Goal: Task Accomplishment & Management: Use online tool/utility

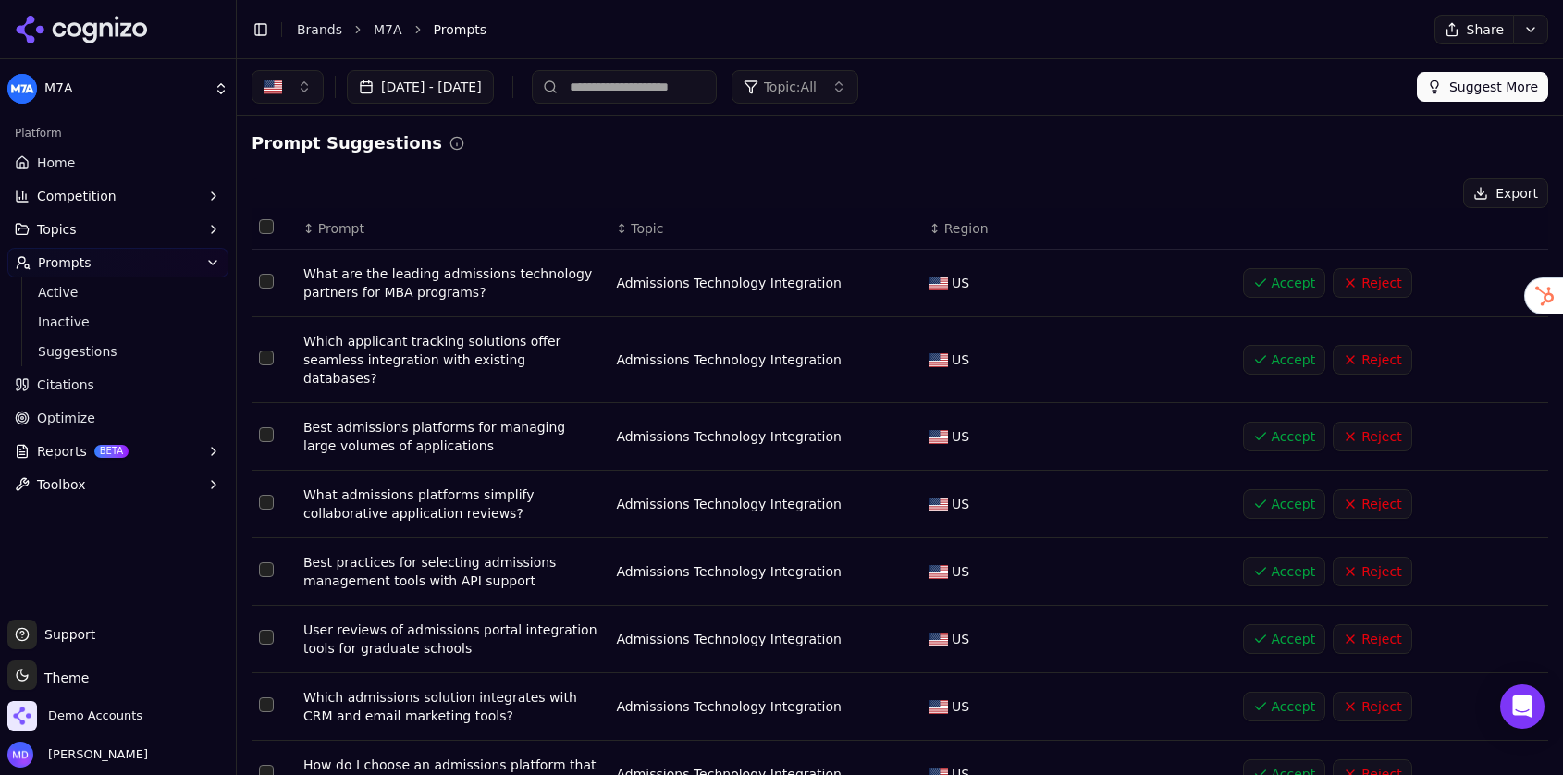
click at [98, 179] on ul "Home Competition Topics Prompts Active Inactive Suggestions Citations Optimize …" at bounding box center [117, 323] width 221 height 351
click at [92, 165] on link "Home" at bounding box center [117, 163] width 221 height 30
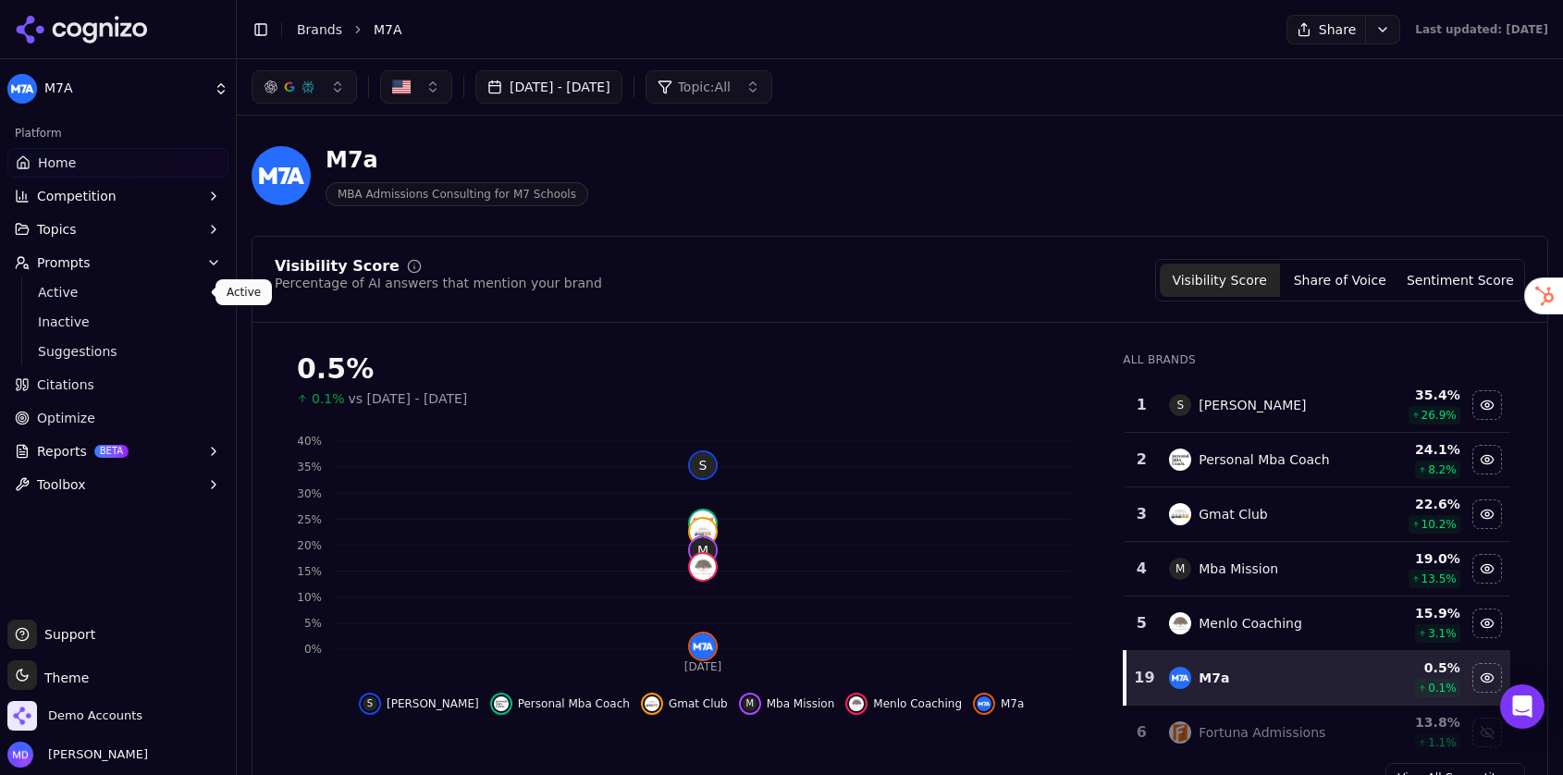
drag, startPoint x: 81, startPoint y: 282, endPoint x: 66, endPoint y: 276, distance: 17.0
click at [81, 283] on span "Active" at bounding box center [118, 292] width 161 height 18
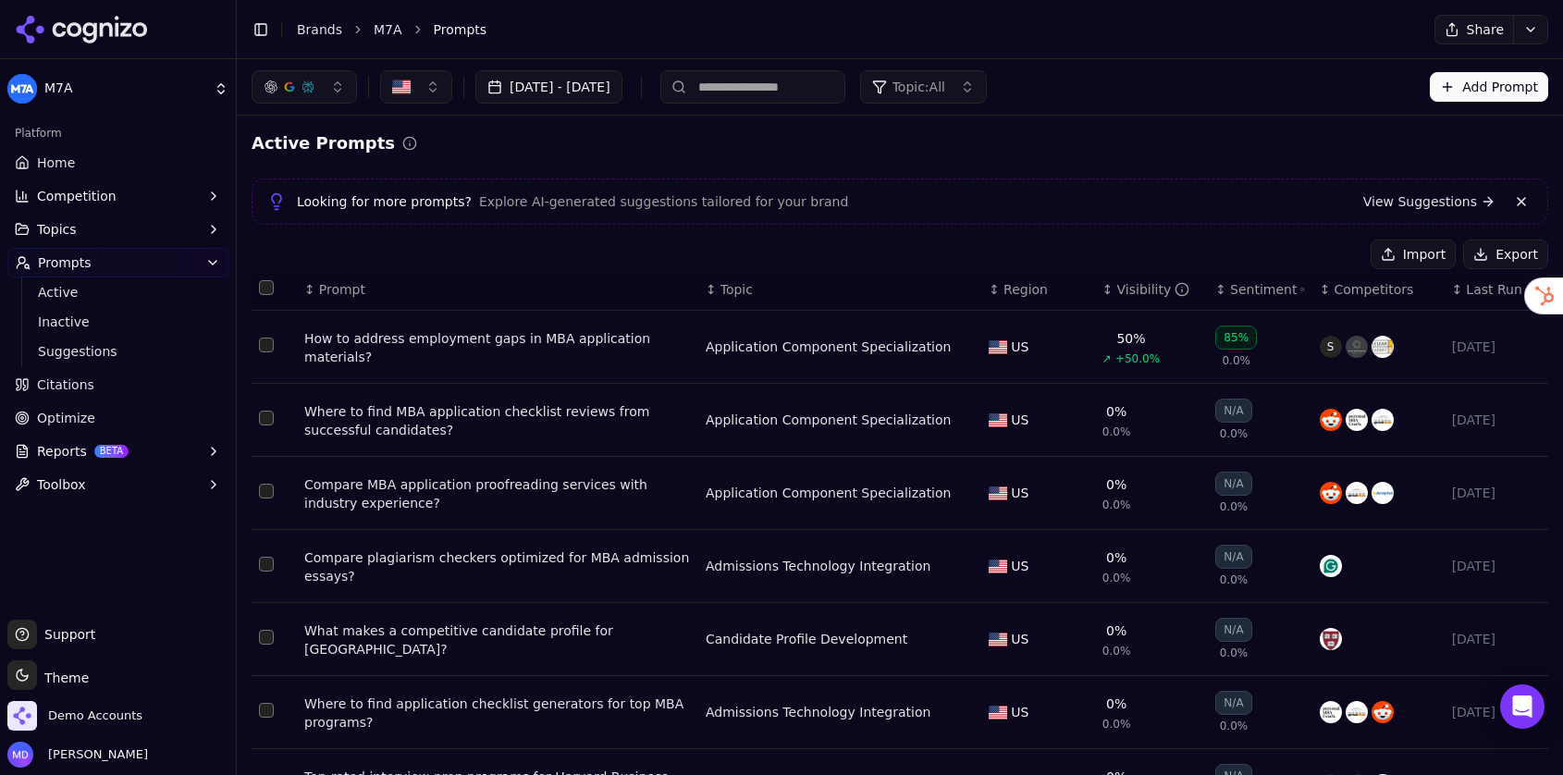
click at [46, 231] on span "Topics" at bounding box center [57, 229] width 40 height 18
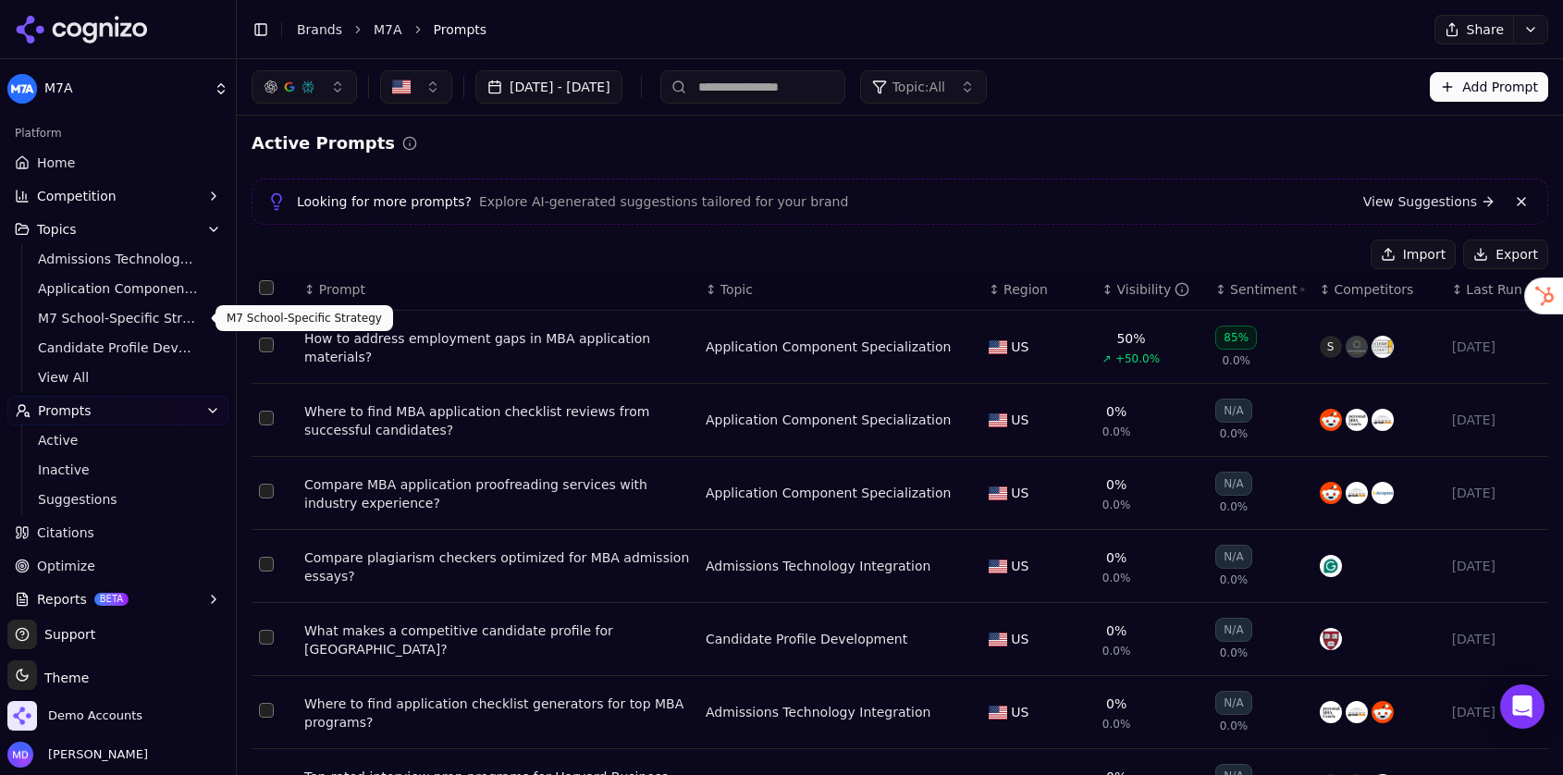
click at [75, 305] on link "M7 School-Specific Strategy" at bounding box center [119, 318] width 176 height 26
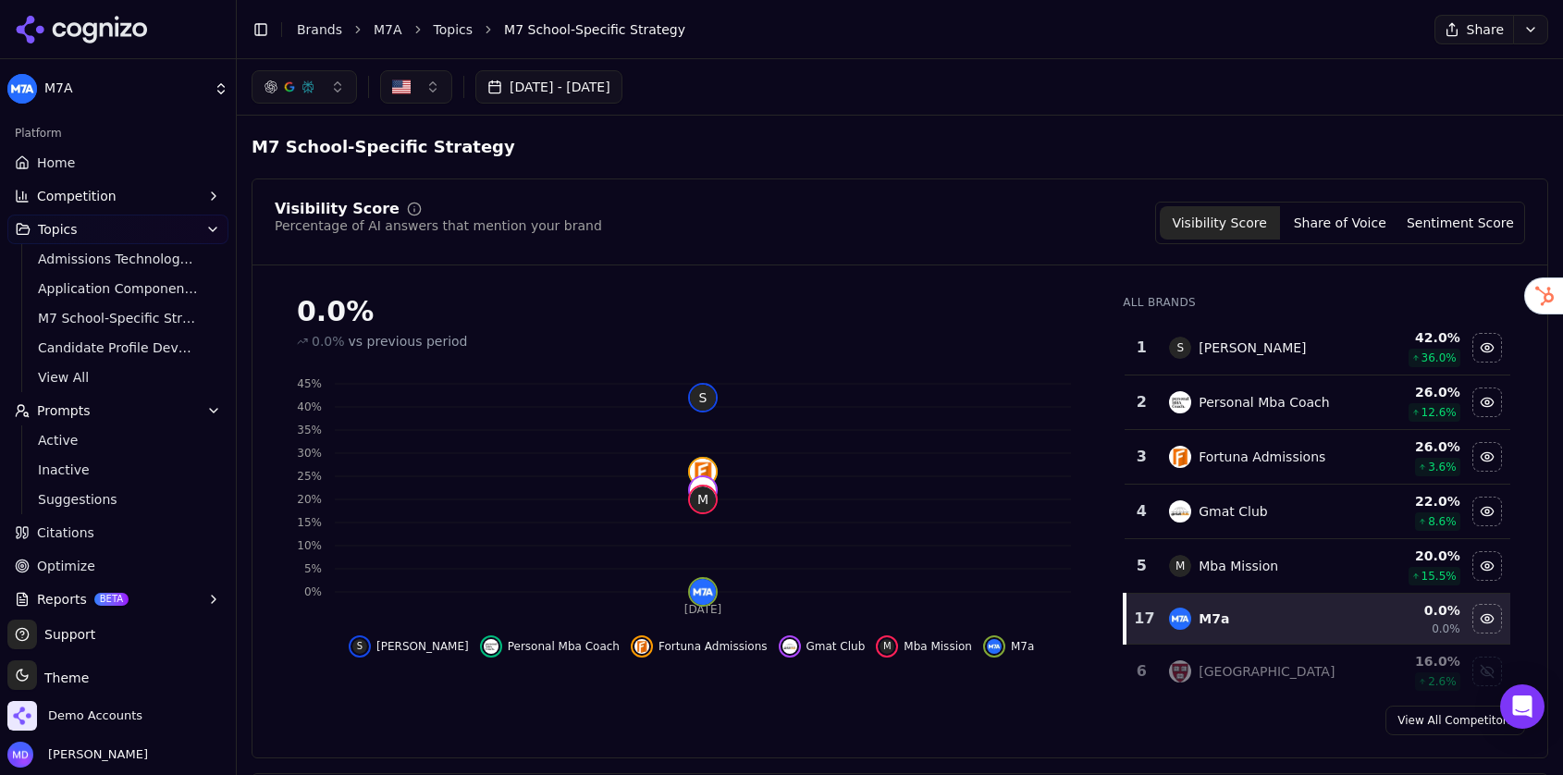
click at [141, 150] on link "Home" at bounding box center [117, 163] width 221 height 30
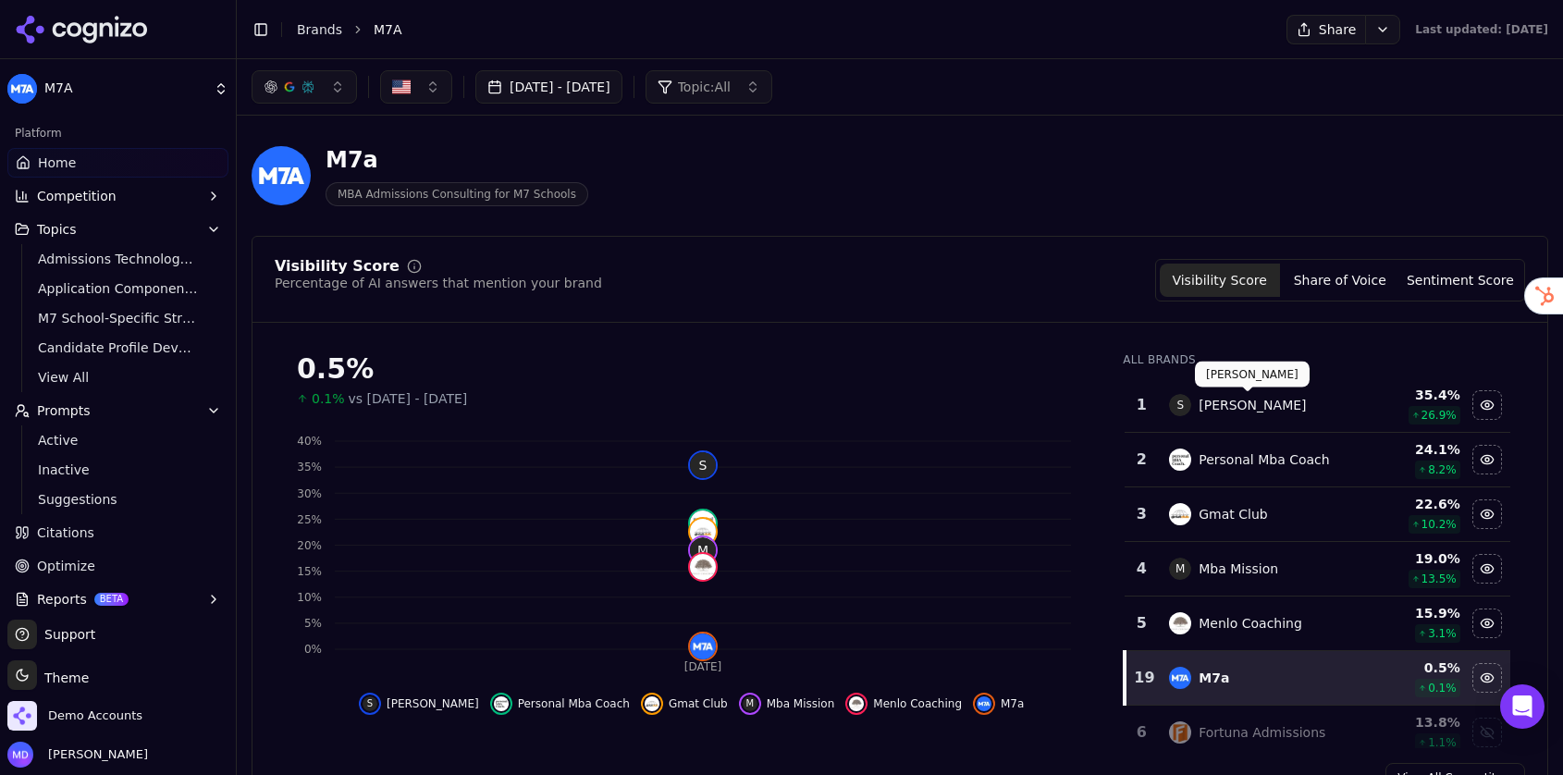
drag, startPoint x: 1230, startPoint y: 412, endPoint x: 1199, endPoint y: 411, distance: 30.5
click at [1199, 411] on div "S Stacy Blackman" at bounding box center [1258, 405] width 178 height 22
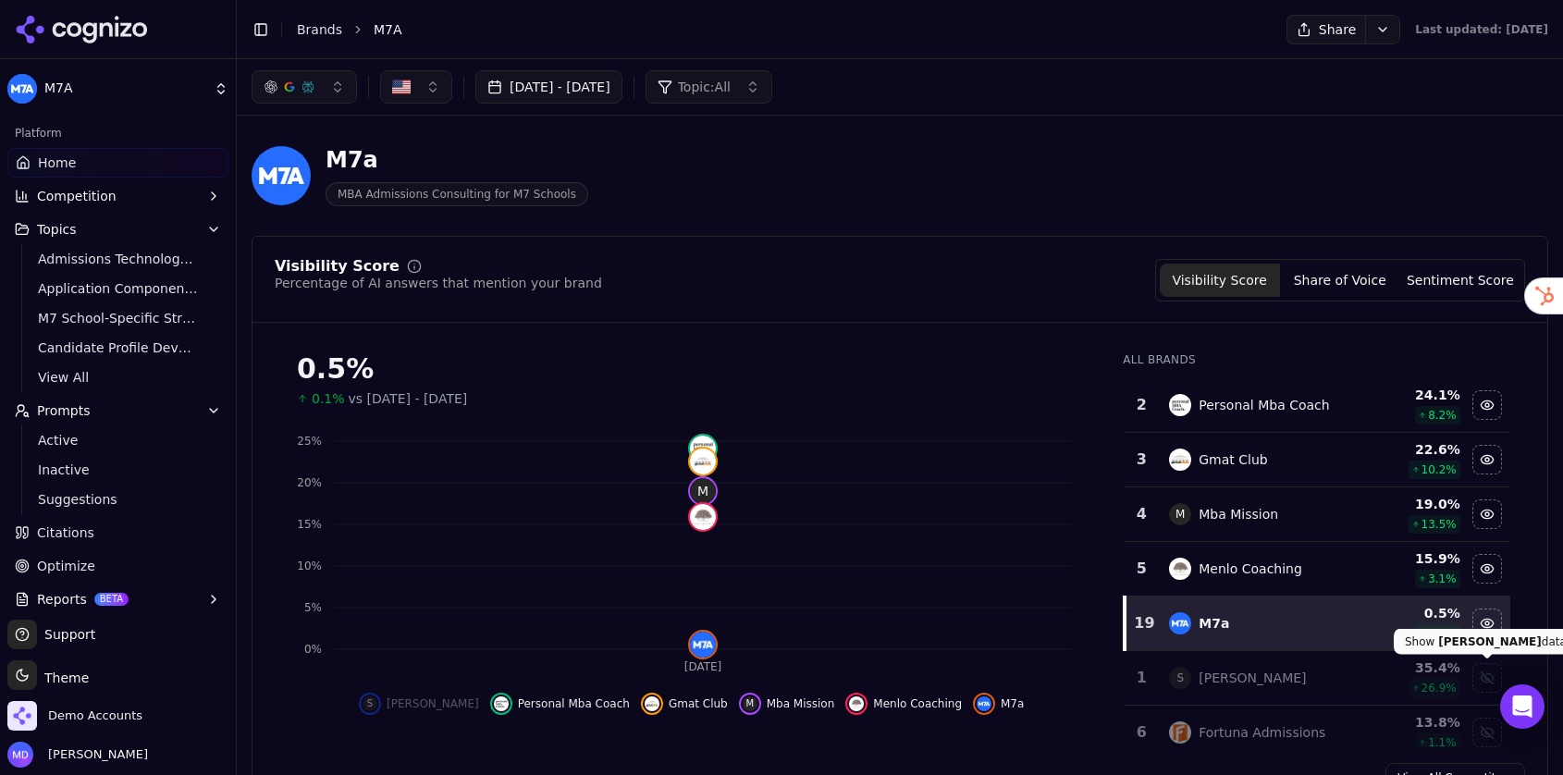
click at [1481, 674] on div "Show stacy blackman data" at bounding box center [1487, 678] width 28 height 28
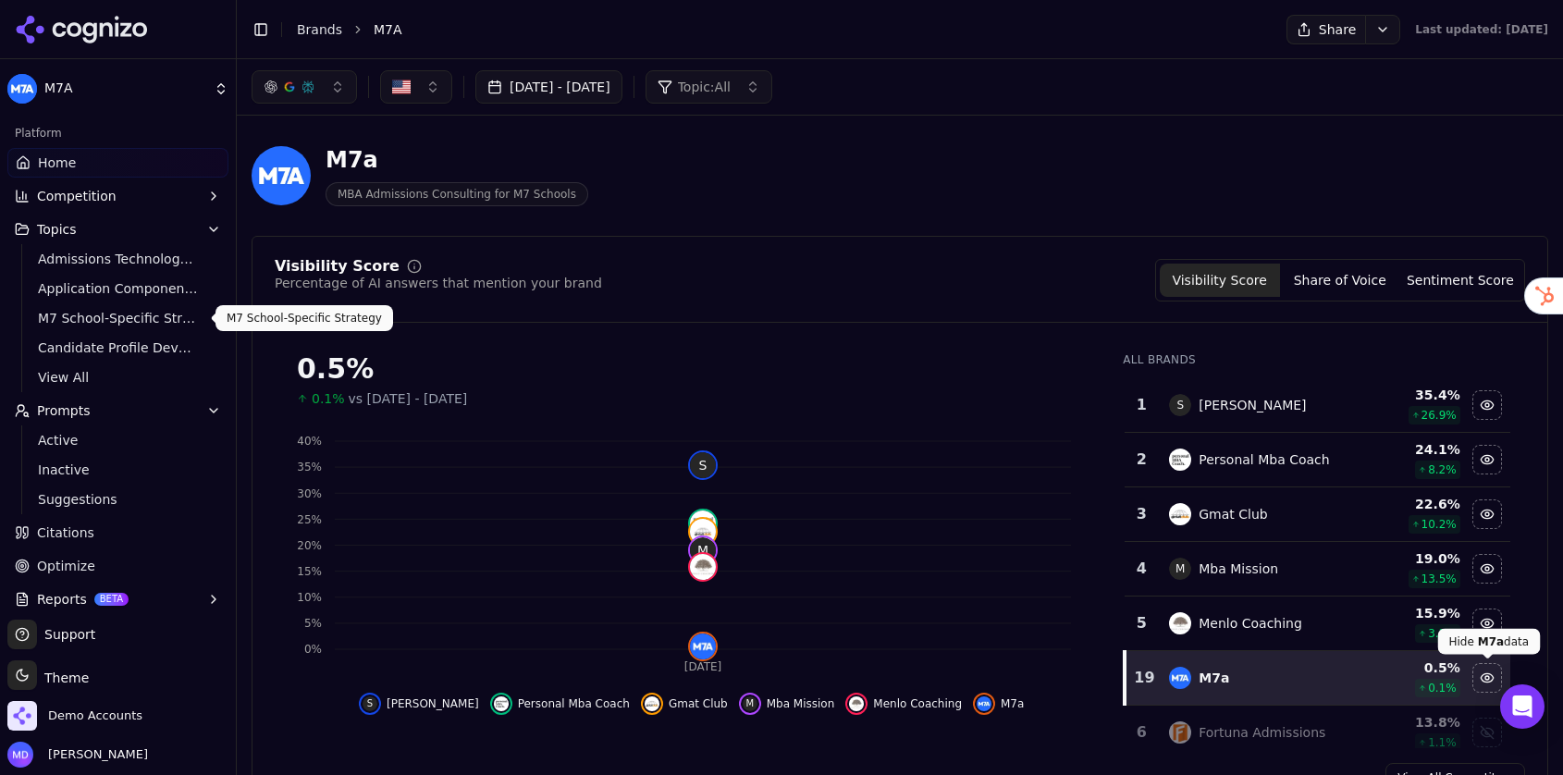
click at [71, 319] on span "M7 School-Specific Strategy" at bounding box center [118, 318] width 161 height 18
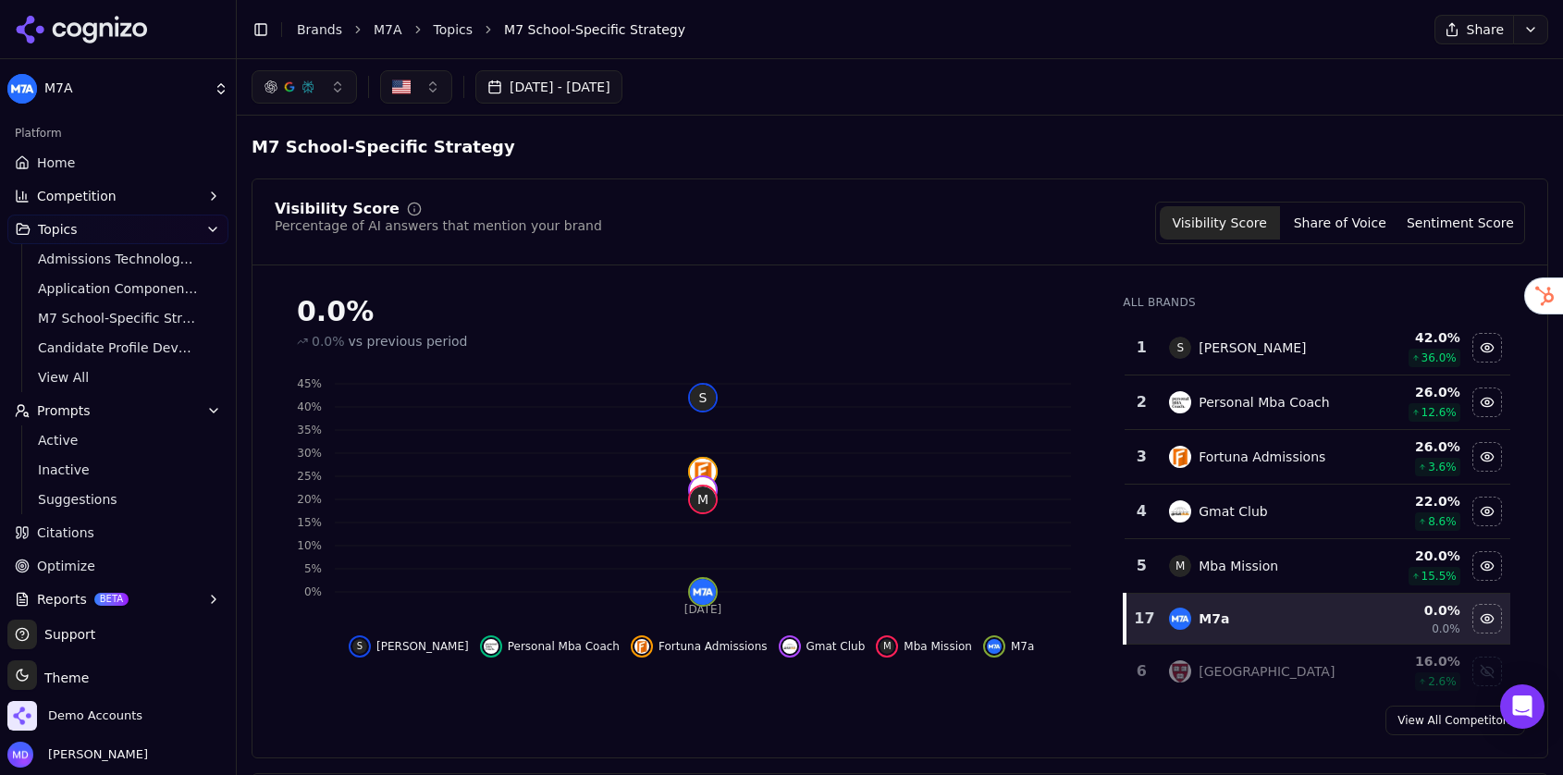
click at [131, 201] on button "Competition" at bounding box center [117, 196] width 221 height 30
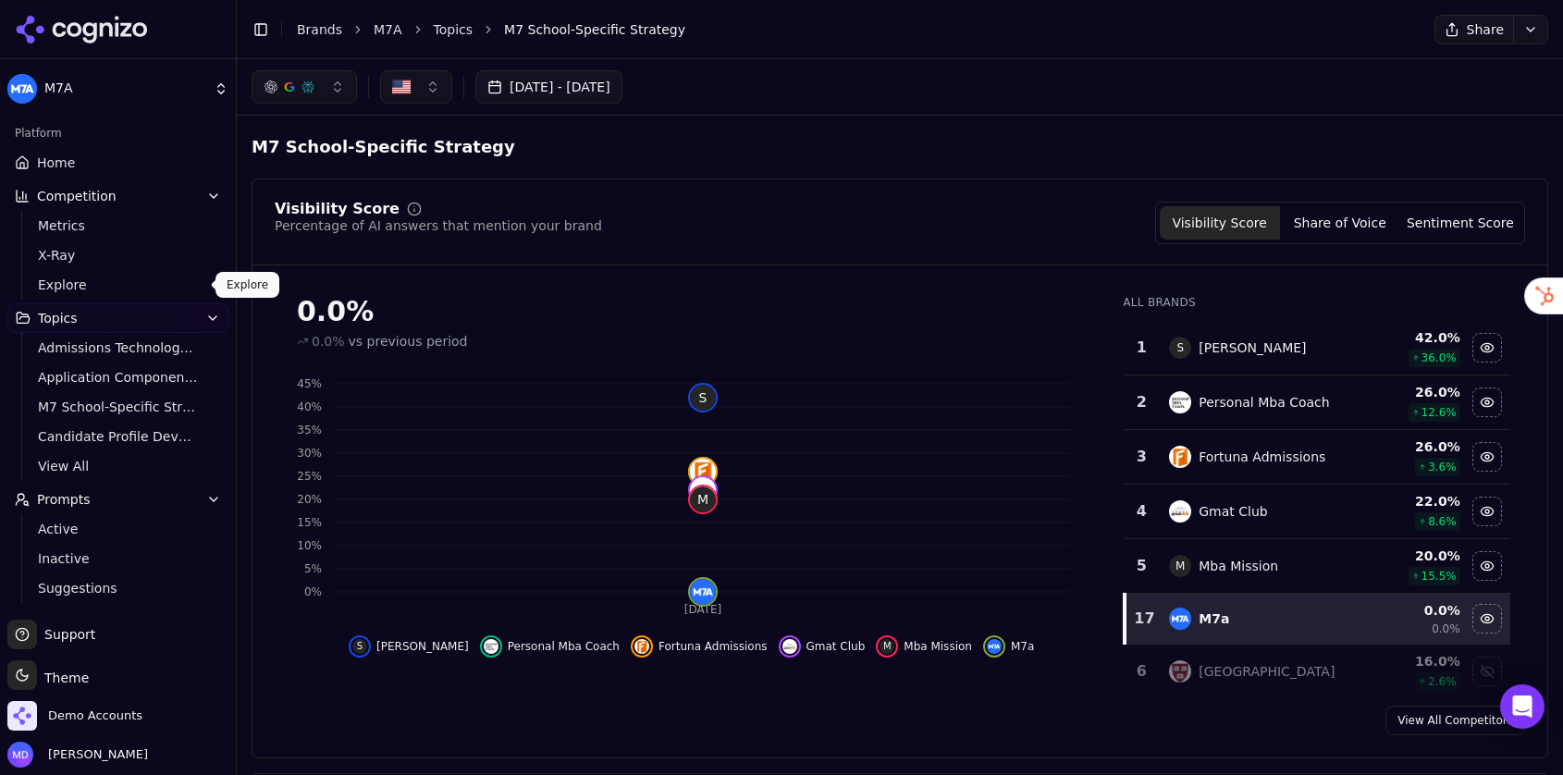
click at [104, 272] on link "Explore" at bounding box center [119, 285] width 176 height 26
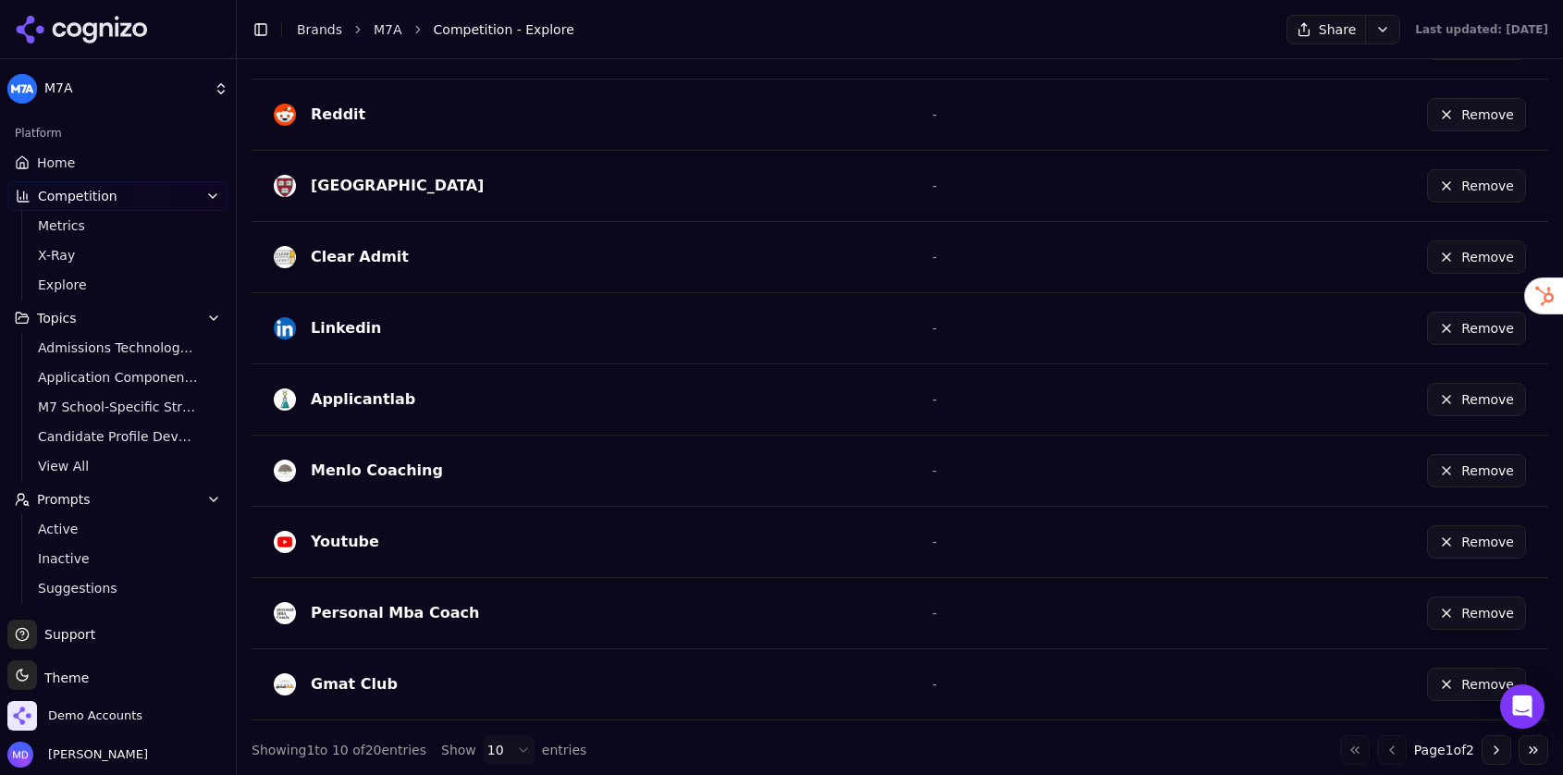
scroll to position [587, 0]
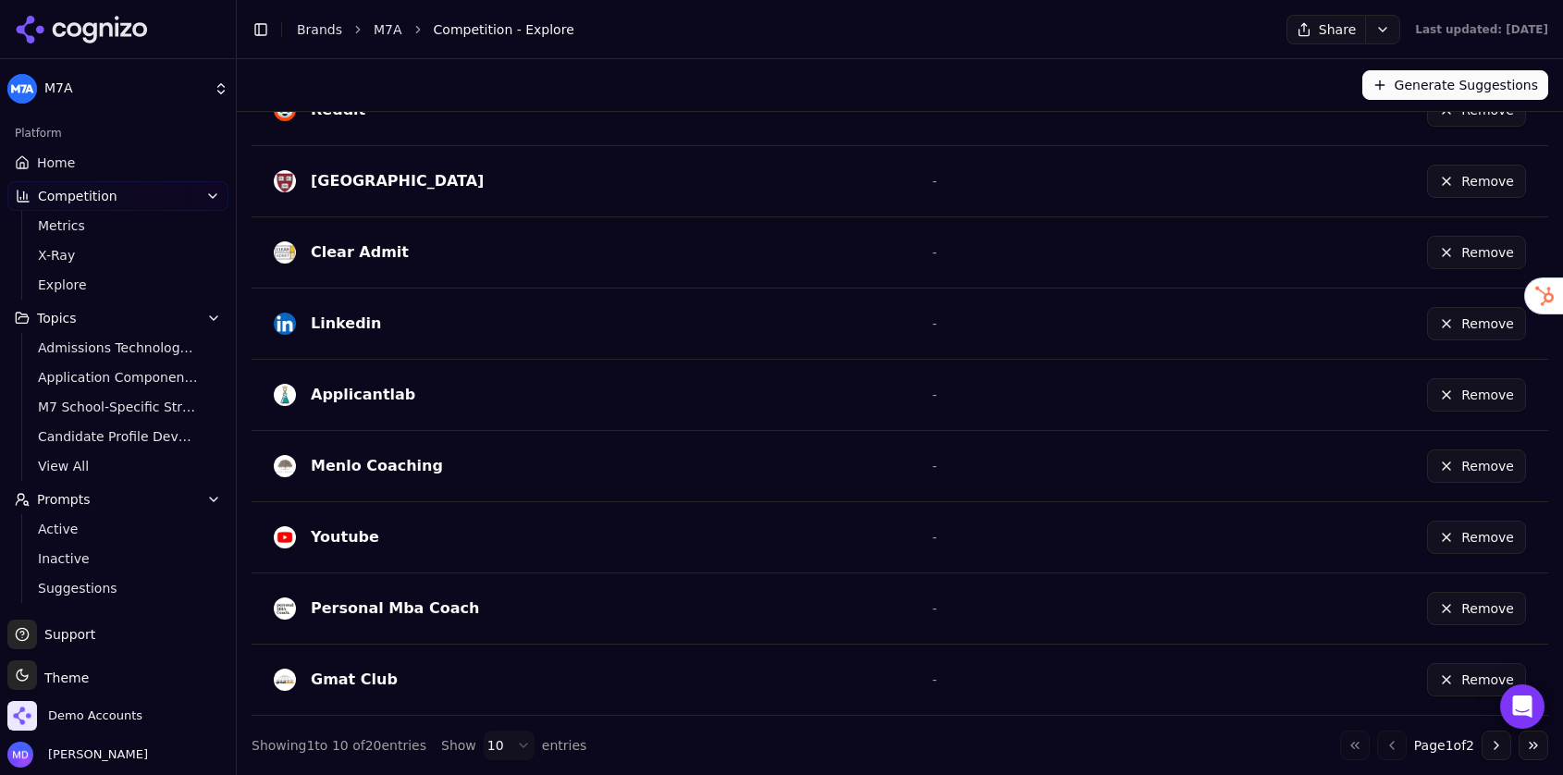
click at [1499, 752] on button "Go to next page" at bounding box center [1496, 745] width 30 height 30
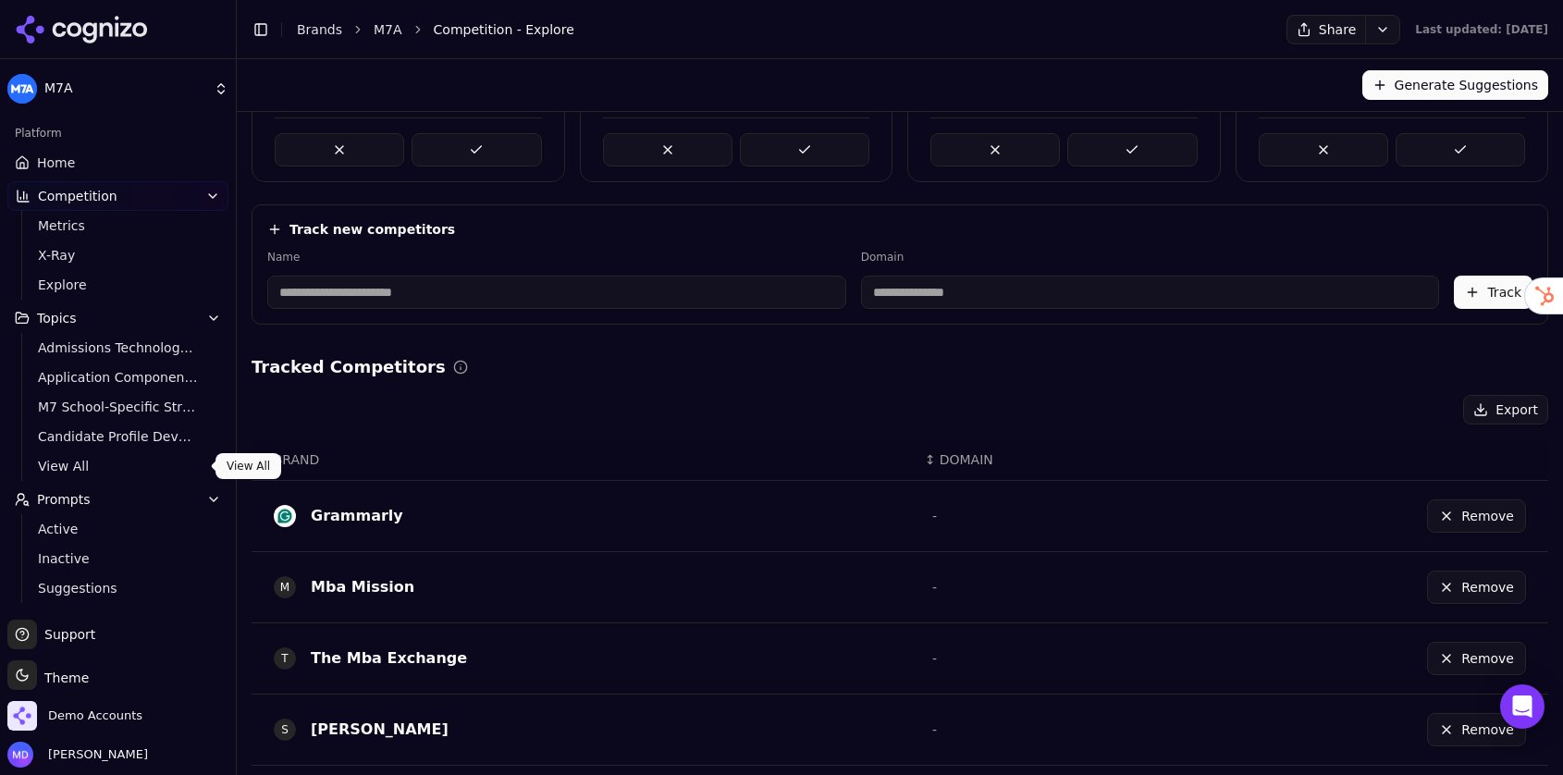
scroll to position [107, 0]
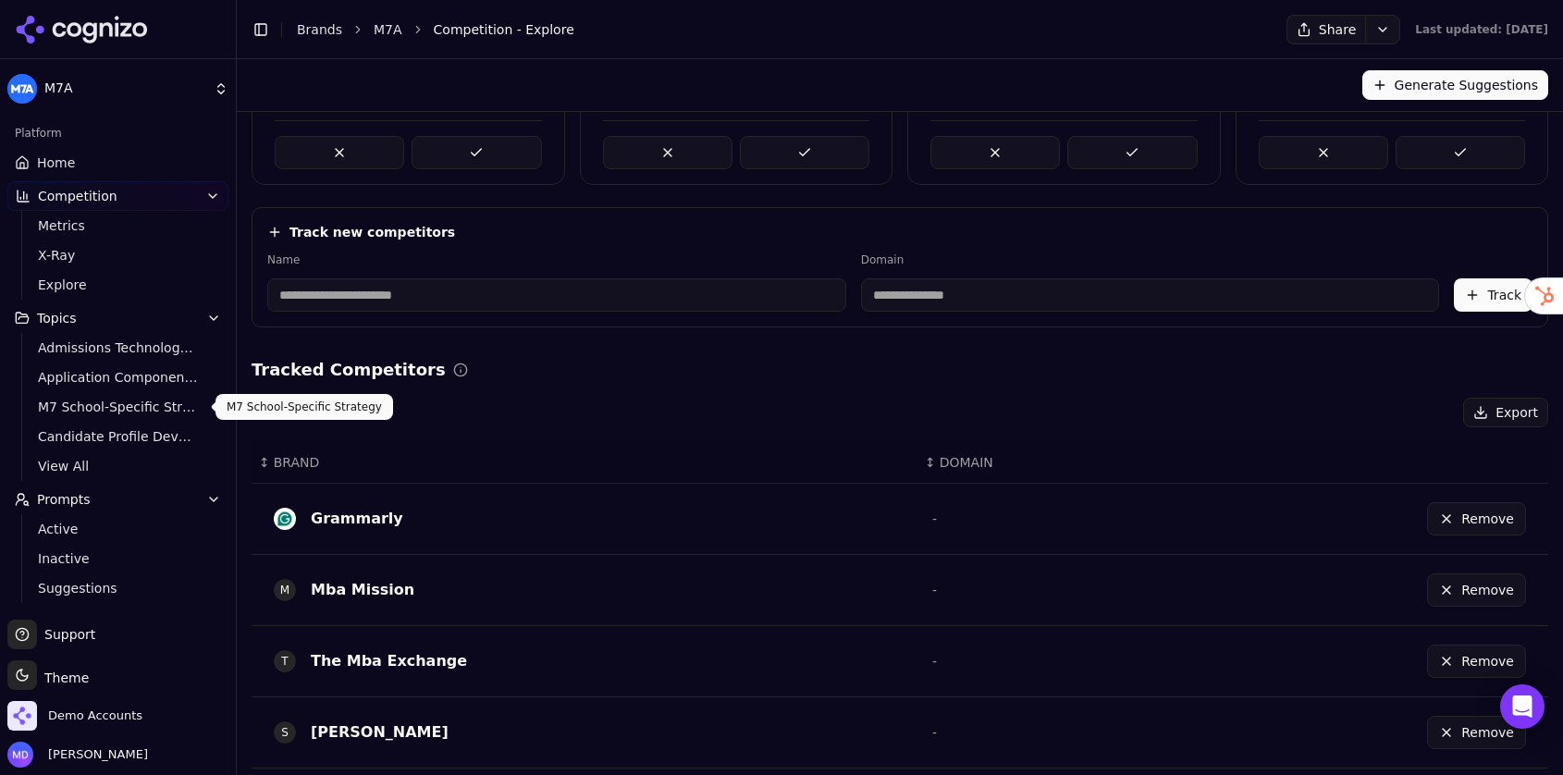
click at [131, 415] on span "M7 School-Specific Strategy" at bounding box center [118, 407] width 161 height 18
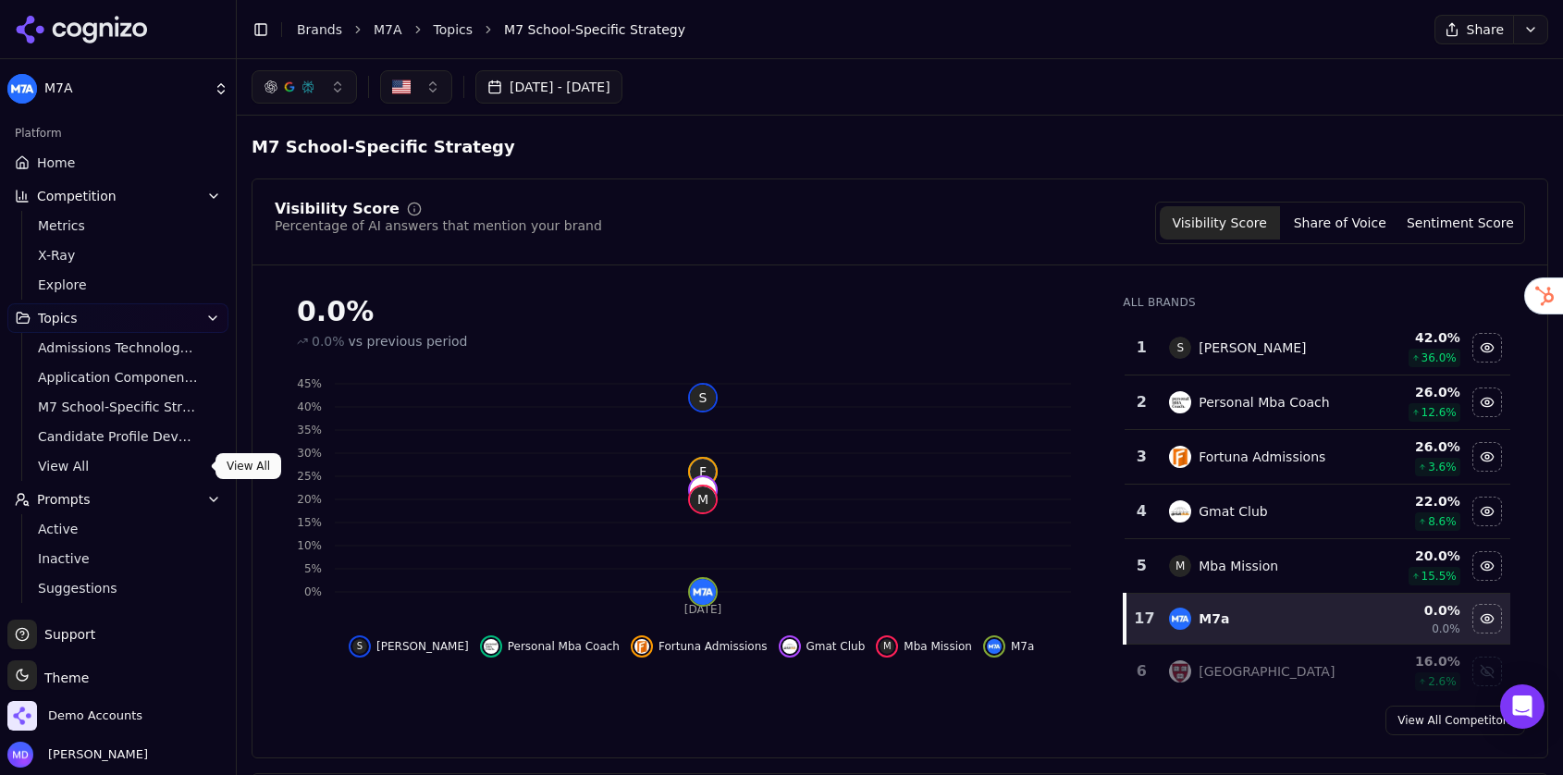
click at [102, 460] on span "View All" at bounding box center [118, 466] width 161 height 18
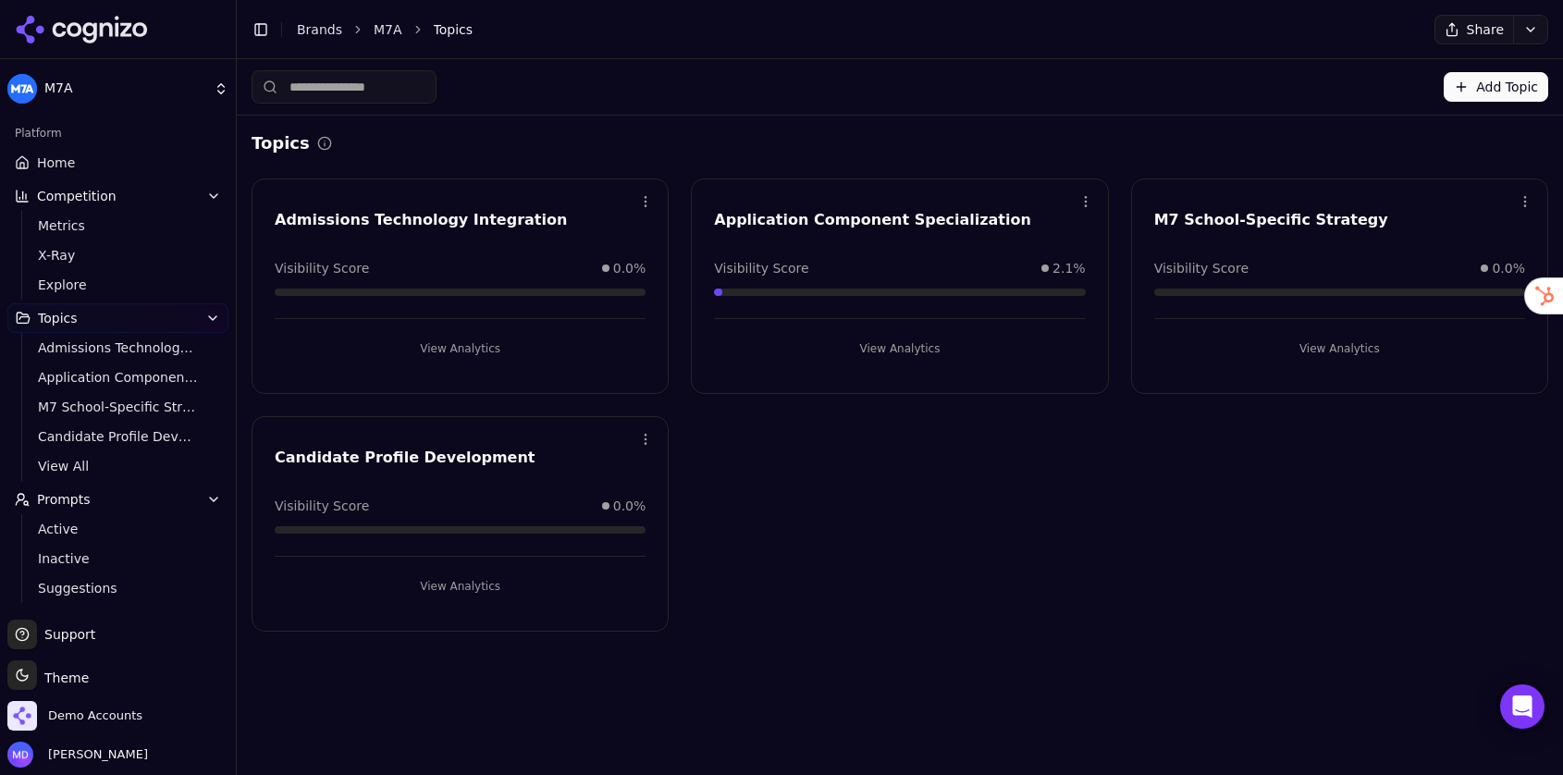
click at [1325, 340] on button "View Analytics" at bounding box center [1339, 349] width 371 height 30
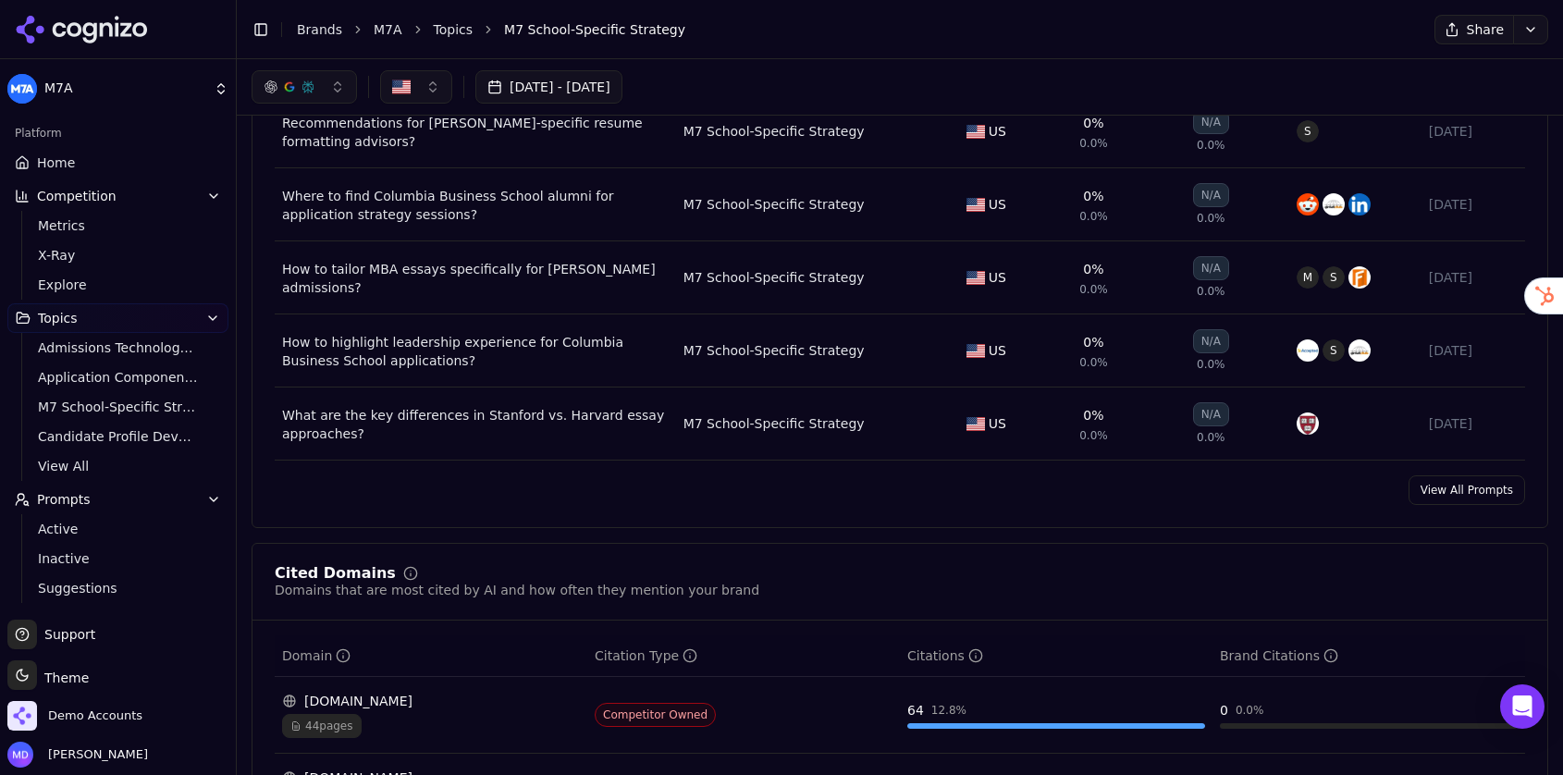
scroll to position [810, 0]
click at [1429, 491] on link "View All Prompts" at bounding box center [1466, 492] width 117 height 30
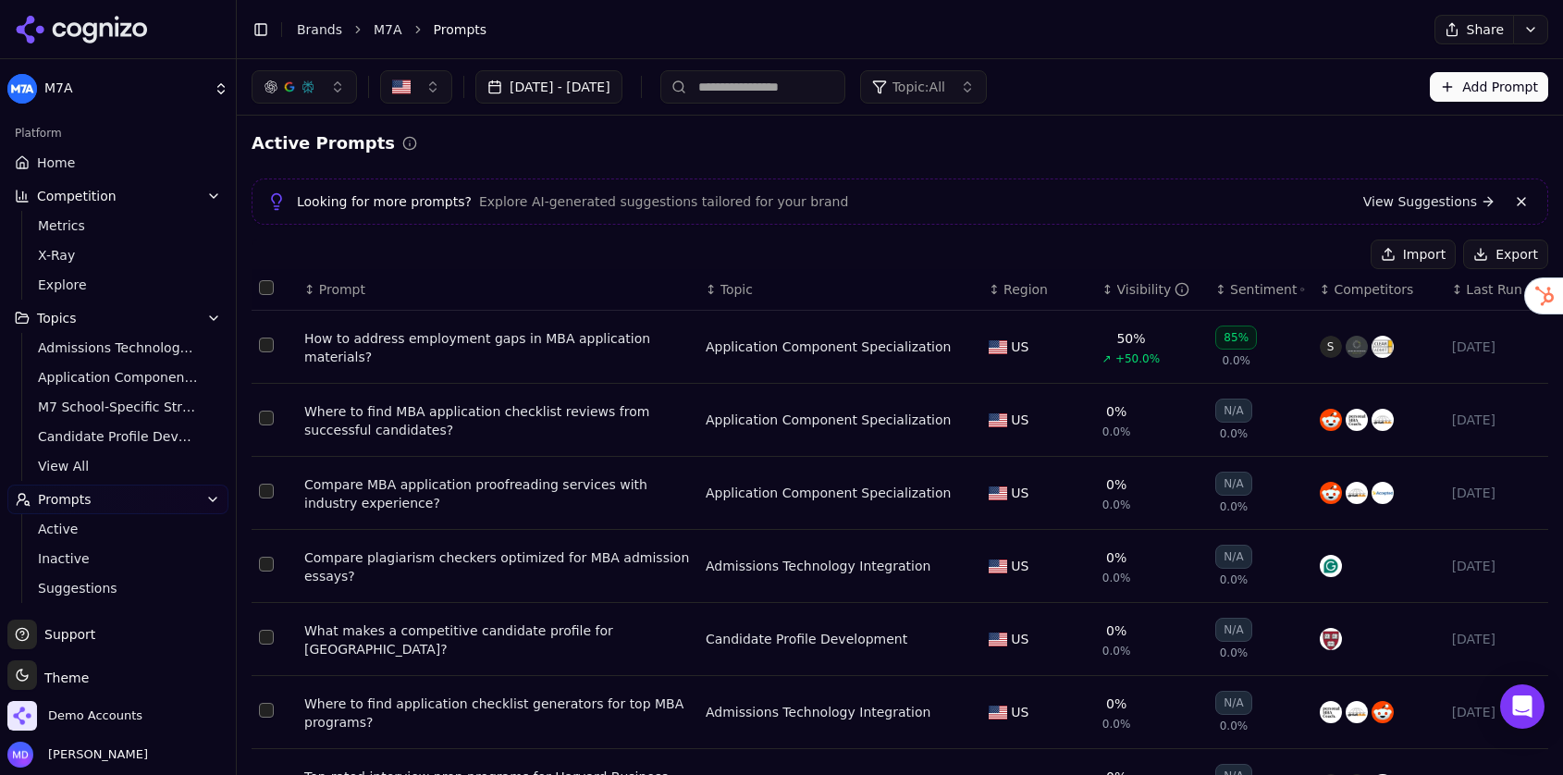
click at [945, 87] on span "Topic: All" at bounding box center [918, 87] width 53 height 18
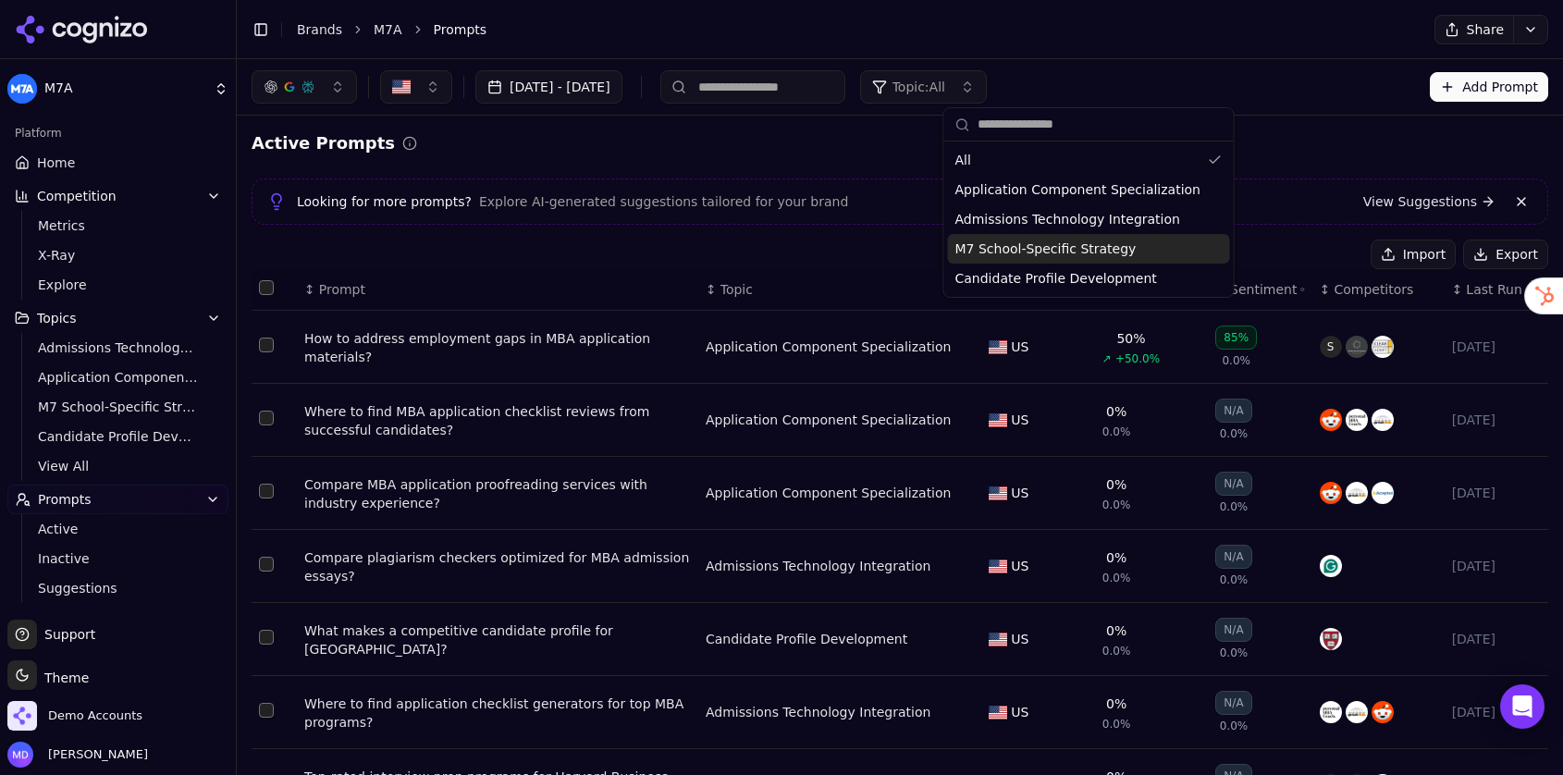
click at [1007, 238] on div "M7 School-Specific Strategy" at bounding box center [1089, 249] width 282 height 30
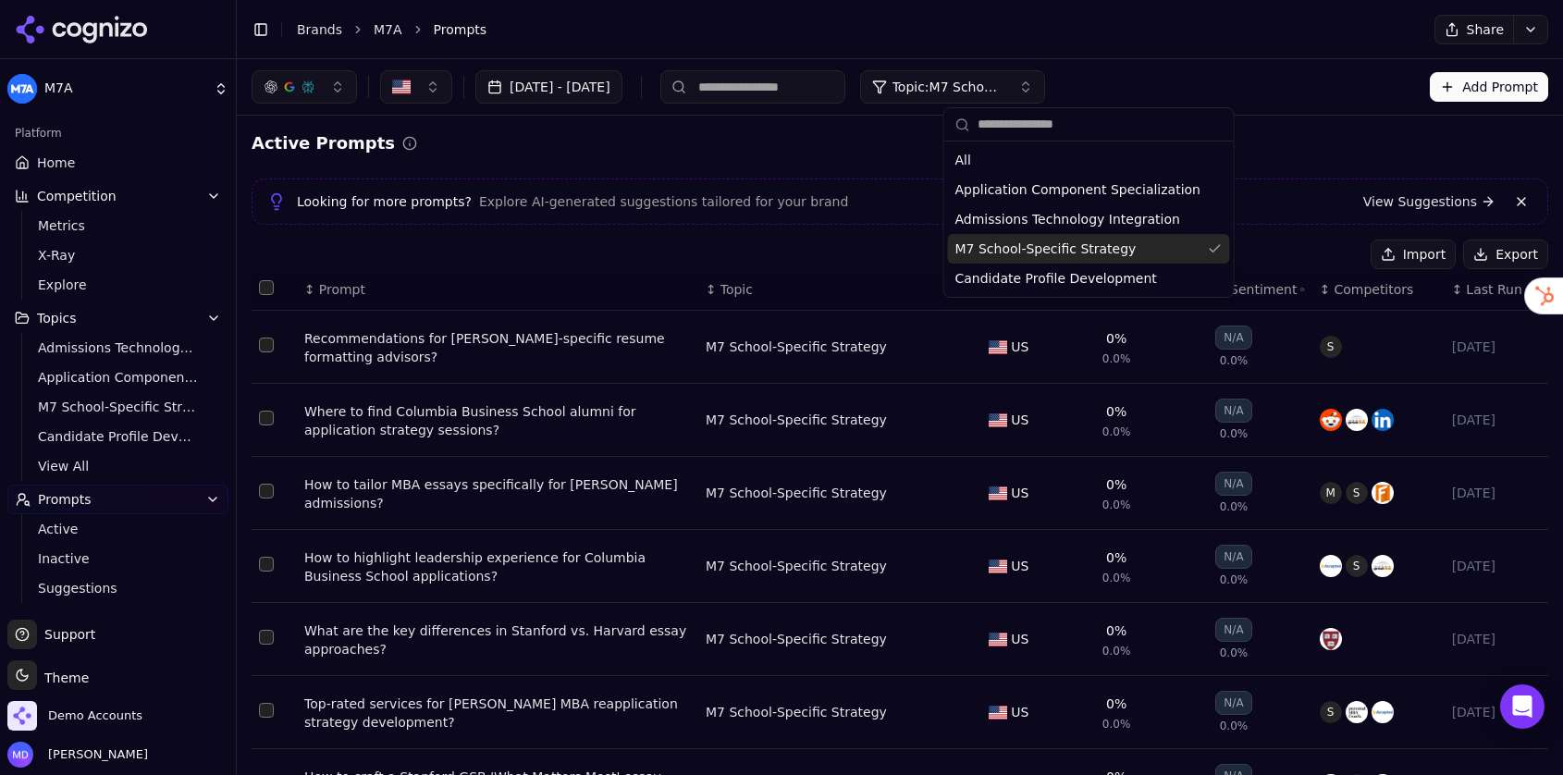
click at [884, 250] on div "Import Export" at bounding box center [899, 254] width 1296 height 30
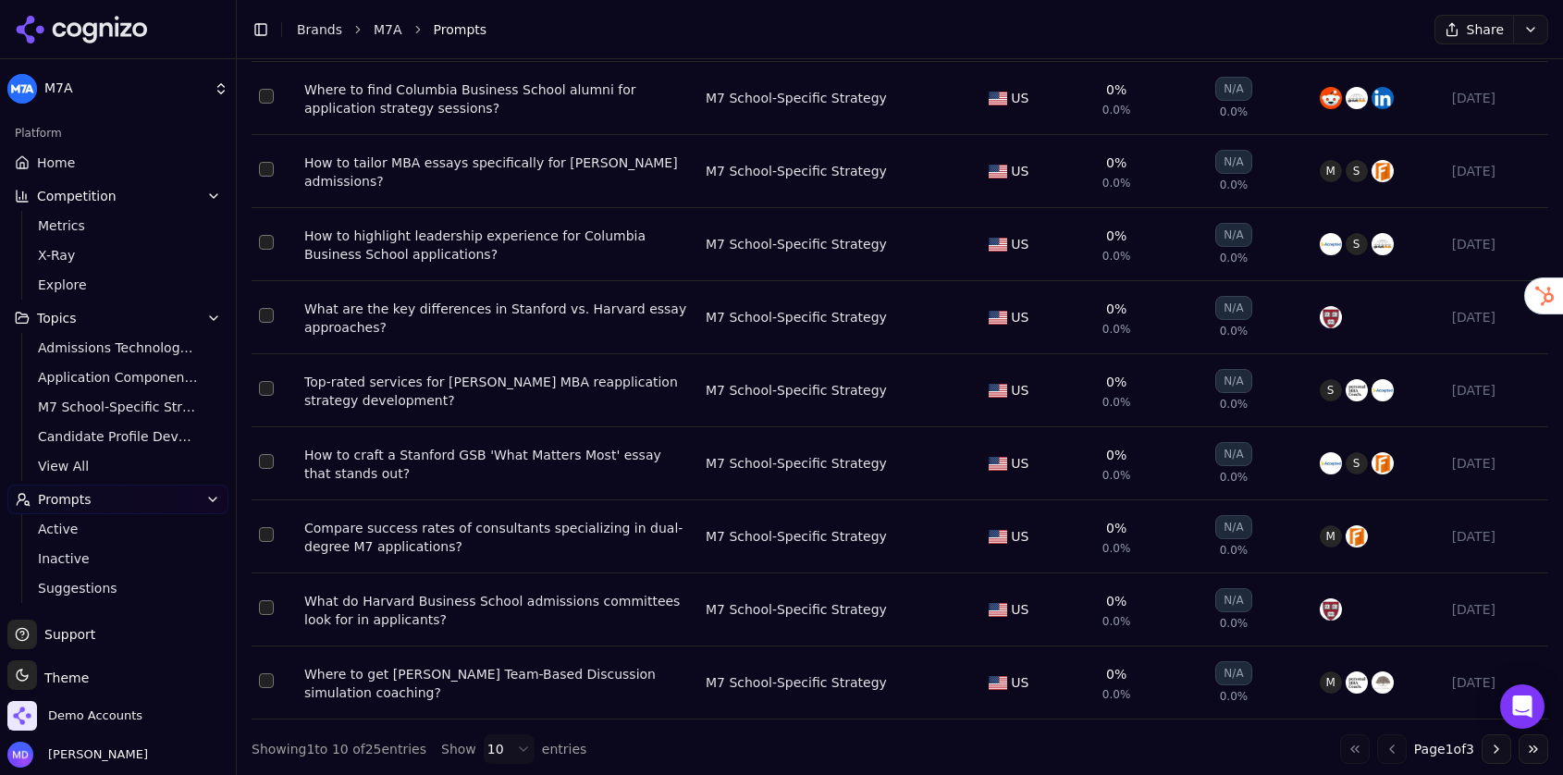
scroll to position [330, 0]
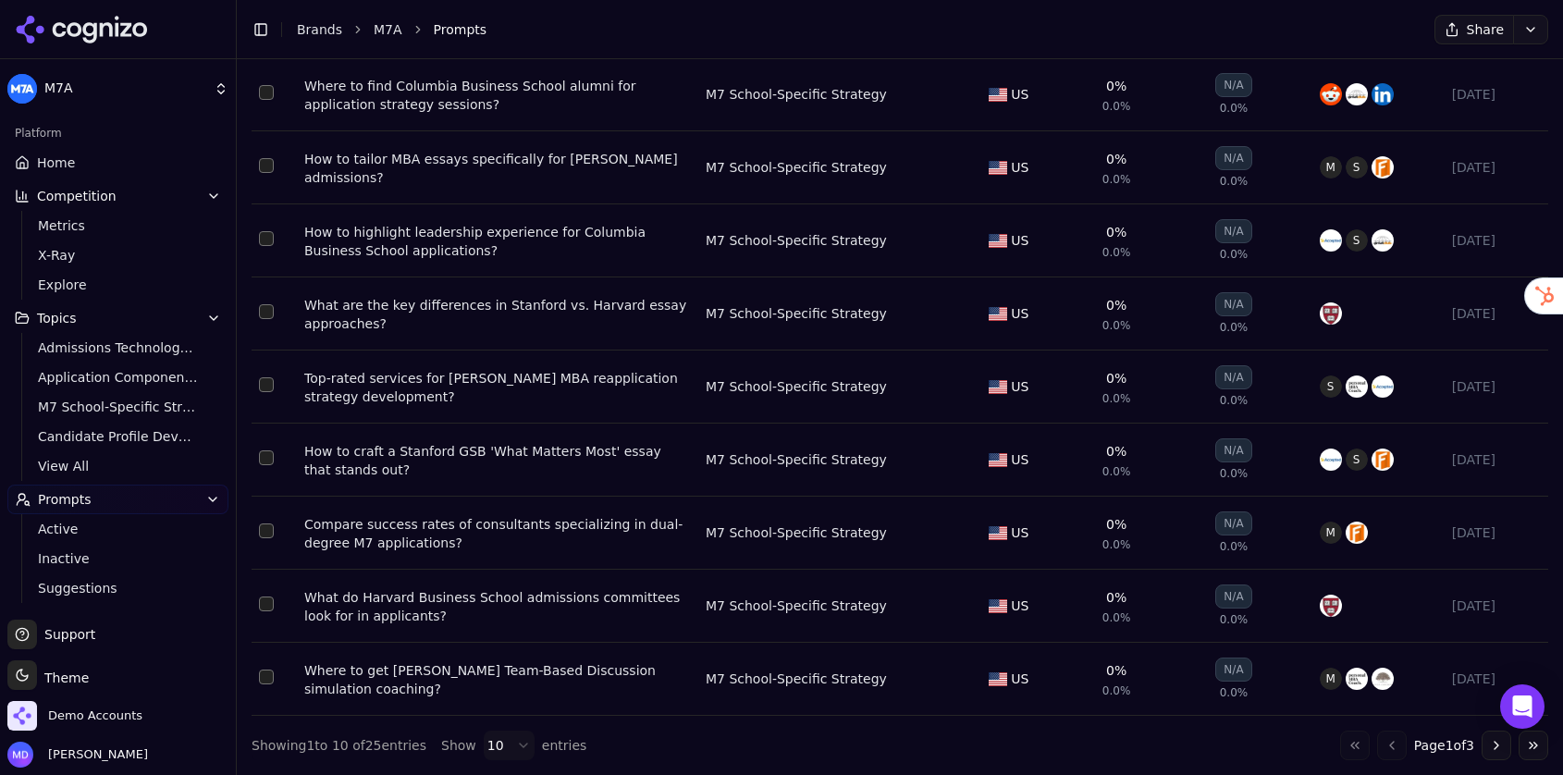
click at [411, 378] on div "Top-rated services for Wharton MBA reapplication strategy development?" at bounding box center [497, 387] width 386 height 37
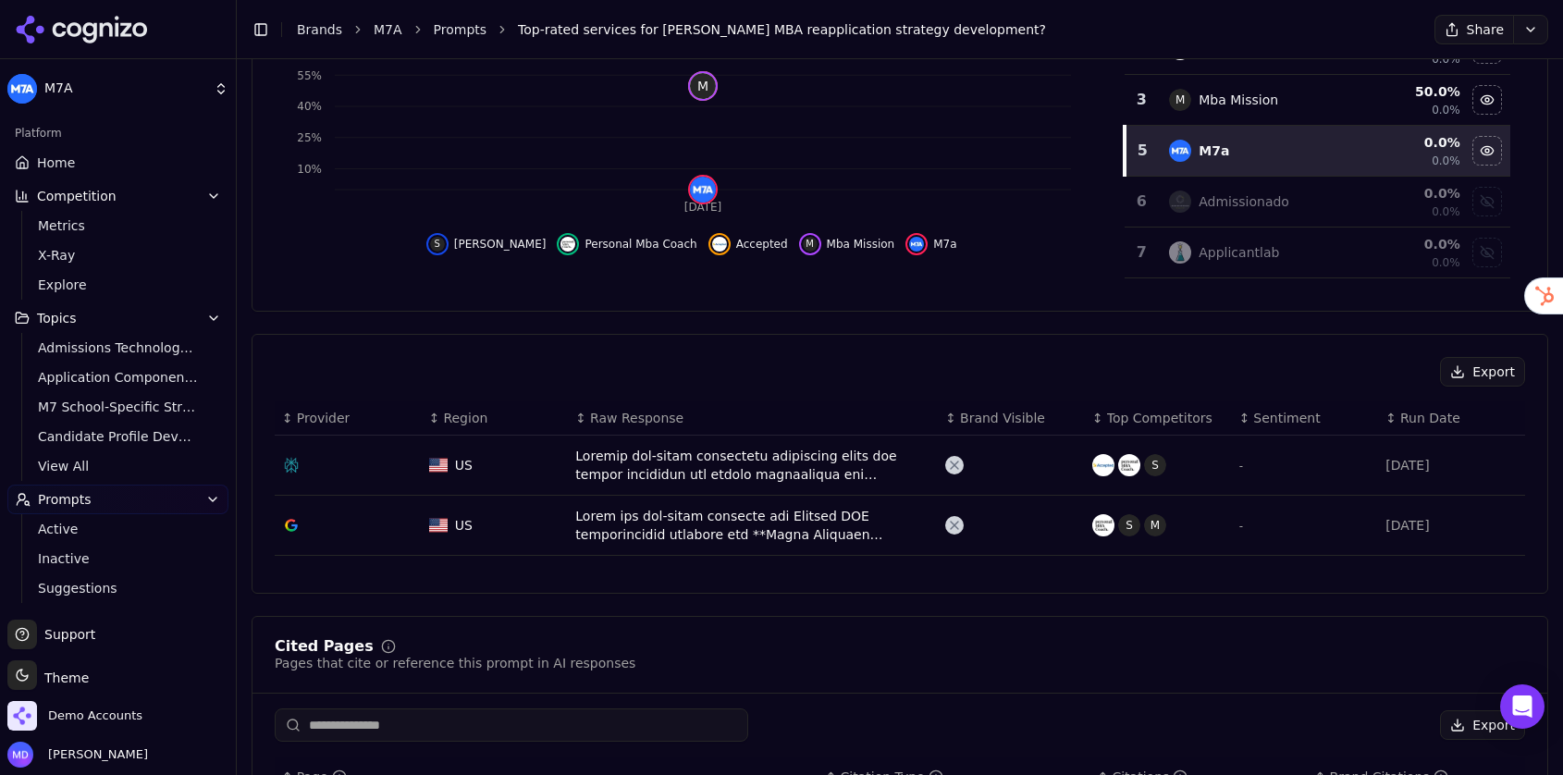
scroll to position [405, 0]
click at [740, 468] on div "Data table" at bounding box center [752, 462] width 355 height 37
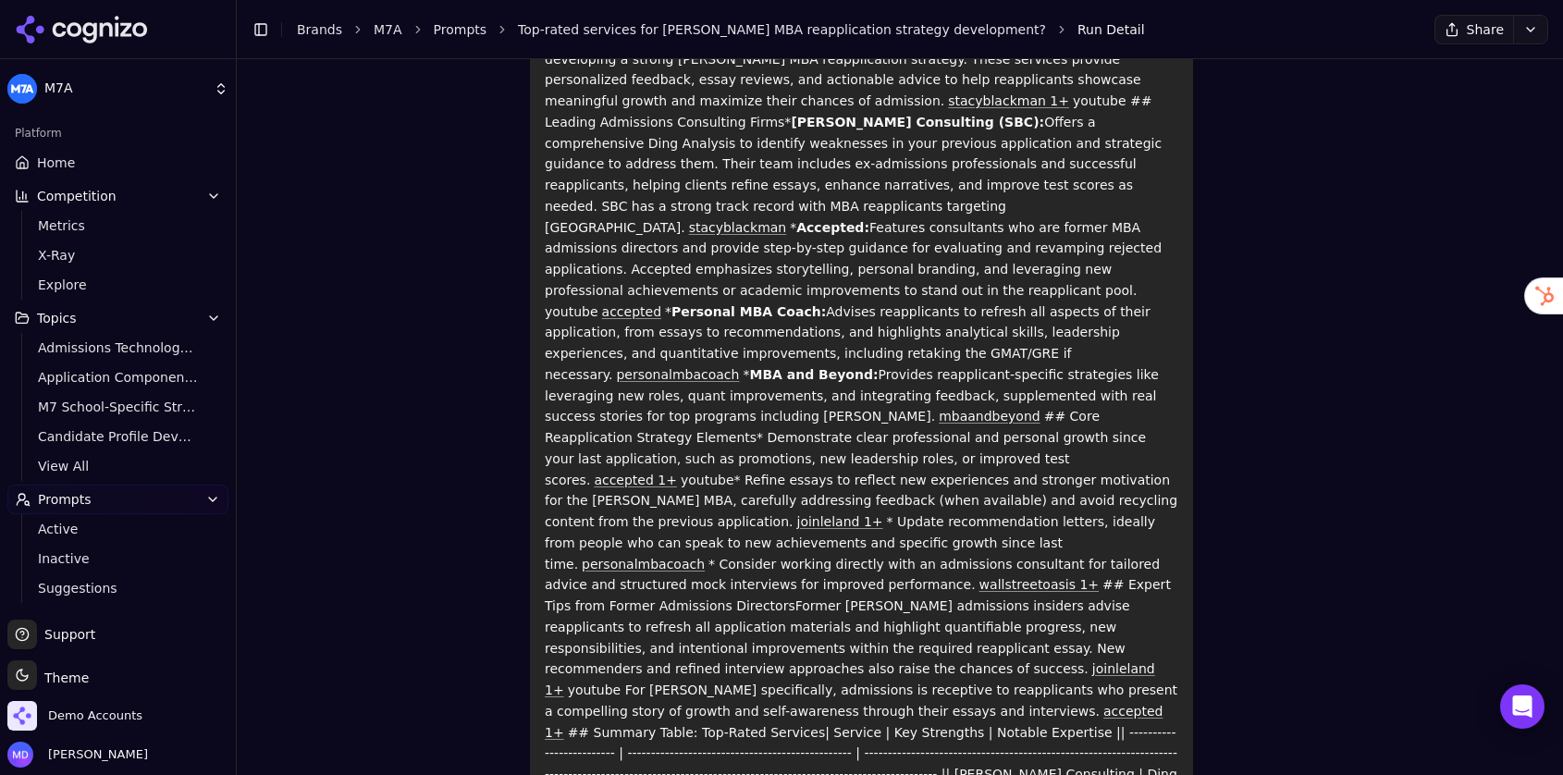
scroll to position [224, 0]
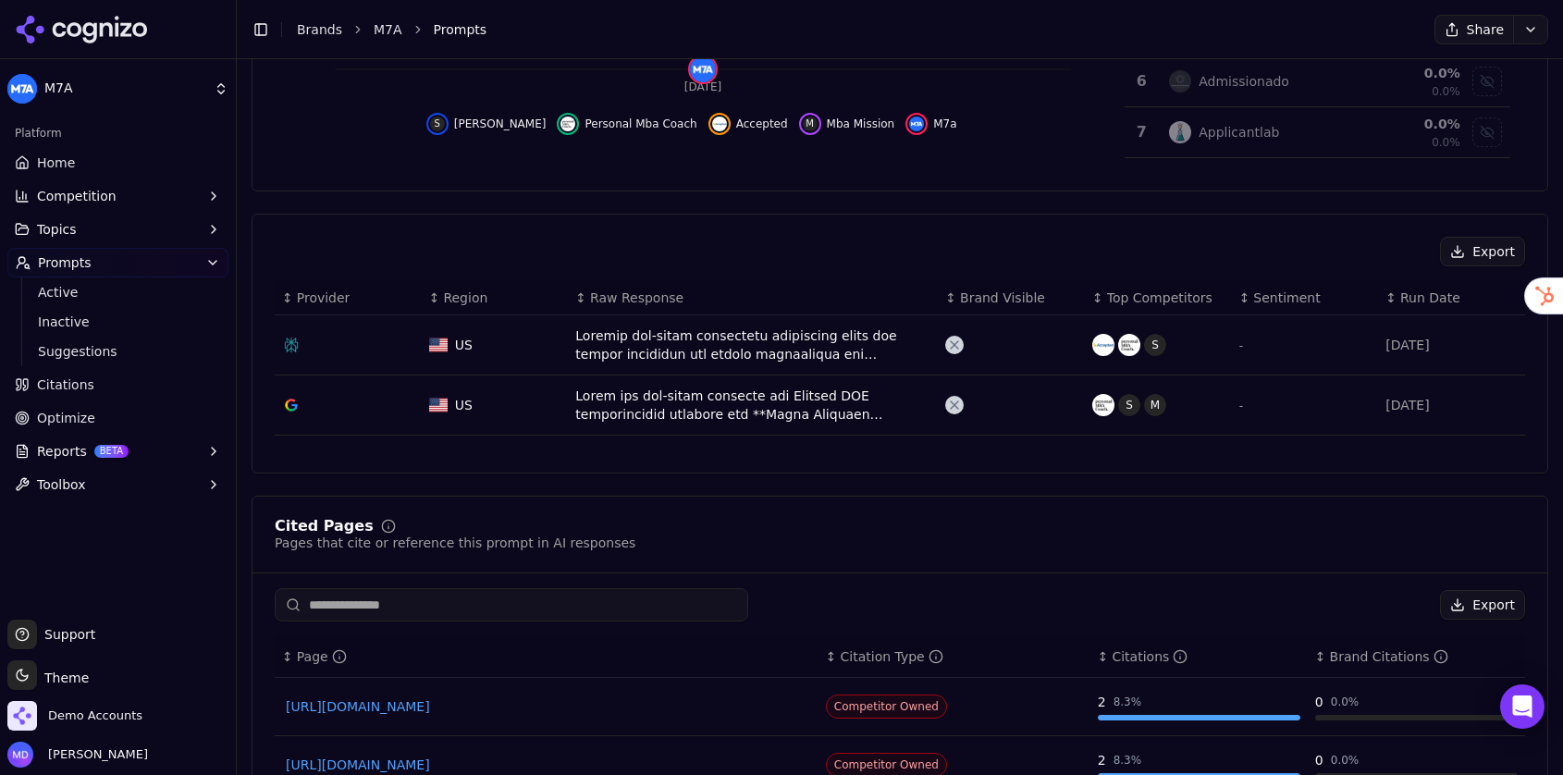
scroll to position [534, 0]
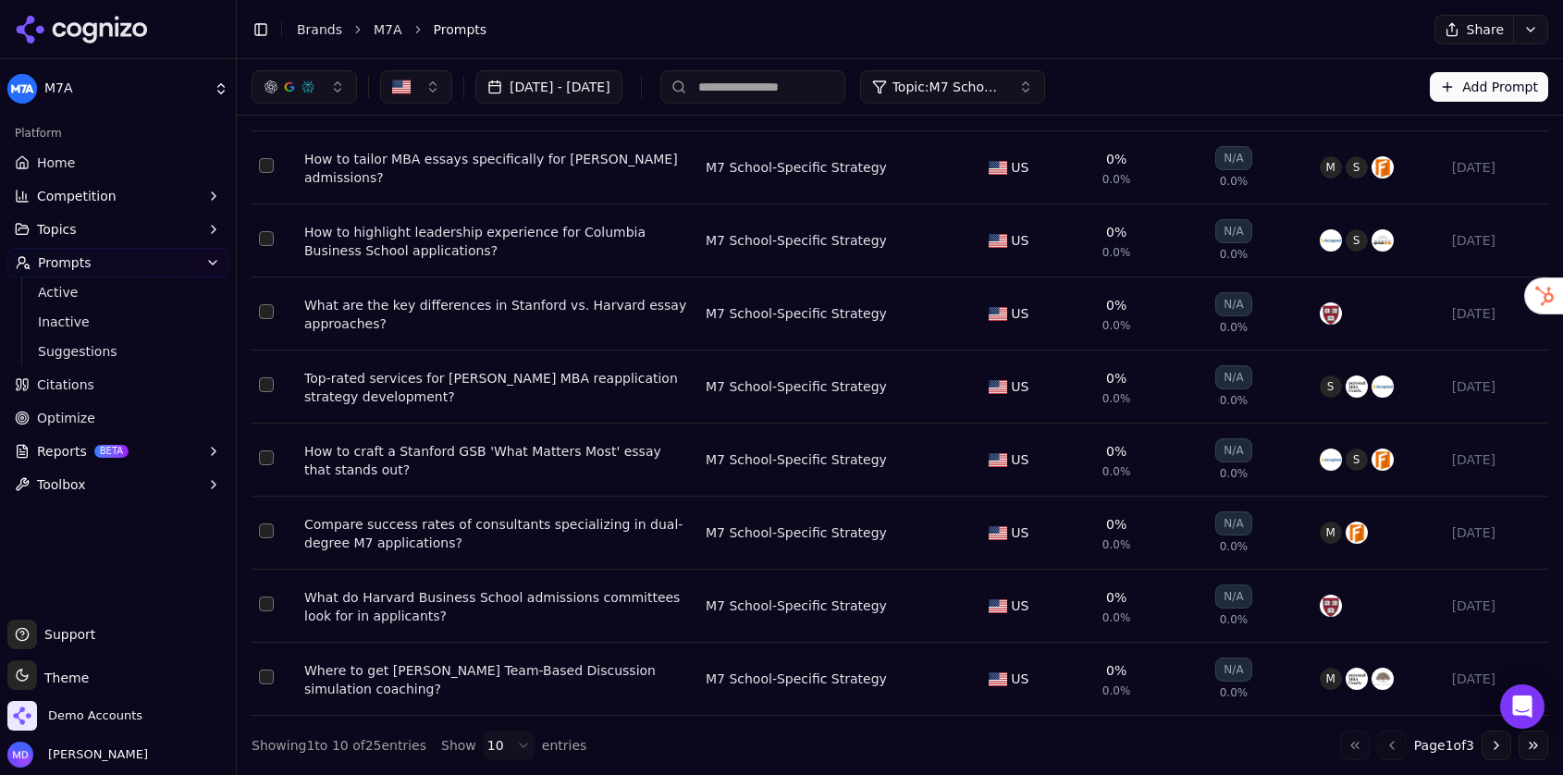
scroll to position [330, 0]
click at [119, 164] on link "Home" at bounding box center [117, 163] width 221 height 30
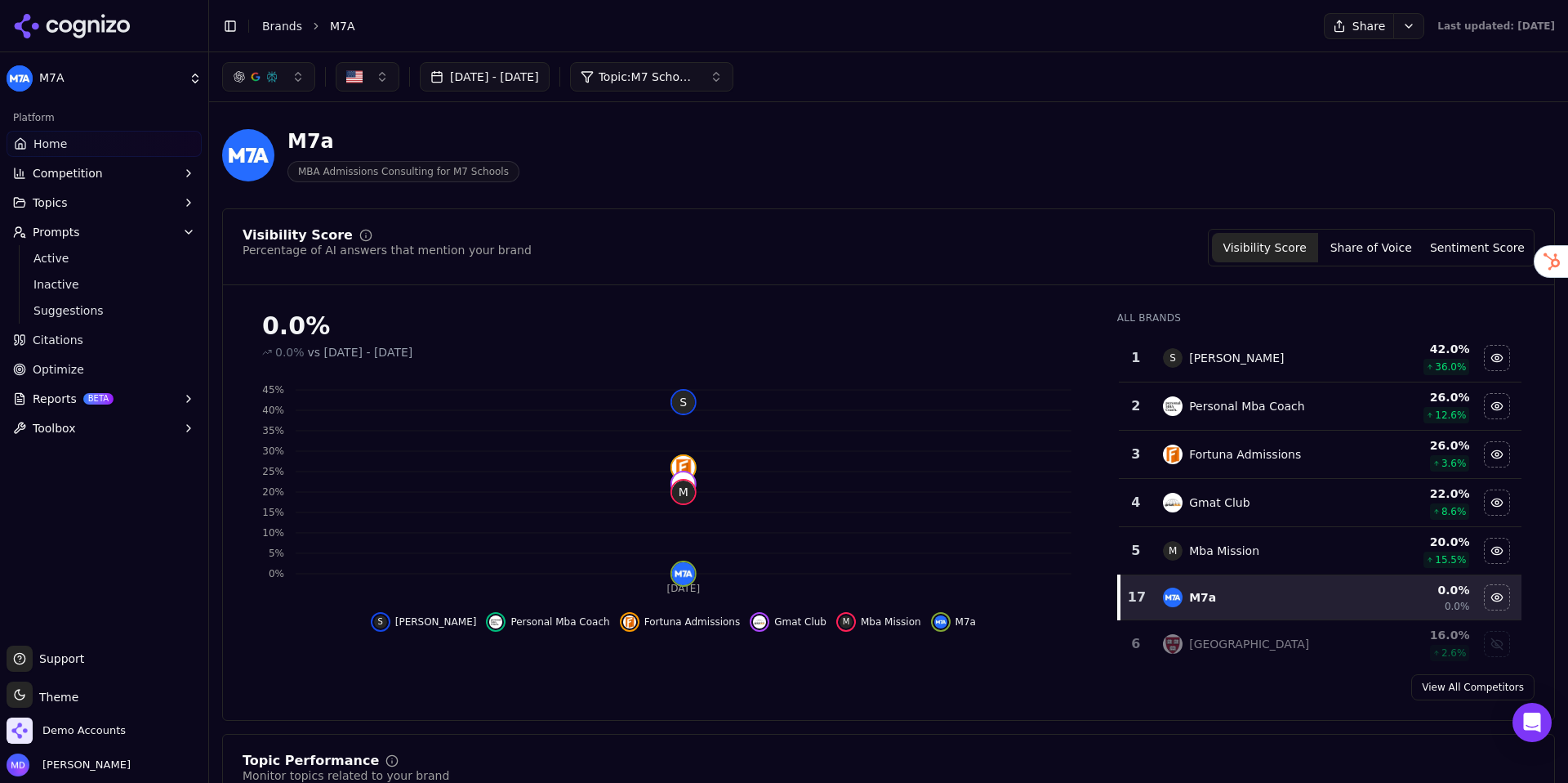
click at [1396, 238] on button "Sentiment Score" at bounding box center [1478, 247] width 106 height 29
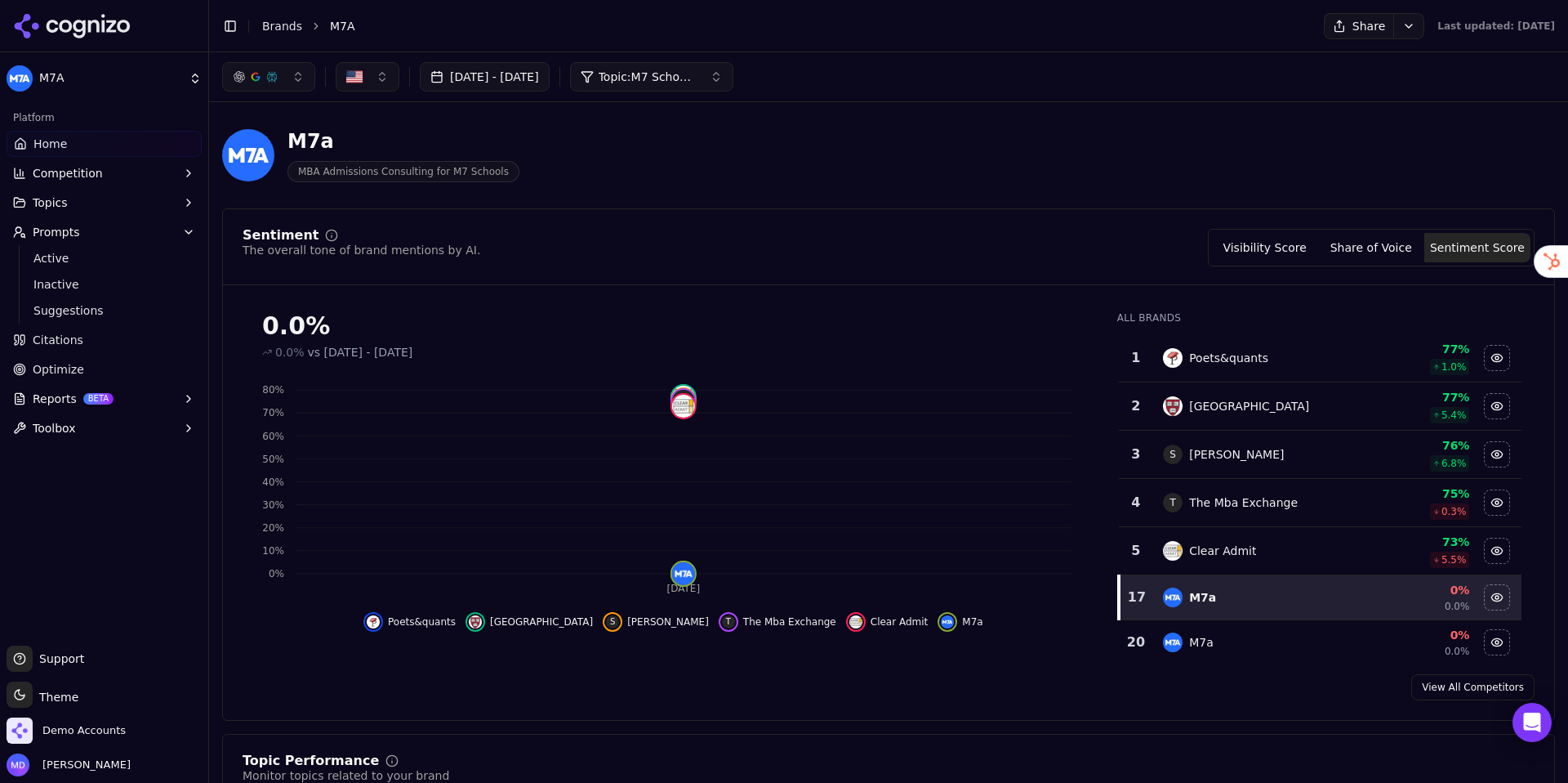
click at [1310, 255] on button "Visibility Score" at bounding box center [1265, 247] width 106 height 29
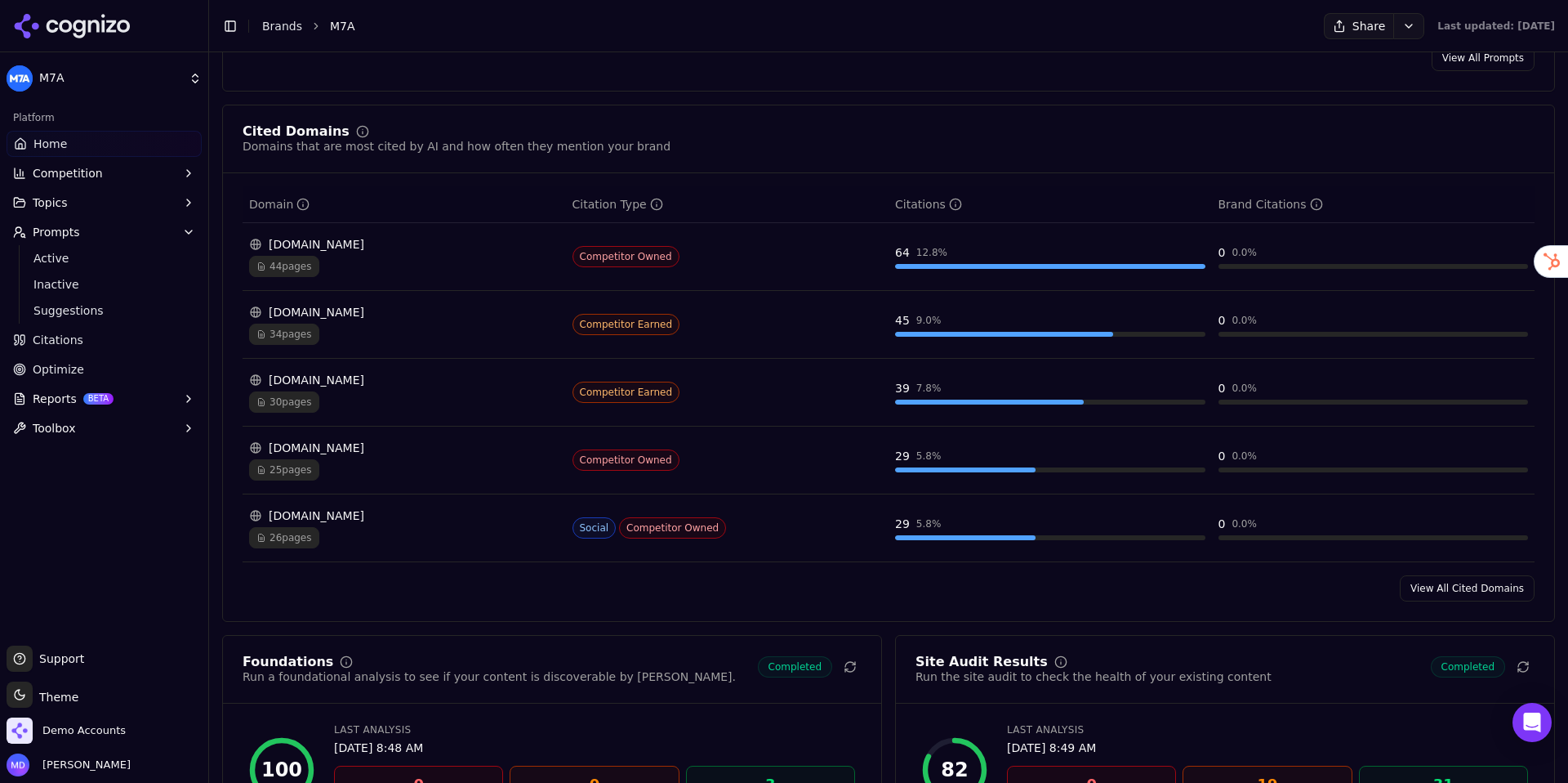
scroll to position [1594, 0]
click at [352, 269] on div "44 pages" at bounding box center [404, 265] width 310 height 21
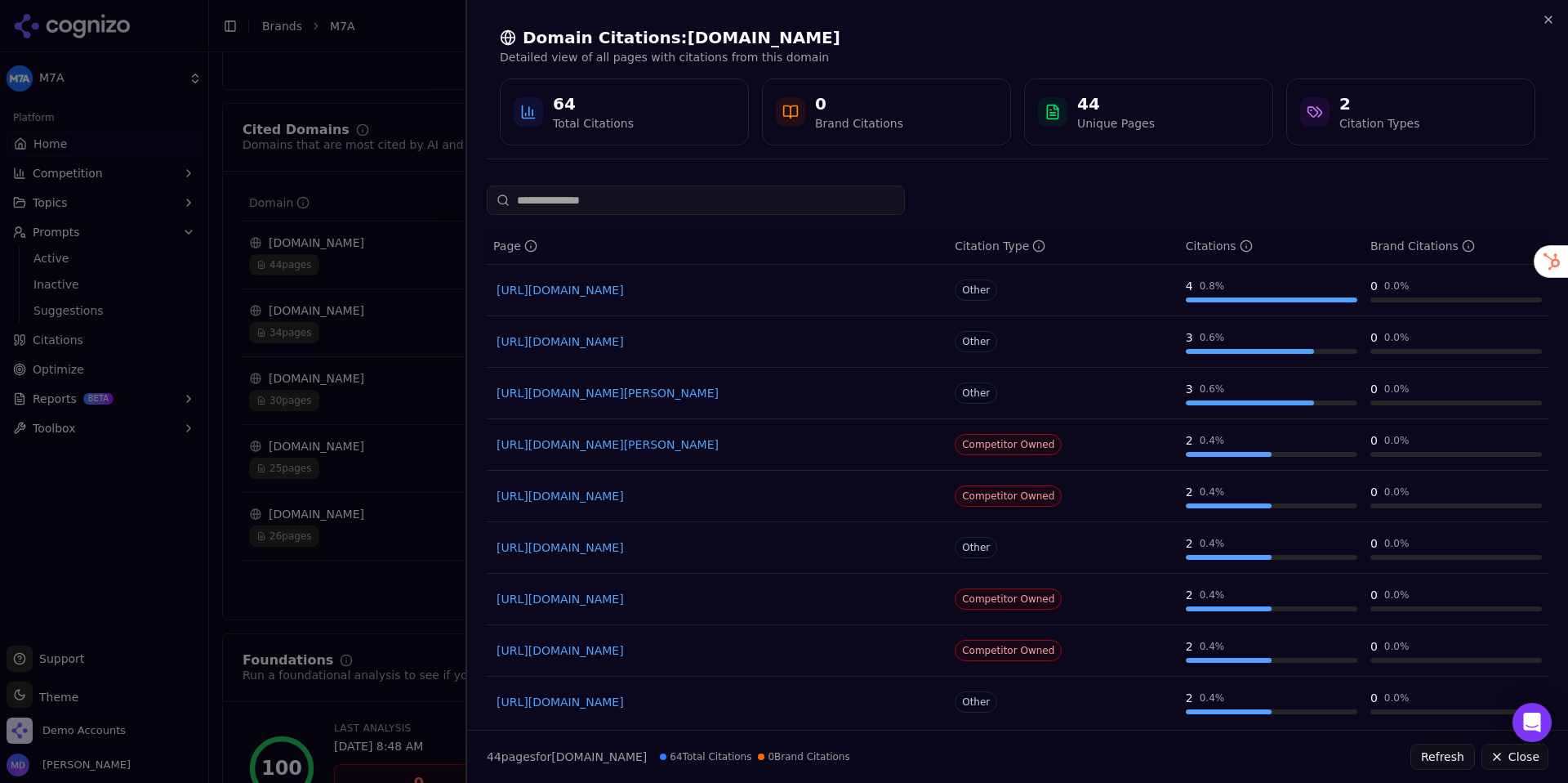
click at [406, 429] on div at bounding box center [784, 392] width 1568 height 783
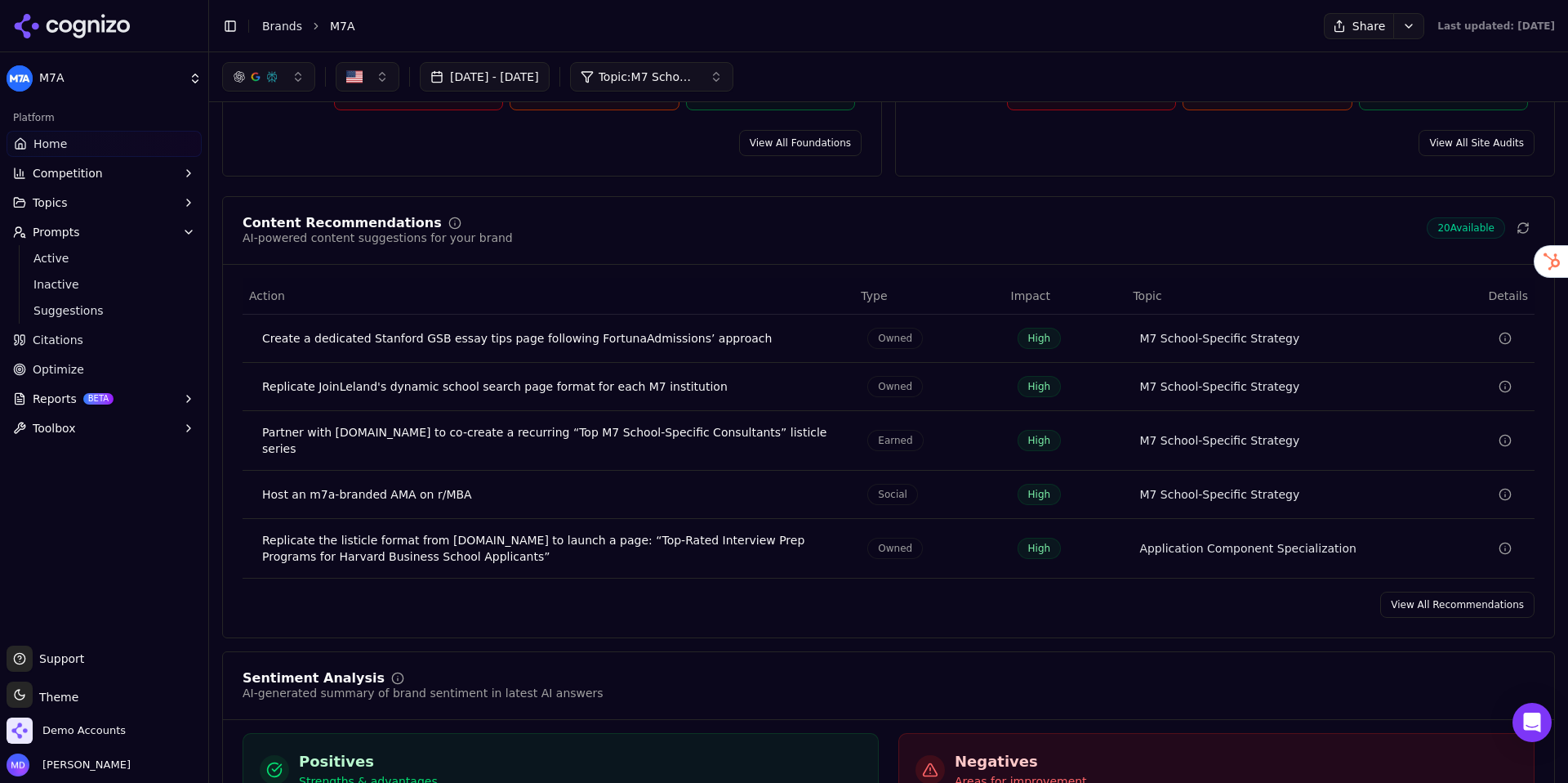
scroll to position [2297, 0]
click at [1396, 595] on link "View All Recommendations" at bounding box center [1458, 606] width 155 height 27
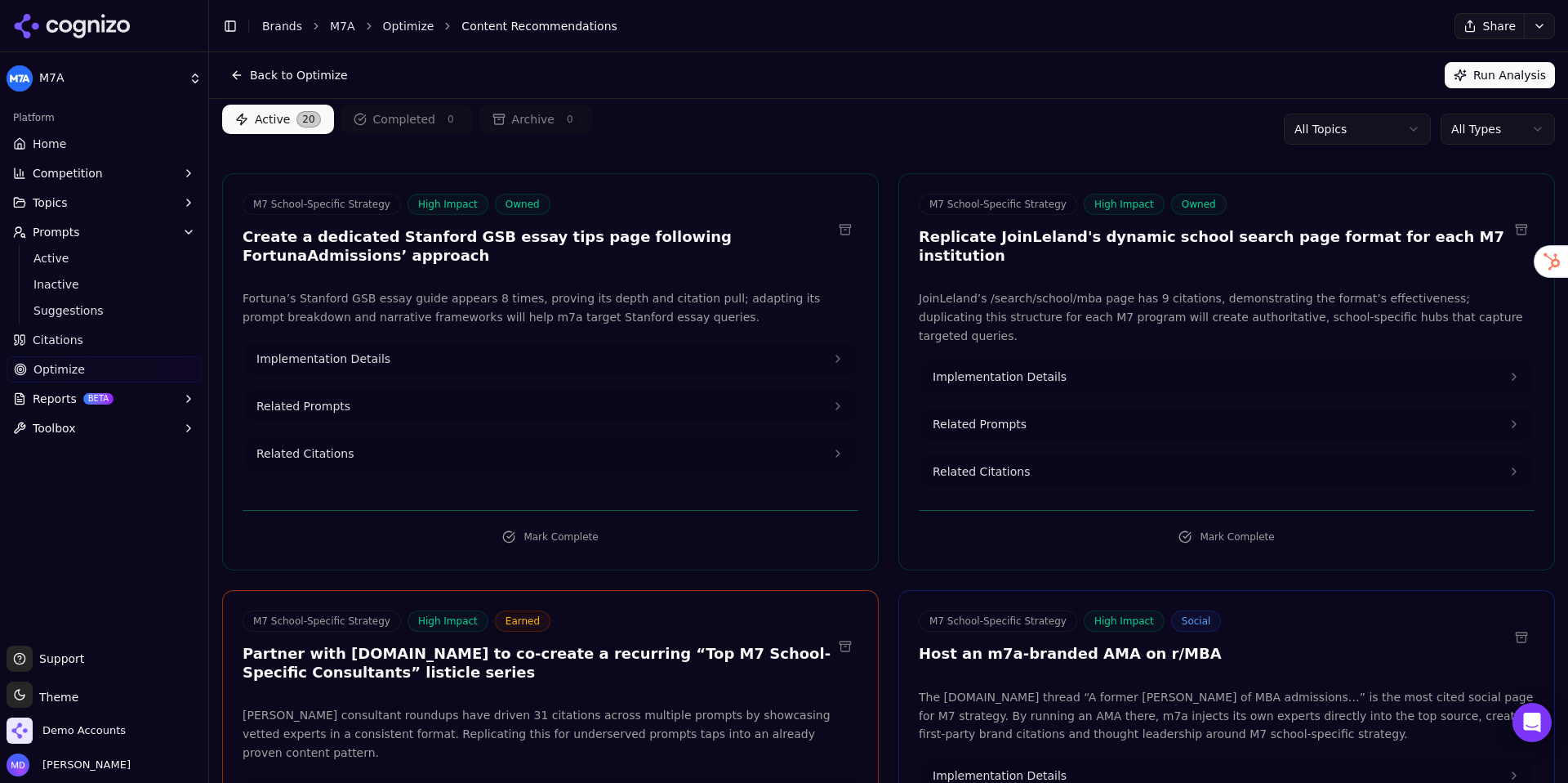
scroll to position [53, 0]
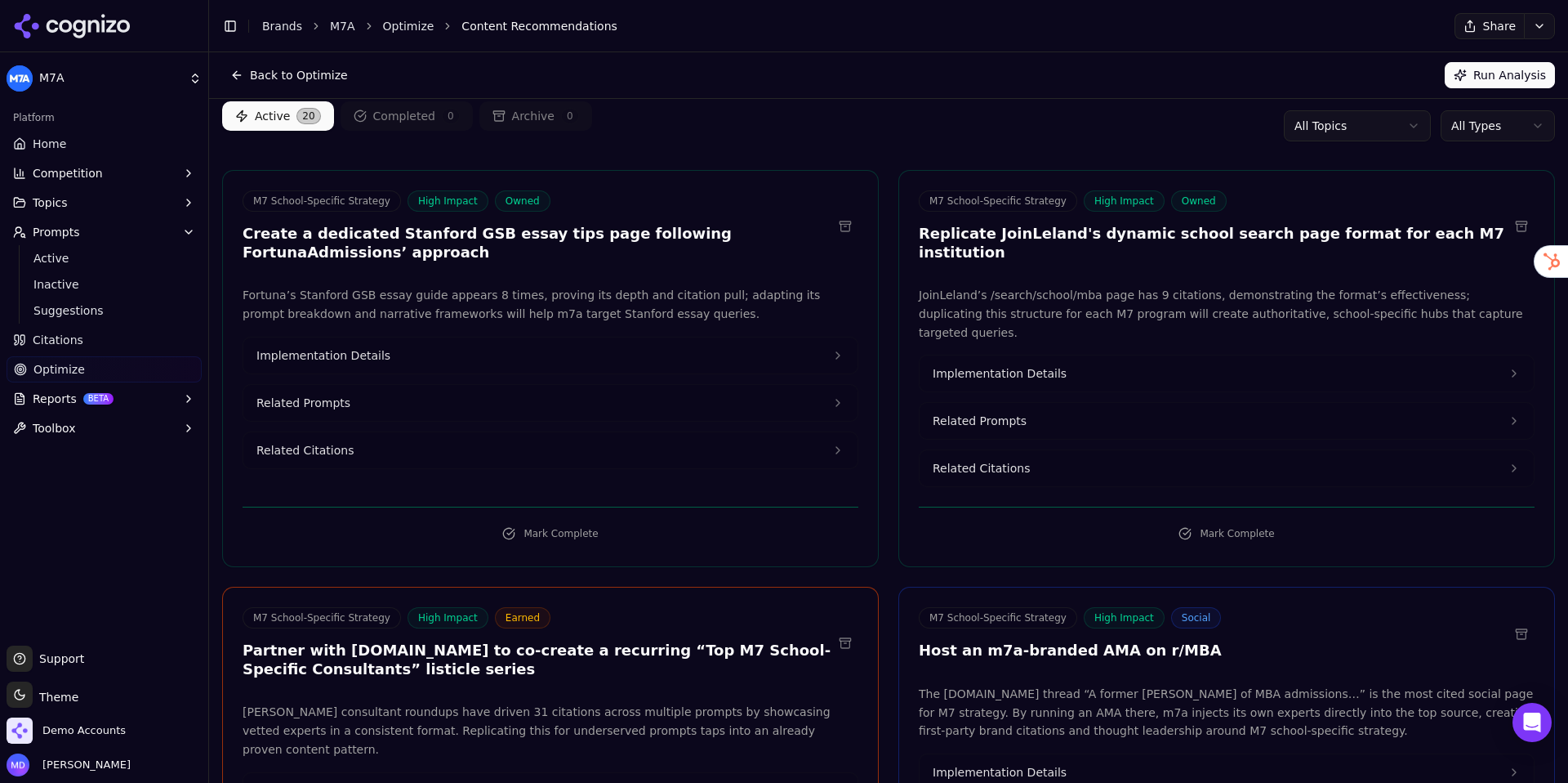
click at [462, 353] on button "Implementation Details" at bounding box center [550, 355] width 614 height 36
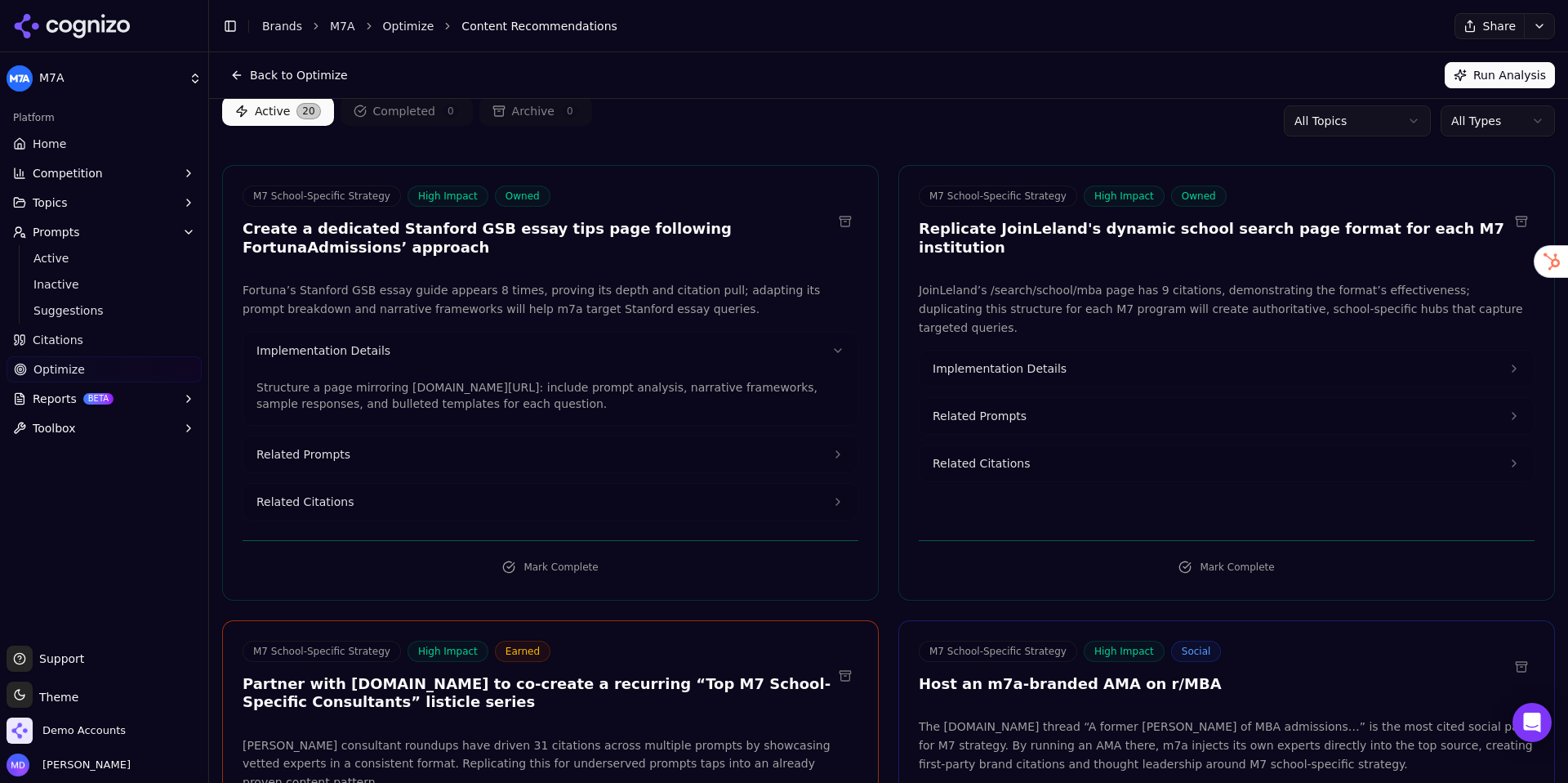
scroll to position [59, 0]
click at [406, 458] on button "Related Prompts" at bounding box center [550, 452] width 614 height 36
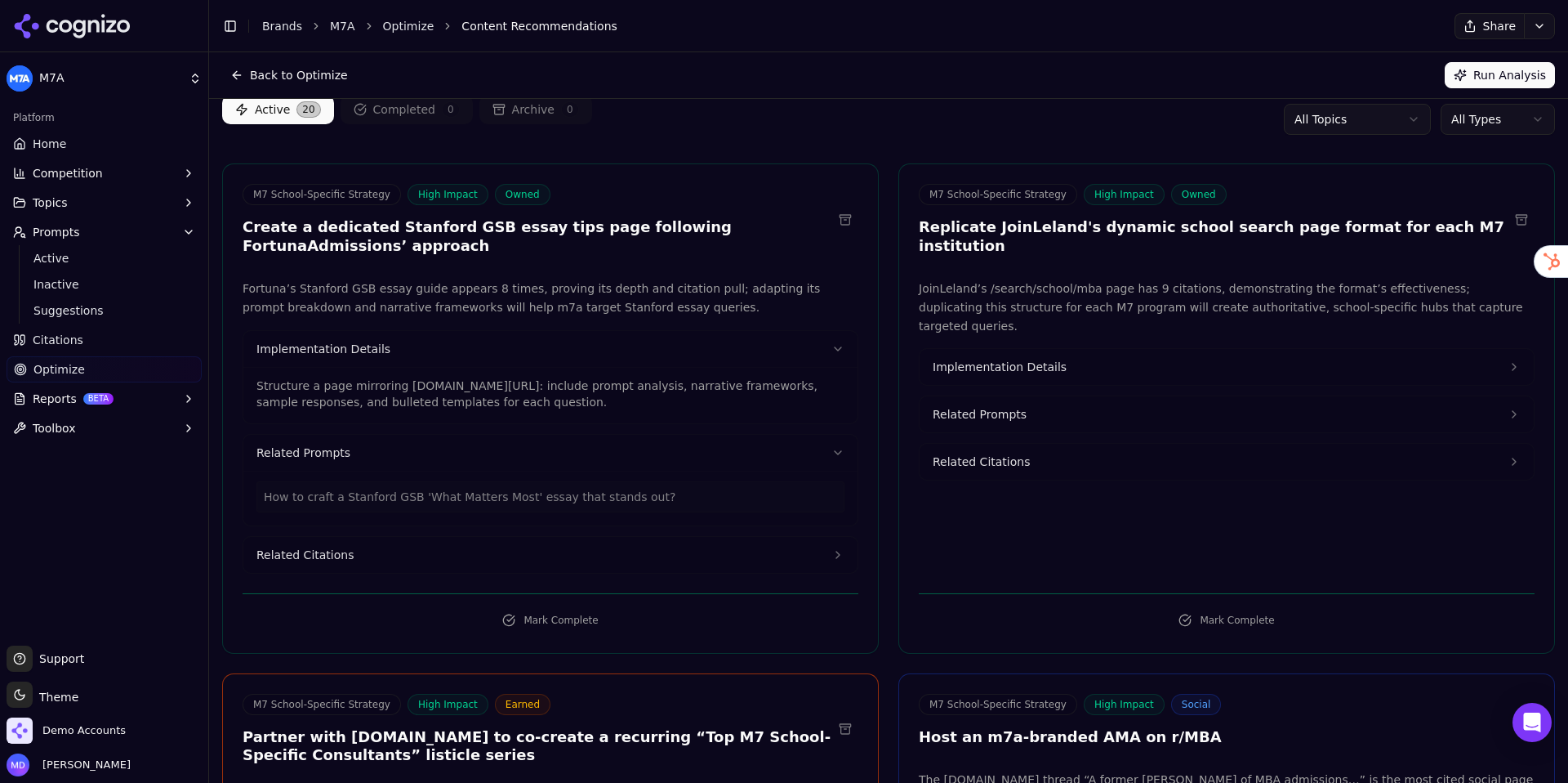
drag, startPoint x: 425, startPoint y: 551, endPoint x: 406, endPoint y: 502, distance: 52.6
click at [424, 551] on button "Related Citations" at bounding box center [550, 554] width 614 height 36
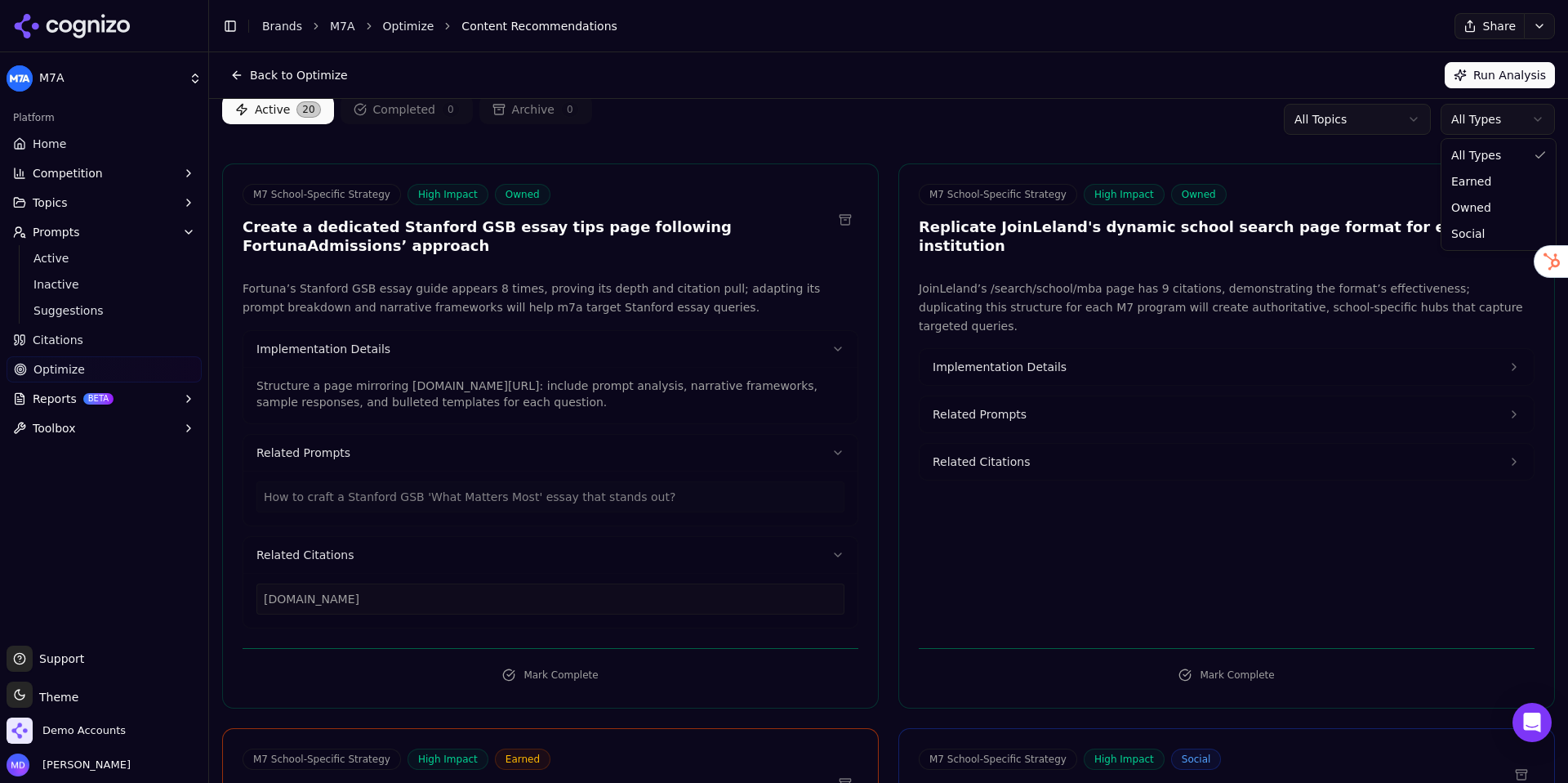
click at [1396, 117] on html "M7A Platform Home Competition Topics Prompts Active Inactive Suggestions Citati…" at bounding box center [784, 392] width 1568 height 783
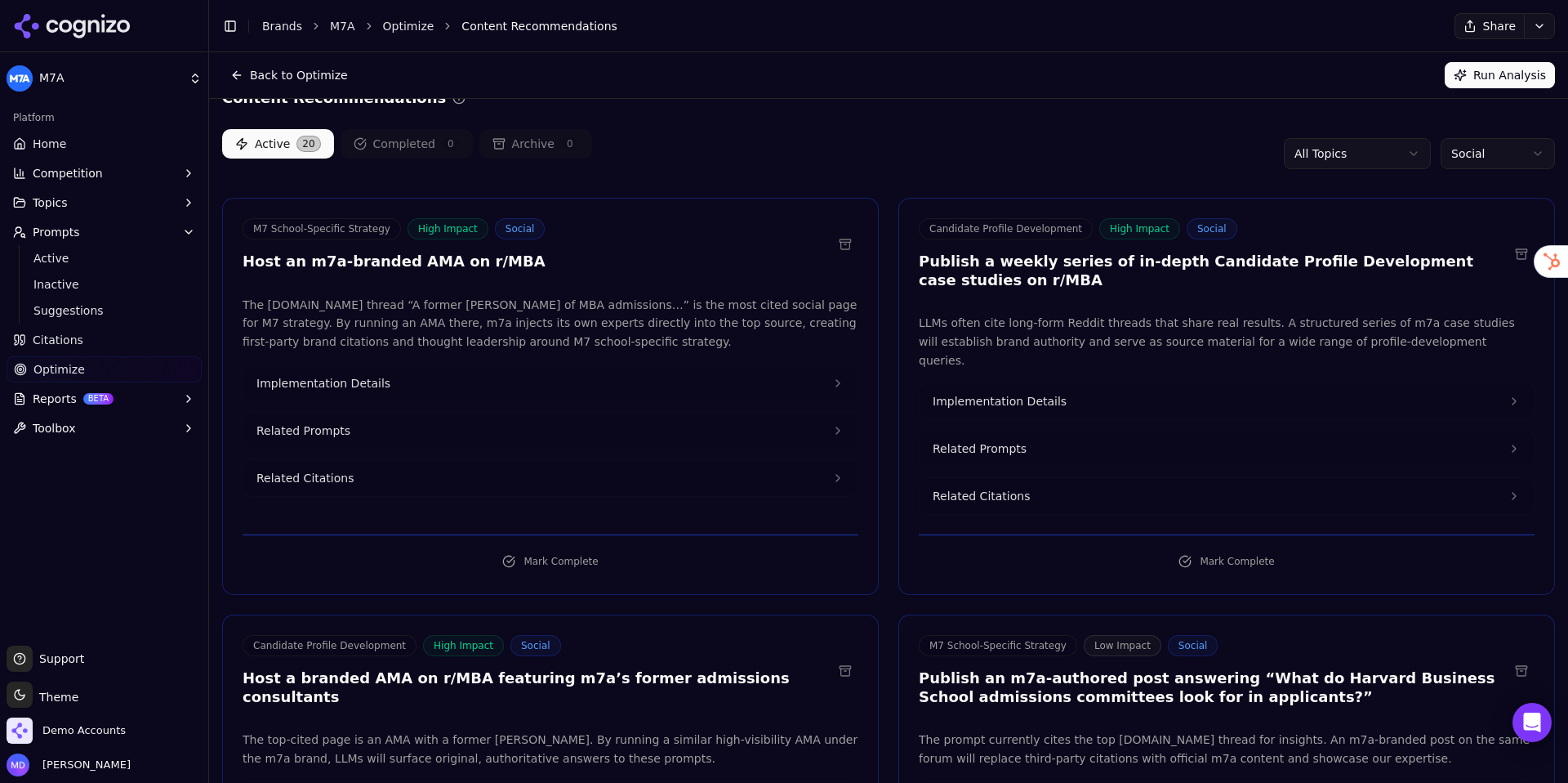
scroll to position [0, 0]
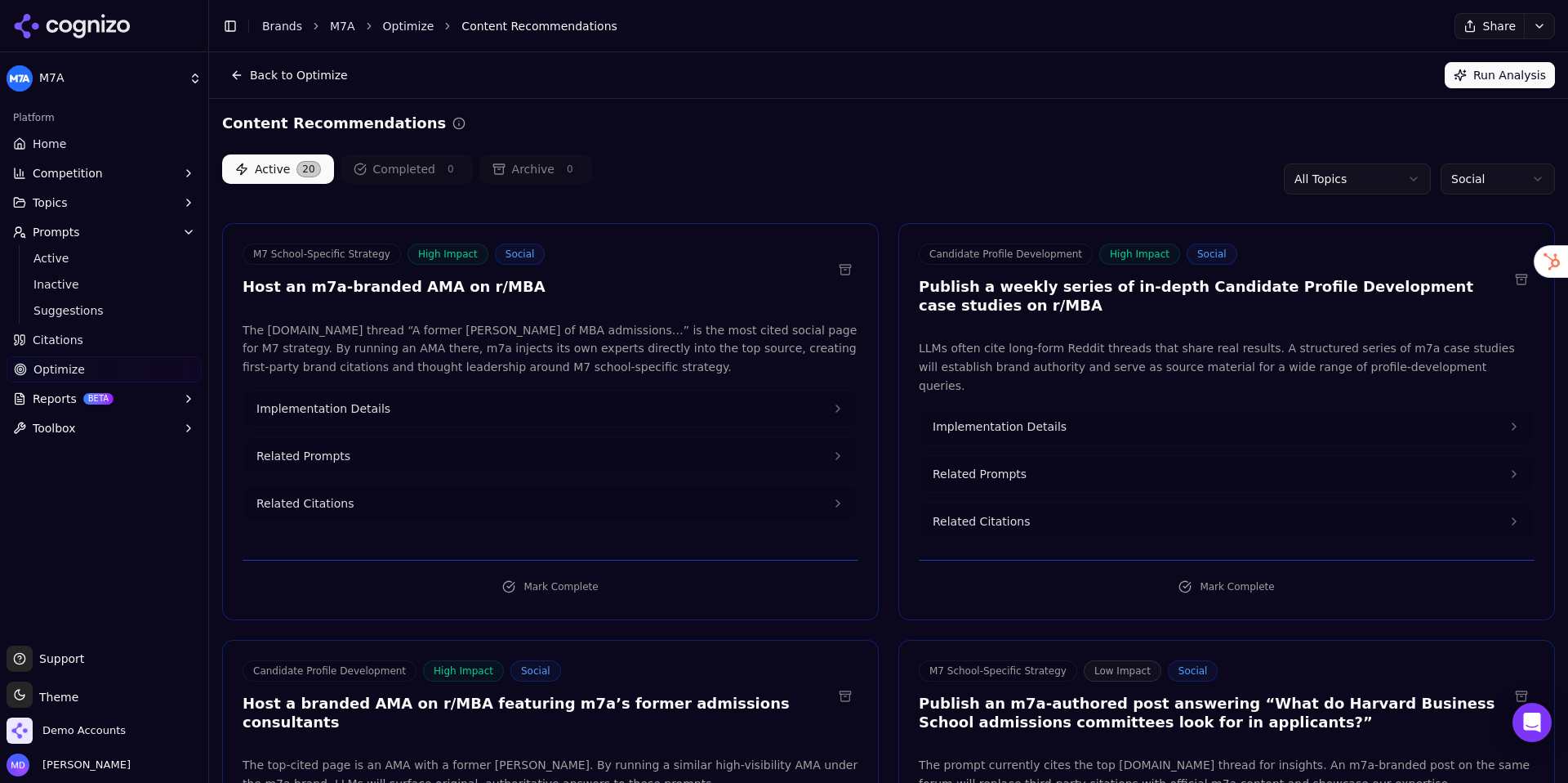
click at [1396, 171] on html "M7A Platform Home Competition Topics Prompts Active Inactive Suggestions Citati…" at bounding box center [784, 392] width 1568 height 783
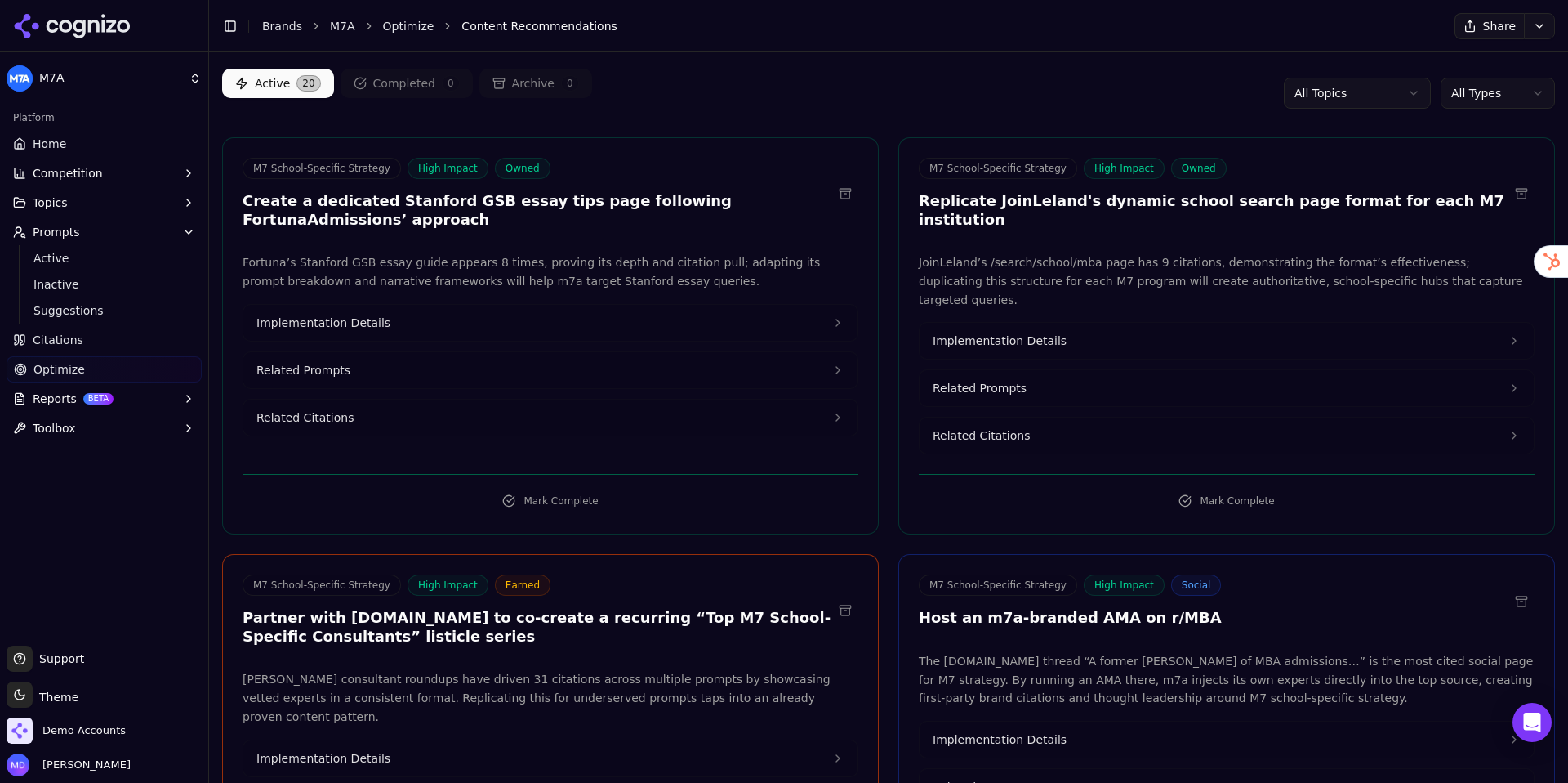
scroll to position [89, 0]
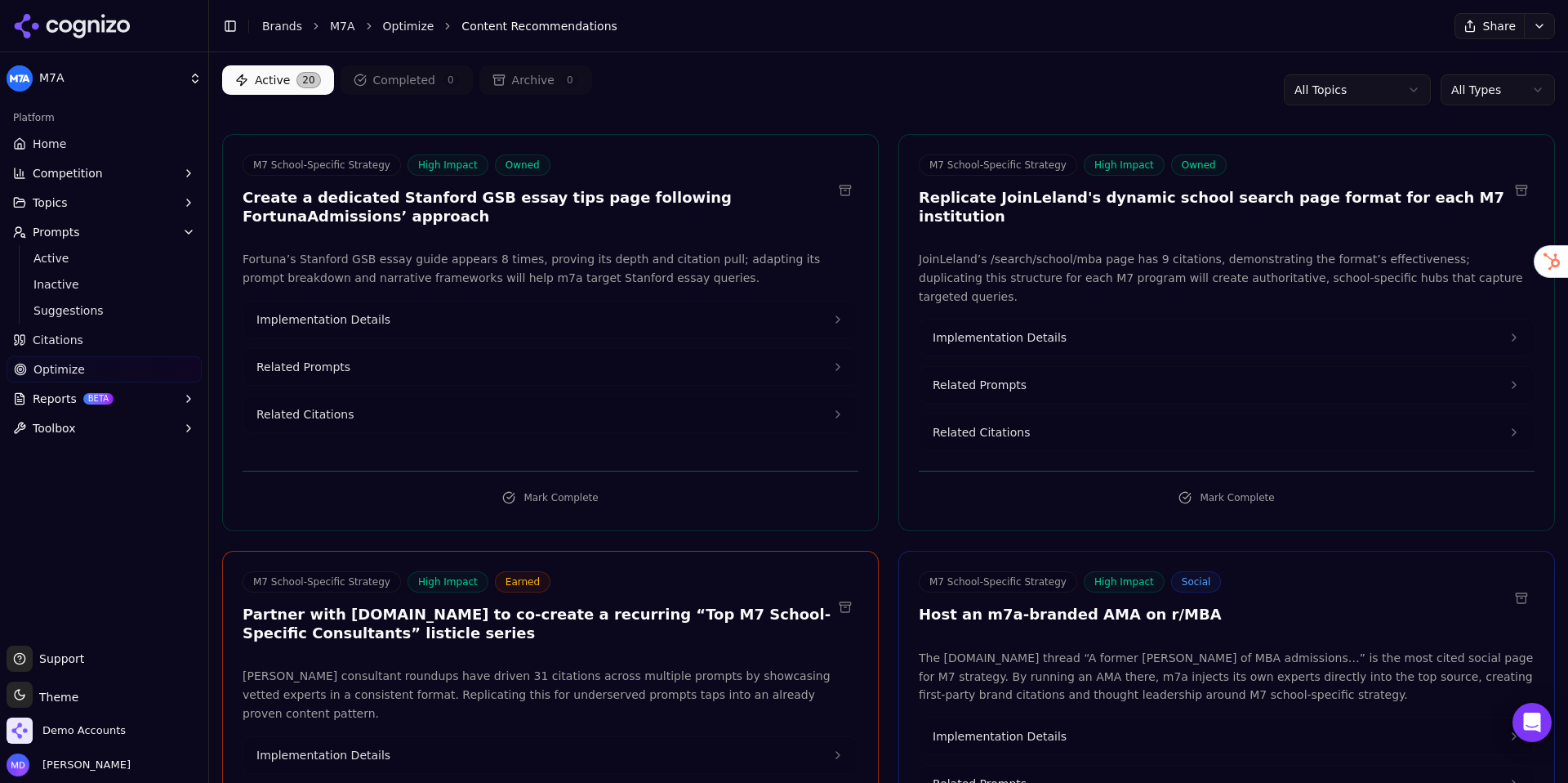
click at [49, 344] on span "Citations" at bounding box center [57, 339] width 50 height 16
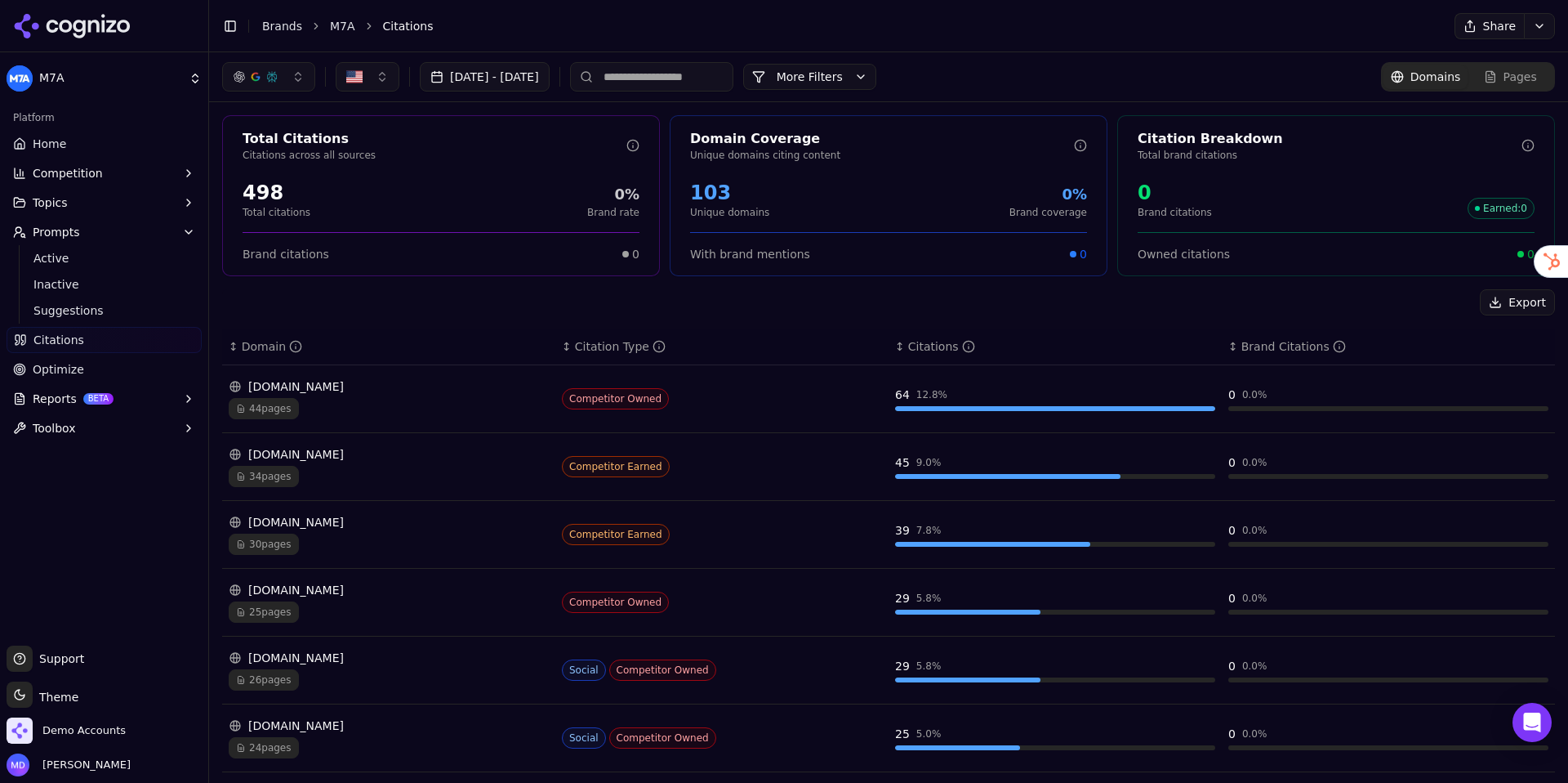
click at [72, 367] on span "Optimize" at bounding box center [58, 369] width 51 height 16
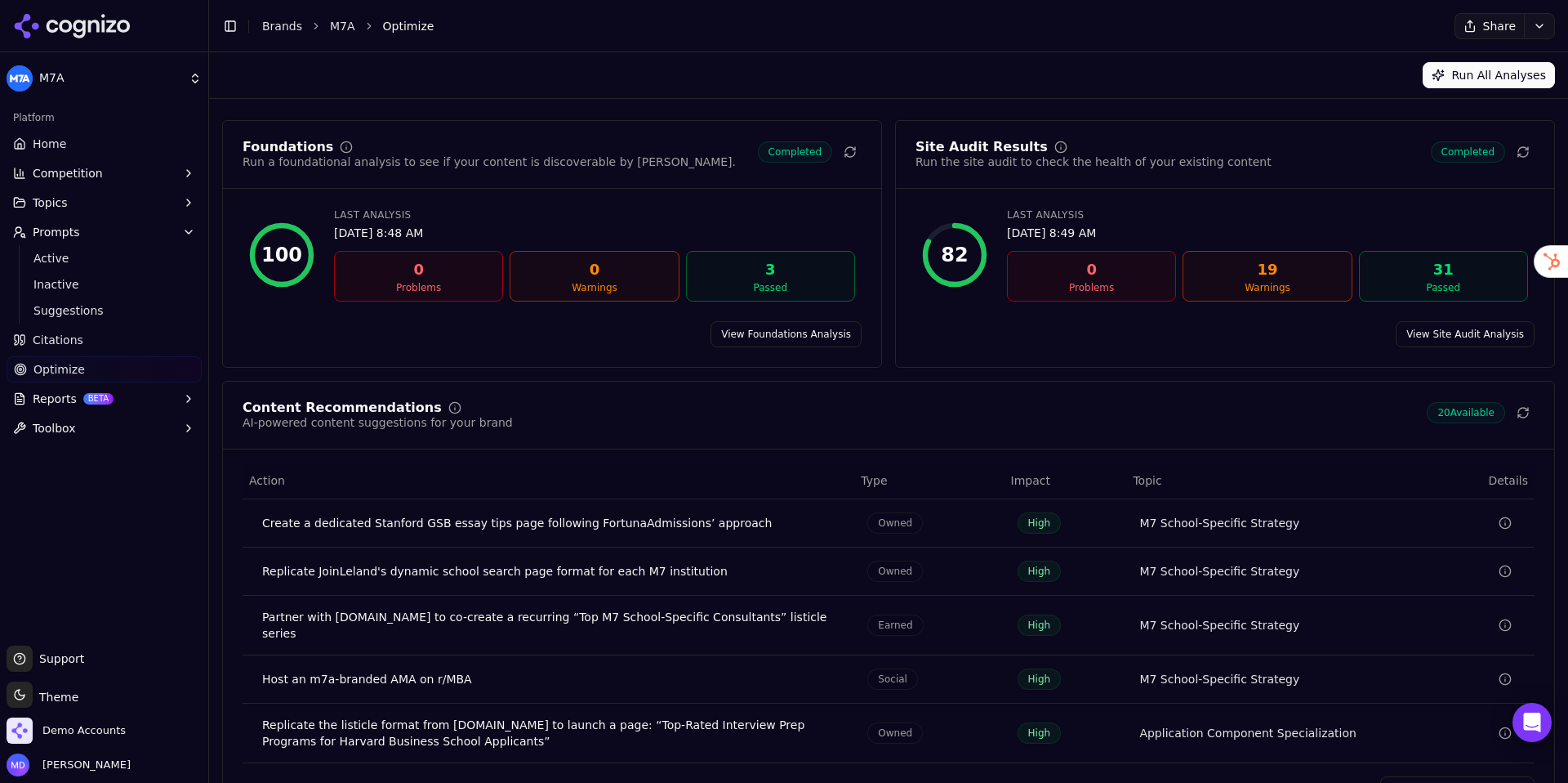
scroll to position [42, 0]
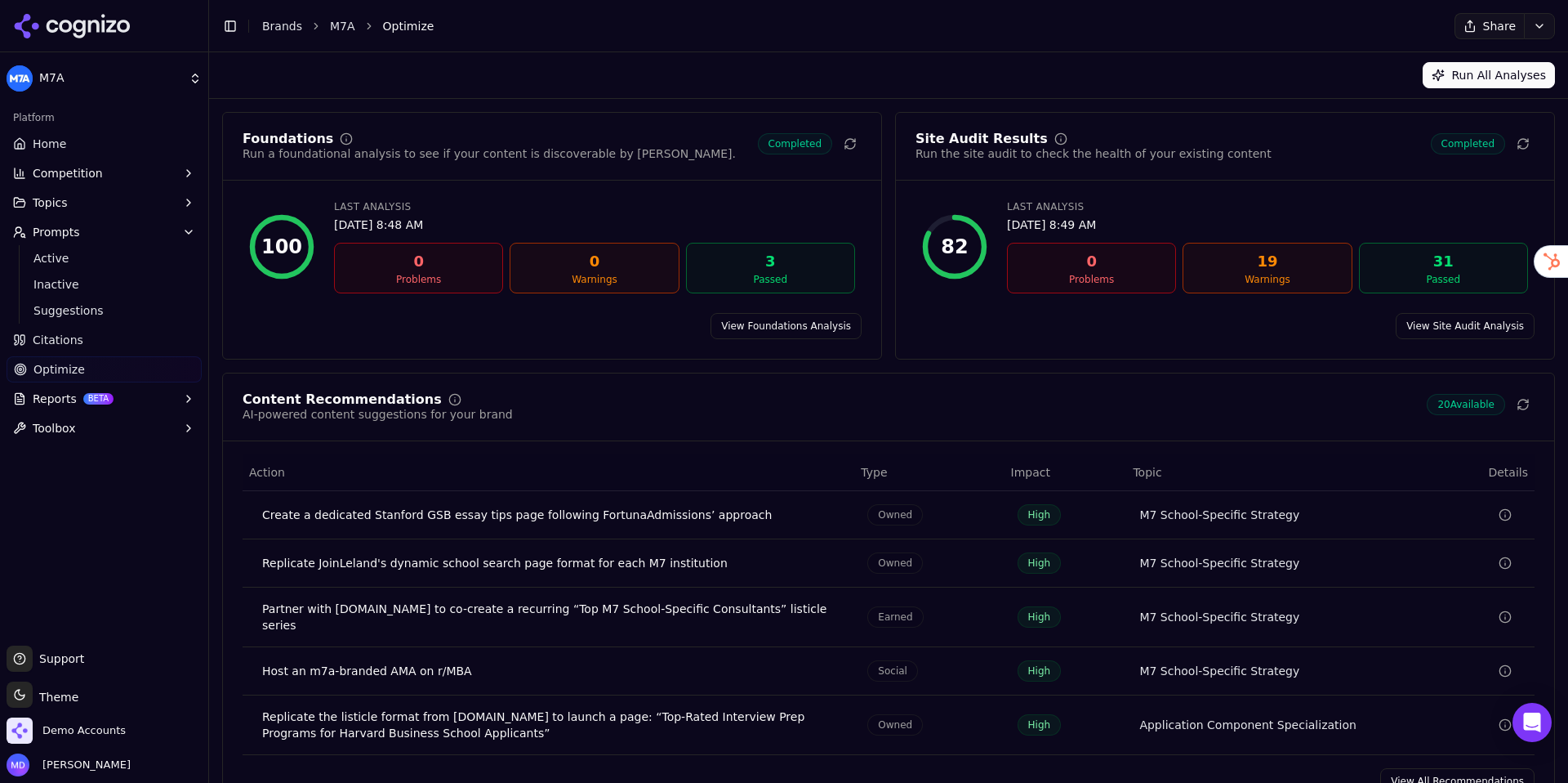
click at [90, 148] on link "Home" at bounding box center [103, 144] width 195 height 27
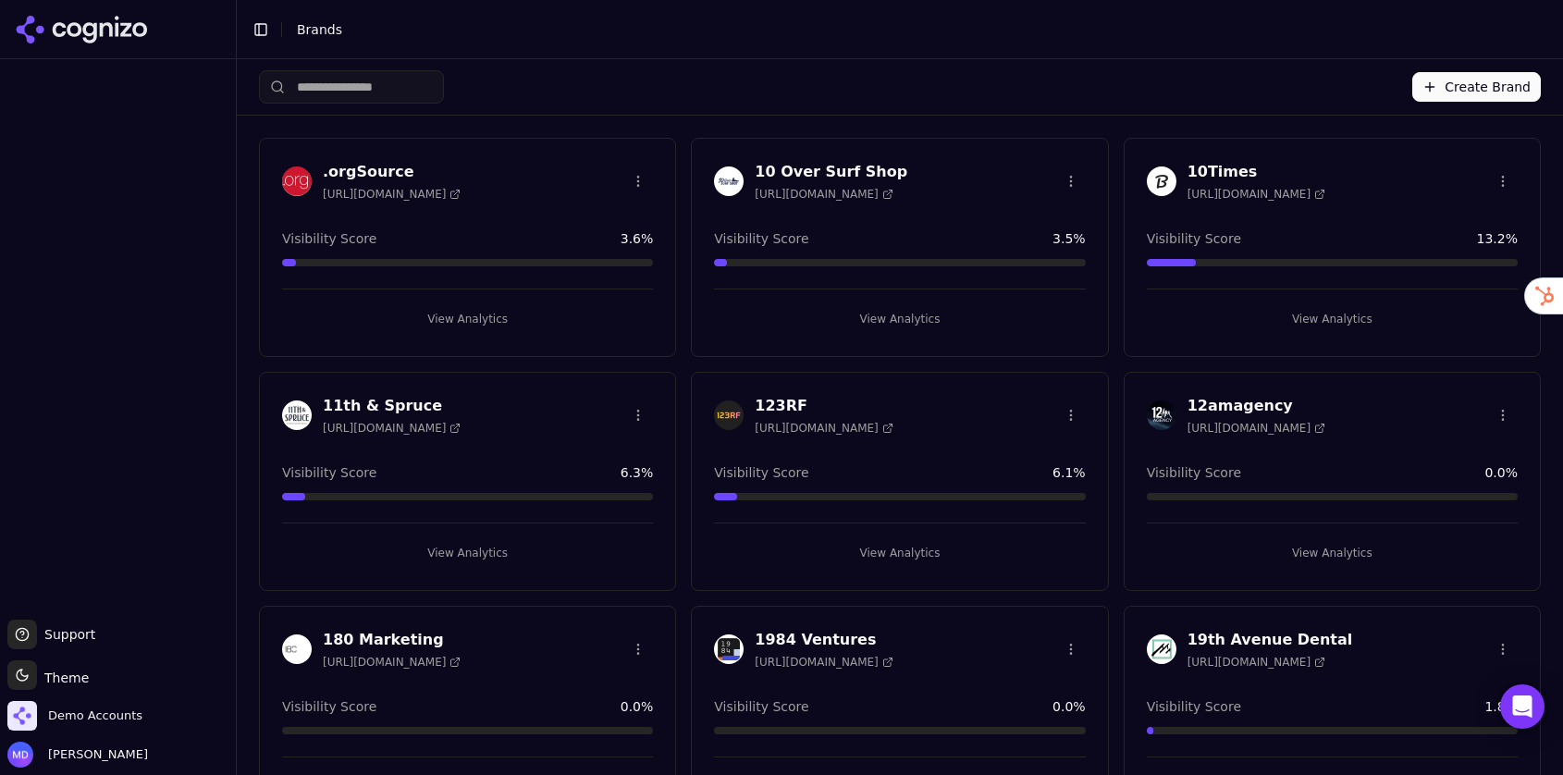
click at [358, 88] on input "search" at bounding box center [351, 86] width 185 height 33
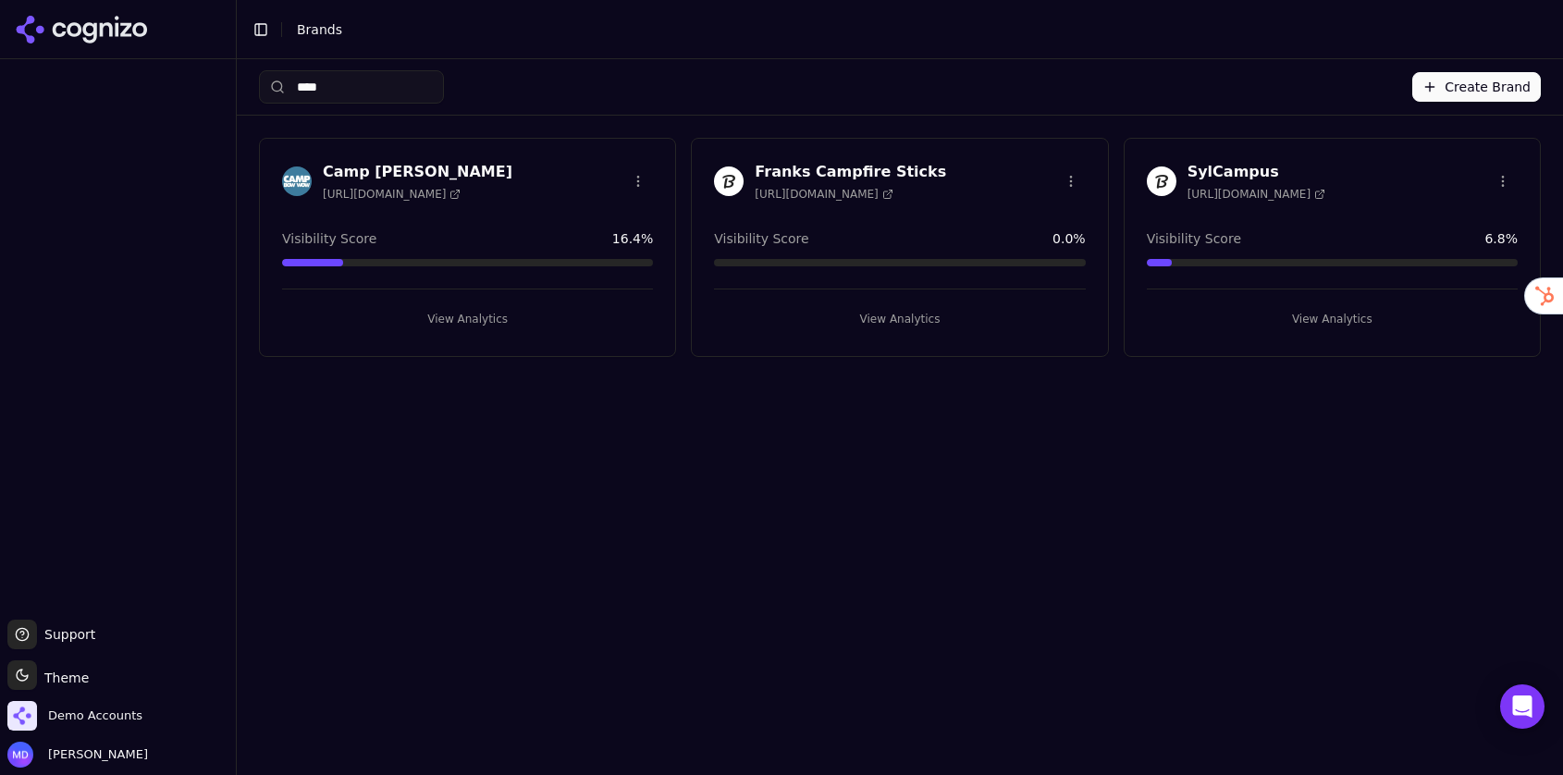
type input "****"
click at [477, 314] on button "View Analytics" at bounding box center [467, 319] width 371 height 30
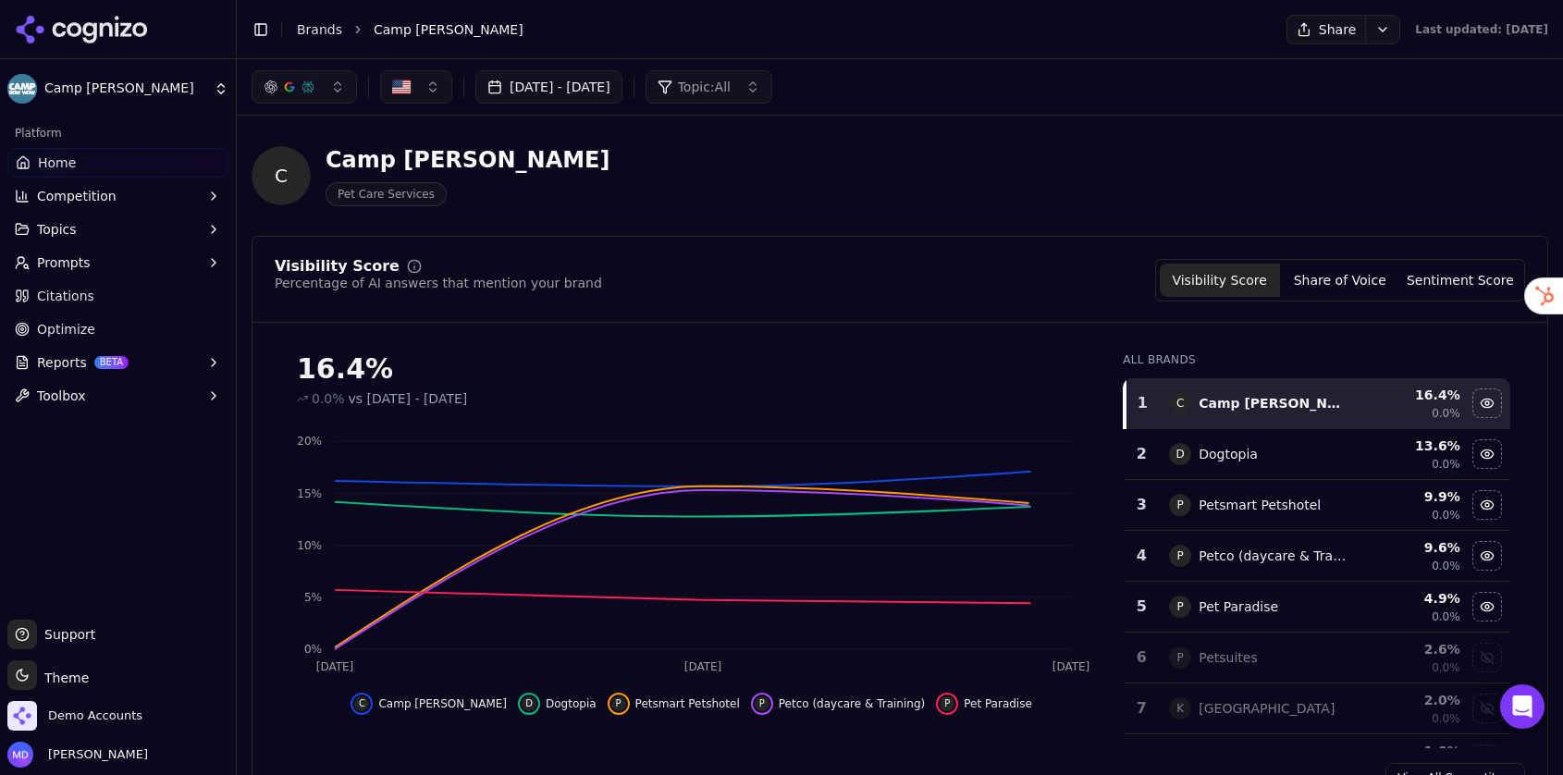
click at [79, 360] on span "Reports" at bounding box center [62, 362] width 50 height 18
click at [79, 383] on span "PDF" at bounding box center [118, 392] width 161 height 18
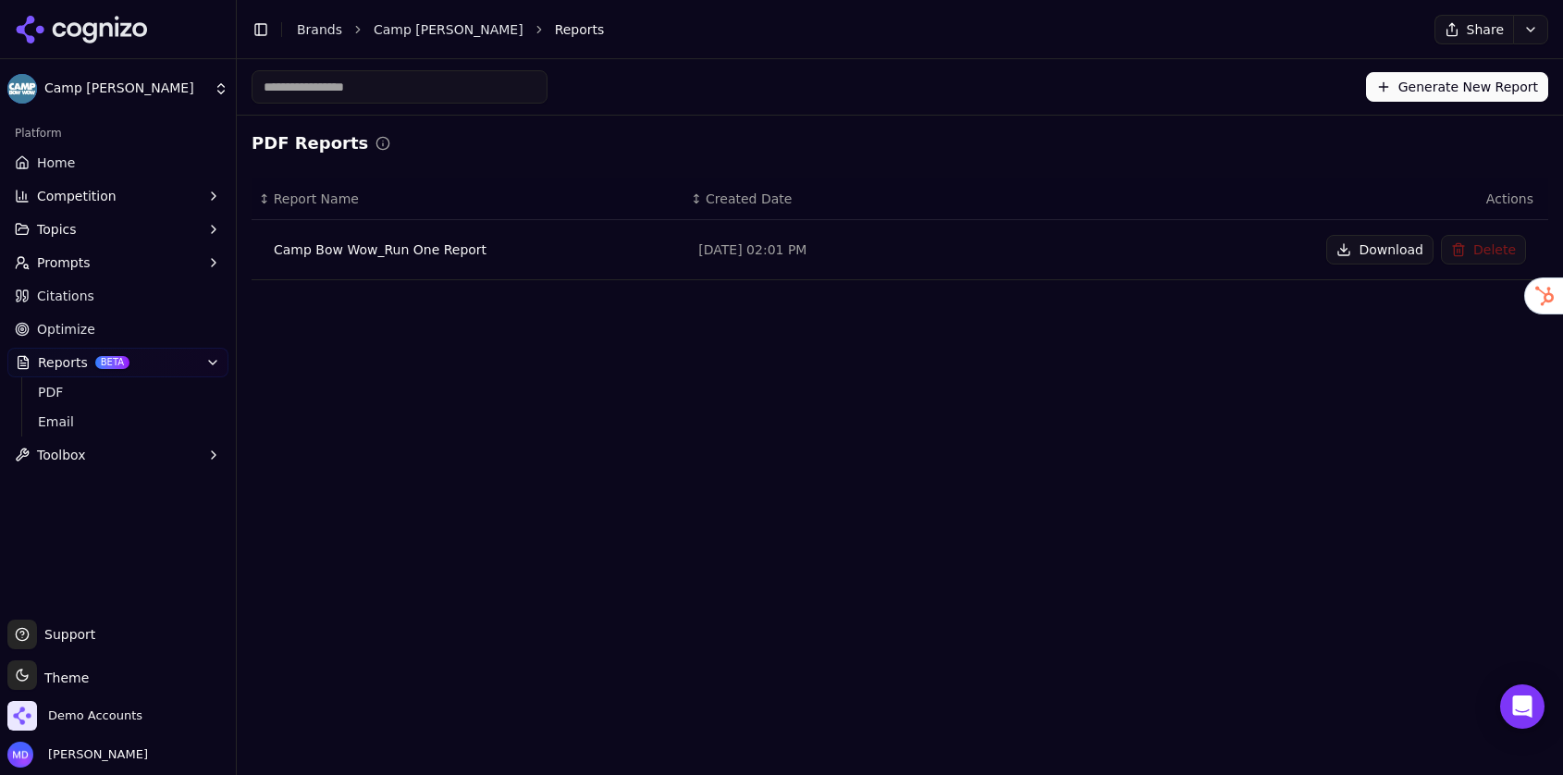
click at [1414, 254] on button "Download" at bounding box center [1379, 250] width 107 height 30
drag, startPoint x: 122, startPoint y: 158, endPoint x: 404, endPoint y: 6, distance: 320.6
click at [122, 158] on link "Home" at bounding box center [117, 163] width 221 height 30
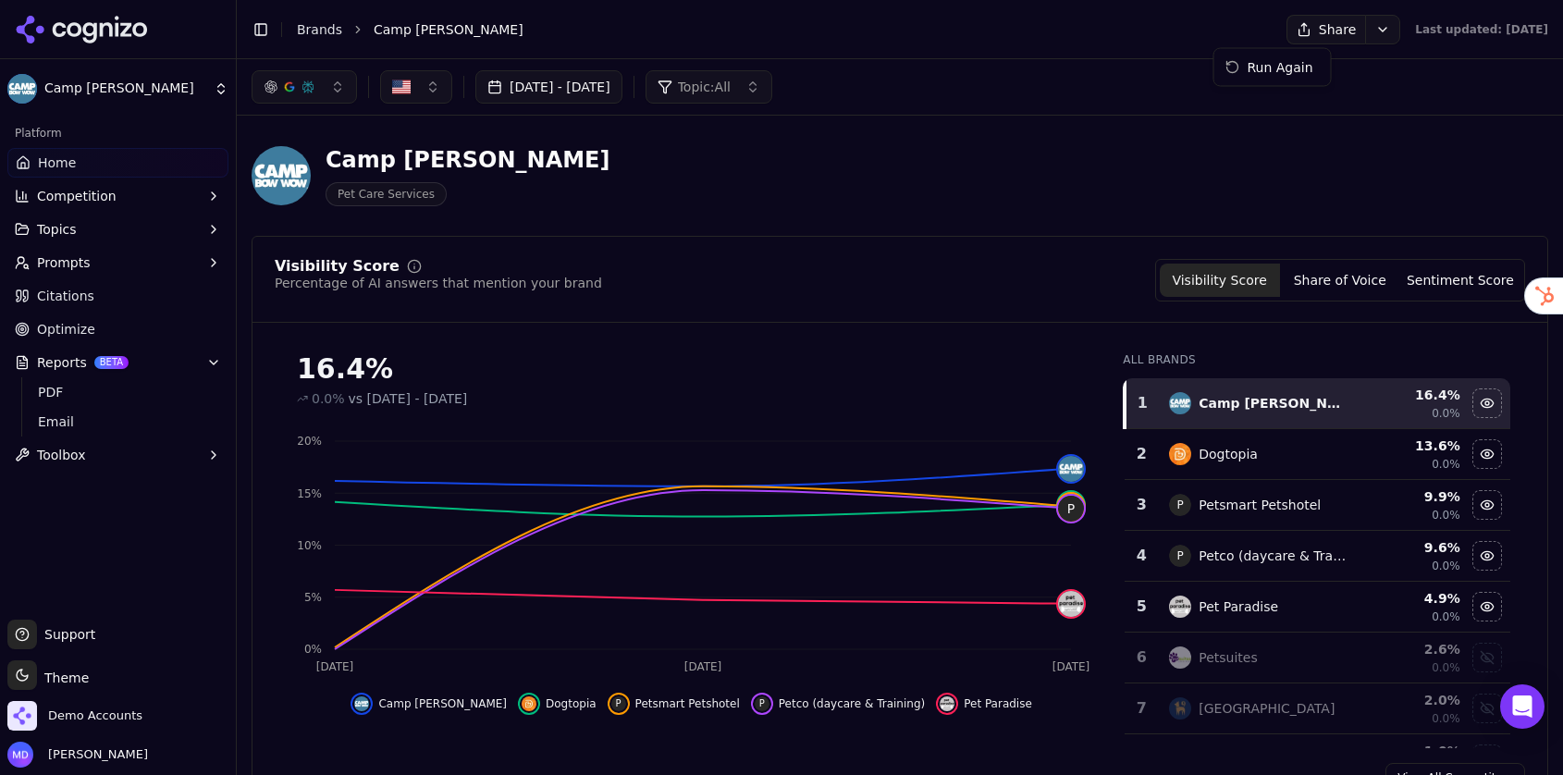
click at [1304, 37] on html "Camp Bow Wow Platform Home Competition Topics Prompts Citations Optimize Report…" at bounding box center [781, 387] width 1563 height 775
drag, startPoint x: 1297, startPoint y: 57, endPoint x: 1391, endPoint y: 18, distance: 101.1
click at [1297, 57] on div "Run Again" at bounding box center [1272, 68] width 109 height 30
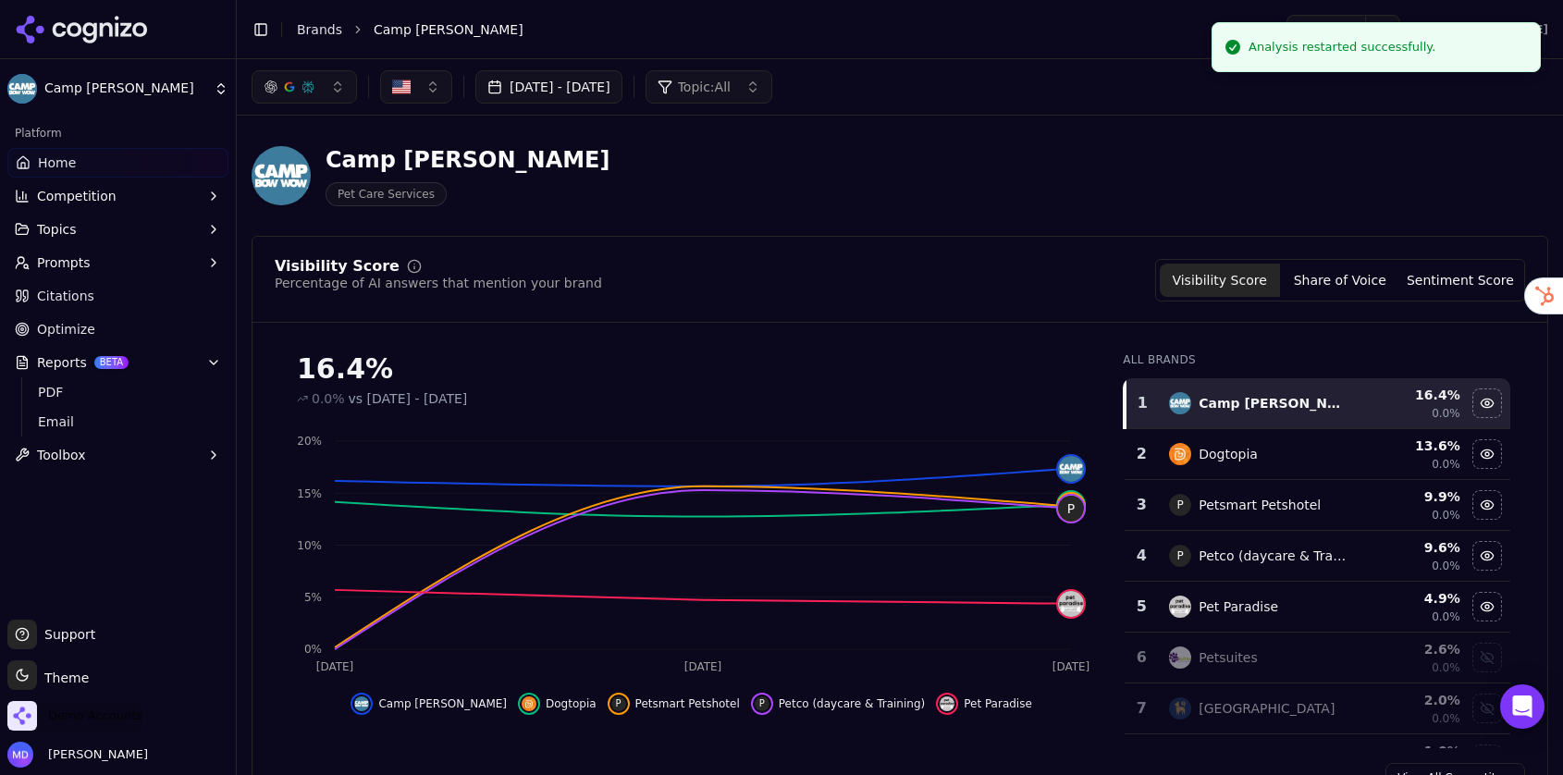
click at [120, 713] on span "Demo Accounts" at bounding box center [95, 715] width 94 height 17
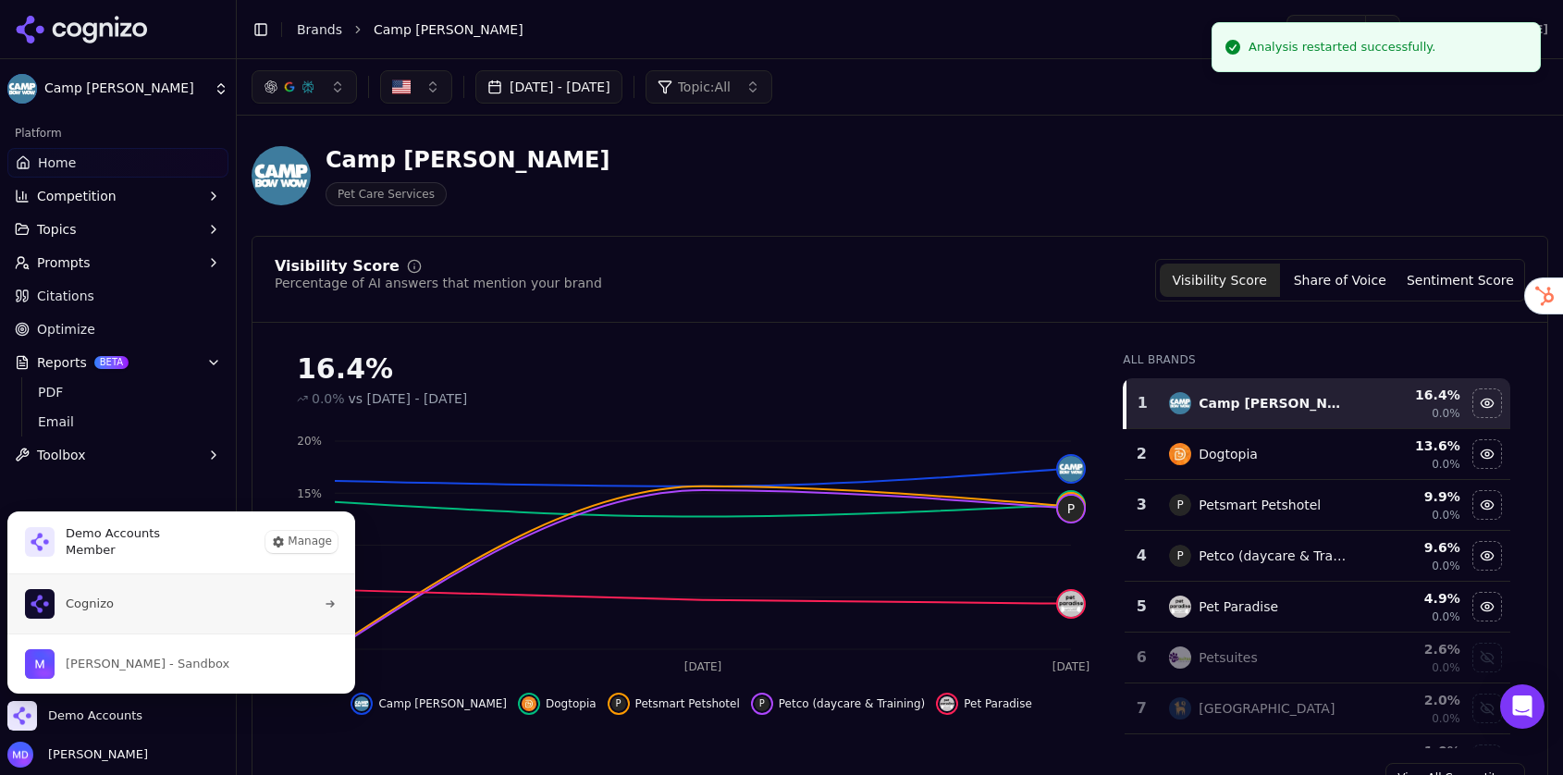
click at [140, 616] on button "Cognizo" at bounding box center [181, 603] width 350 height 59
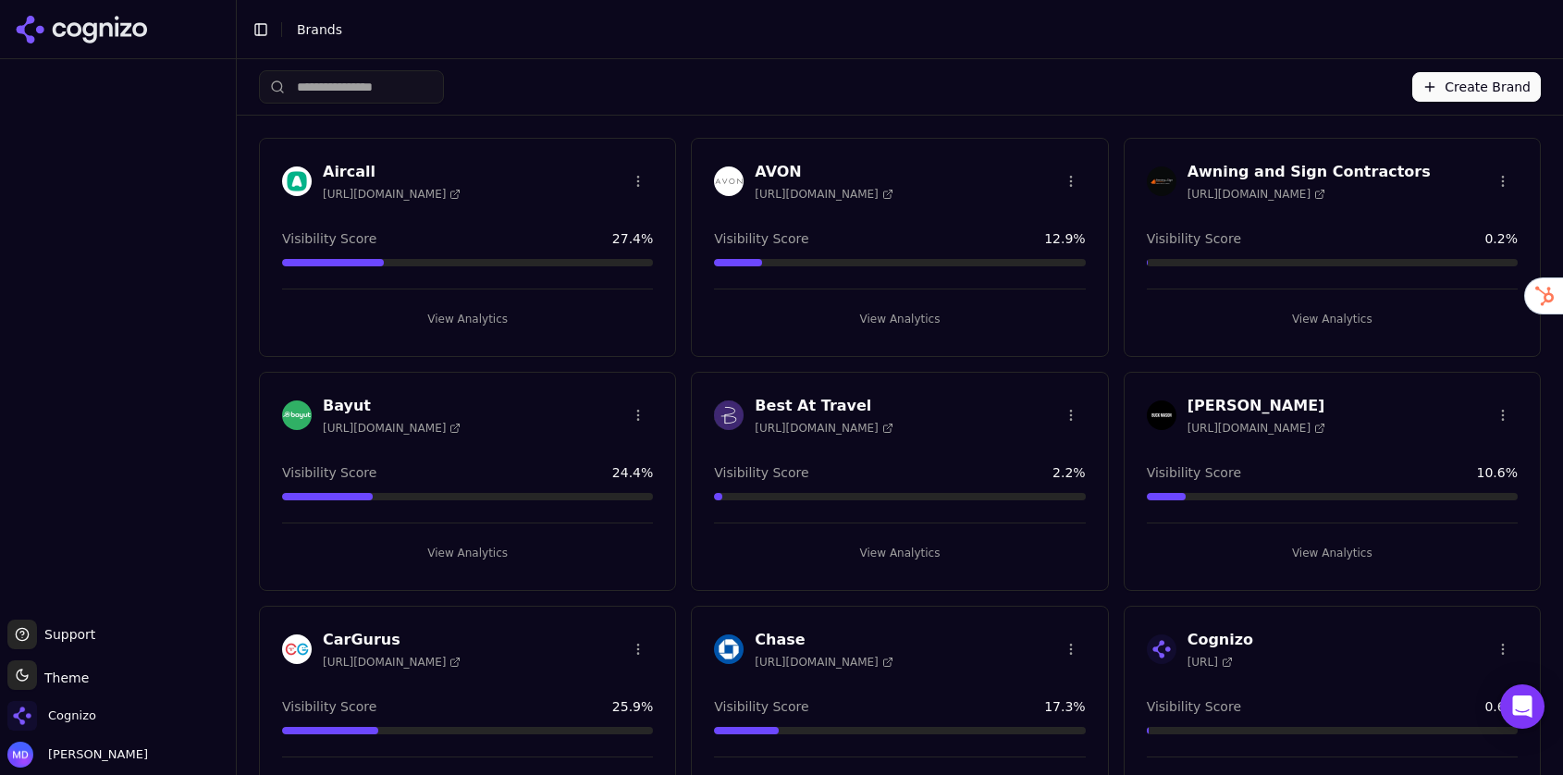
click at [364, 102] on input "search" at bounding box center [351, 86] width 185 height 33
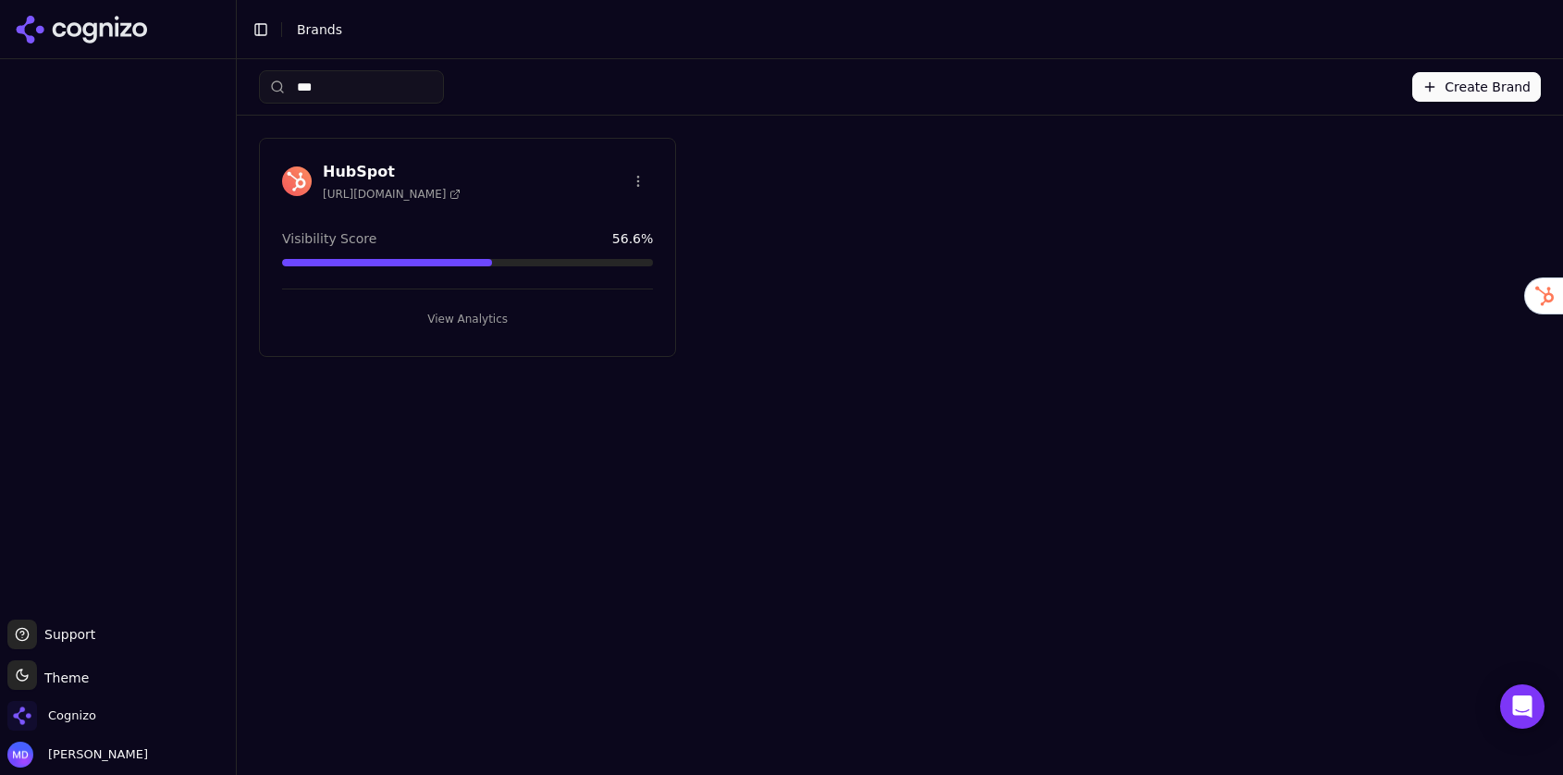
type input "***"
click at [475, 304] on button "View Analytics" at bounding box center [467, 319] width 371 height 30
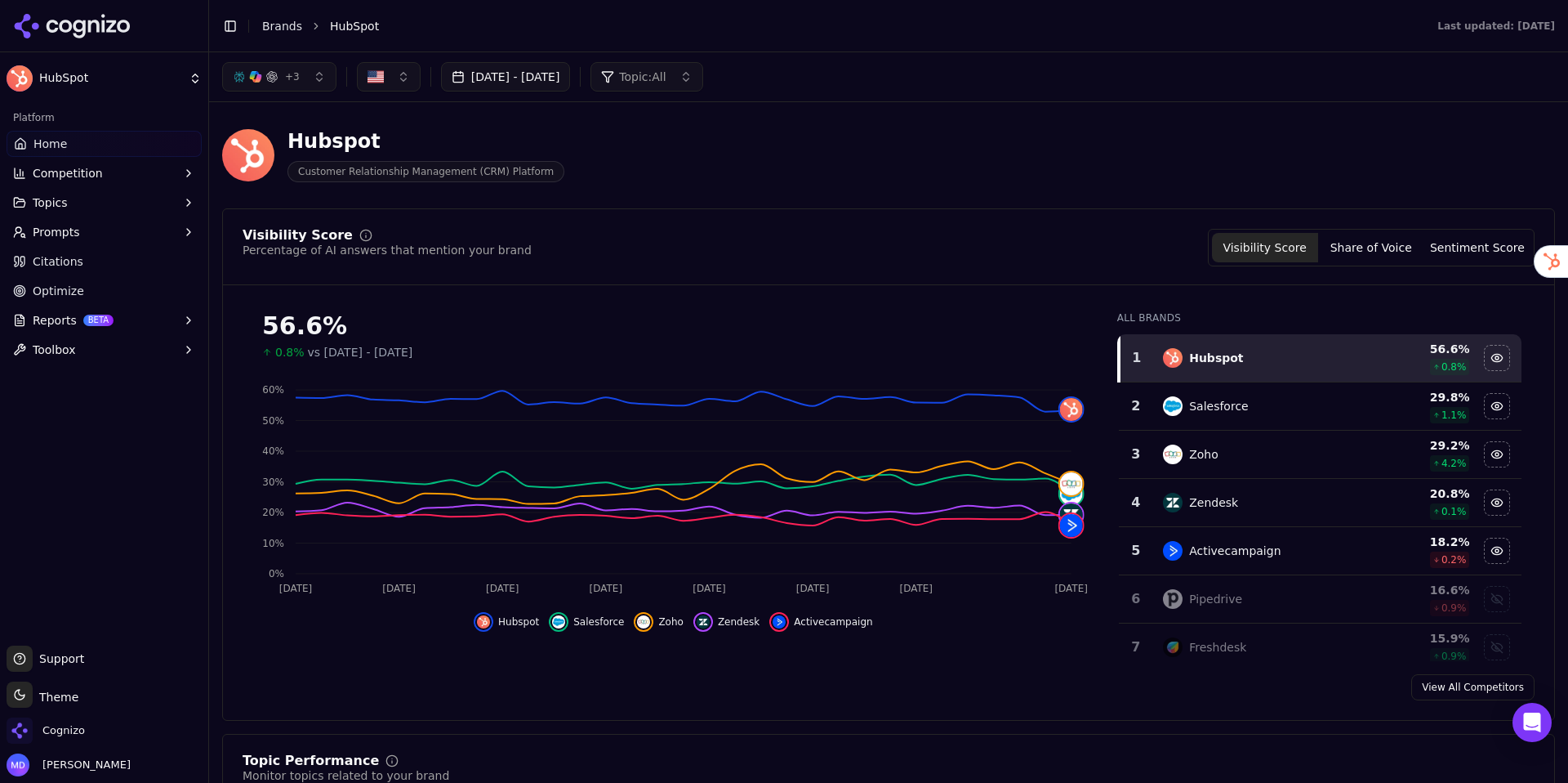
click at [1470, 246] on button "Sentiment Score" at bounding box center [1478, 247] width 106 height 29
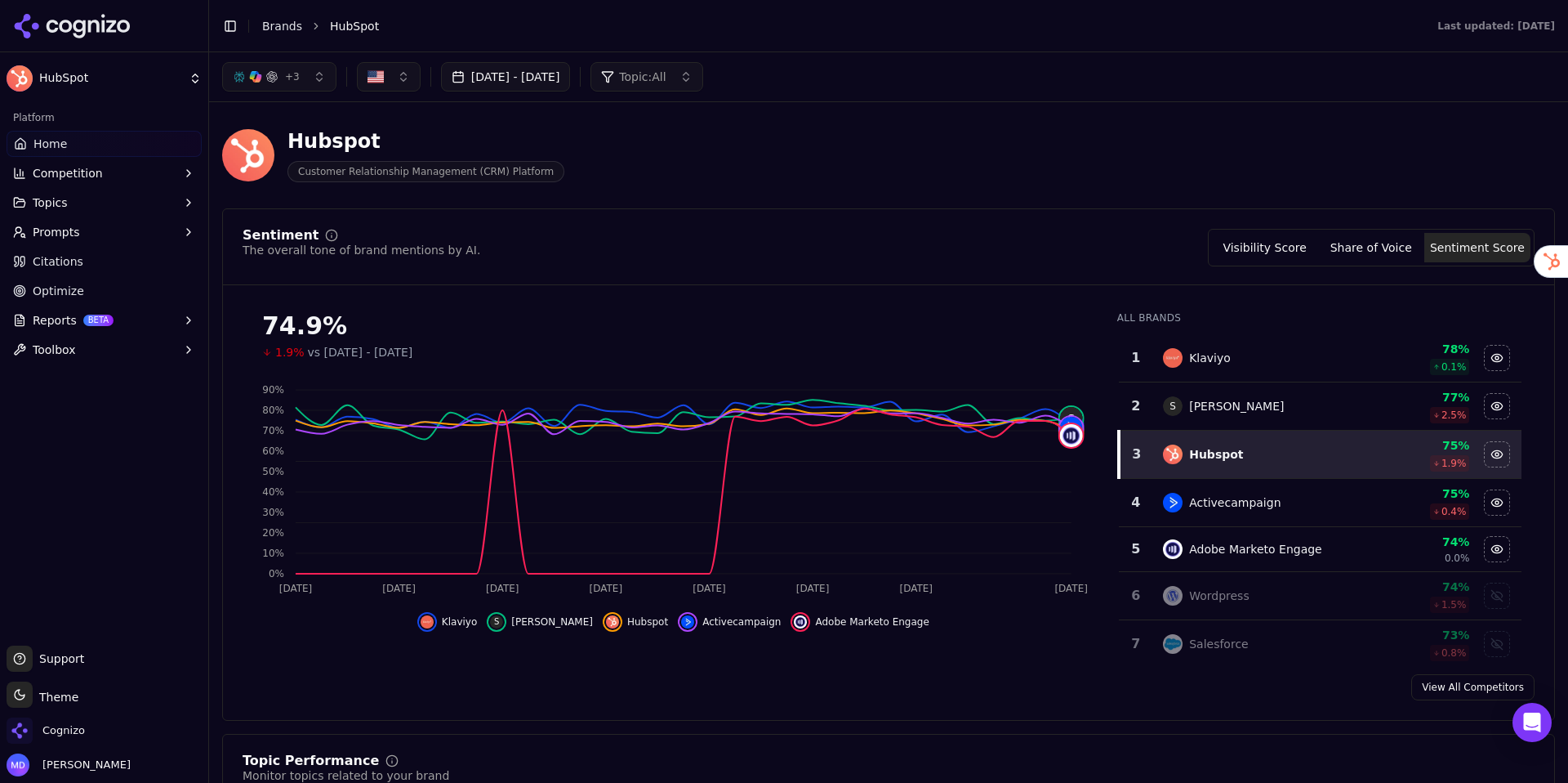
click at [1228, 251] on button "Visibility Score" at bounding box center [1265, 247] width 106 height 29
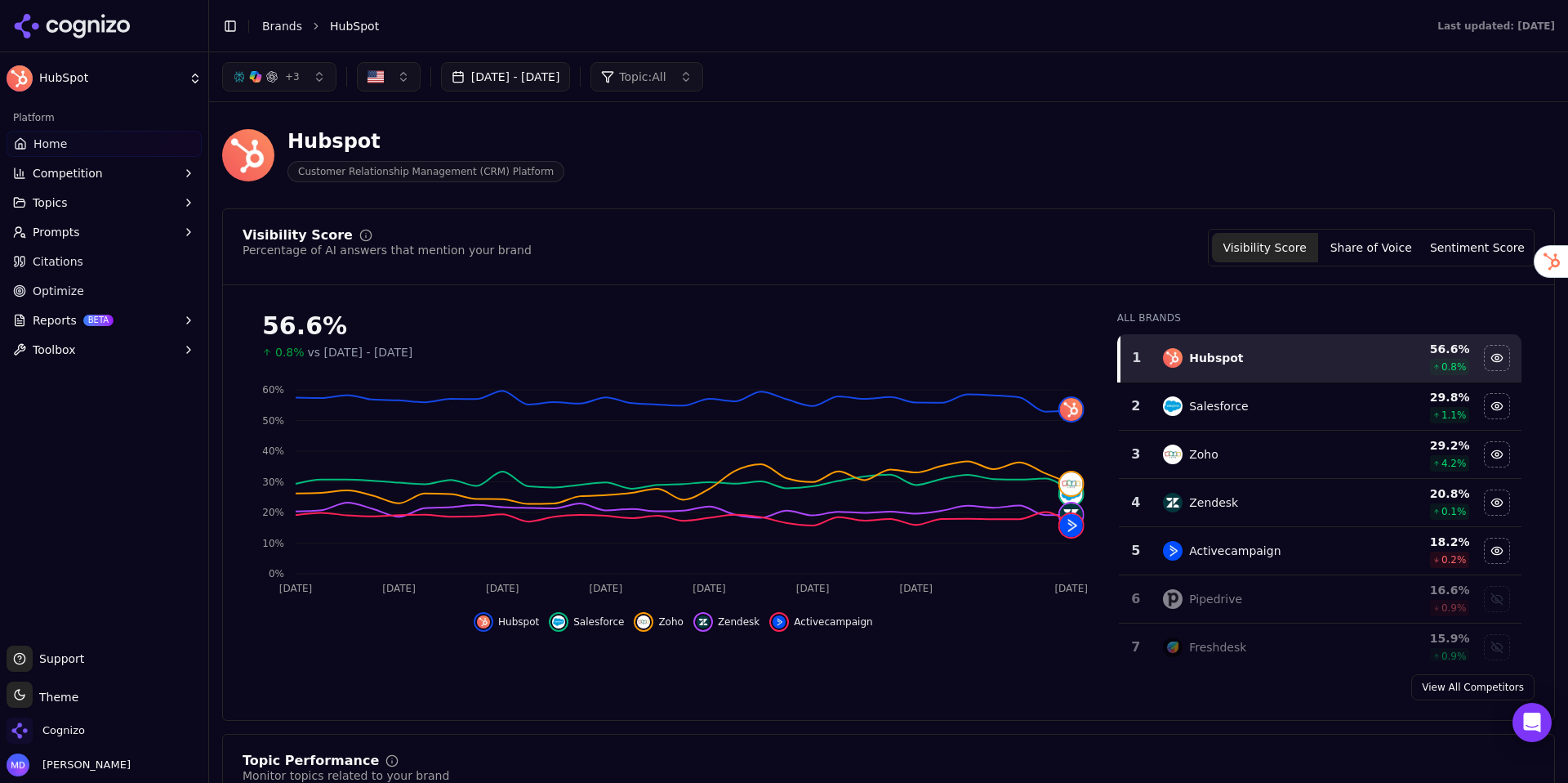
click at [118, 212] on button "Topics" at bounding box center [103, 203] width 195 height 27
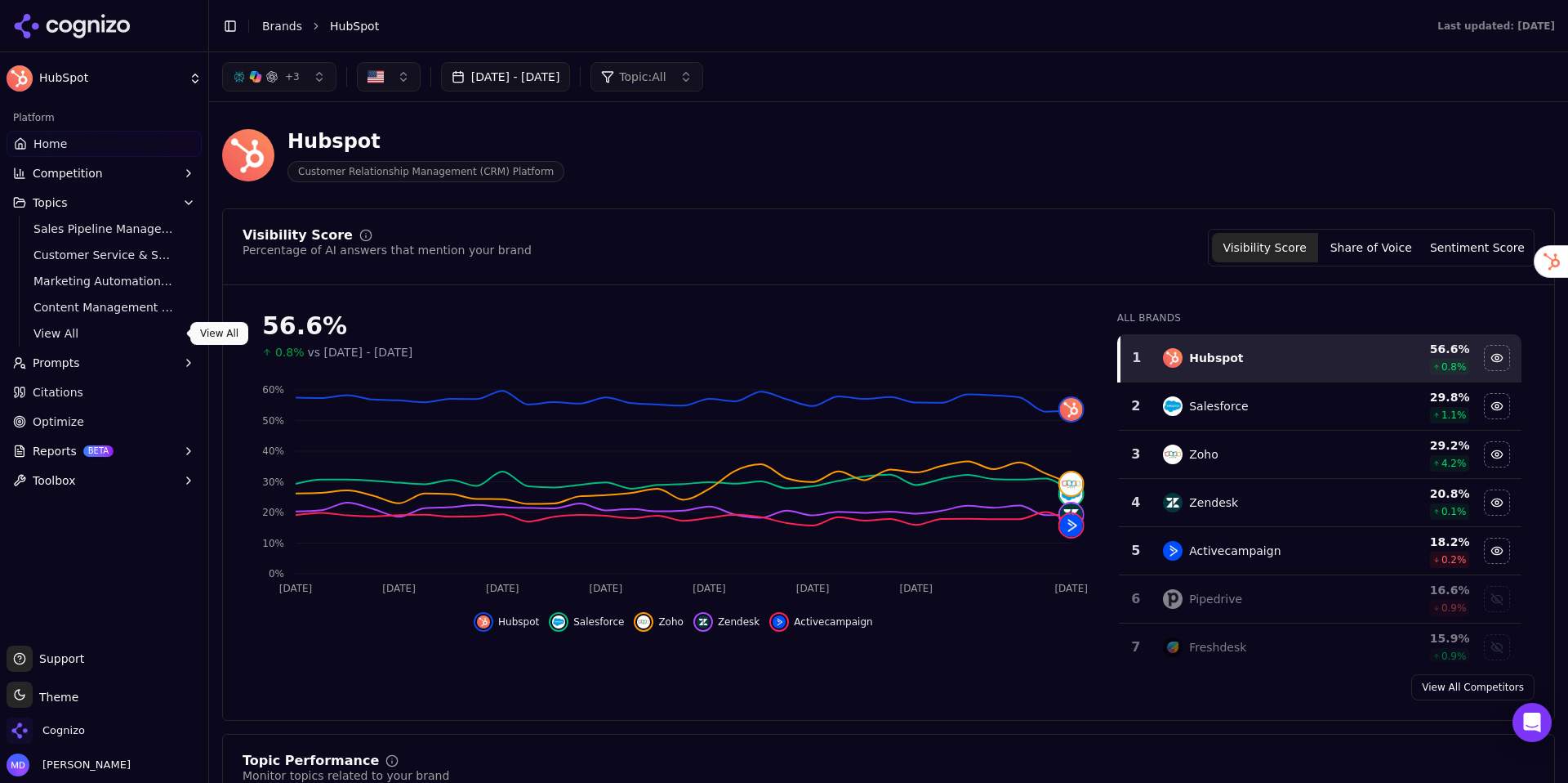
click at [109, 337] on span "View All" at bounding box center [104, 333] width 142 height 16
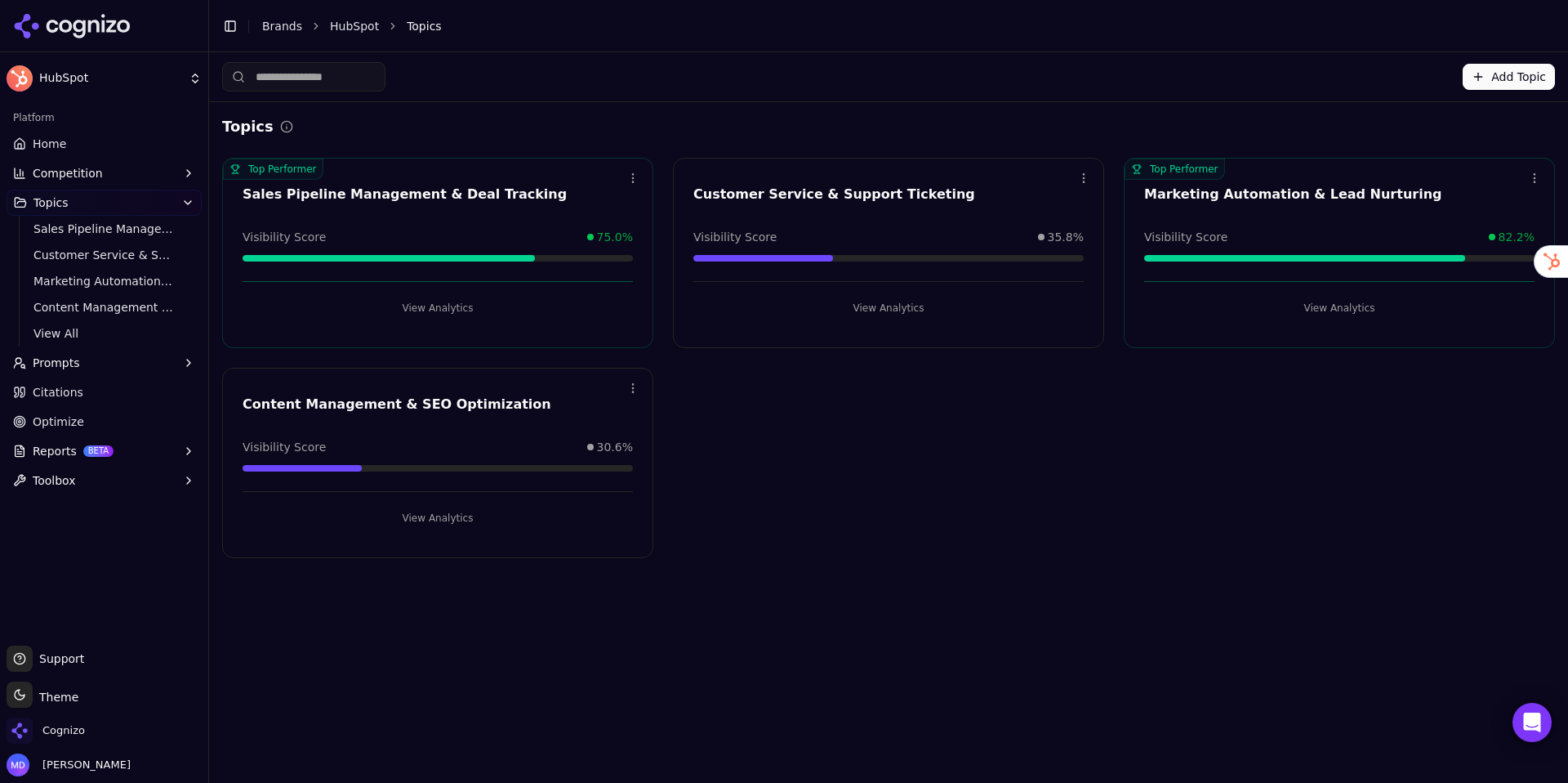
click at [453, 306] on button "View Analytics" at bounding box center [438, 308] width 390 height 27
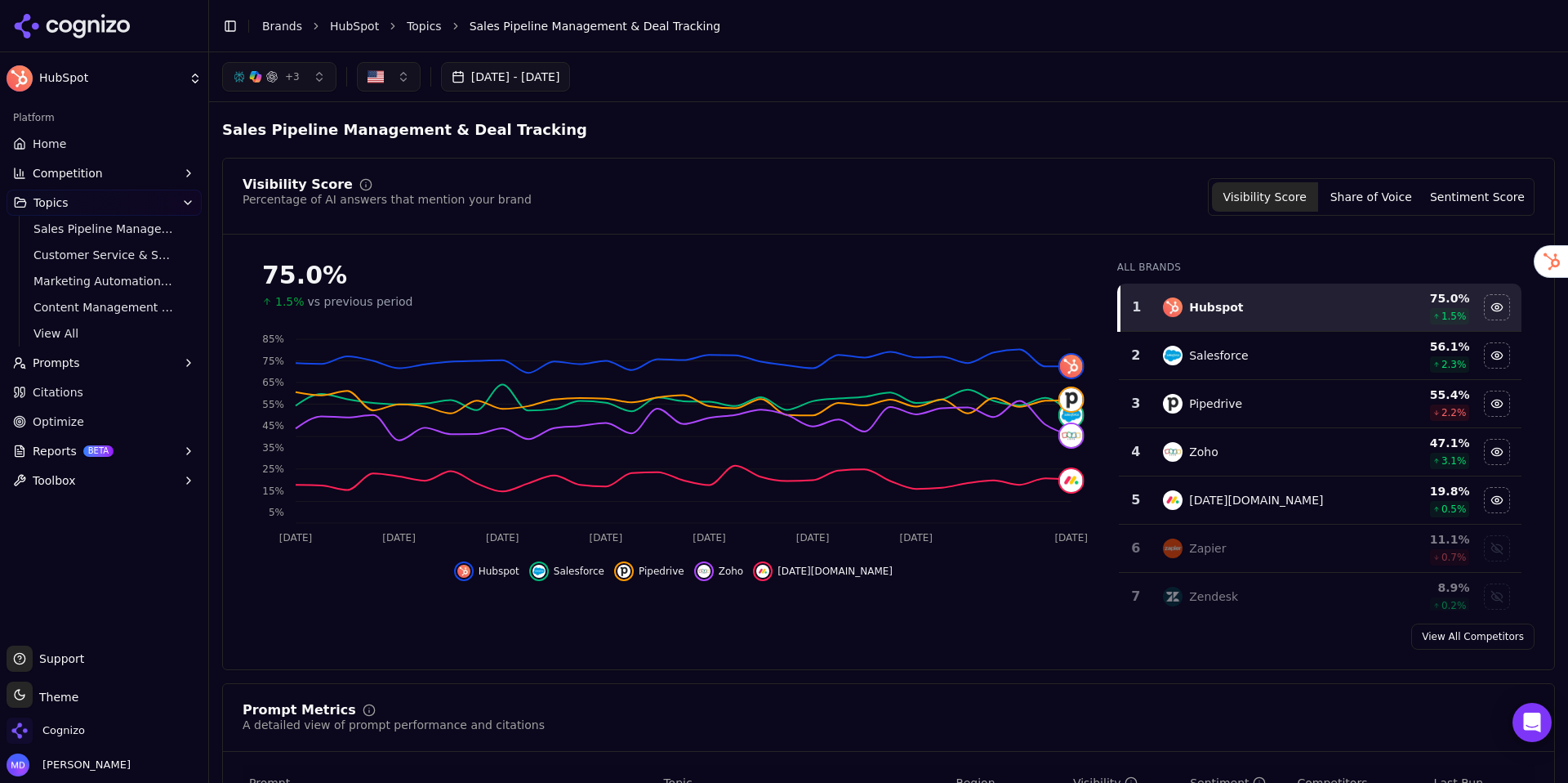
drag, startPoint x: 94, startPoint y: 429, endPoint x: 65, endPoint y: 423, distance: 29.6
click at [94, 429] on link "Optimize" at bounding box center [103, 422] width 195 height 27
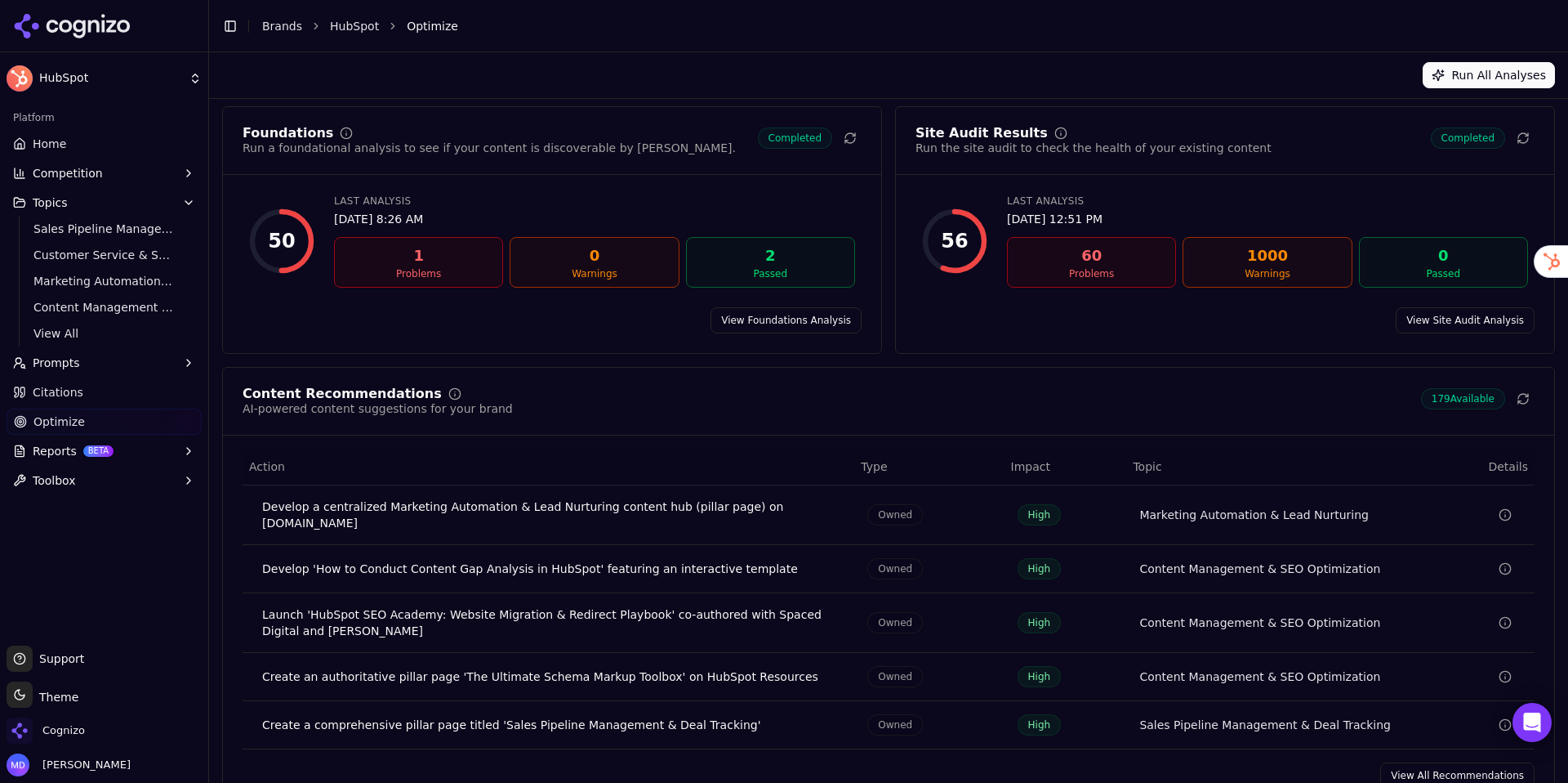
scroll to position [78, 0]
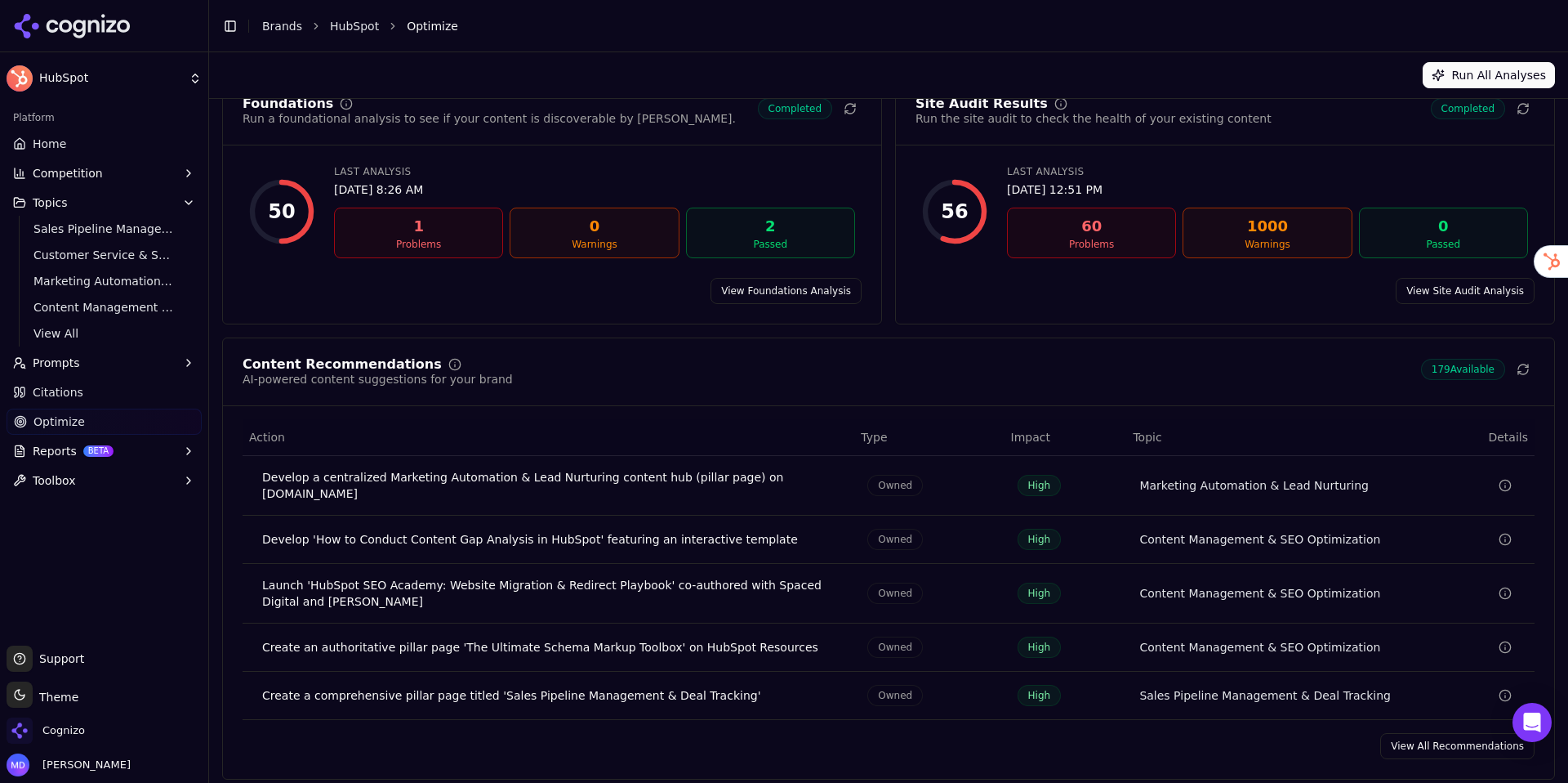
drag, startPoint x: 1434, startPoint y: 733, endPoint x: 1412, endPoint y: 722, distance: 24.6
click at [1434, 733] on link "View All Recommendations" at bounding box center [1458, 746] width 155 height 27
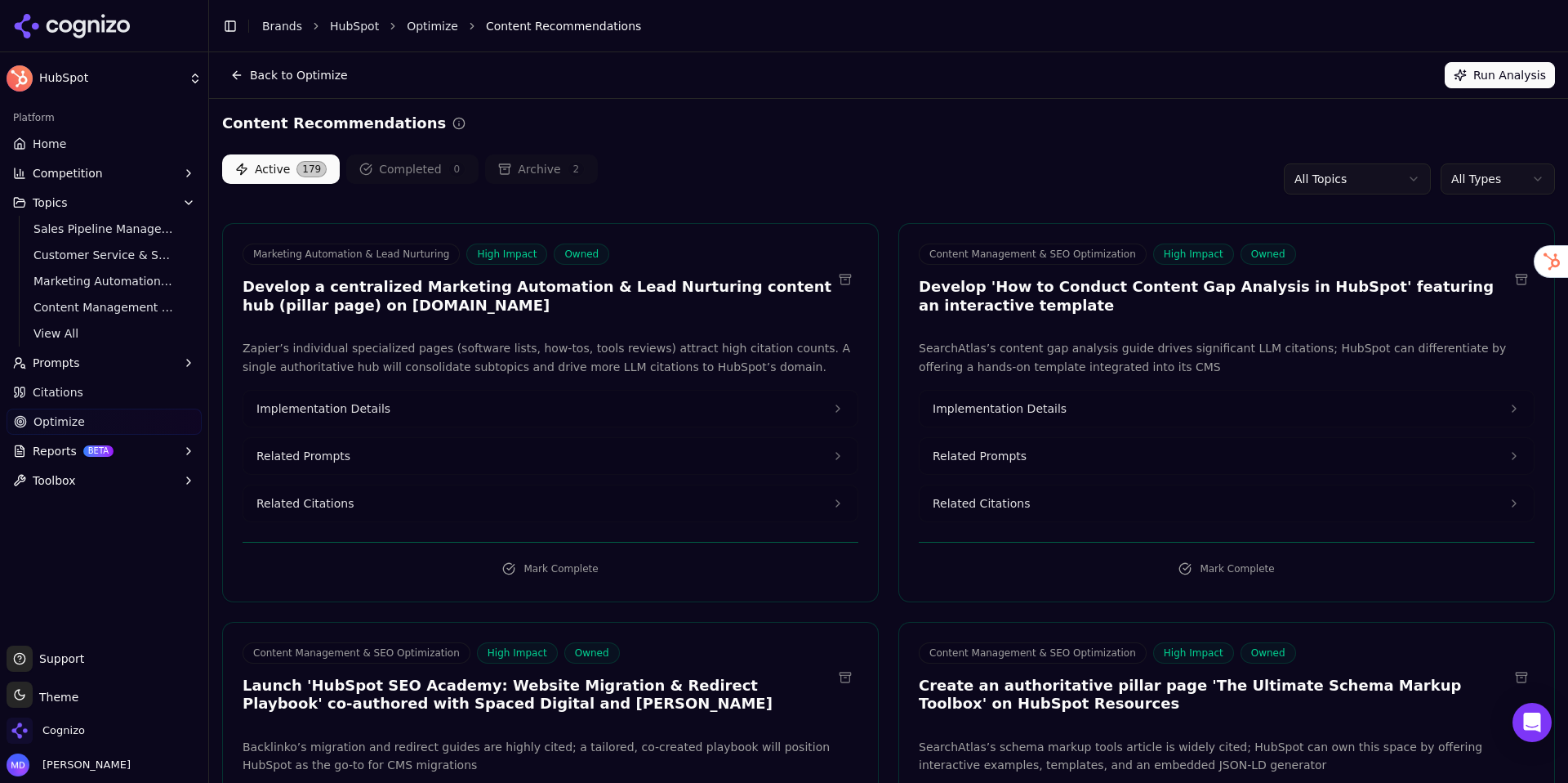
click at [1353, 181] on html "HubSpot Platform Home Competition Topics Sales Pipeline Management & Deal Track…" at bounding box center [784, 392] width 1568 height 783
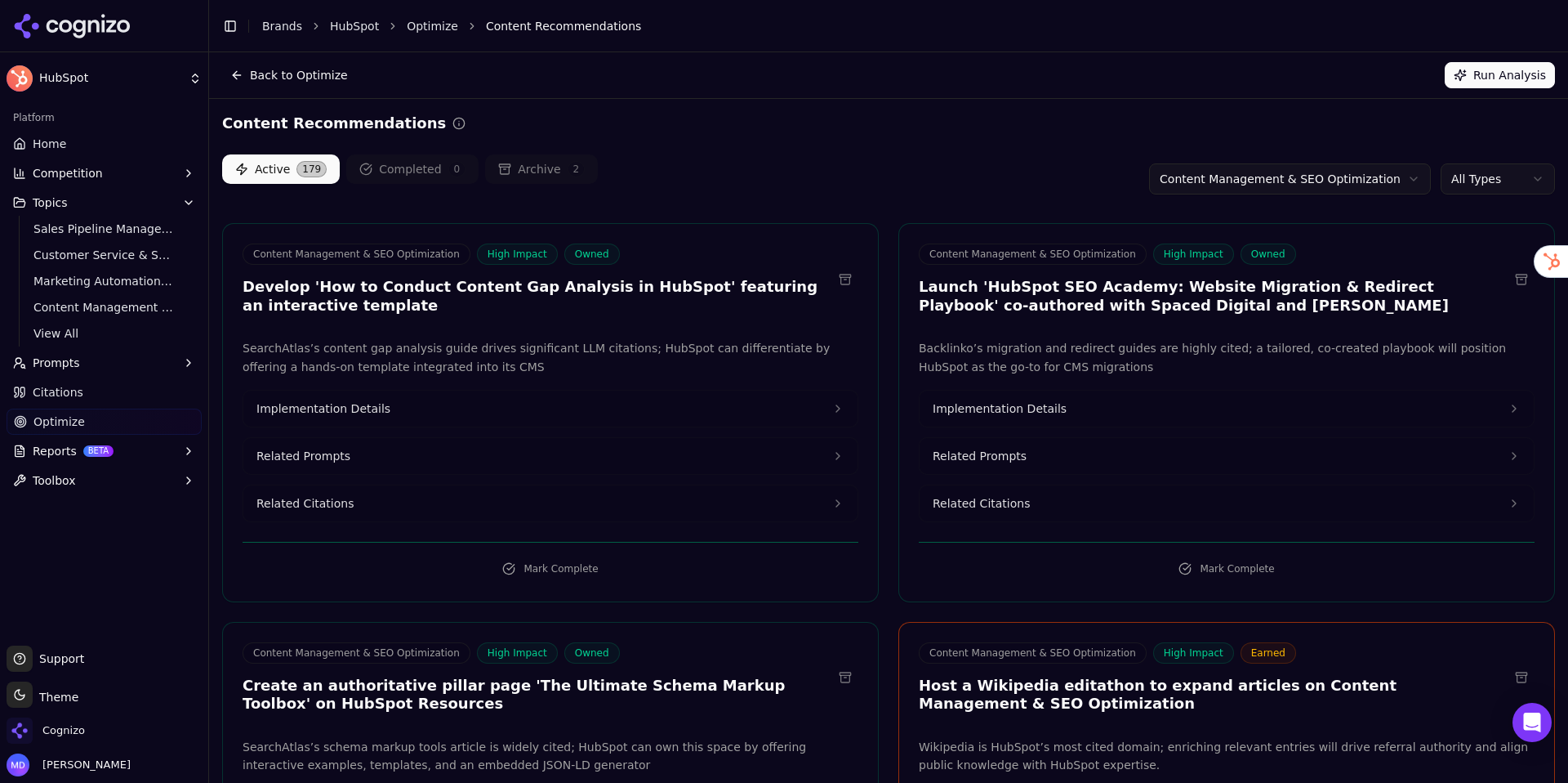
click at [912, 171] on div "Active 179 Completed 0 Archive 2 Content Management & SEO Optimization All Types" at bounding box center [888, 179] width 1333 height 49
click at [1195, 184] on html "HubSpot Platform Home Competition Topics Sales Pipeline Management & Deal Track…" at bounding box center [784, 392] width 1568 height 783
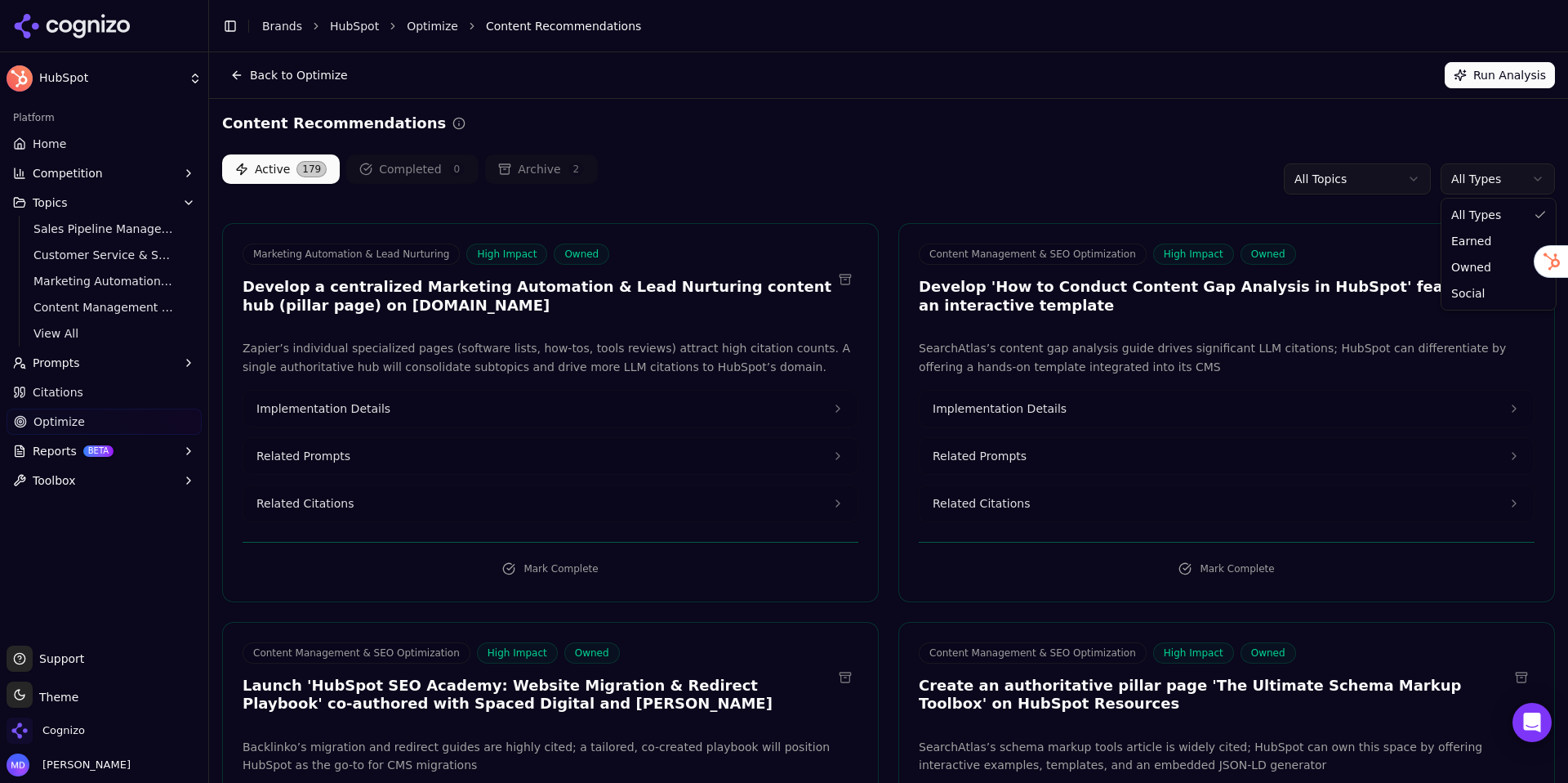
click at [1473, 172] on html "HubSpot Platform Home Competition Topics Sales Pipeline Management & Deal Track…" at bounding box center [784, 392] width 1568 height 783
click at [936, 172] on html "HubSpot Platform Home Competition Topics Sales Pipeline Management & Deal Track…" at bounding box center [784, 392] width 1568 height 783
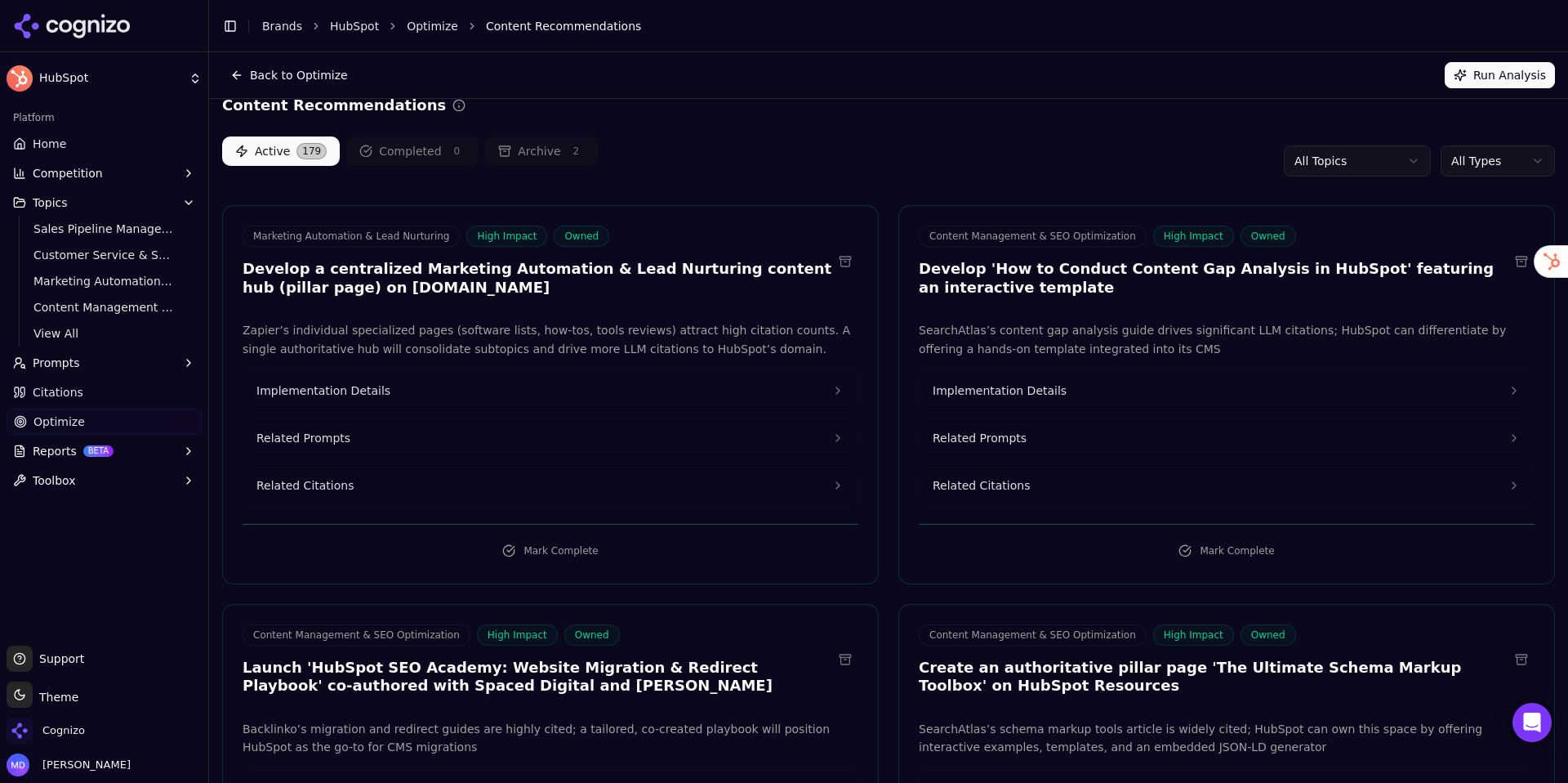
scroll to position [5, 0]
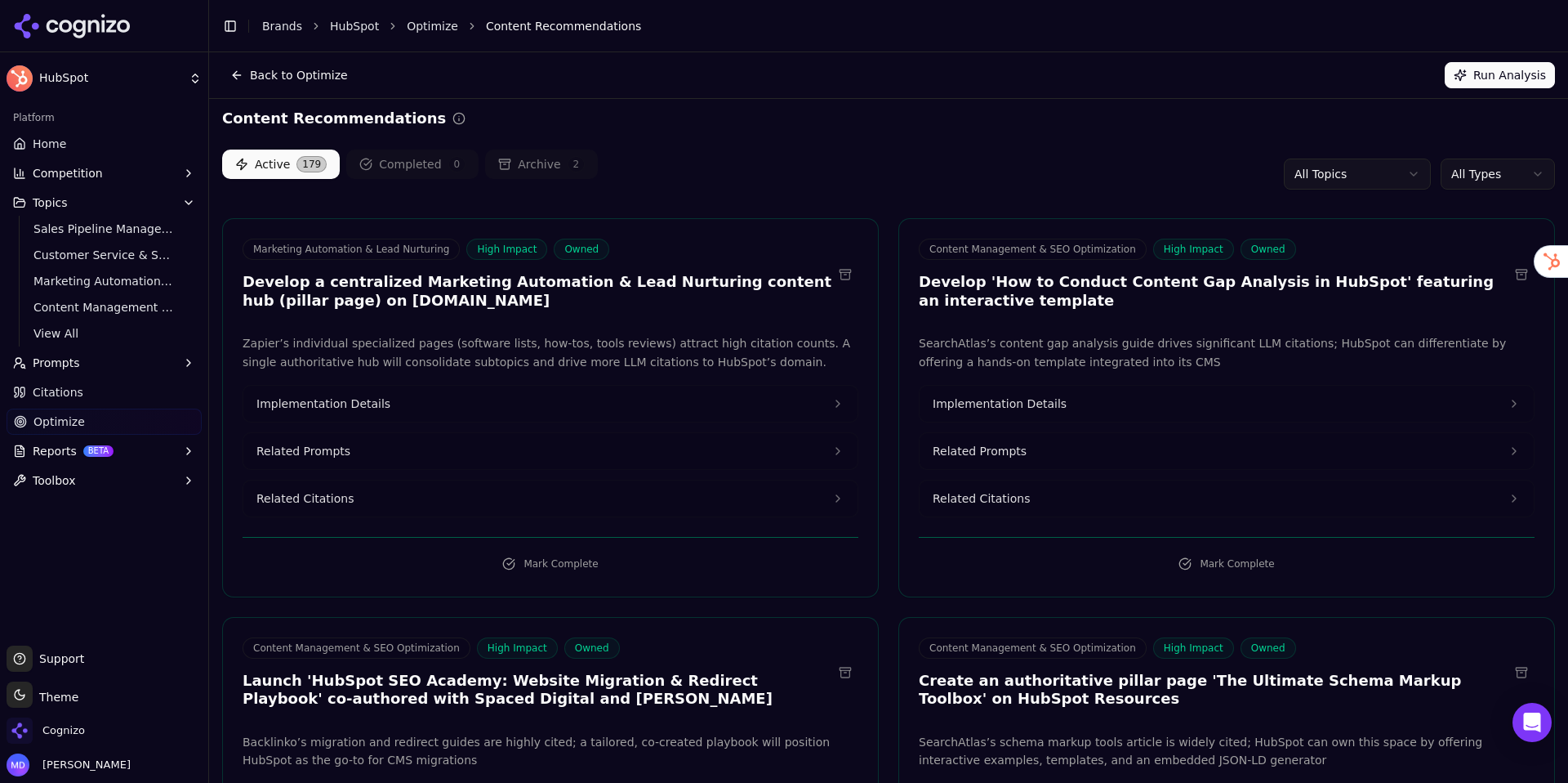
click at [1539, 182] on html "HubSpot Platform Home Competition Topics Sales Pipeline Management & Deal Track…" at bounding box center [784, 392] width 1568 height 783
click at [866, 203] on html "HubSpot Platform Home Competition Topics Sales Pipeline Management & Deal Track…" at bounding box center [784, 392] width 1568 height 783
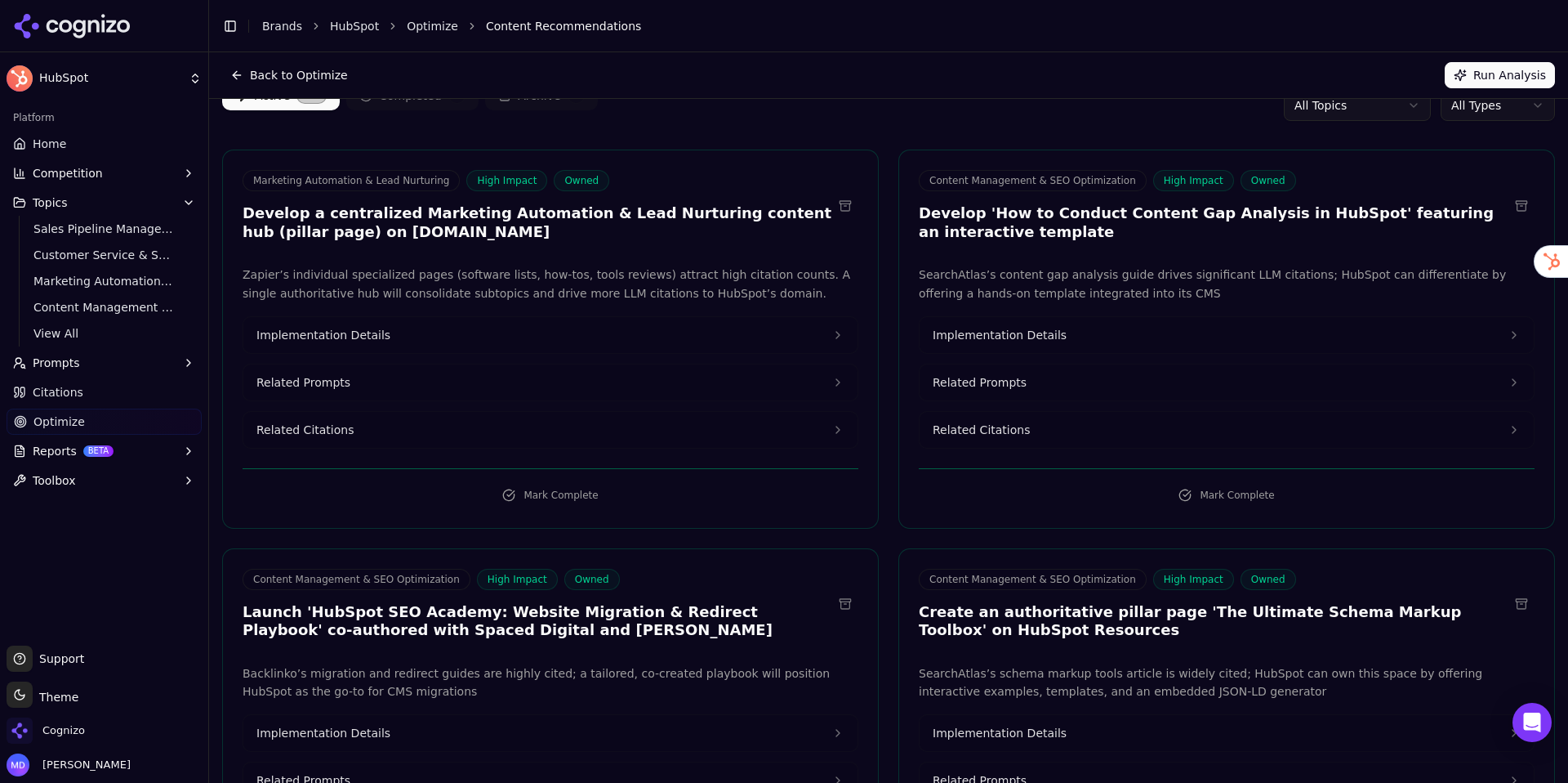
scroll to position [87, 0]
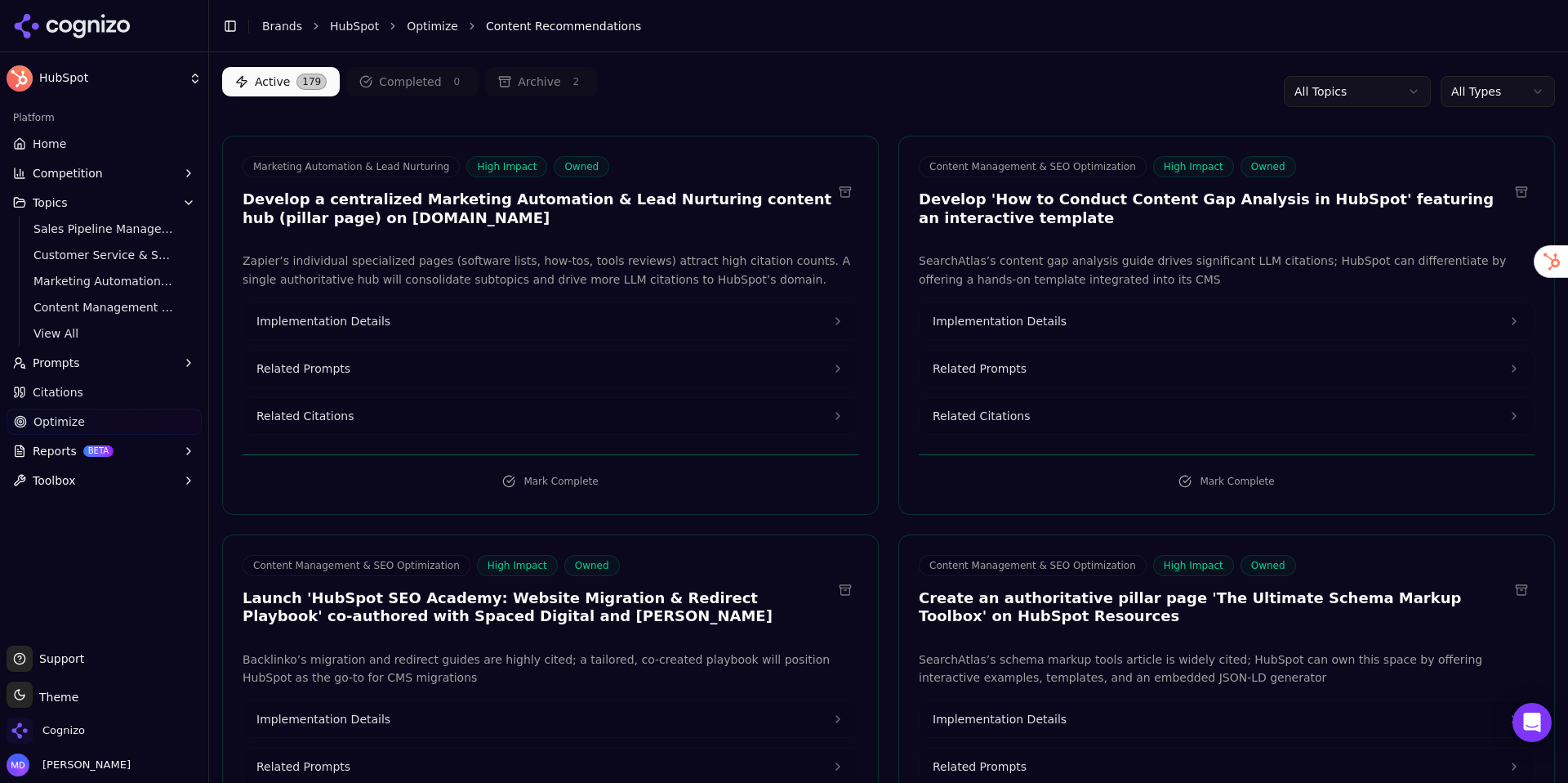
click at [420, 327] on button "Implementation Details" at bounding box center [550, 321] width 614 height 36
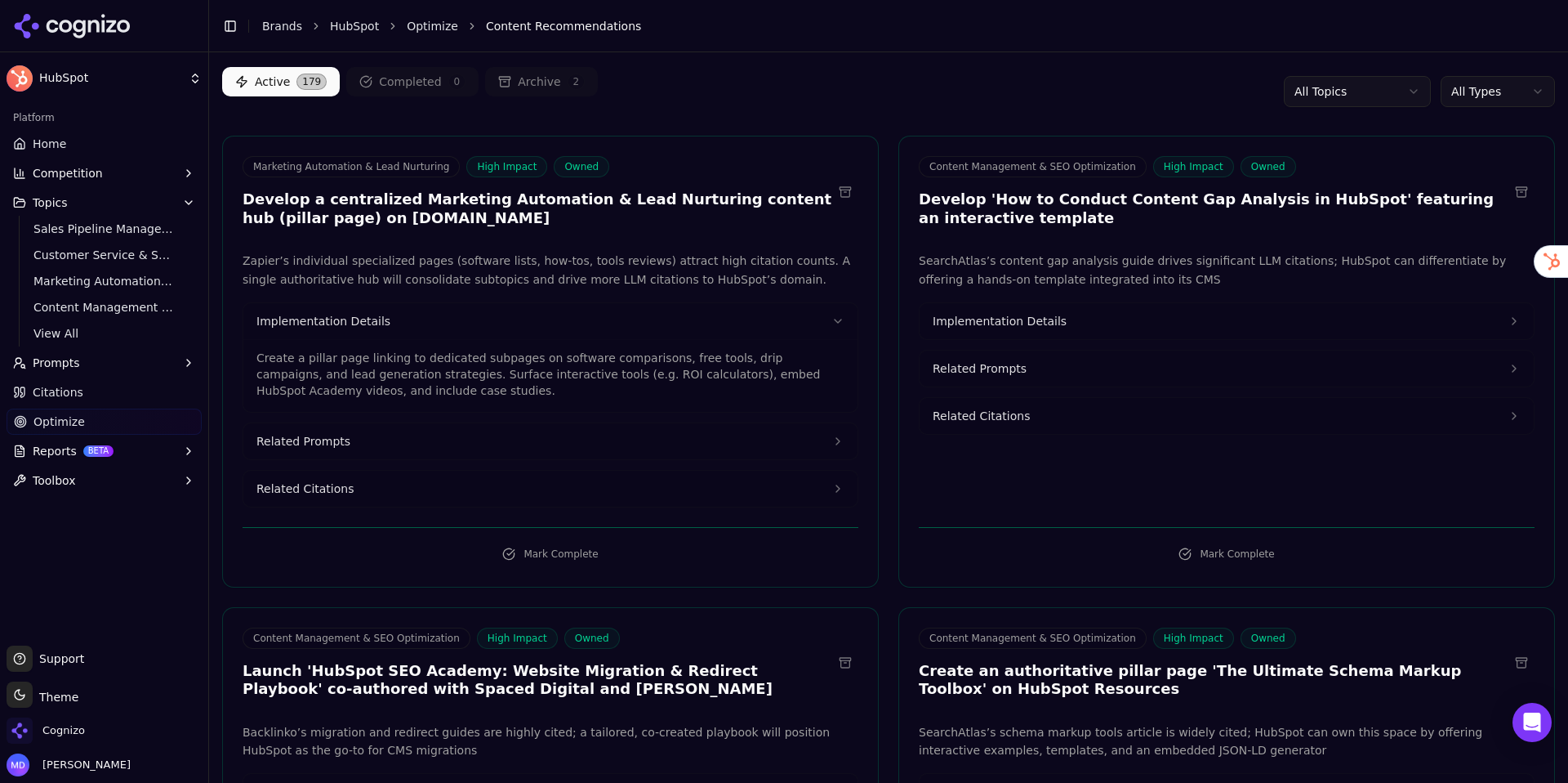
click at [398, 439] on button "Related Prompts" at bounding box center [550, 441] width 614 height 36
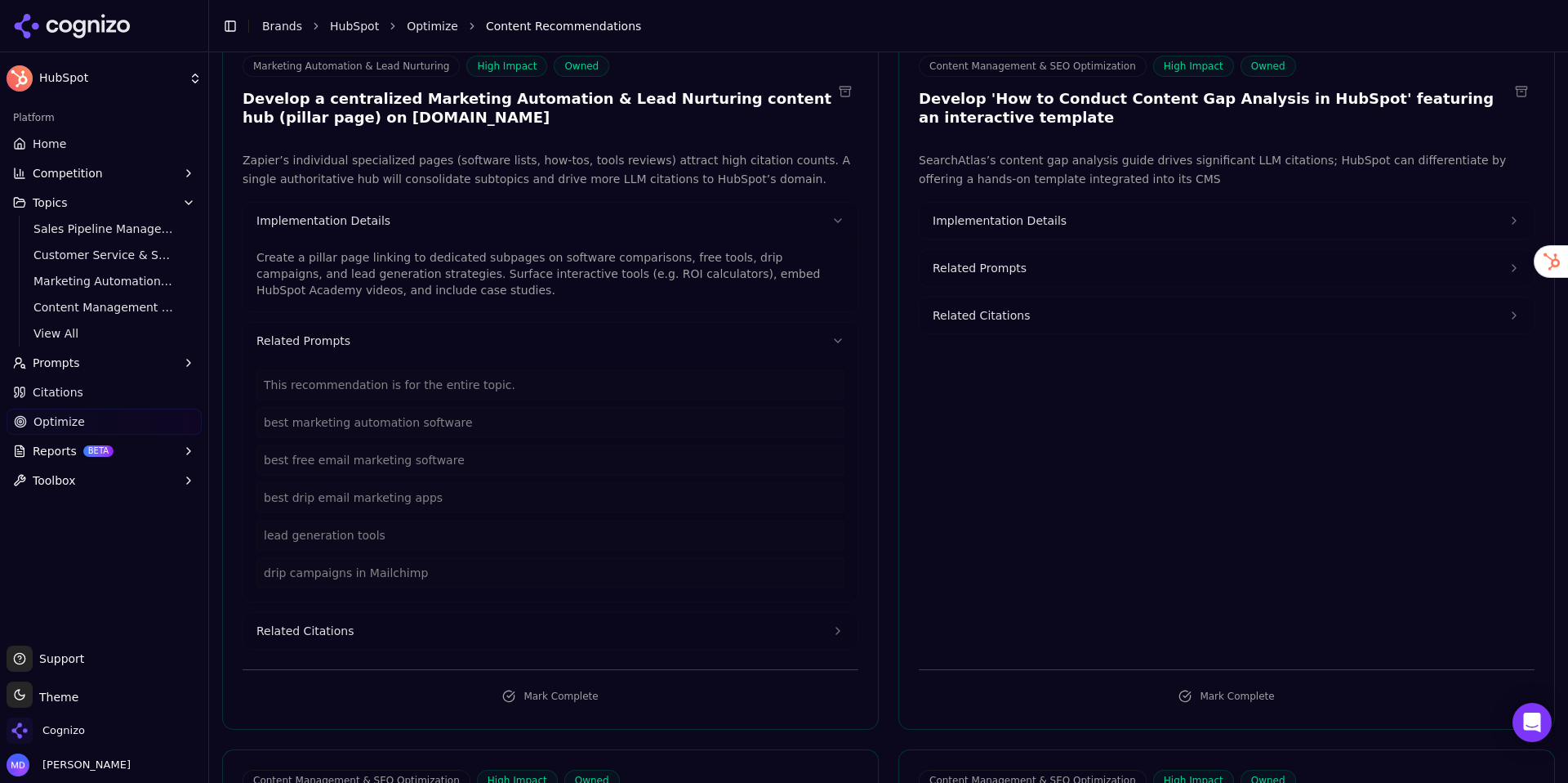
scroll to position [200, 0]
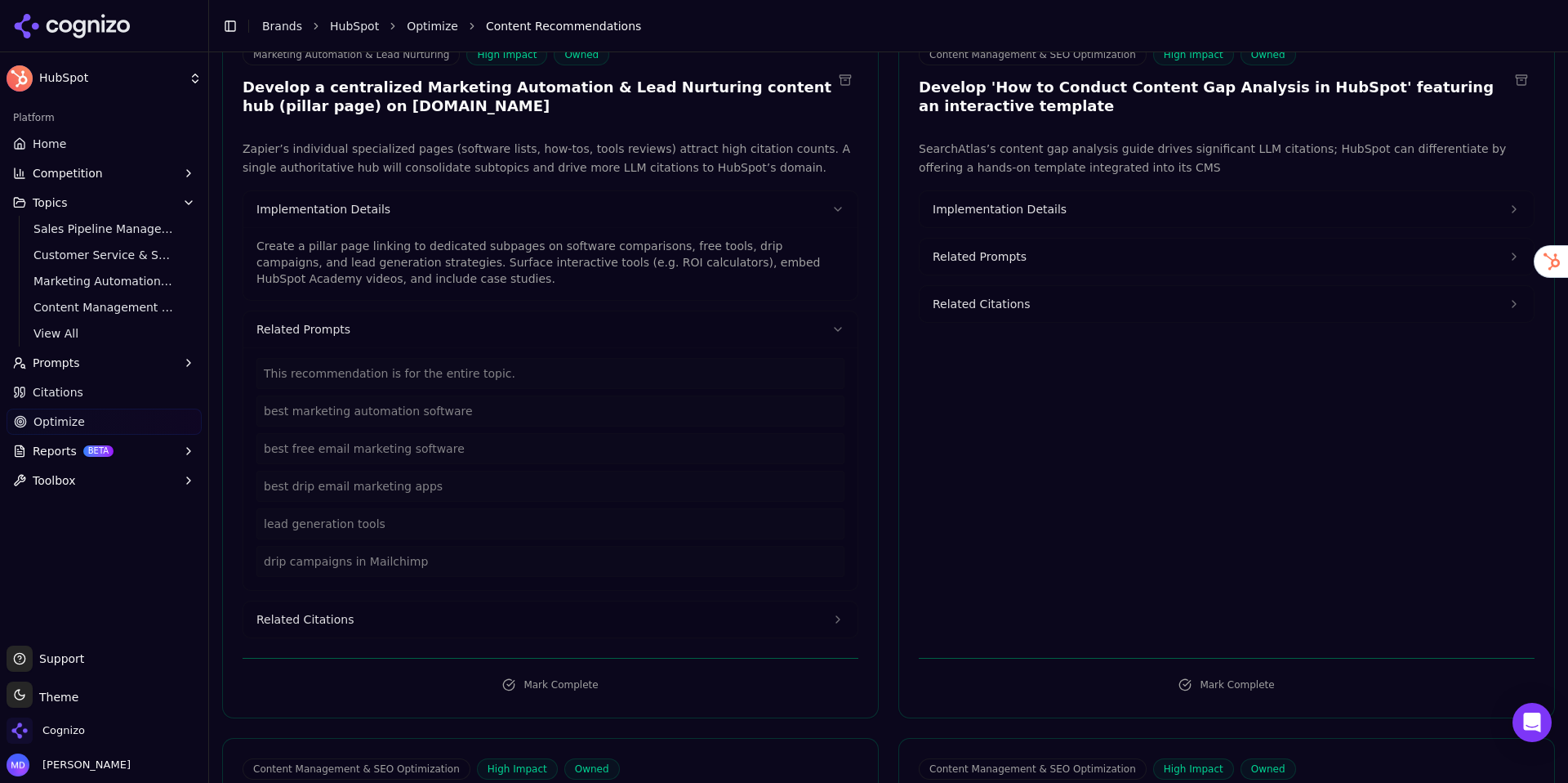
drag, startPoint x: 400, startPoint y: 628, endPoint x: 420, endPoint y: 573, distance: 58.5
click at [400, 628] on button "Related Citations" at bounding box center [550, 620] width 614 height 36
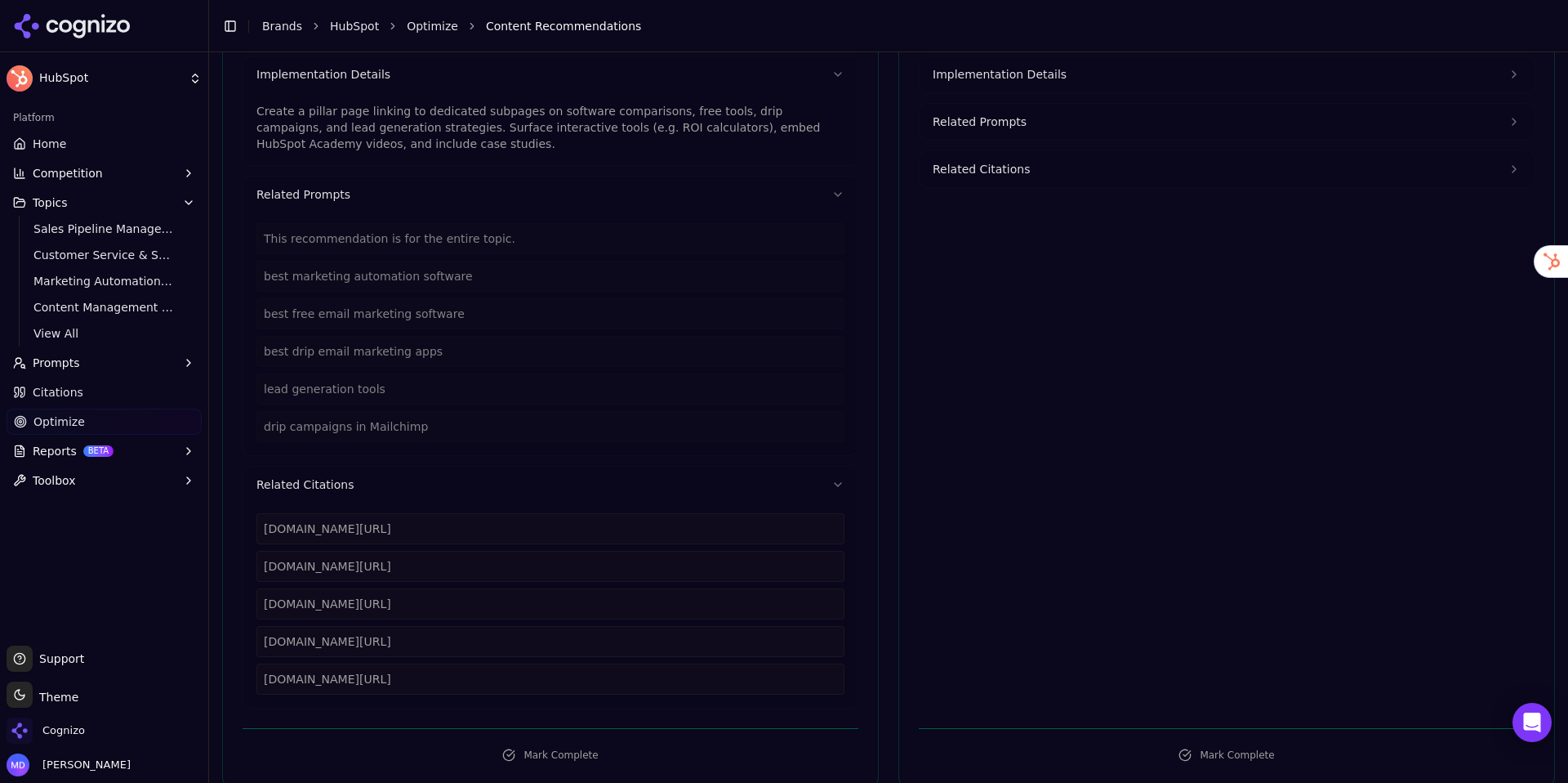
scroll to position [335, 0]
click at [559, 491] on button "Related Citations" at bounding box center [550, 483] width 614 height 36
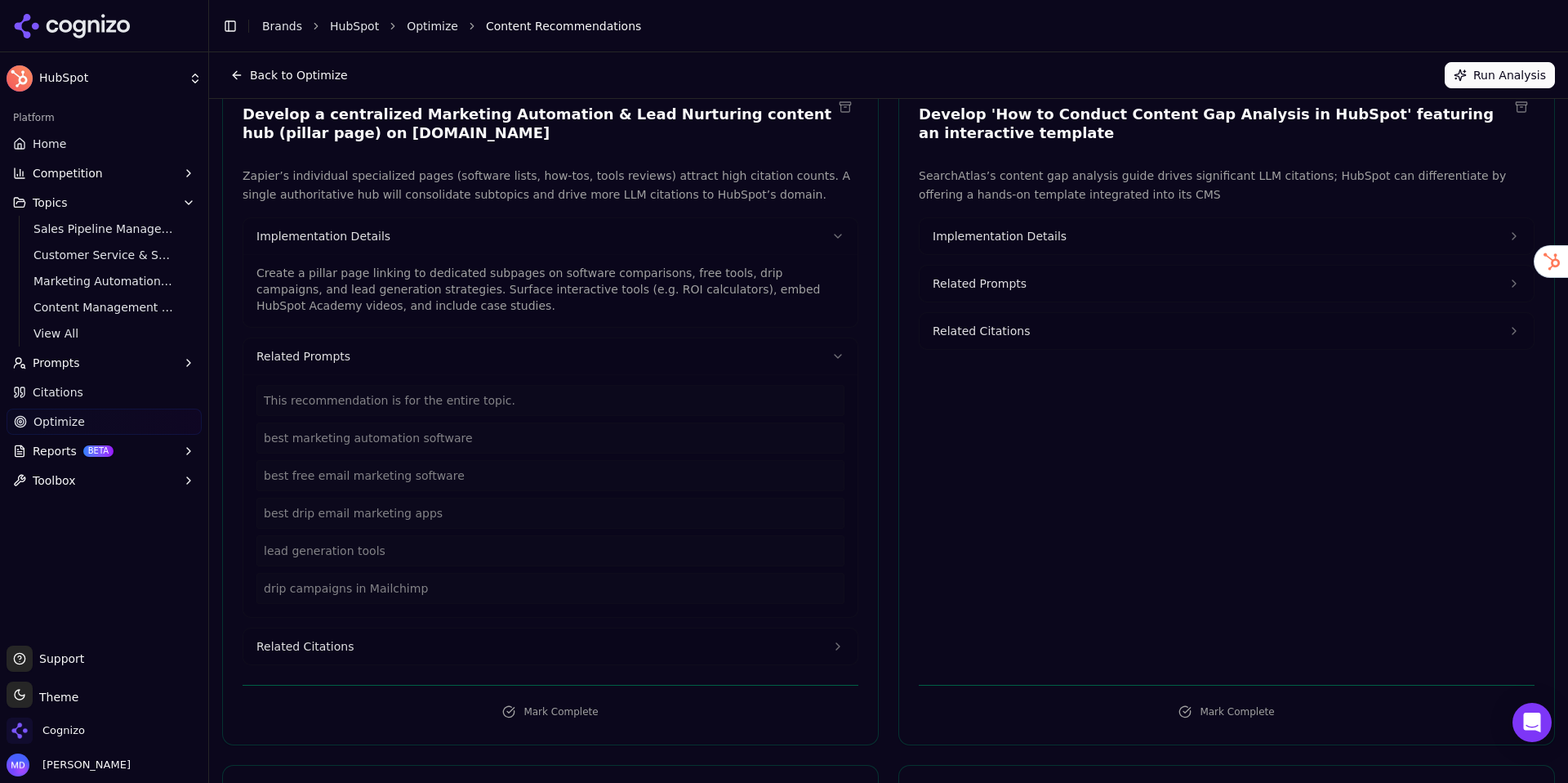
scroll to position [163, 0]
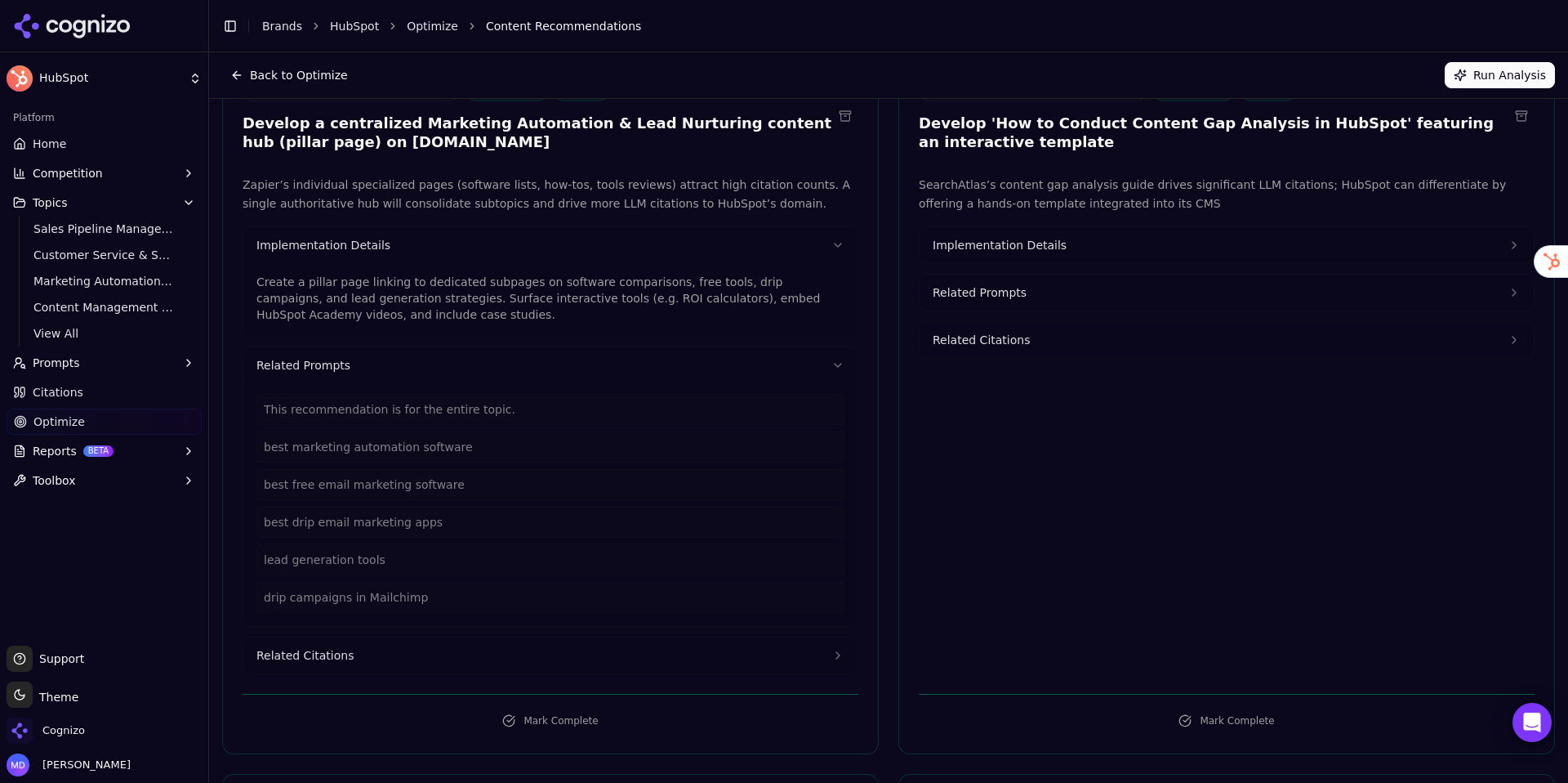
click at [540, 379] on button "Related Prompts" at bounding box center [550, 365] width 614 height 36
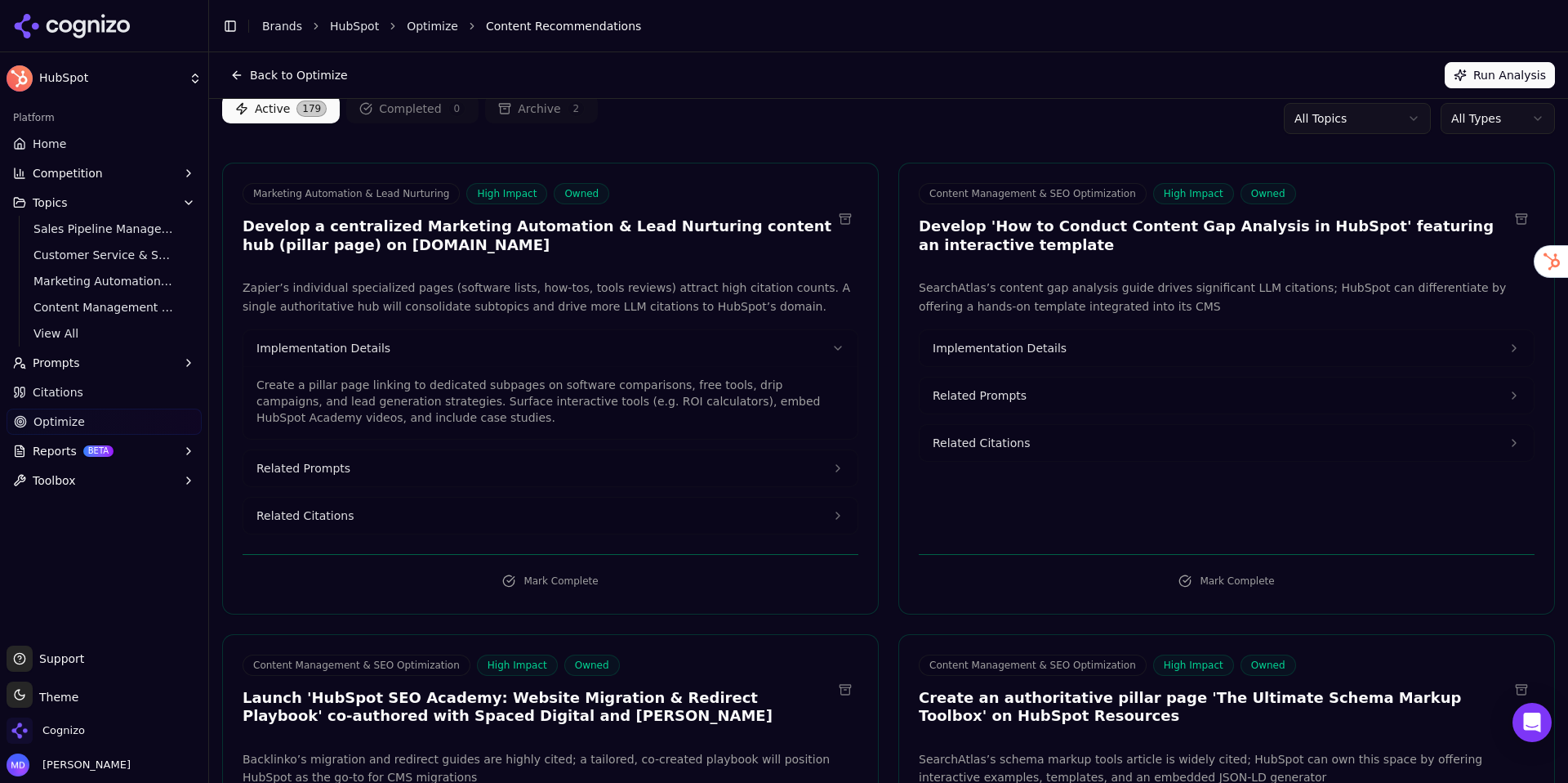
scroll to position [0, 0]
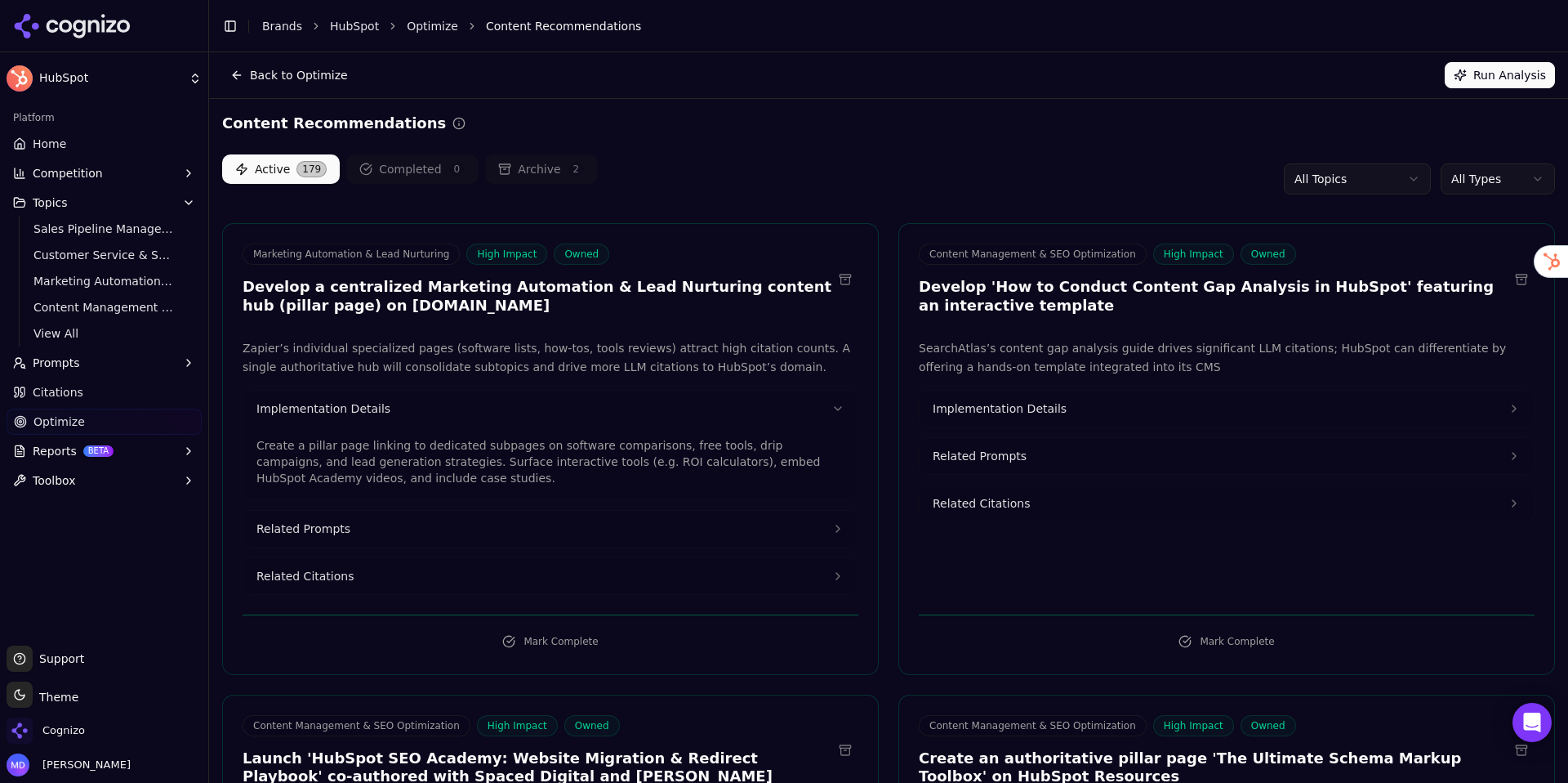
click at [797, 419] on button "Implementation Details" at bounding box center [550, 408] width 614 height 36
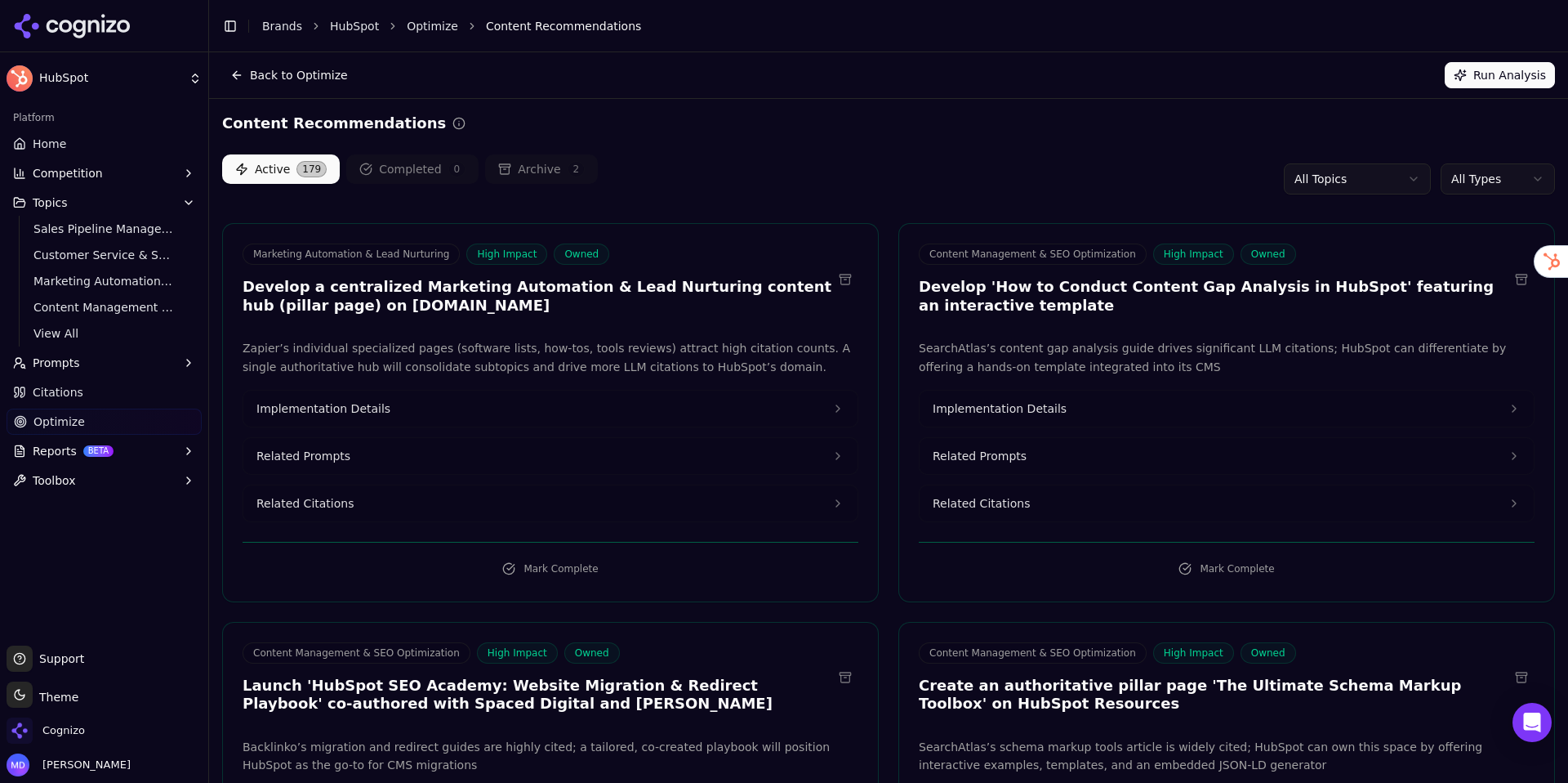
click at [1326, 189] on html "HubSpot Platform Home Competition Topics Sales Pipeline Management & Deal Track…" at bounding box center [784, 392] width 1568 height 783
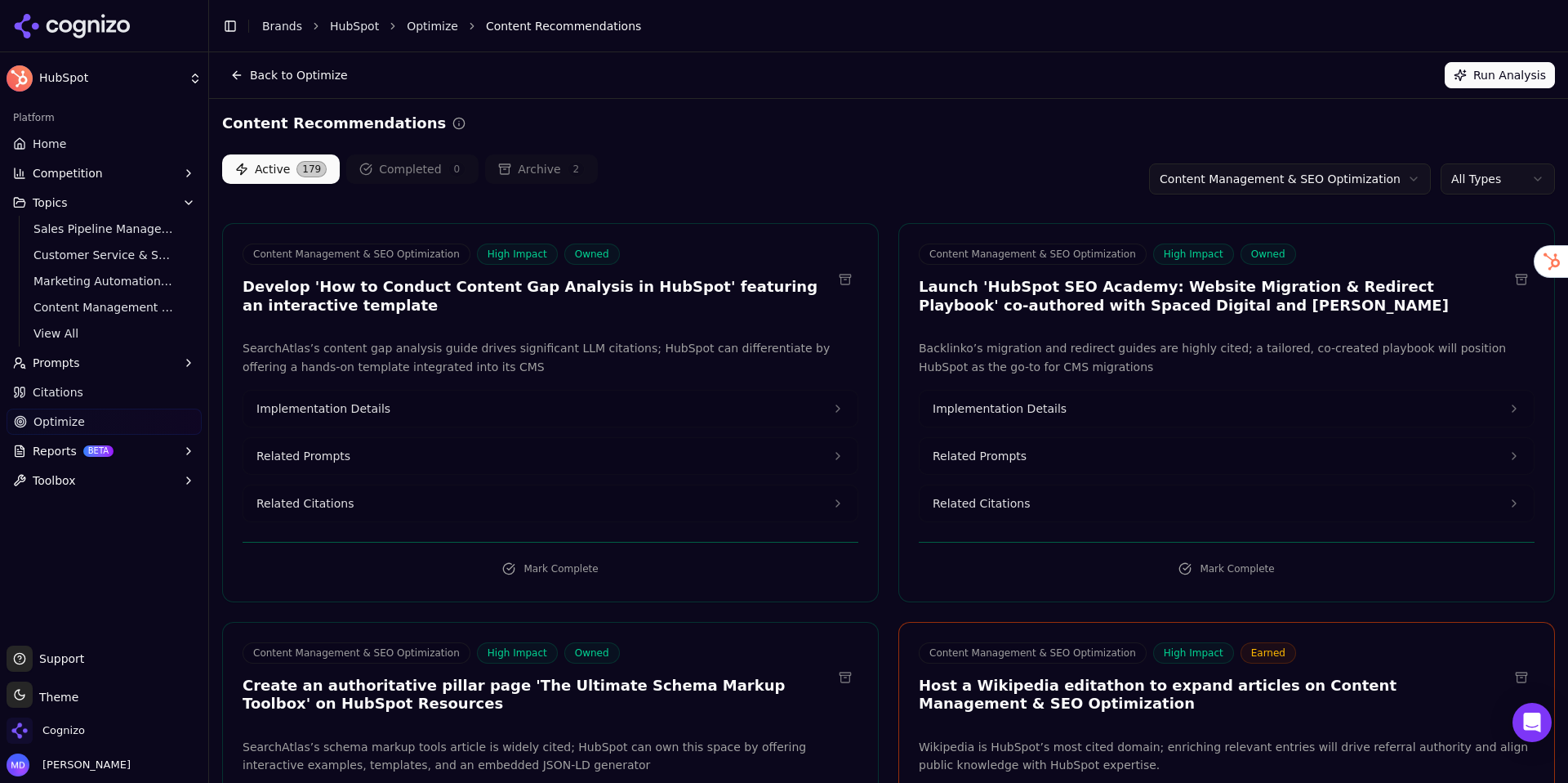
click at [117, 153] on link "Home" at bounding box center [103, 144] width 195 height 27
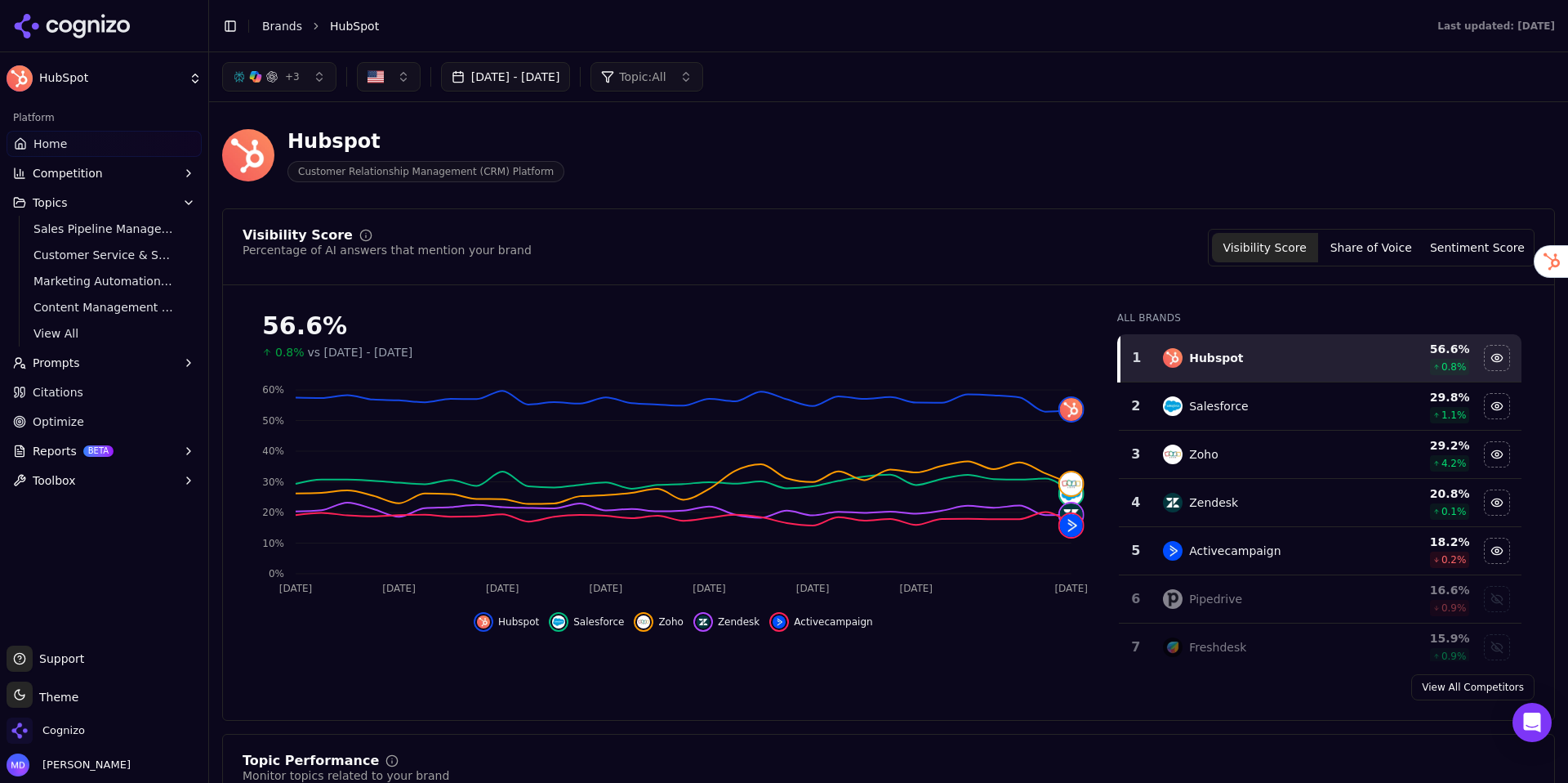
click at [558, 87] on button "[DATE] - [DATE]" at bounding box center [505, 76] width 130 height 29
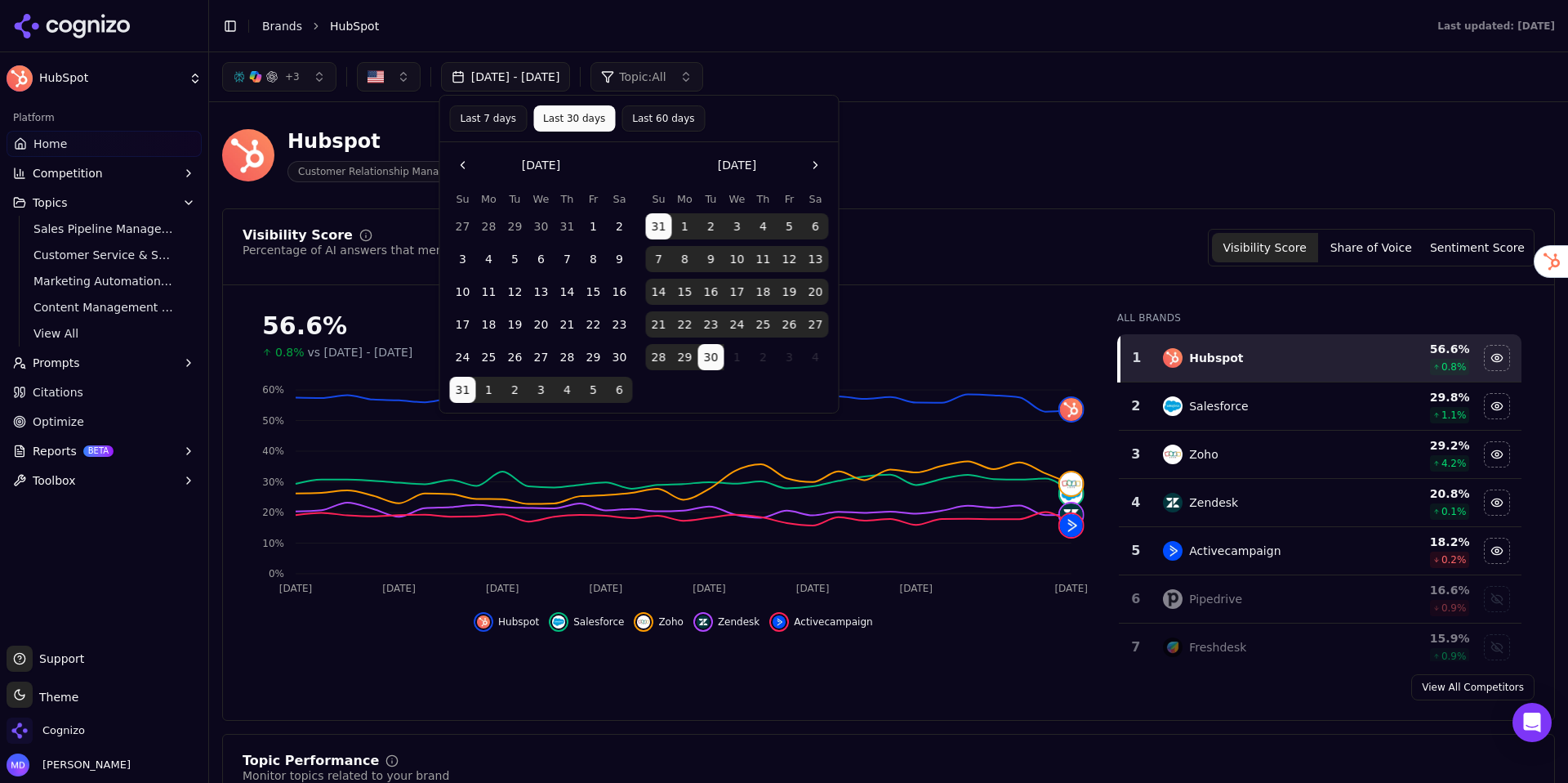
click at [892, 243] on div "Visibility Score Percentage of AI answers that mention your brand Visibility Sc…" at bounding box center [889, 247] width 1292 height 38
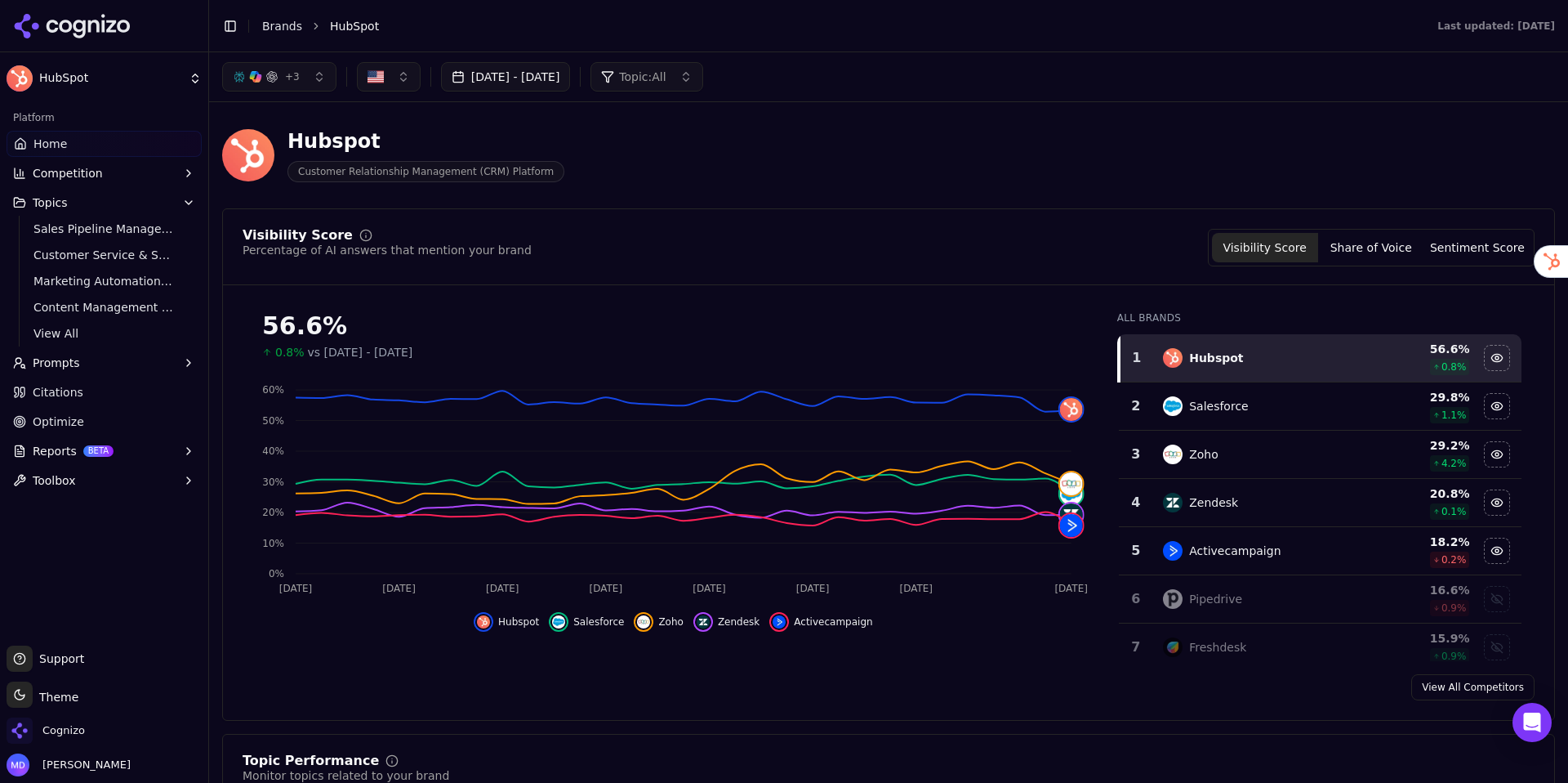
click at [122, 460] on button "Reports BETA" at bounding box center [103, 452] width 195 height 27
click at [109, 479] on span "PDF" at bounding box center [104, 477] width 142 height 16
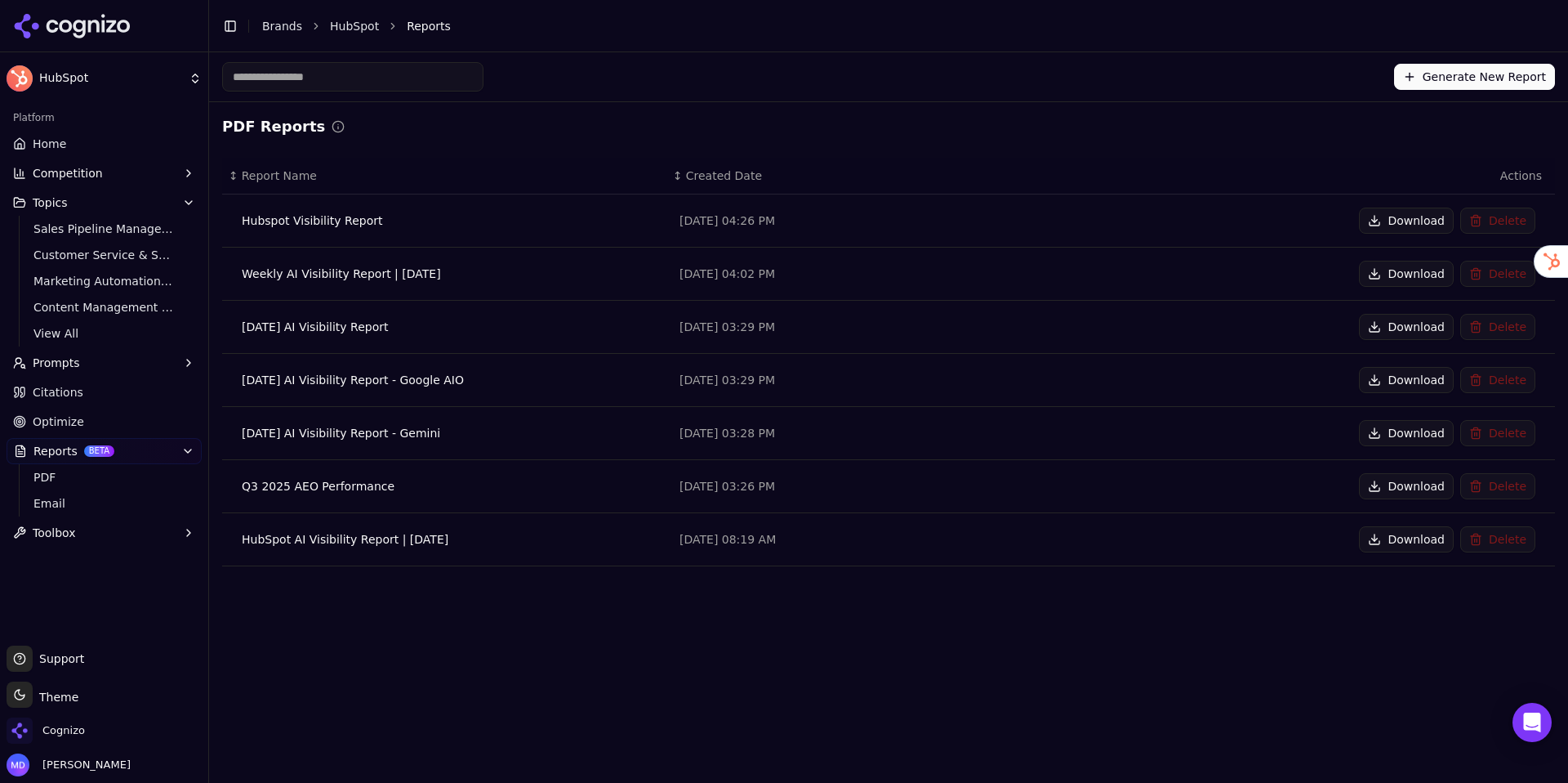
click at [128, 152] on link "Home" at bounding box center [103, 144] width 195 height 27
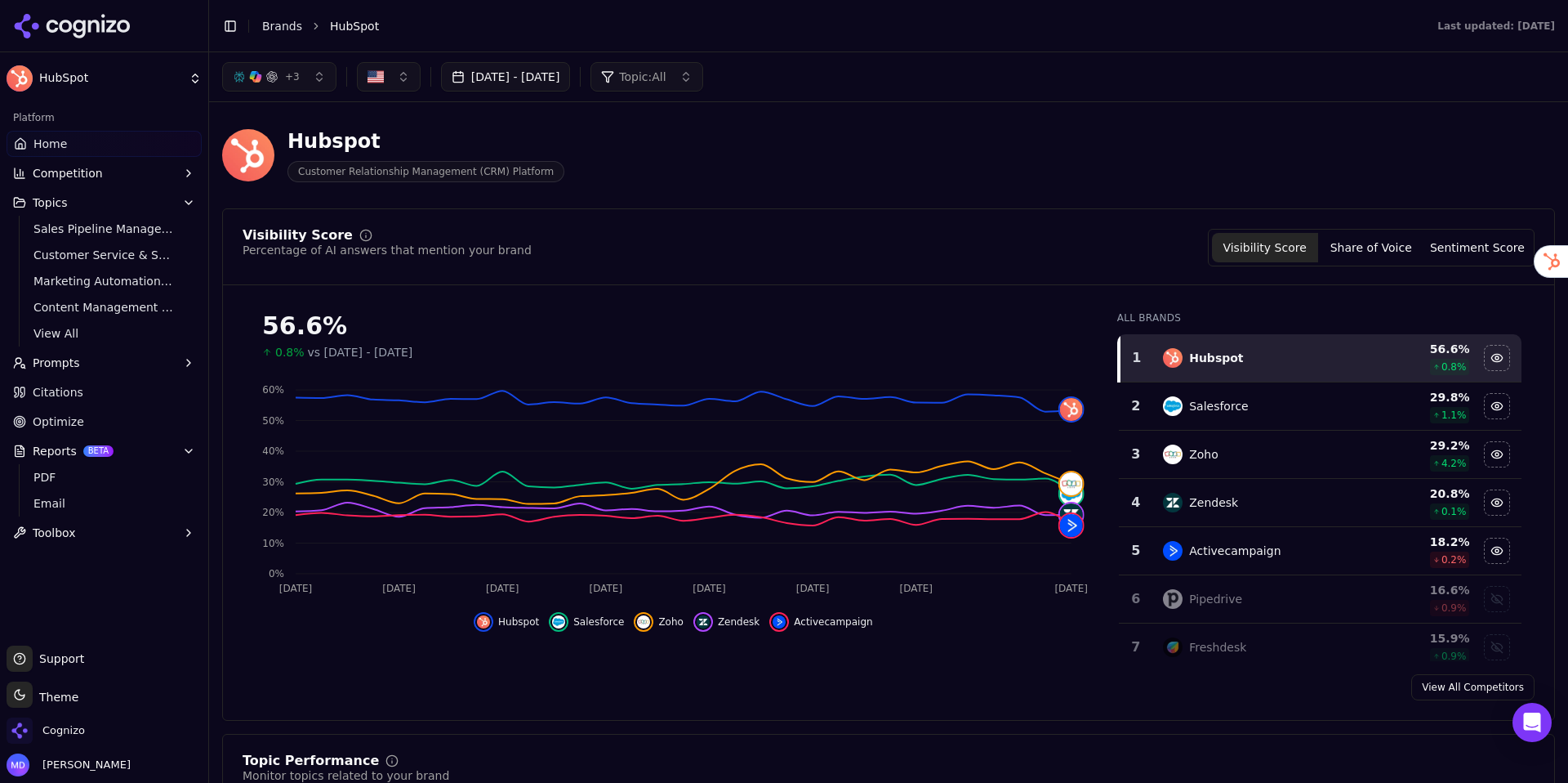
click at [296, 76] on span "+ 3" at bounding box center [292, 77] width 15 height 13
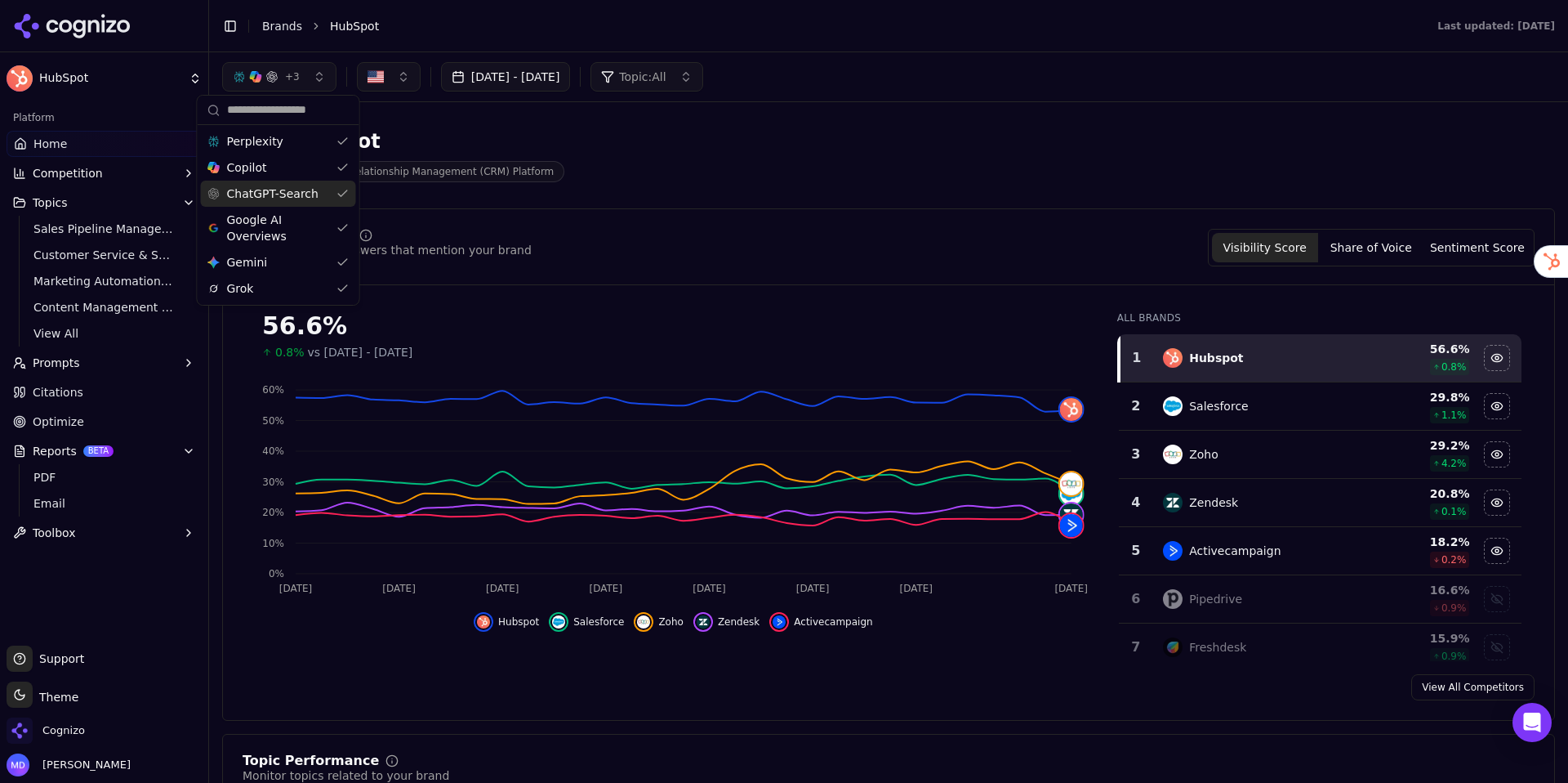
click at [788, 156] on div "Hubspot Customer Relationship Management (CRM) Platform" at bounding box center [587, 155] width 731 height 54
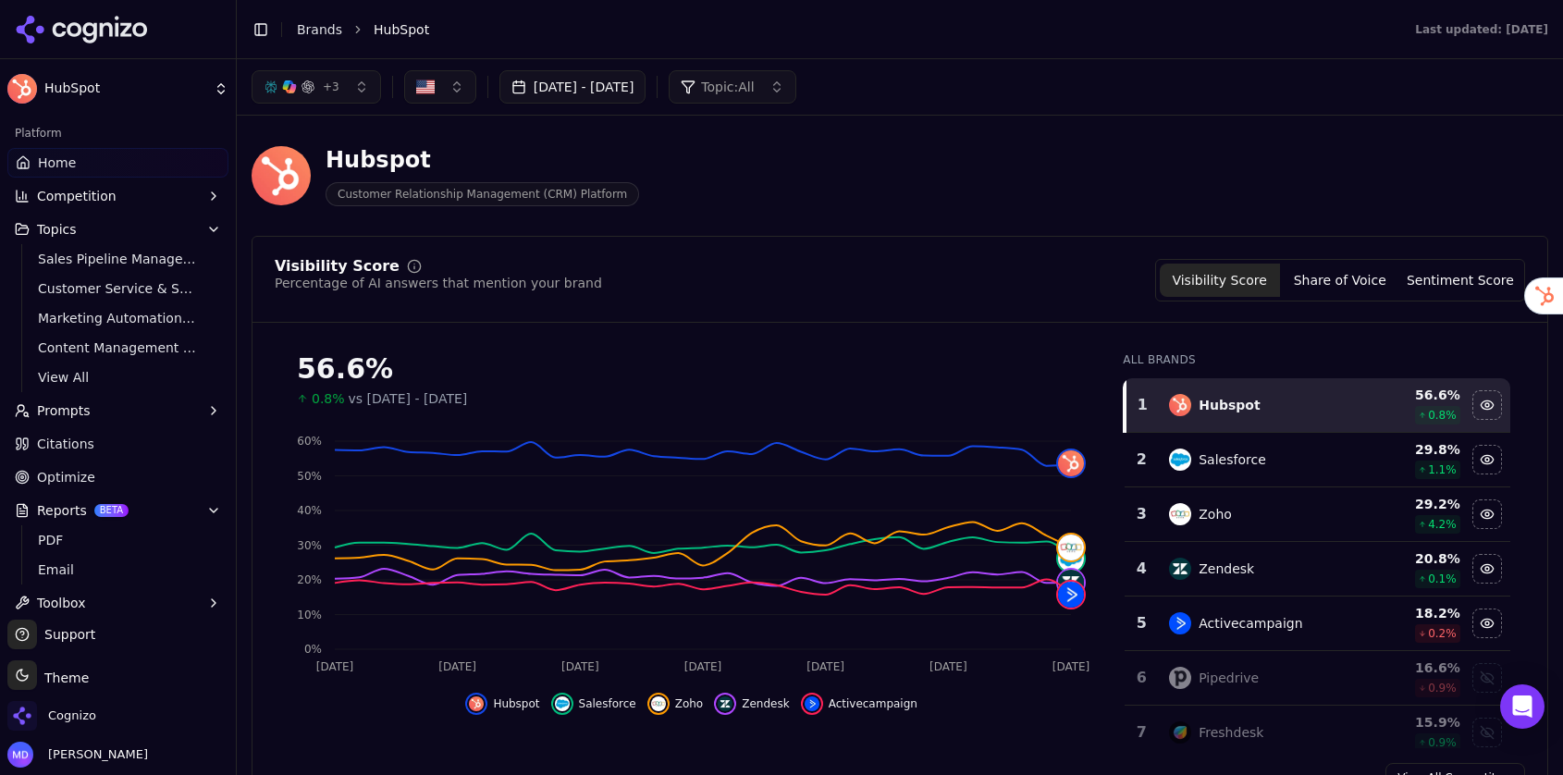
drag, startPoint x: 143, startPoint y: 729, endPoint x: 113, endPoint y: 718, distance: 32.2
click at [143, 729] on div "Cognizo" at bounding box center [117, 719] width 221 height 37
click at [109, 718] on div "Cognizo" at bounding box center [117, 719] width 221 height 37
click at [68, 710] on span "Cognizo" at bounding box center [72, 715] width 48 height 17
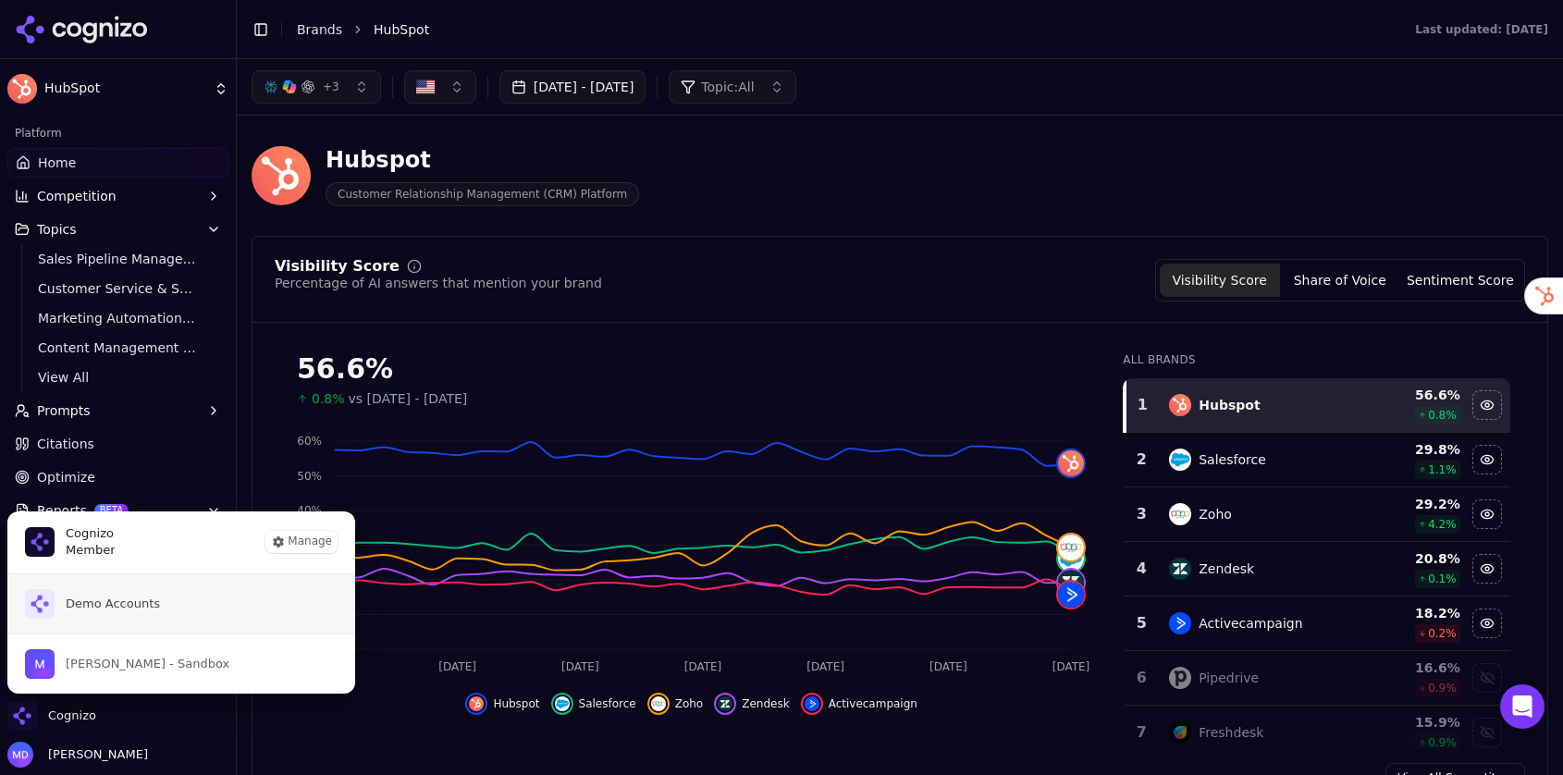
click at [111, 587] on button "Demo Accounts" at bounding box center [181, 603] width 350 height 59
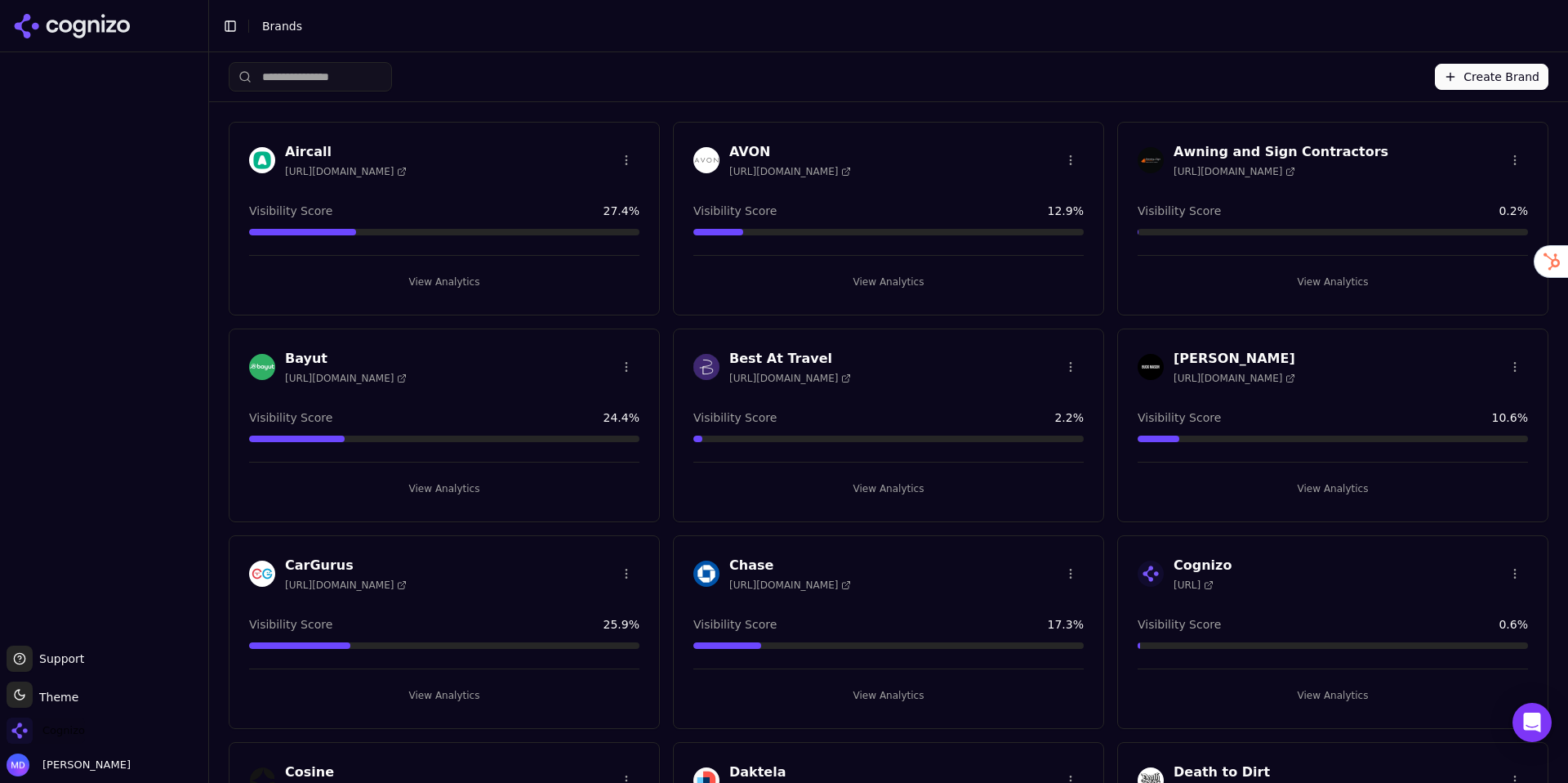
drag, startPoint x: 59, startPoint y: 725, endPoint x: 59, endPoint y: 712, distance: 13.0
click at [57, 724] on span "Cognizo" at bounding box center [64, 730] width 42 height 15
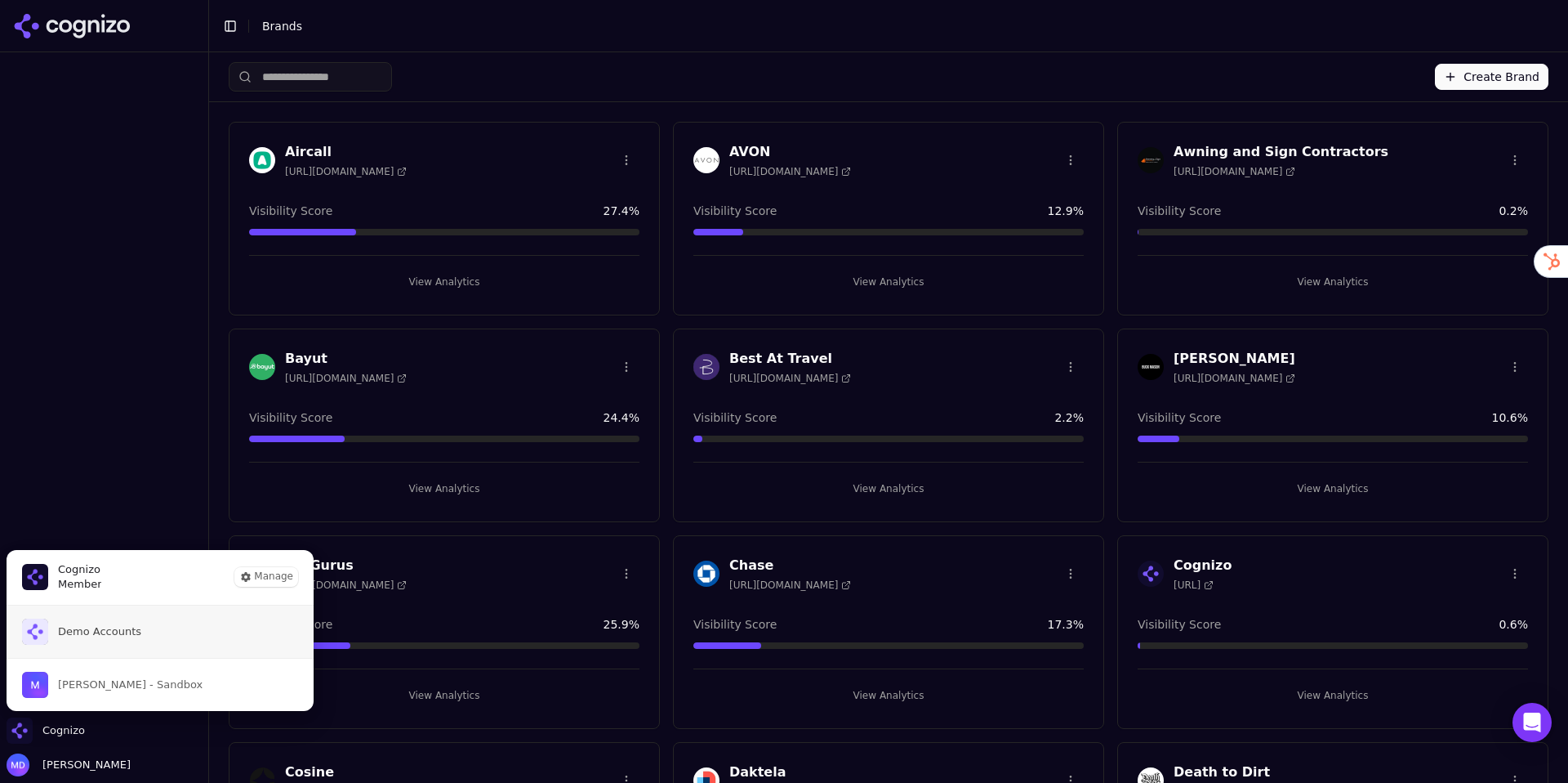
drag, startPoint x: 92, startPoint y: 645, endPoint x: 108, endPoint y: 622, distance: 28.0
click at [92, 645] on button "Demo Accounts" at bounding box center [160, 631] width 309 height 52
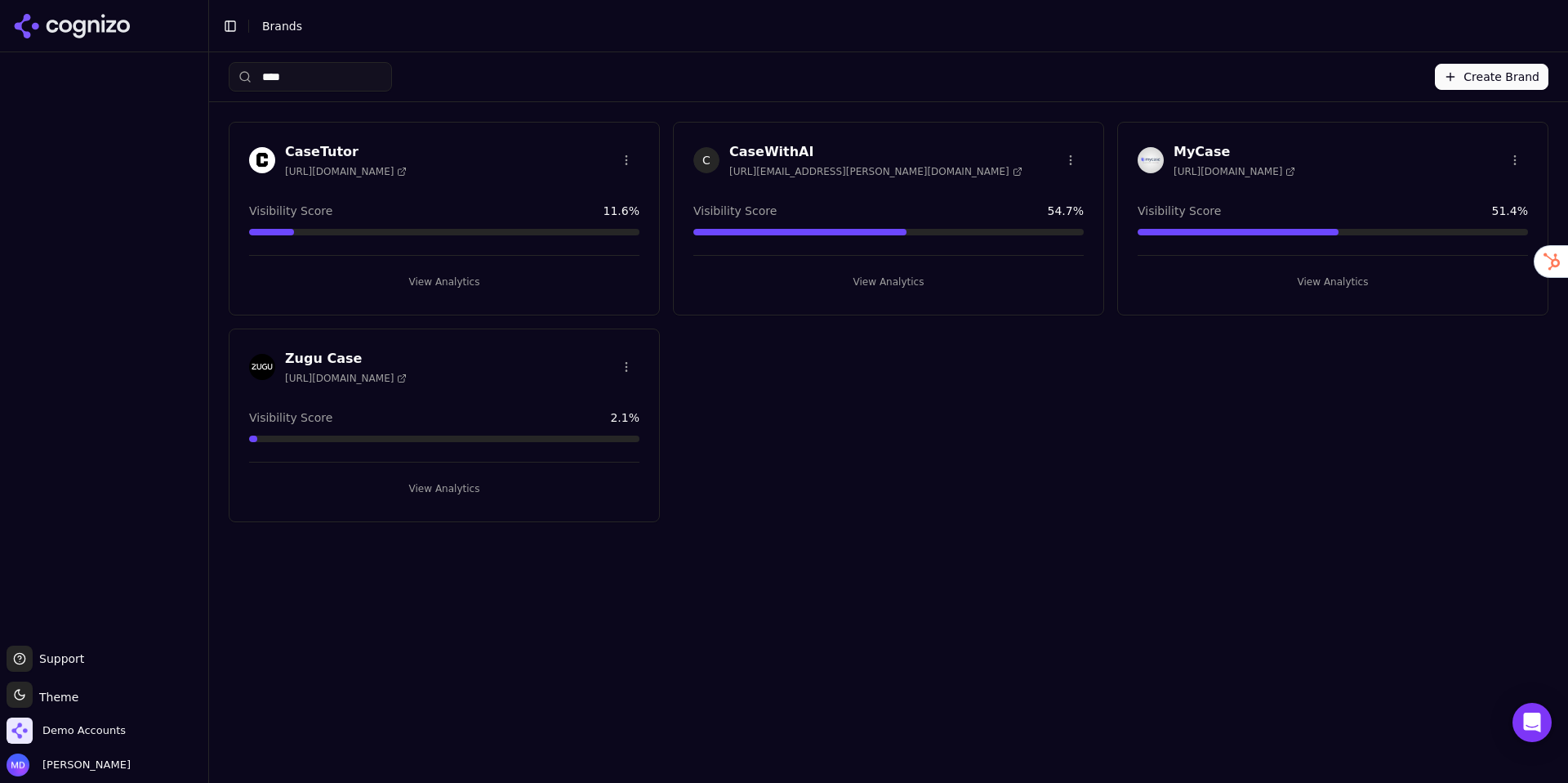
type input "****"
click at [950, 277] on button "View Analytics" at bounding box center [889, 282] width 390 height 27
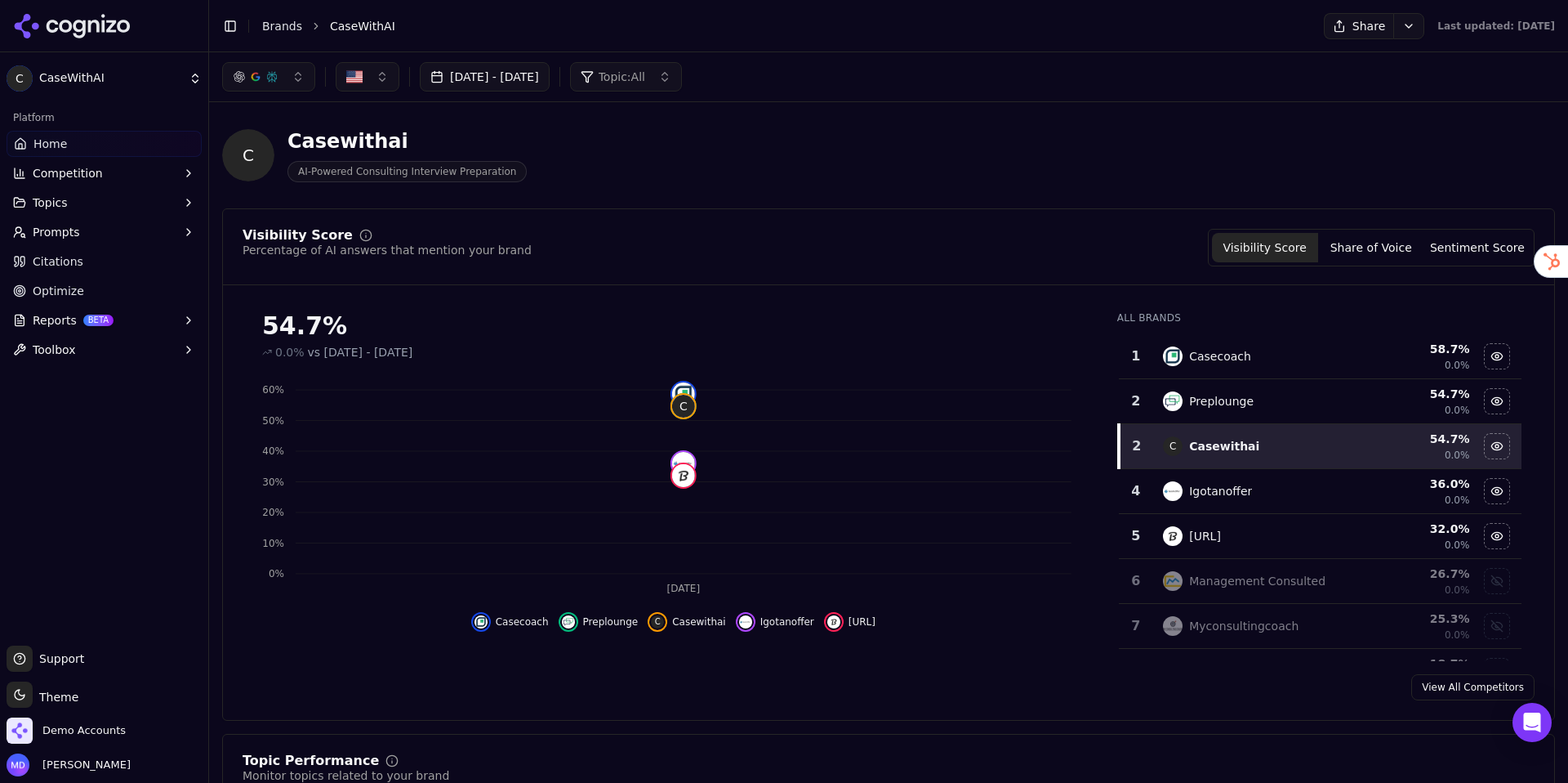
click at [97, 297] on link "Optimize" at bounding box center [103, 291] width 195 height 27
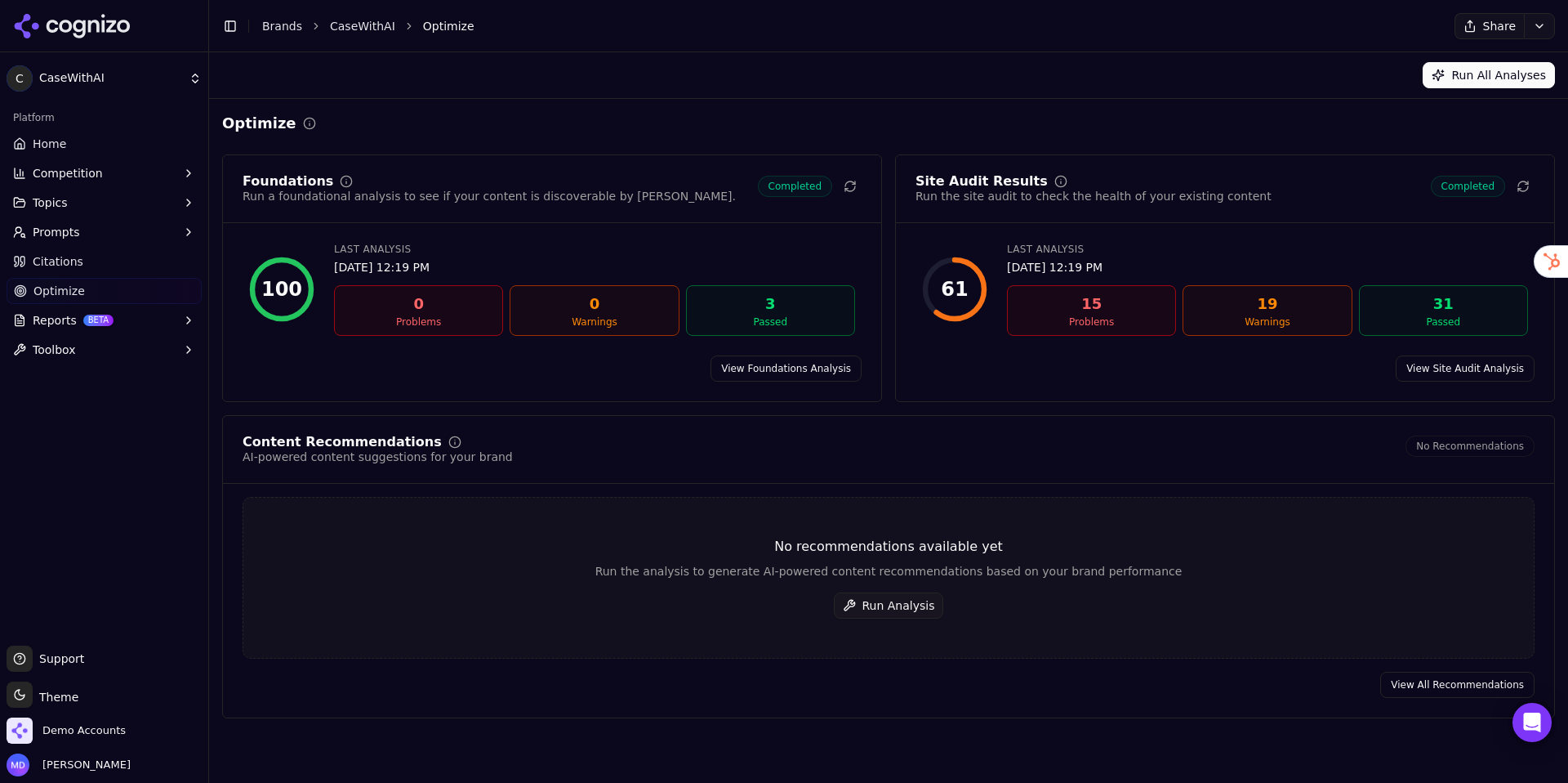
click at [893, 598] on button "Run Analysis" at bounding box center [889, 605] width 110 height 27
click at [905, 604] on button "Run Analysis" at bounding box center [889, 605] width 110 height 27
click at [111, 133] on link "Home" at bounding box center [103, 144] width 195 height 27
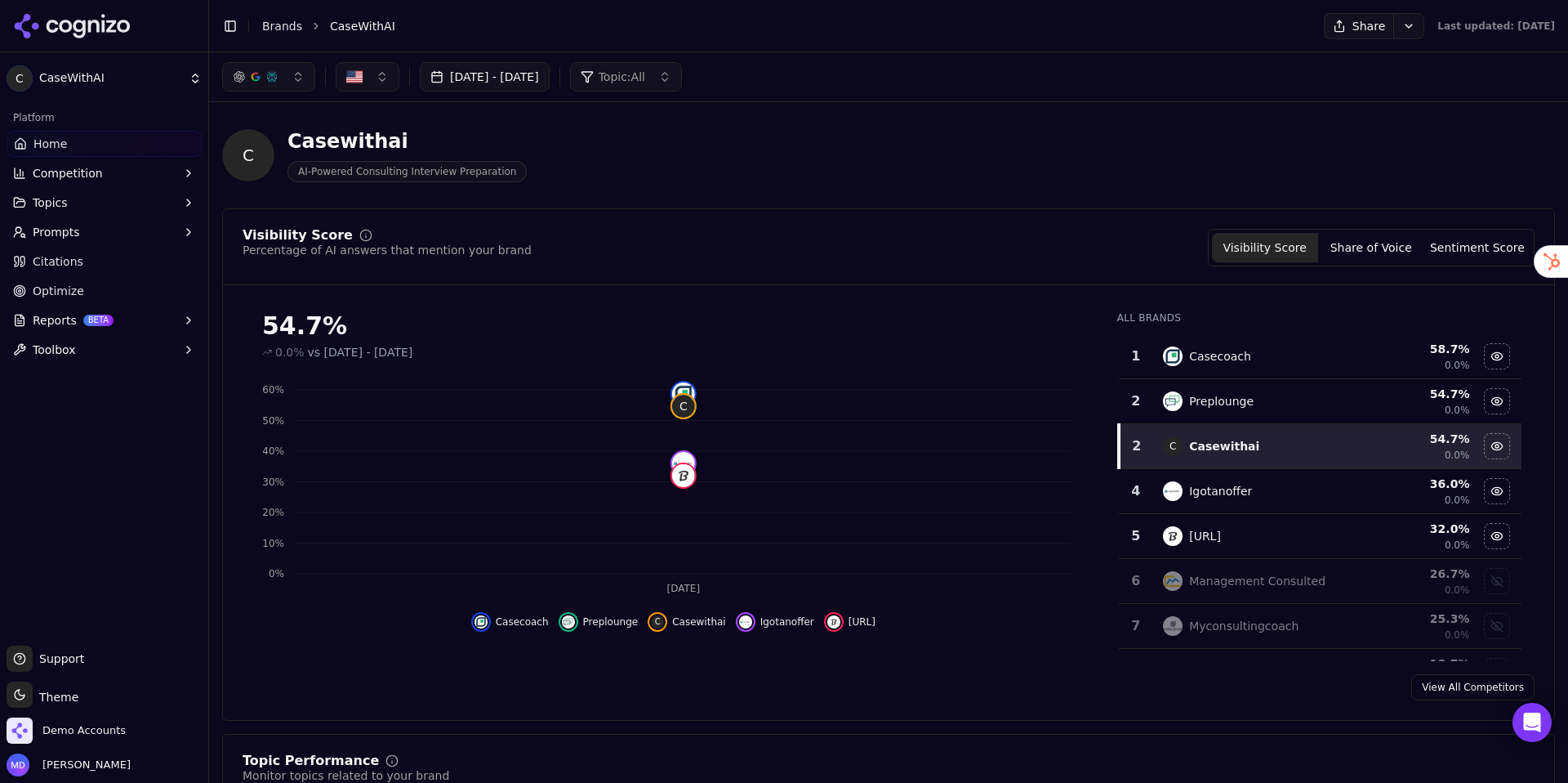
click at [73, 184] on button "Competition" at bounding box center [103, 173] width 195 height 27
click at [72, 218] on span "X-Ray" at bounding box center [104, 225] width 142 height 16
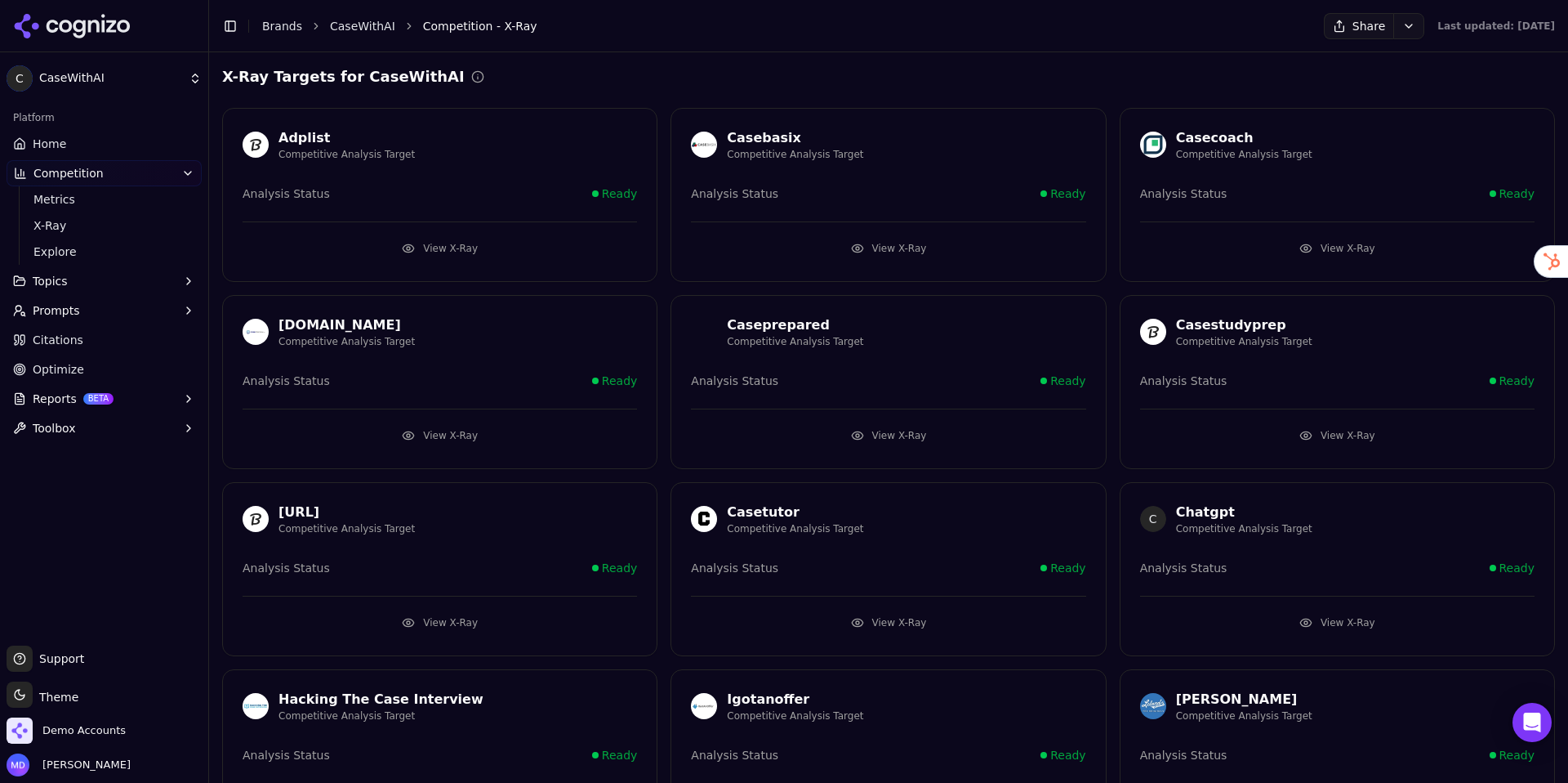
click at [1322, 248] on button "View X-Ray" at bounding box center [1337, 248] width 395 height 27
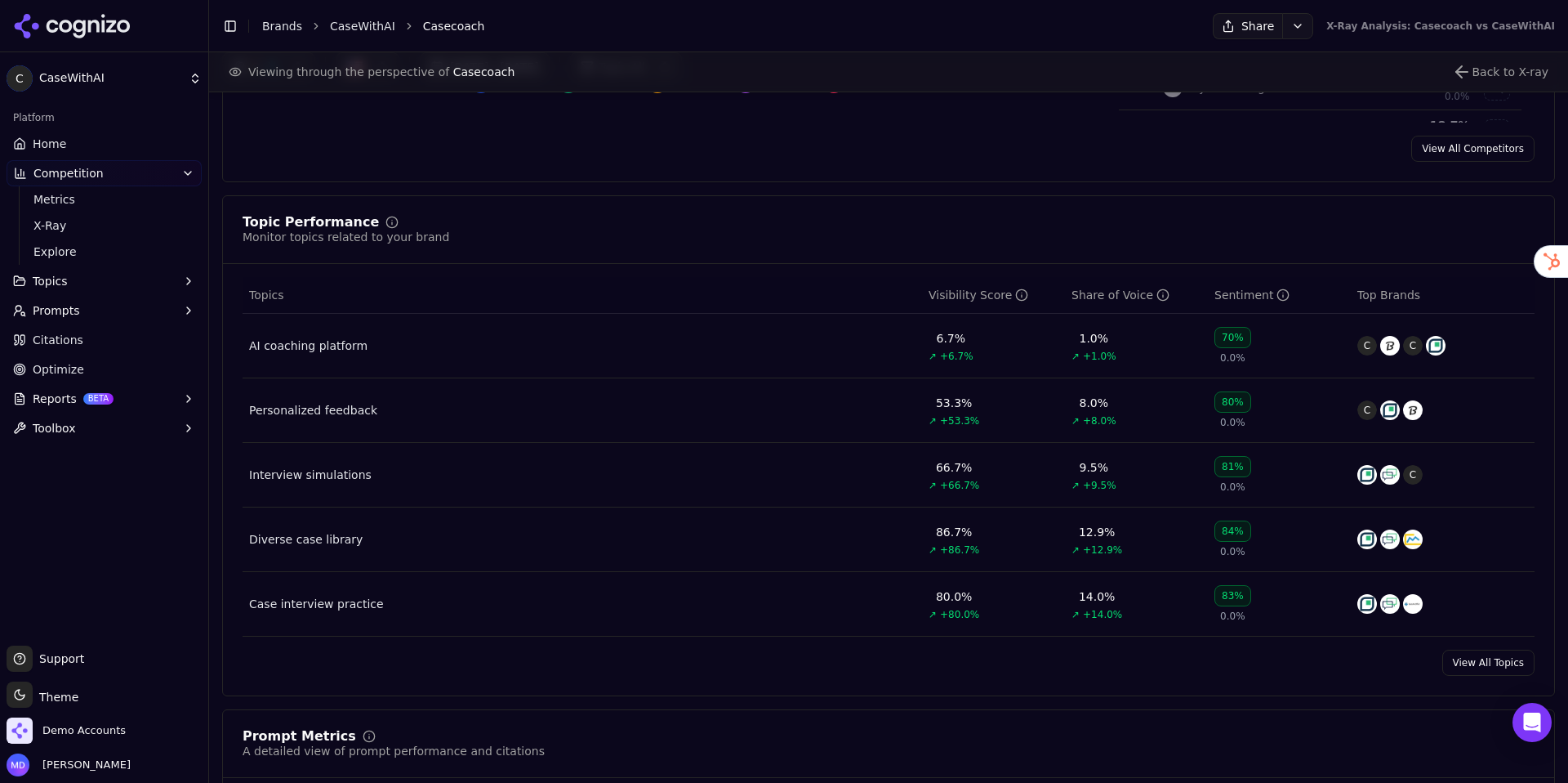
scroll to position [580, 0]
drag, startPoint x: 56, startPoint y: 141, endPoint x: 51, endPoint y: 150, distance: 10.3
click at [56, 141] on span "Home" at bounding box center [49, 143] width 34 height 16
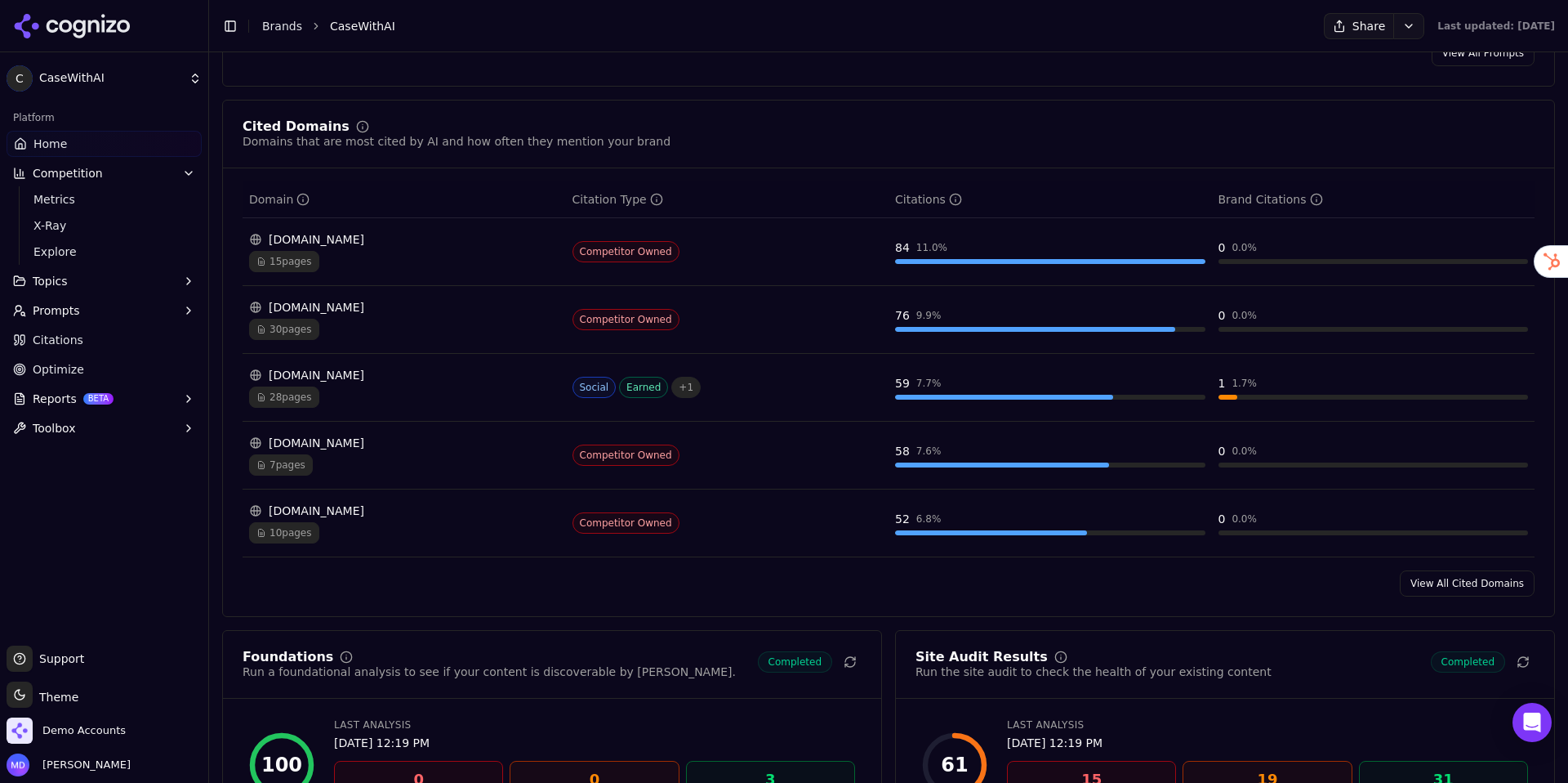
scroll to position [1669, 0]
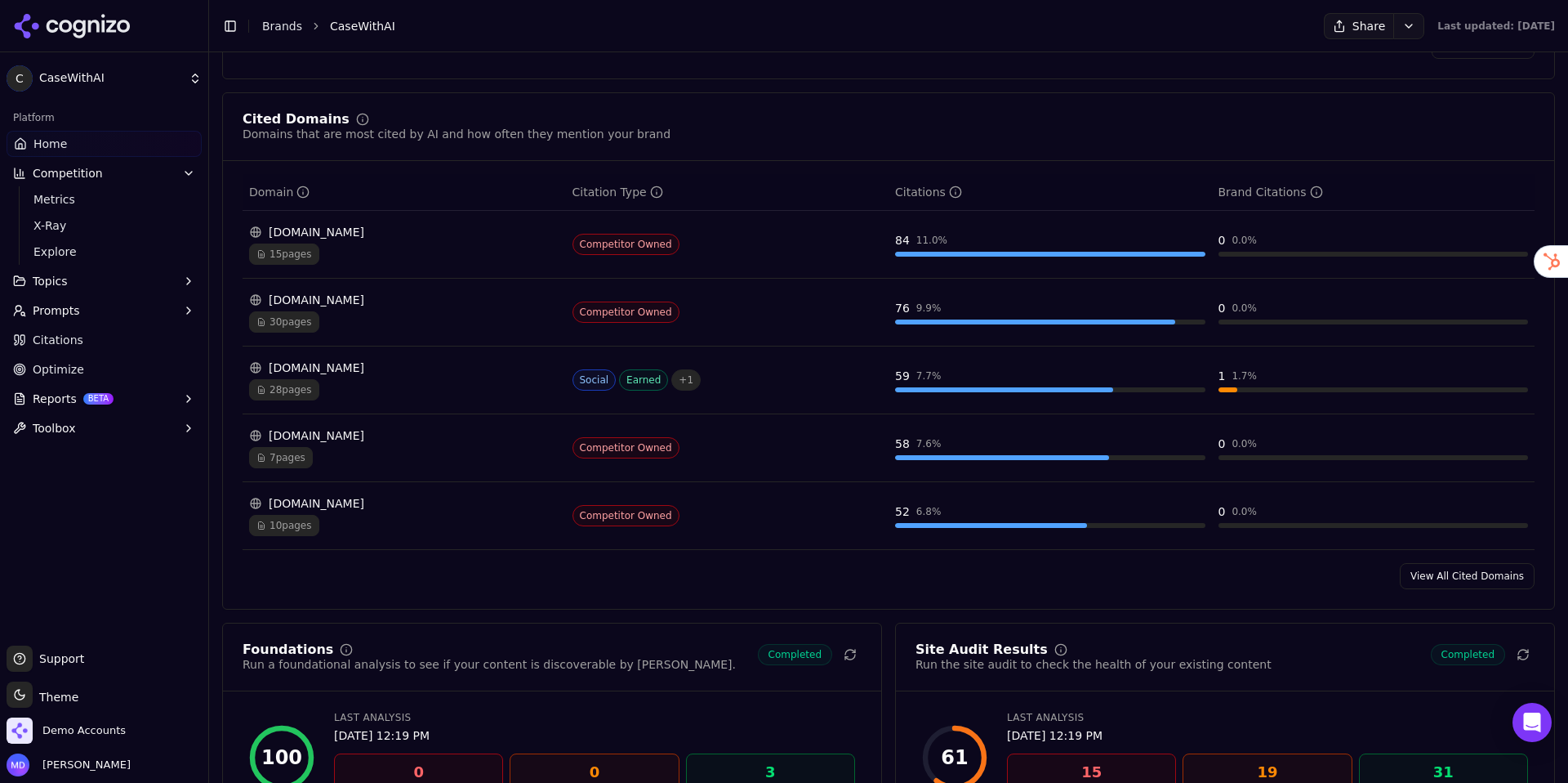
click at [516, 255] on div "15 pages" at bounding box center [404, 255] width 310 height 21
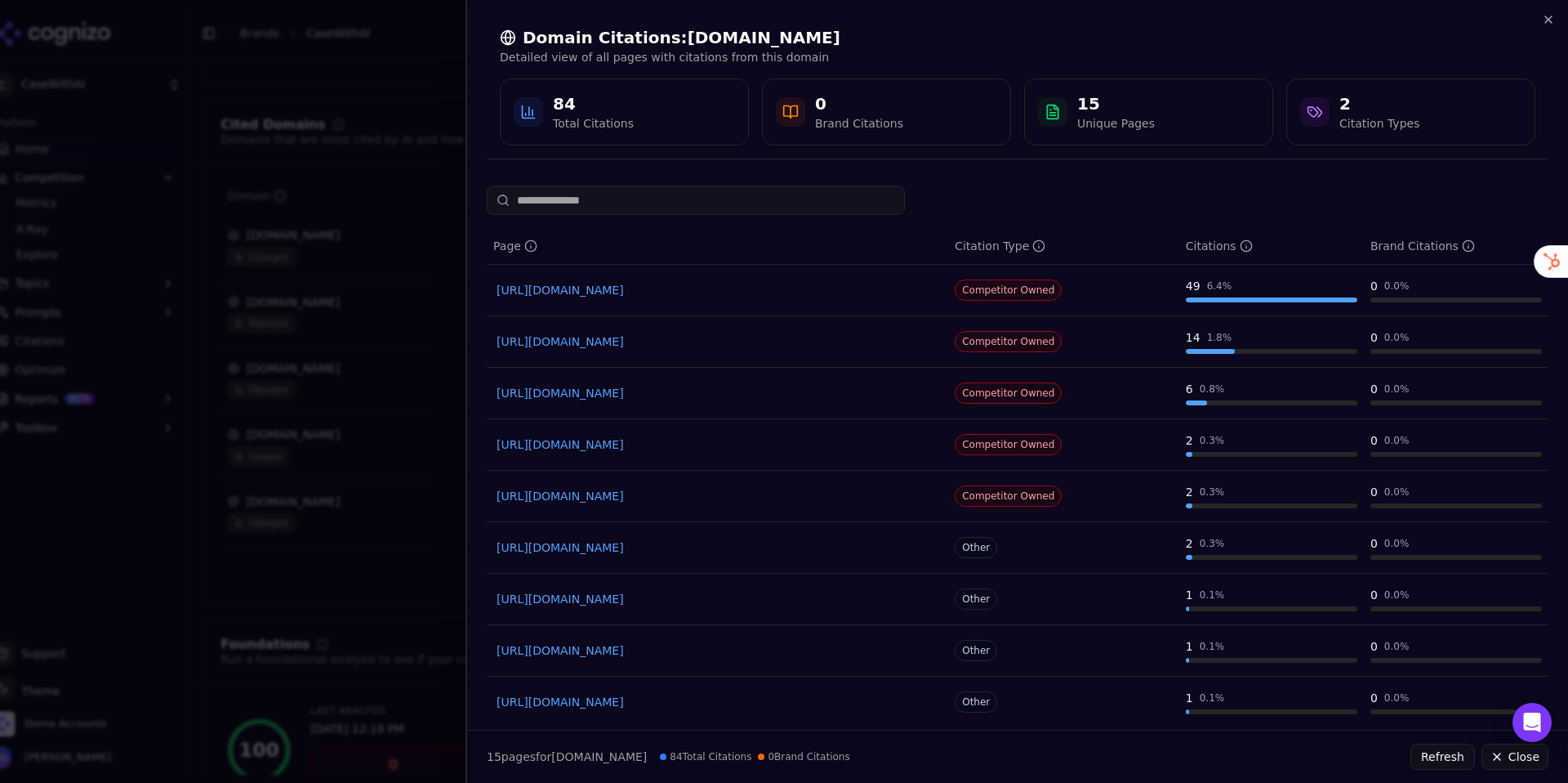
click at [406, 315] on div at bounding box center [784, 392] width 1568 height 783
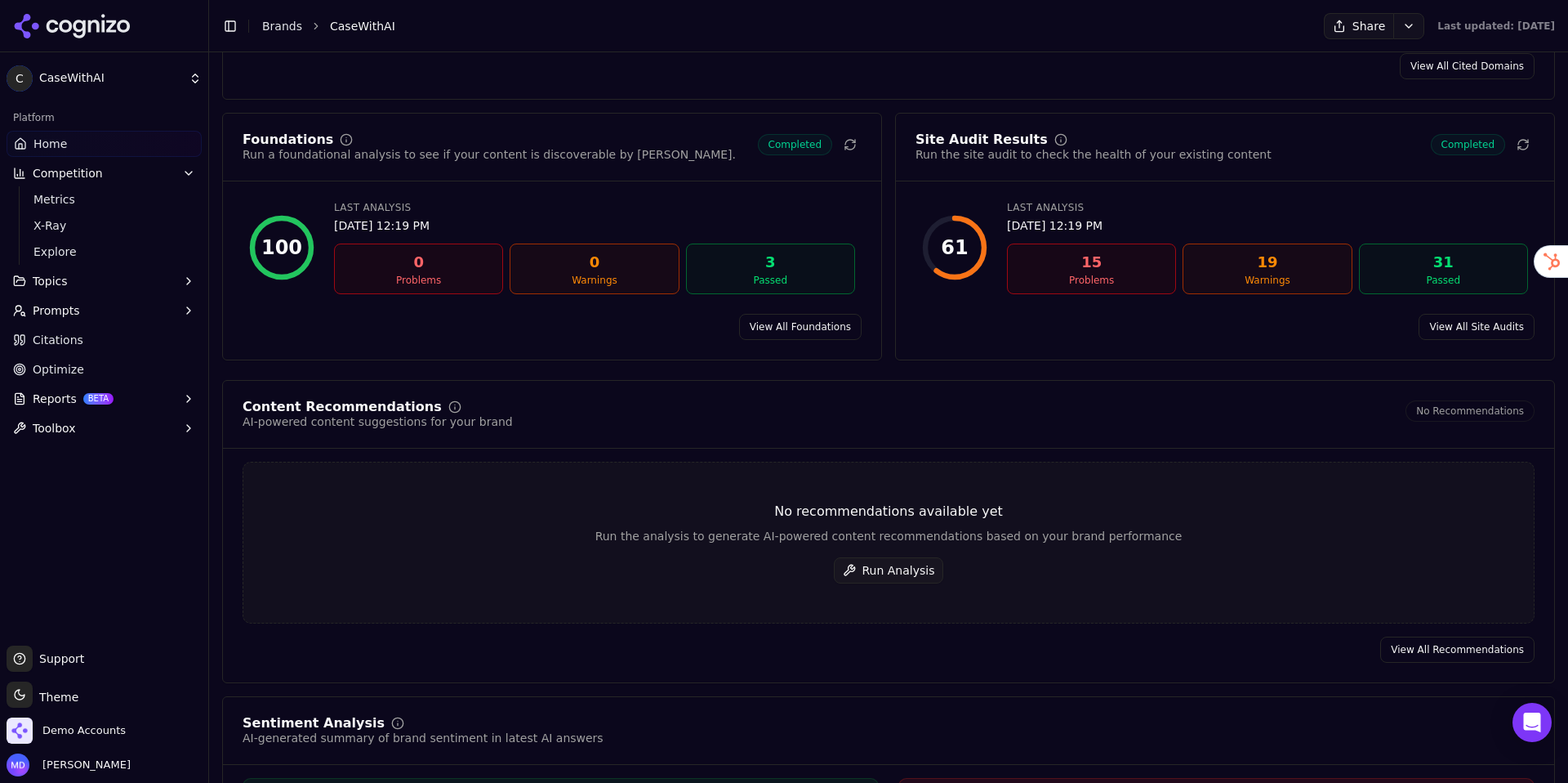
scroll to position [2201, 0]
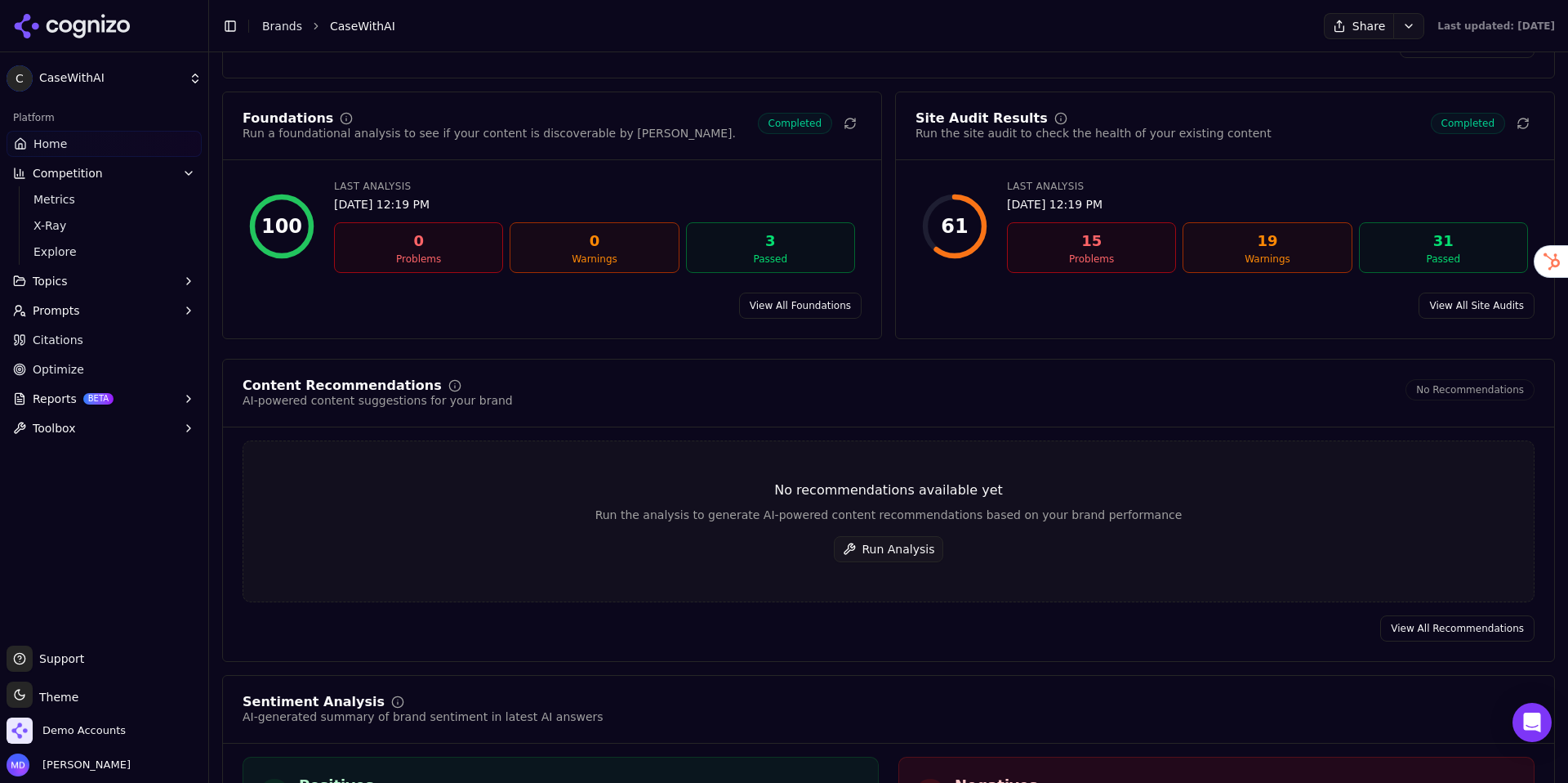
click at [1444, 303] on link "View All Site Audits" at bounding box center [1476, 306] width 116 height 27
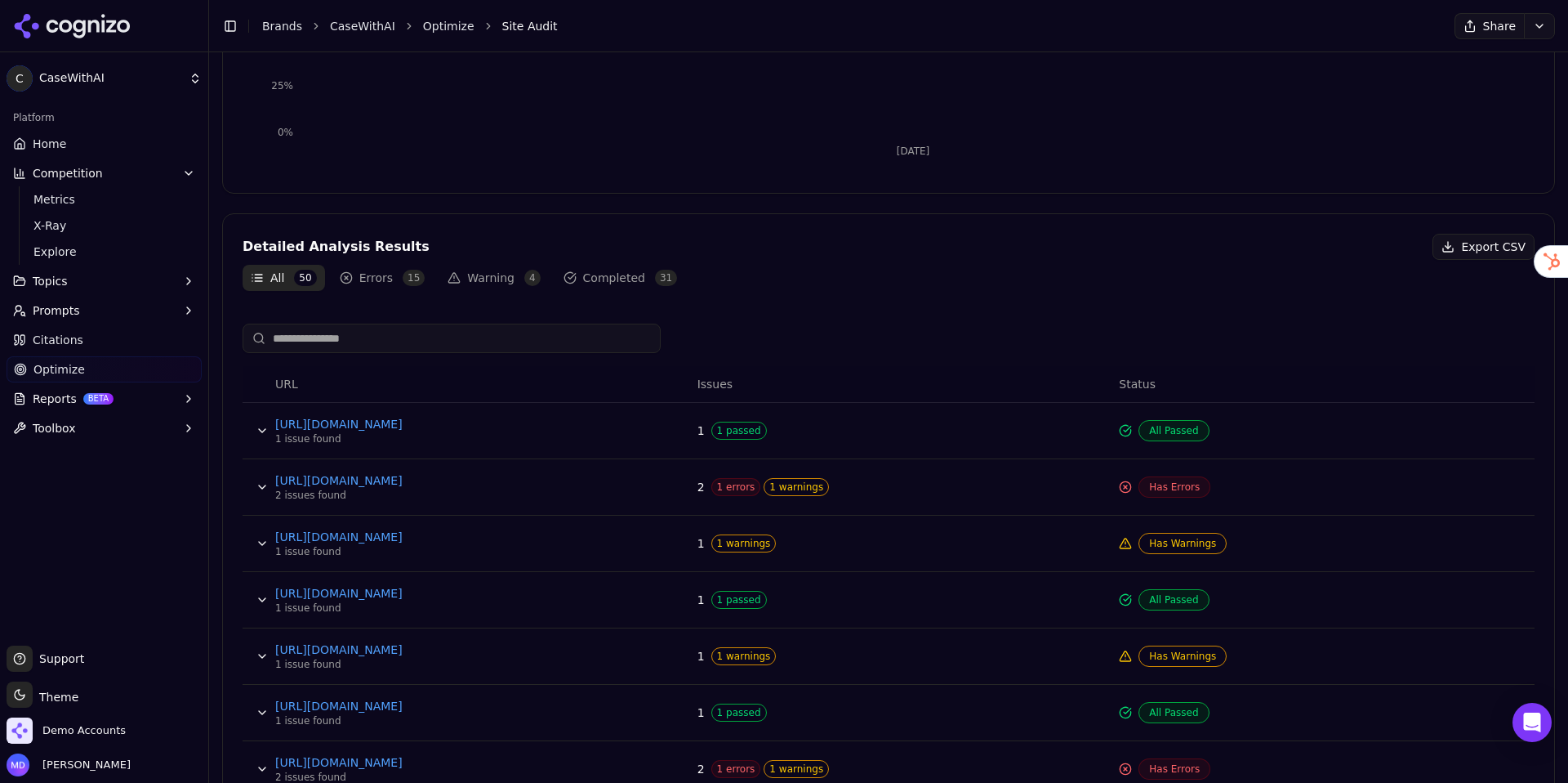
scroll to position [434, 0]
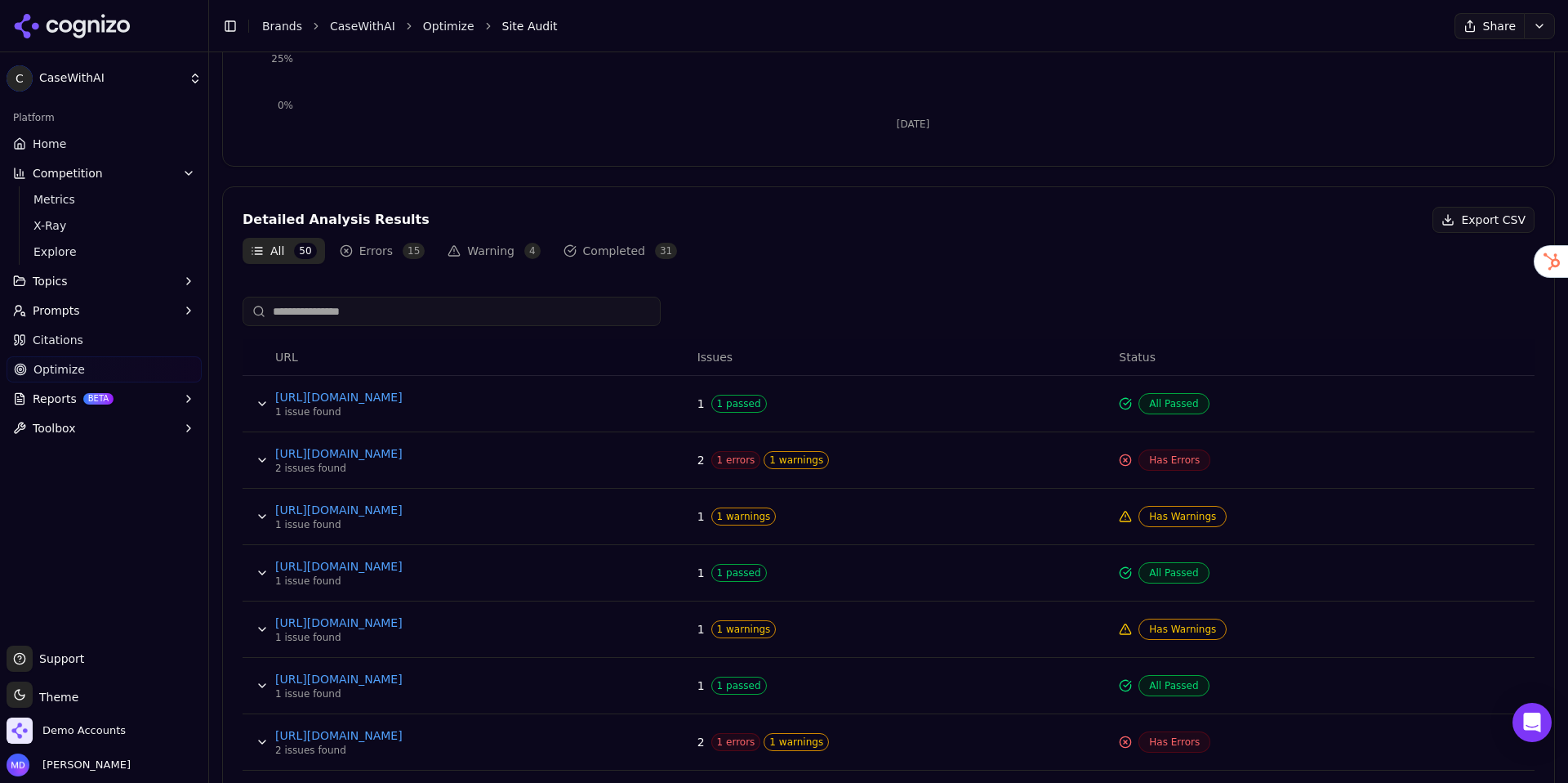
click at [255, 460] on button "Data table" at bounding box center [262, 460] width 27 height 27
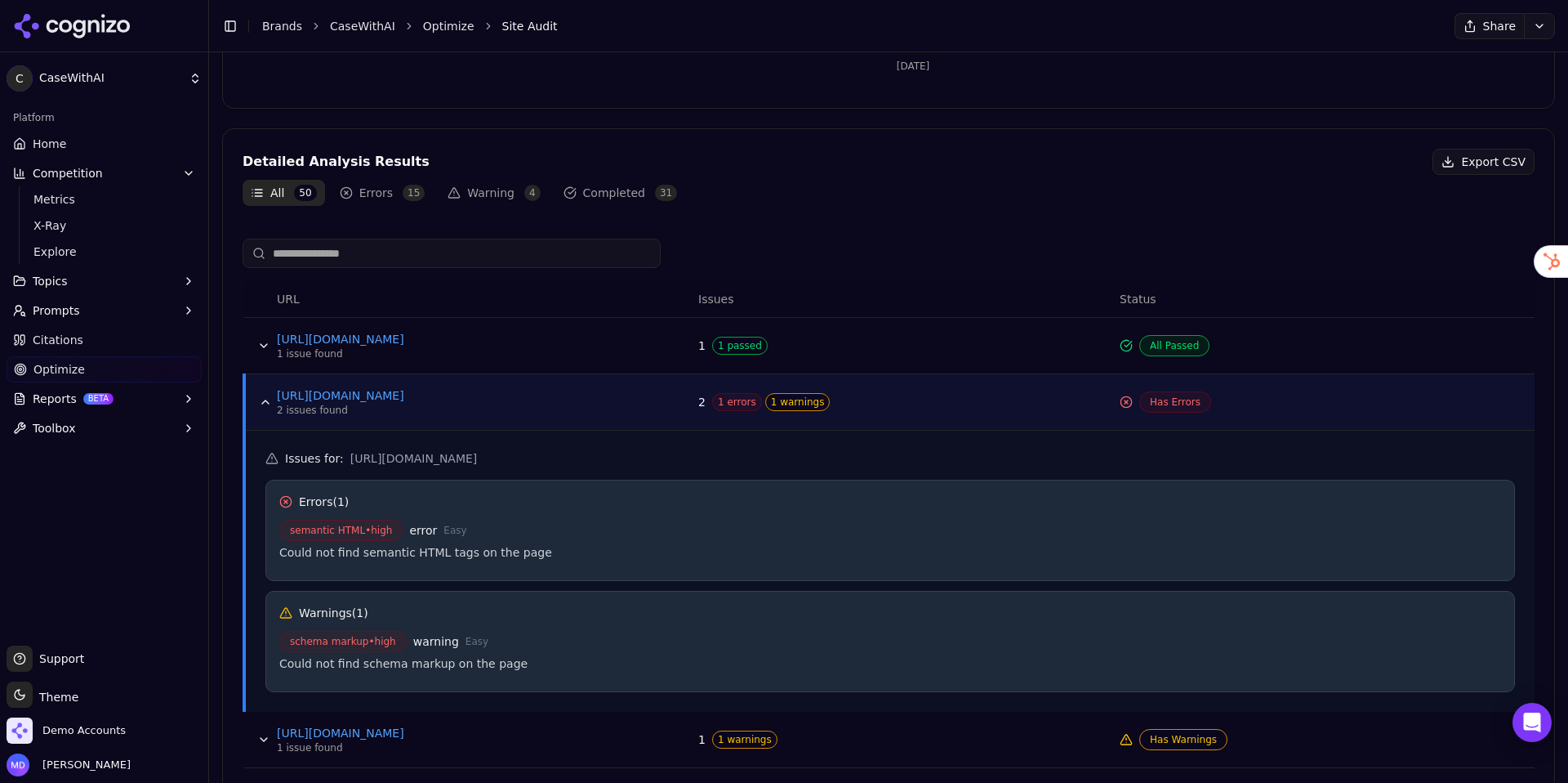
scroll to position [493, 0]
click at [264, 404] on button "Data table" at bounding box center [266, 400] width 27 height 27
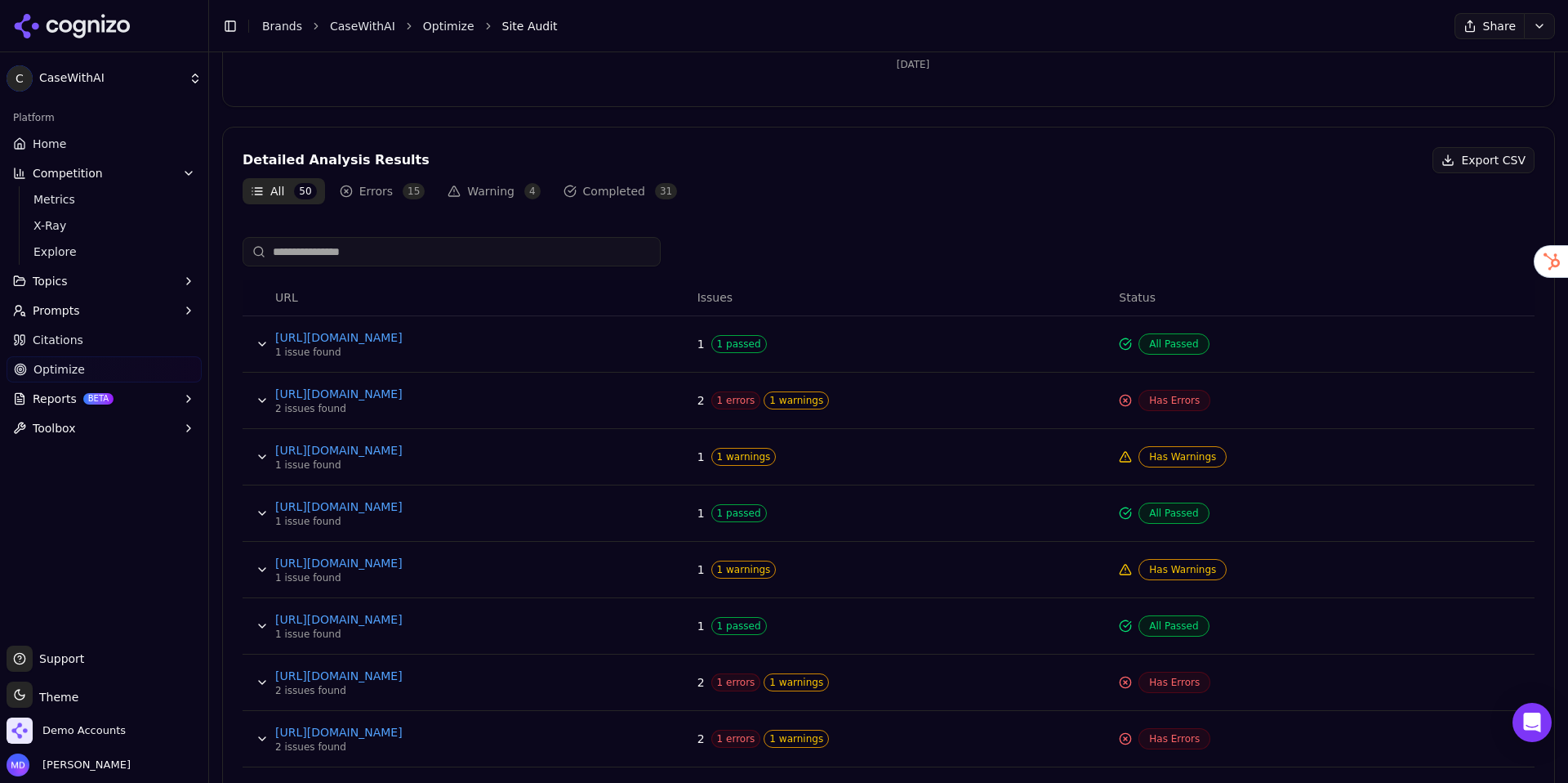
click at [76, 147] on link "Home" at bounding box center [103, 144] width 195 height 27
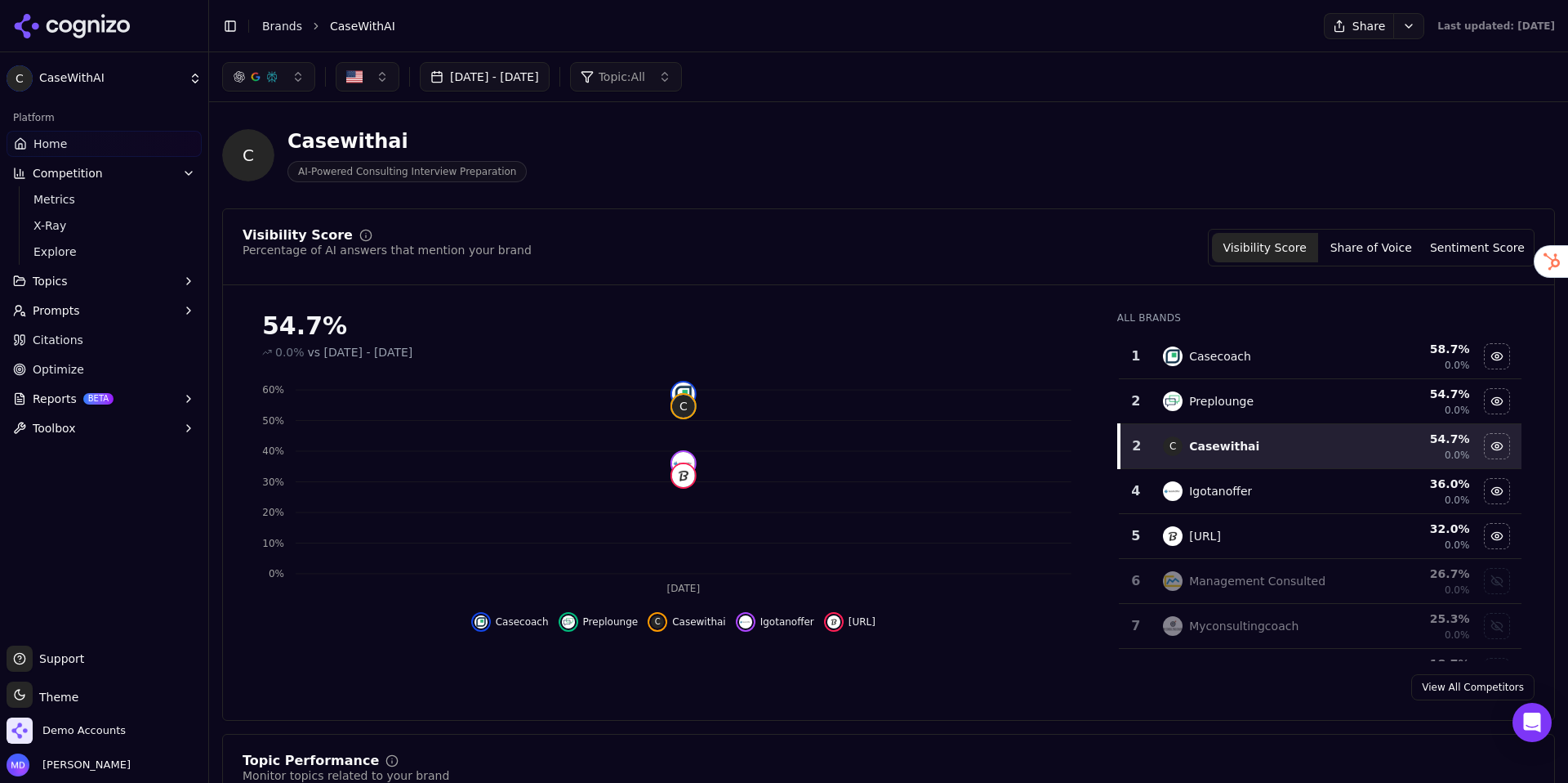
click at [155, 302] on button "Prompts" at bounding box center [103, 311] width 195 height 27
click at [142, 335] on span "Active" at bounding box center [104, 337] width 142 height 16
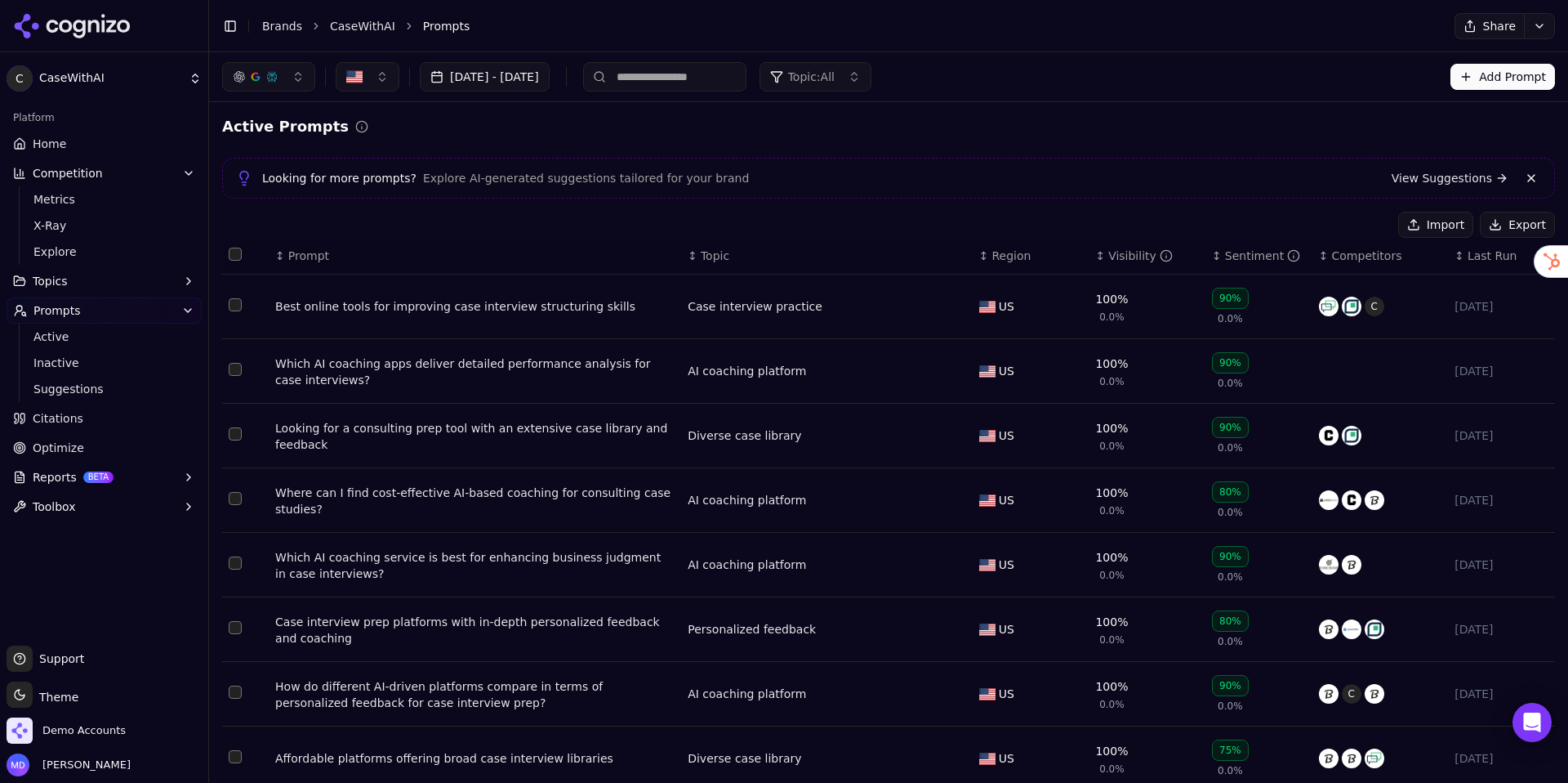
click at [1112, 262] on div "Visibility" at bounding box center [1140, 255] width 64 height 16
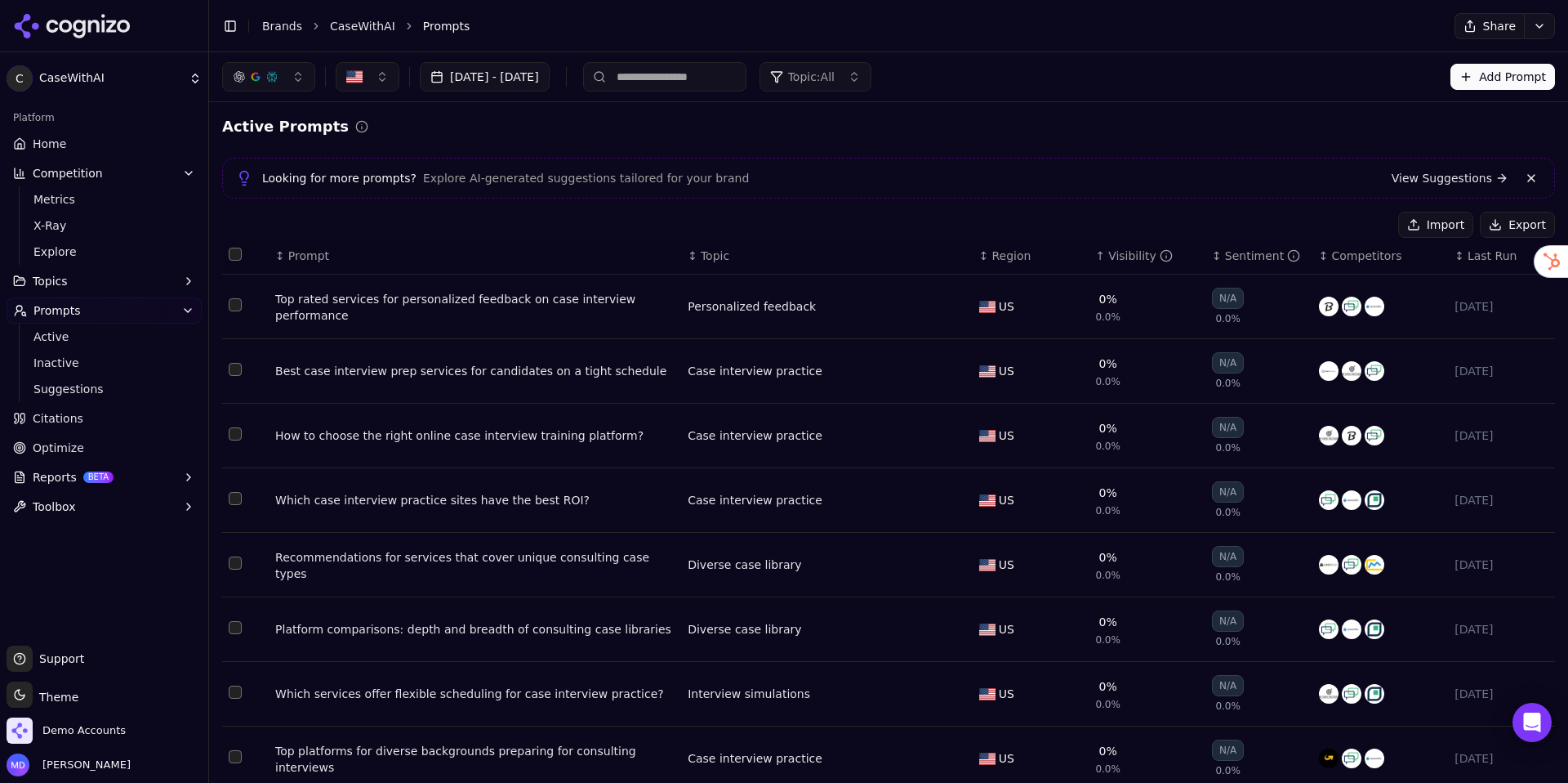
click at [125, 149] on link "Home" at bounding box center [103, 144] width 195 height 27
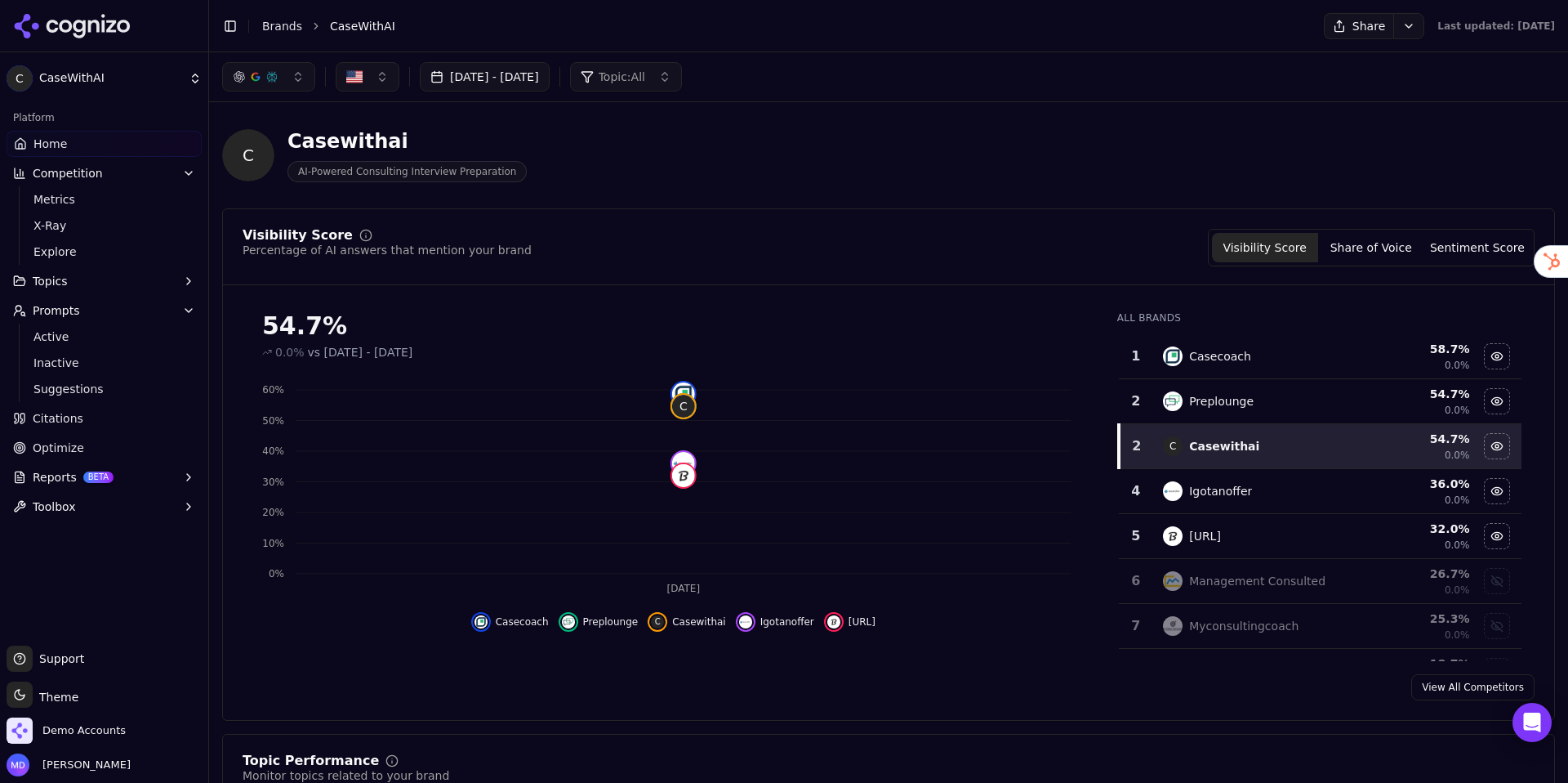
click at [126, 483] on button "Reports BETA" at bounding box center [103, 477] width 195 height 27
drag, startPoint x: 59, startPoint y: 444, endPoint x: 39, endPoint y: 453, distance: 21.9
click at [59, 444] on span "Optimize" at bounding box center [58, 447] width 51 height 16
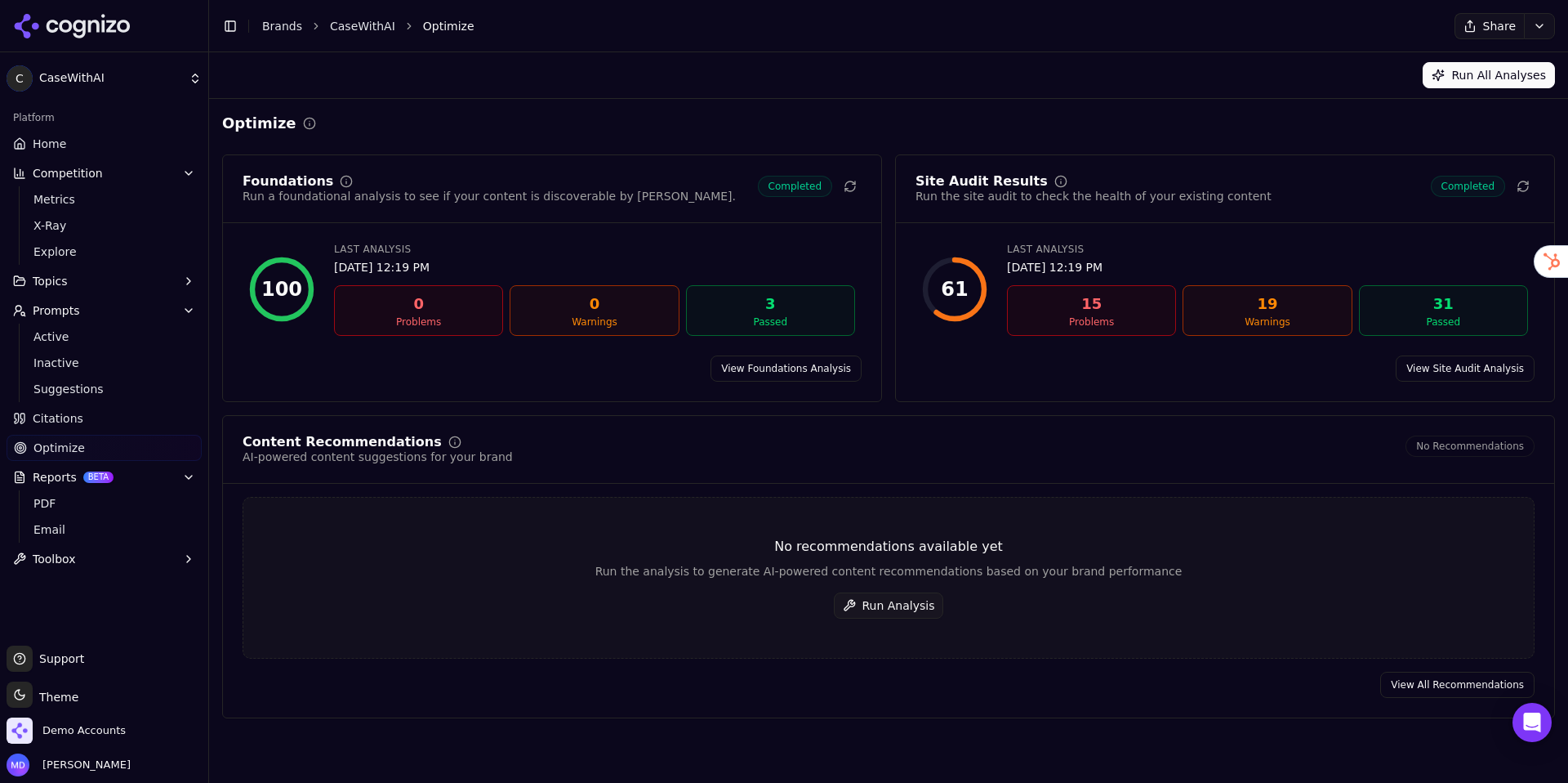
click at [1413, 686] on link "View All Recommendations" at bounding box center [1458, 685] width 155 height 27
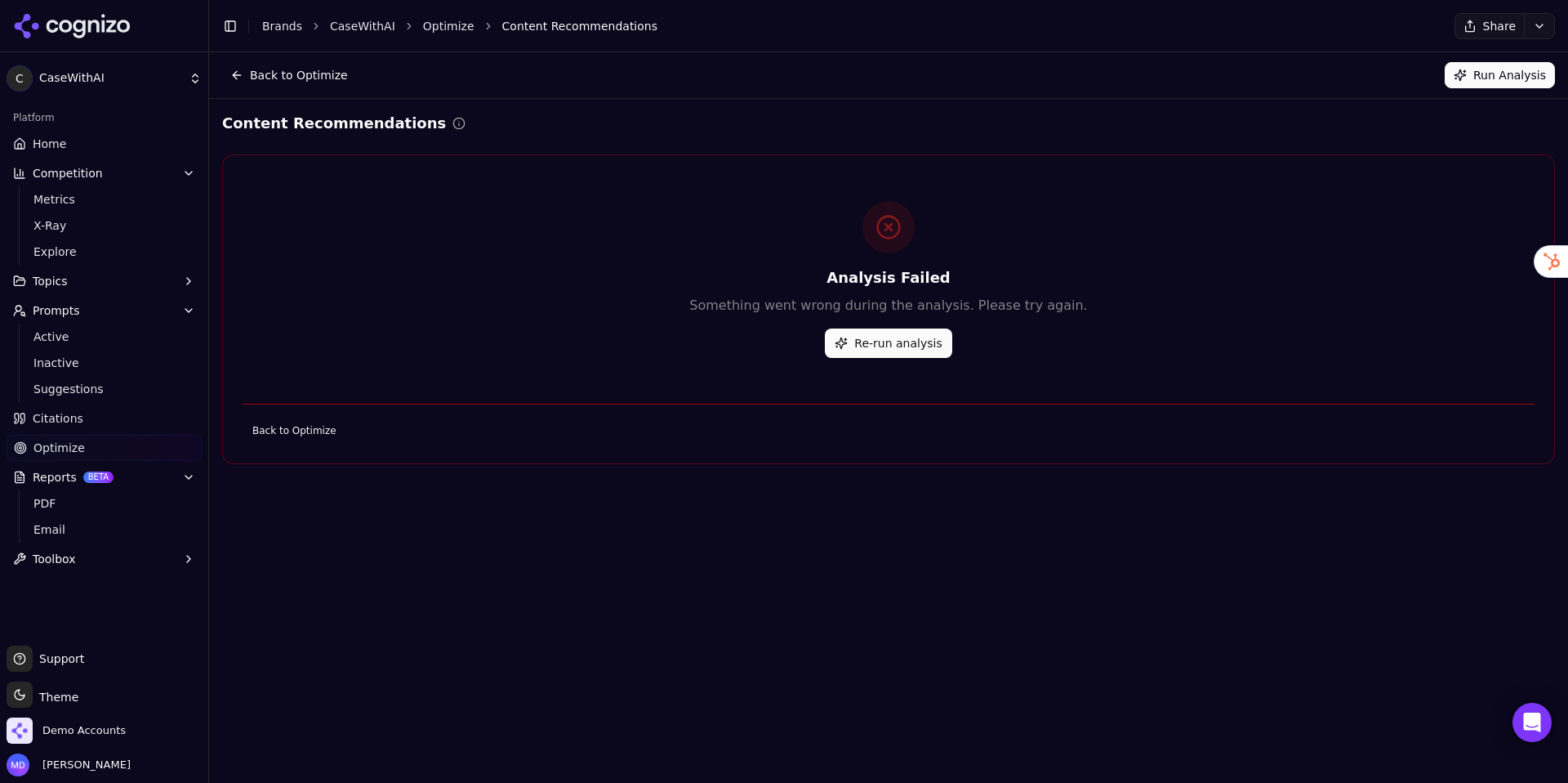
click at [1470, 72] on button "Run Analysis" at bounding box center [1500, 75] width 110 height 27
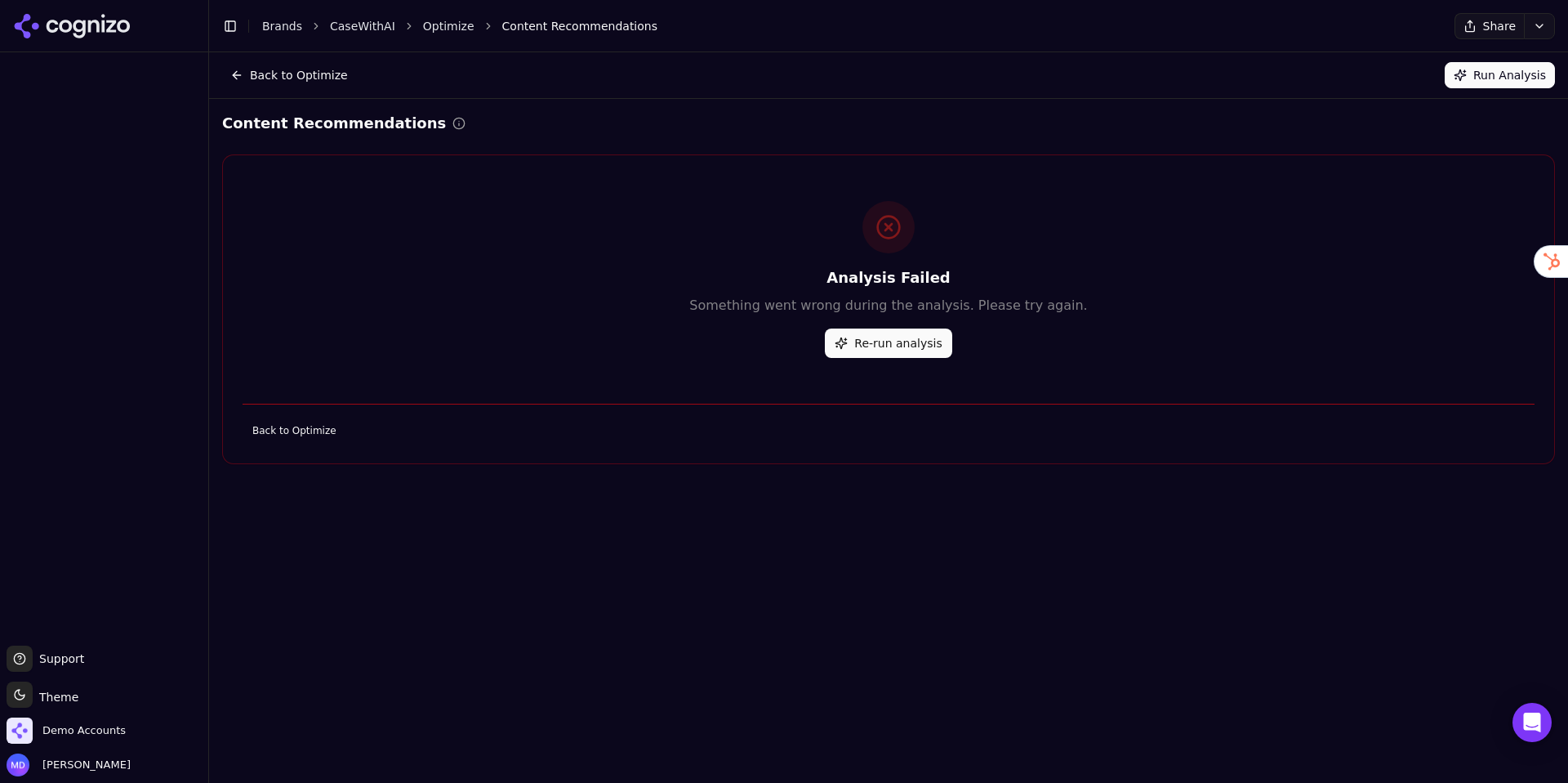
click at [829, 350] on button "Re-run analysis" at bounding box center [888, 343] width 126 height 29
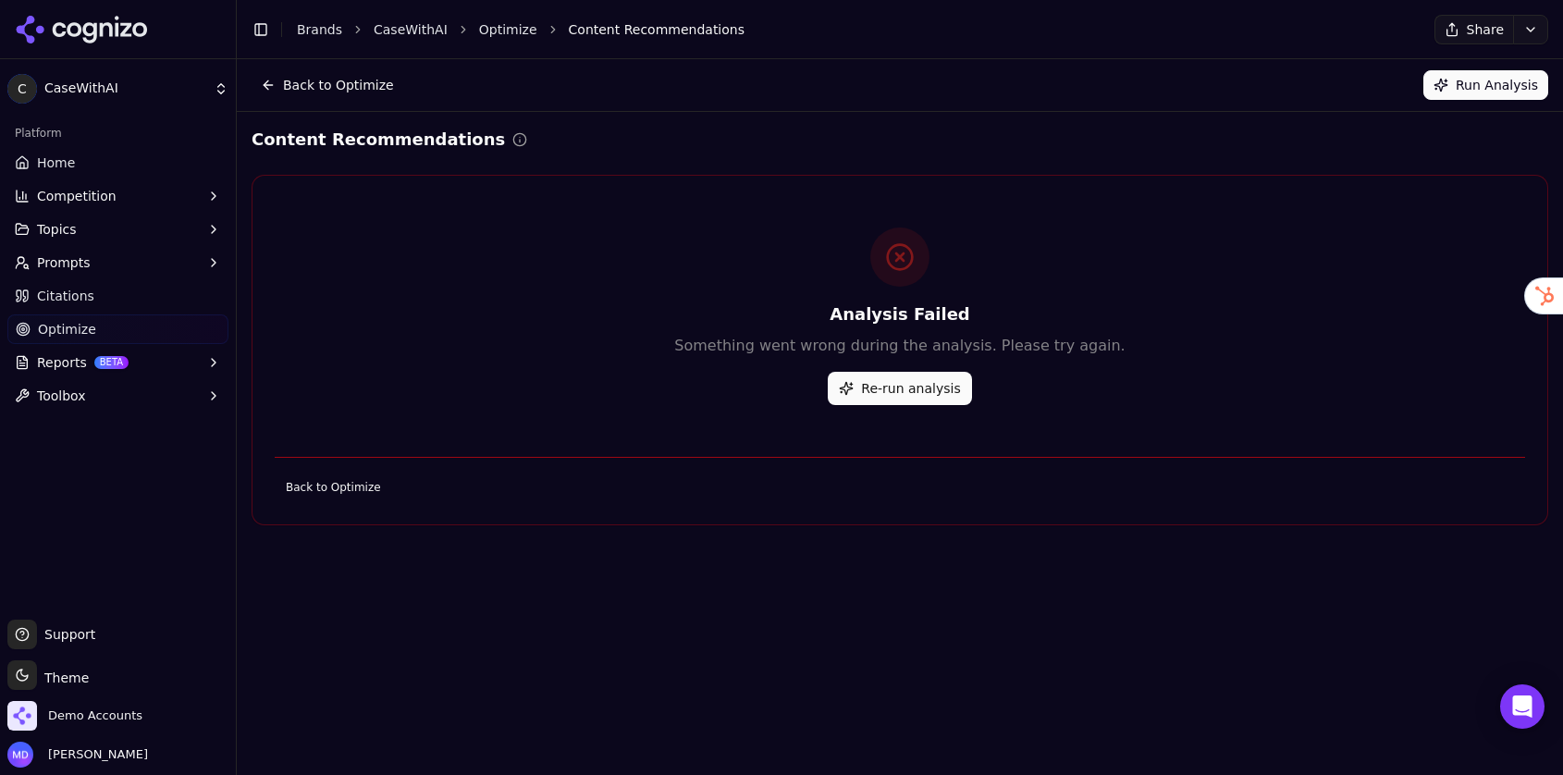
click at [877, 386] on button "Re-run analysis" at bounding box center [899, 388] width 143 height 33
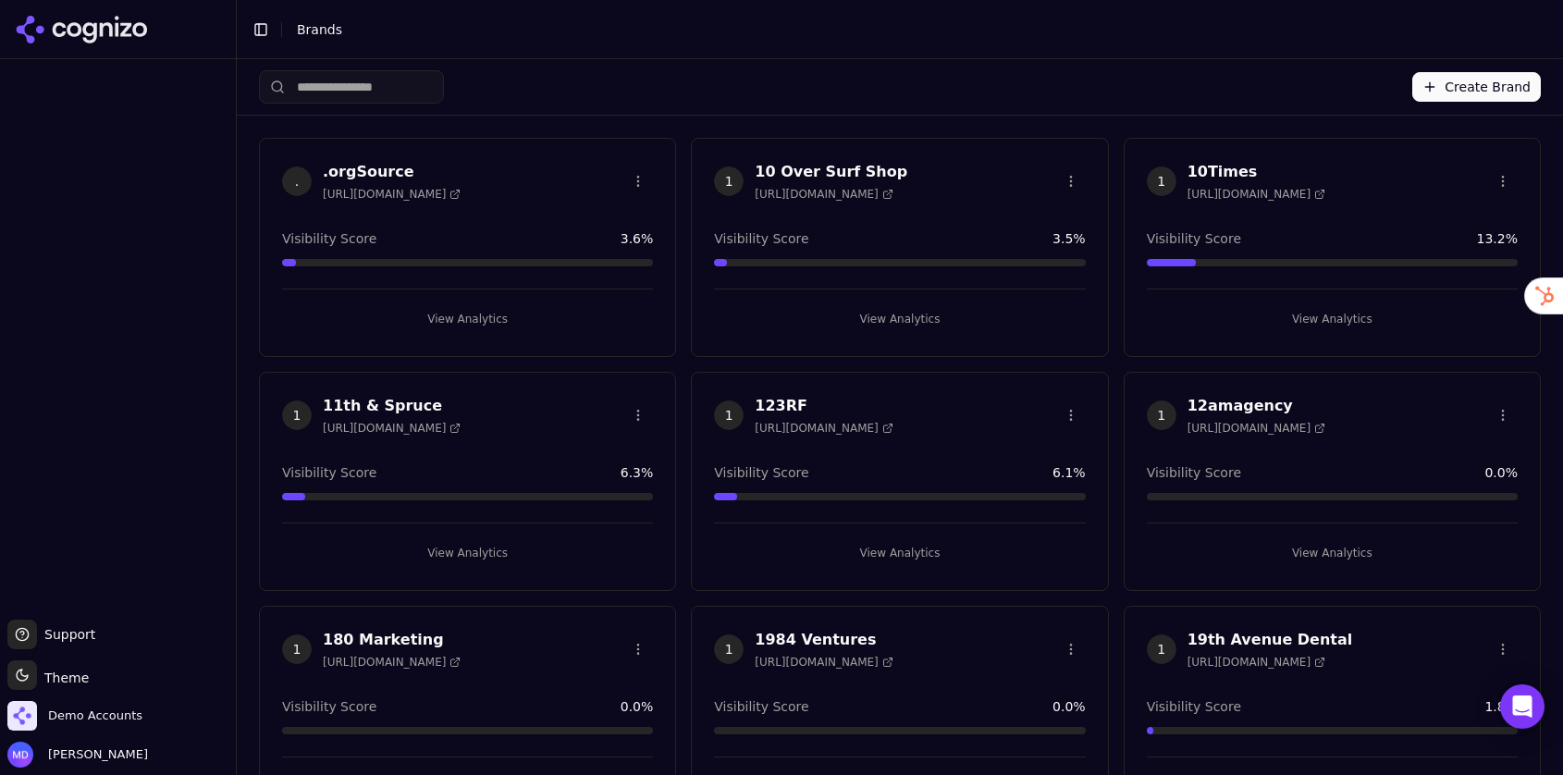
click at [360, 83] on input "search" at bounding box center [351, 86] width 185 height 33
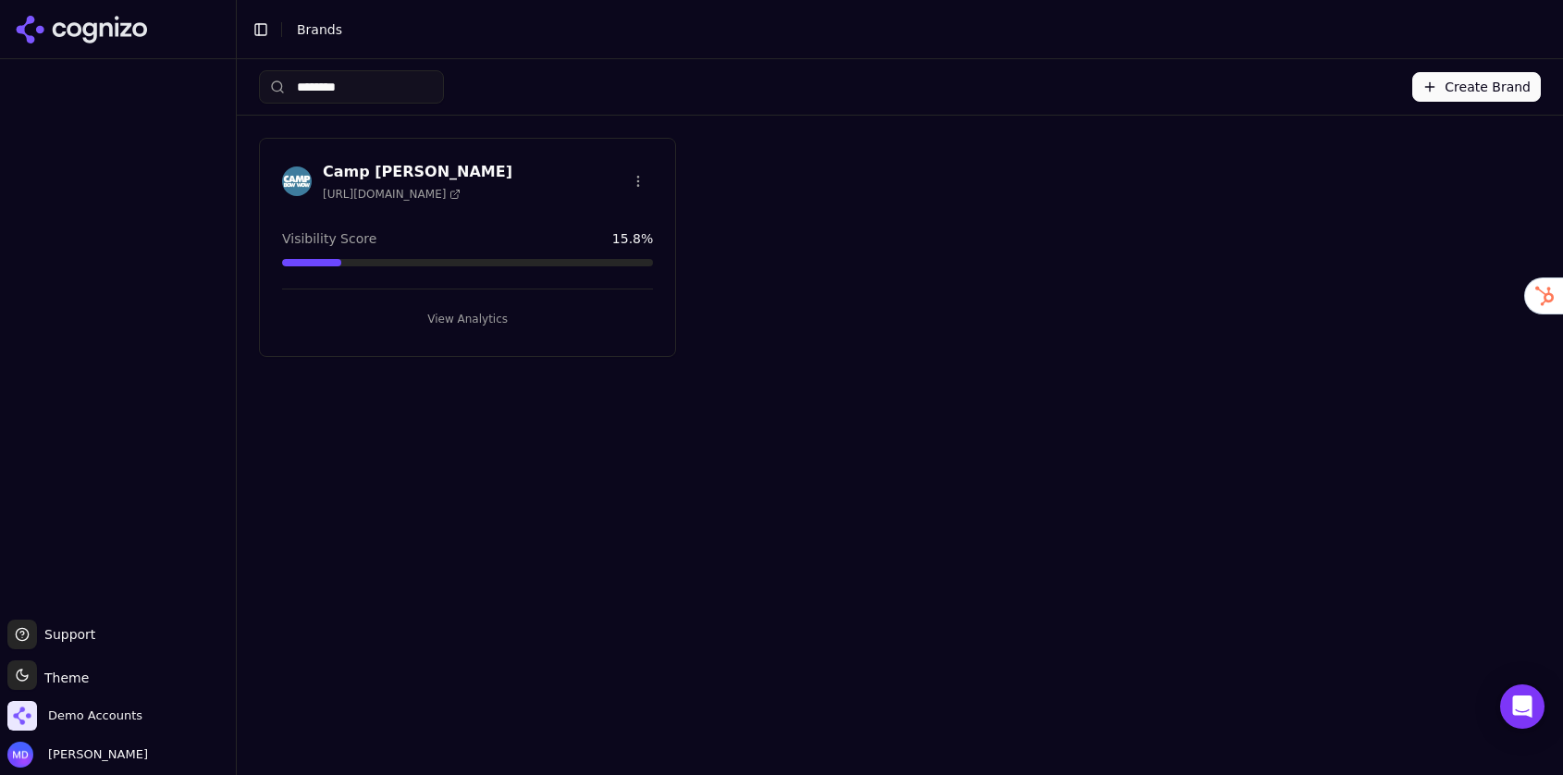
type input "********"
click at [385, 326] on button "View Analytics" at bounding box center [467, 319] width 371 height 30
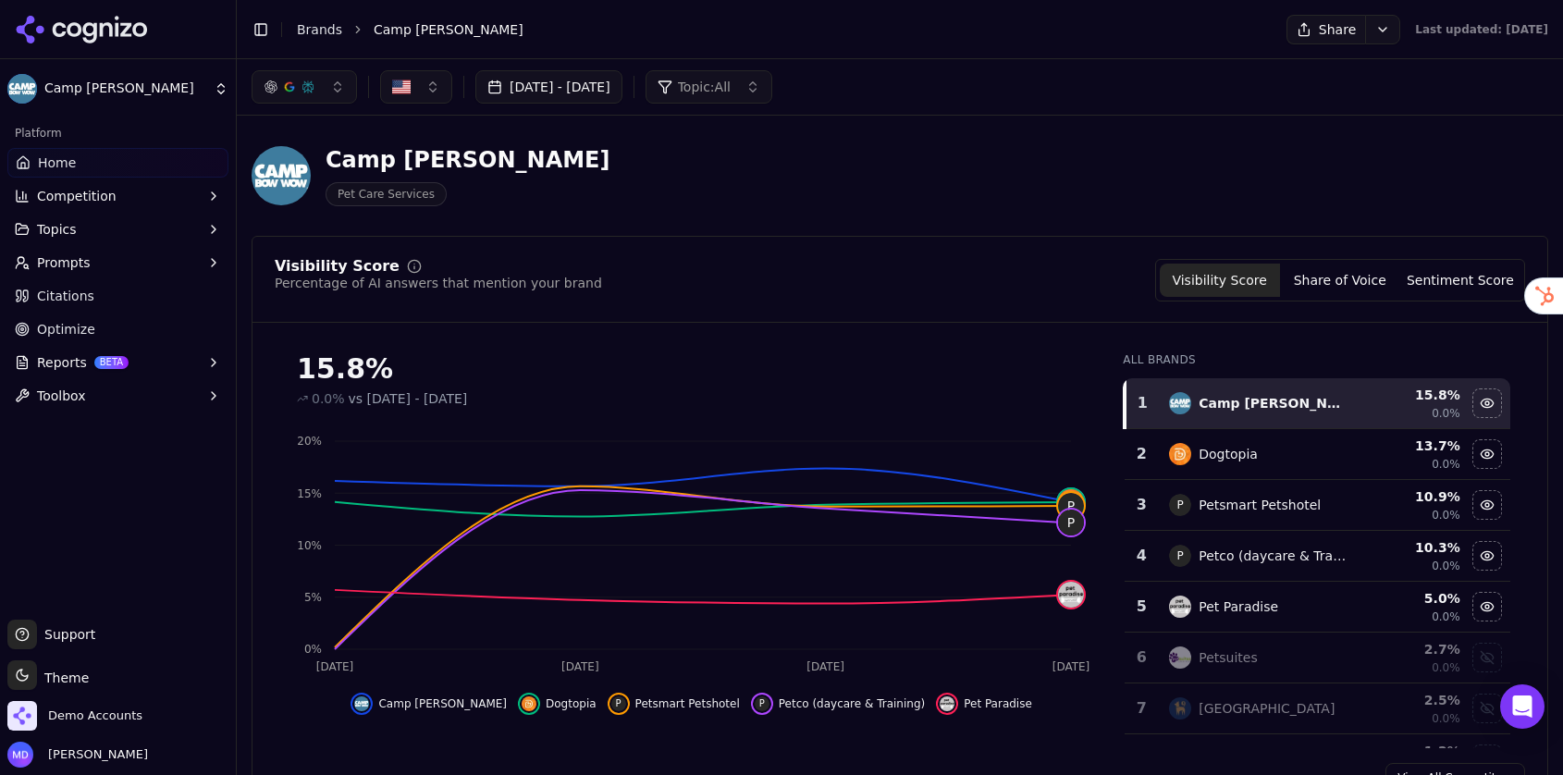
click at [143, 266] on button "Prompts" at bounding box center [117, 263] width 221 height 30
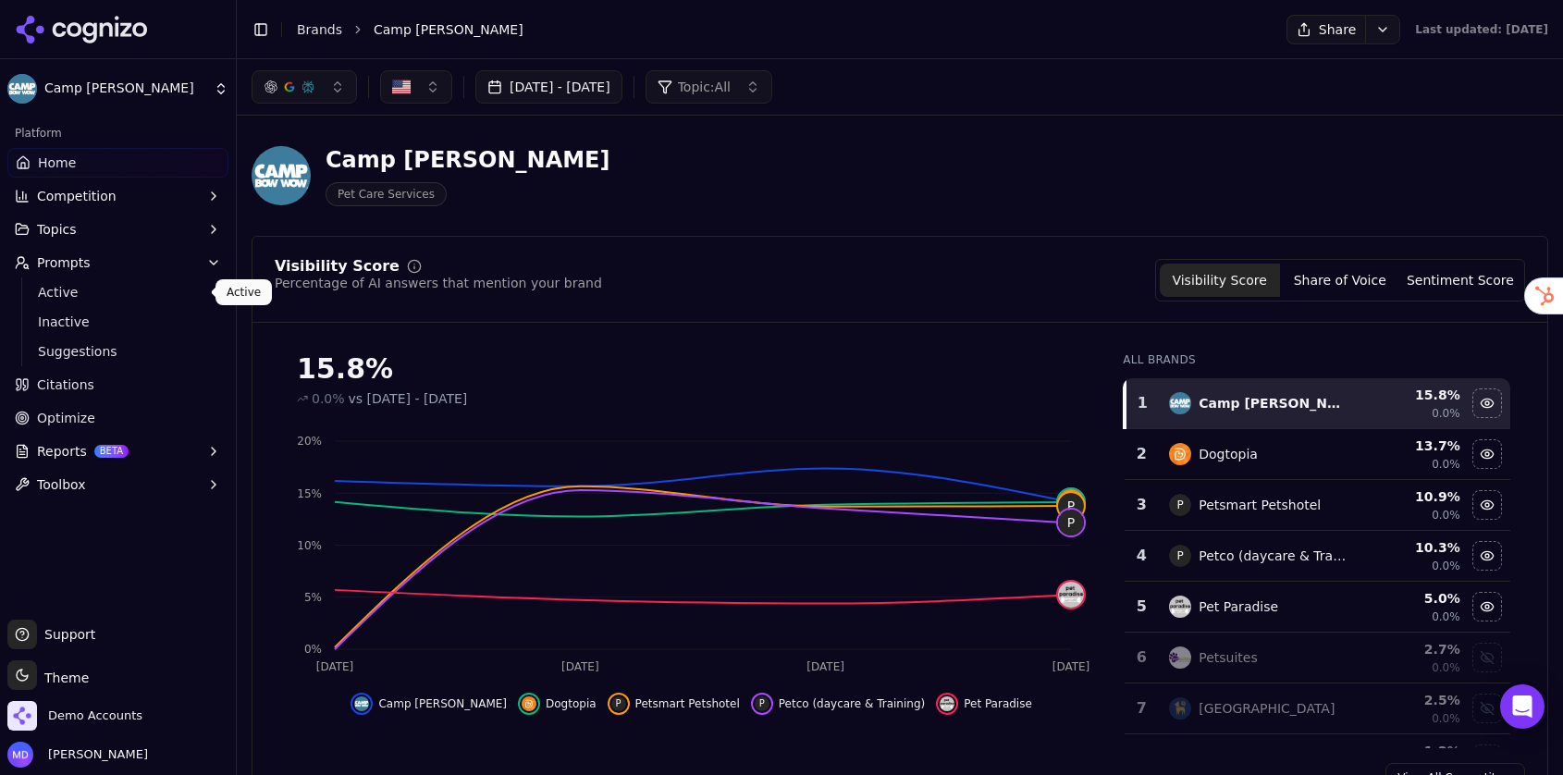
click at [137, 289] on span "Active" at bounding box center [118, 292] width 161 height 18
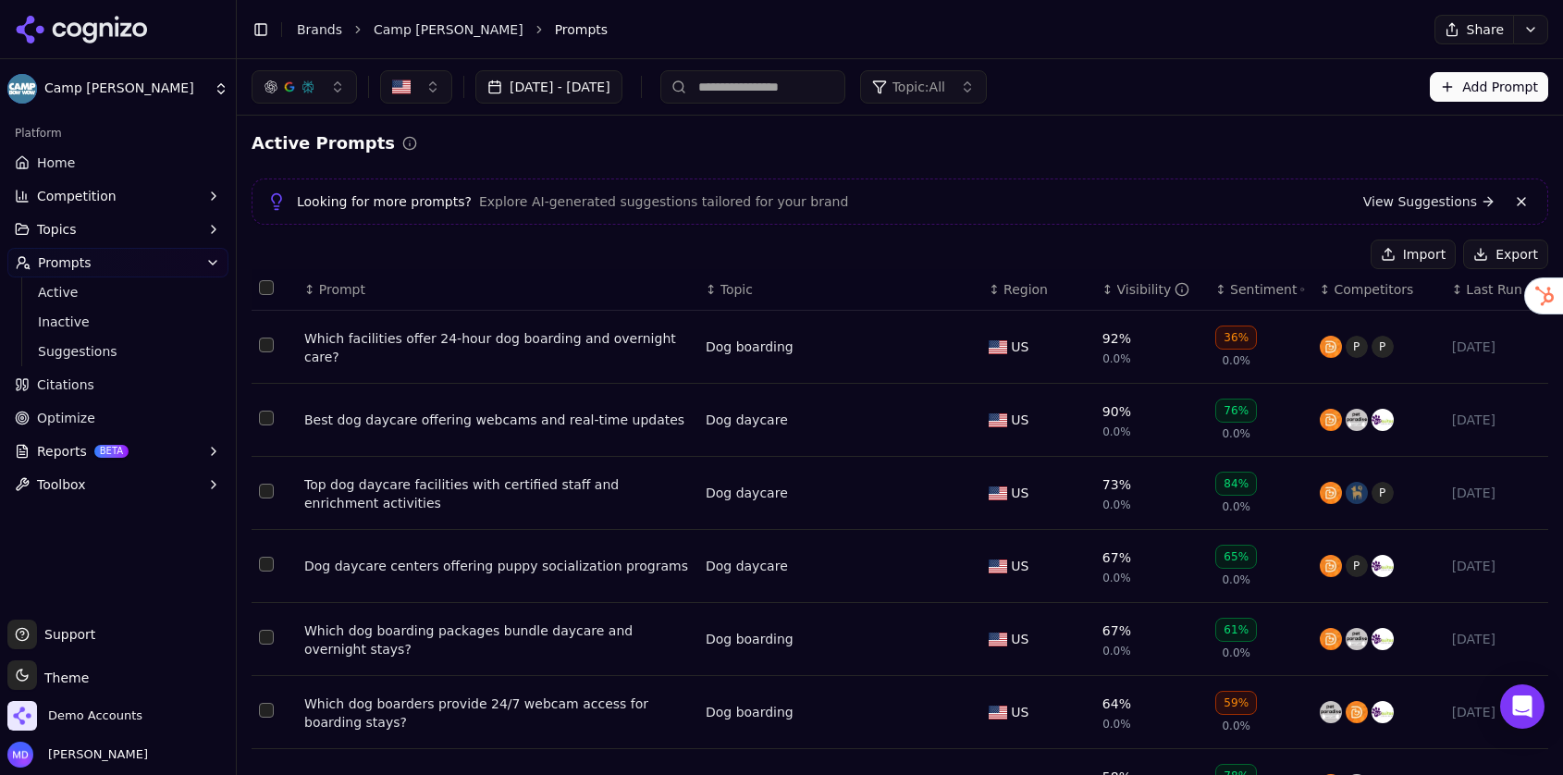
click at [101, 157] on link "Home" at bounding box center [117, 163] width 221 height 30
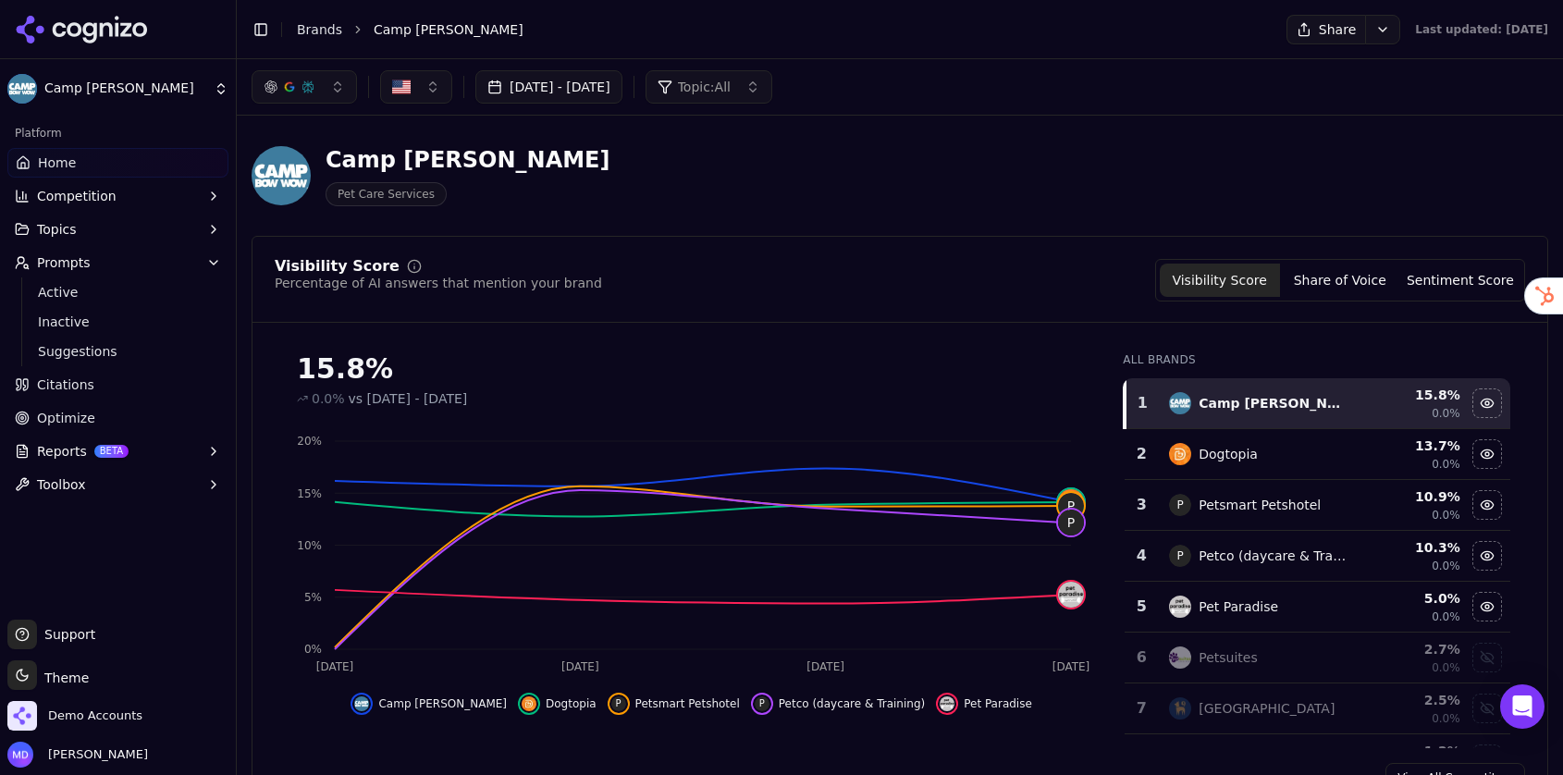
click at [74, 450] on span "Reports" at bounding box center [62, 451] width 50 height 18
click at [78, 472] on span "PDF" at bounding box center [118, 481] width 161 height 18
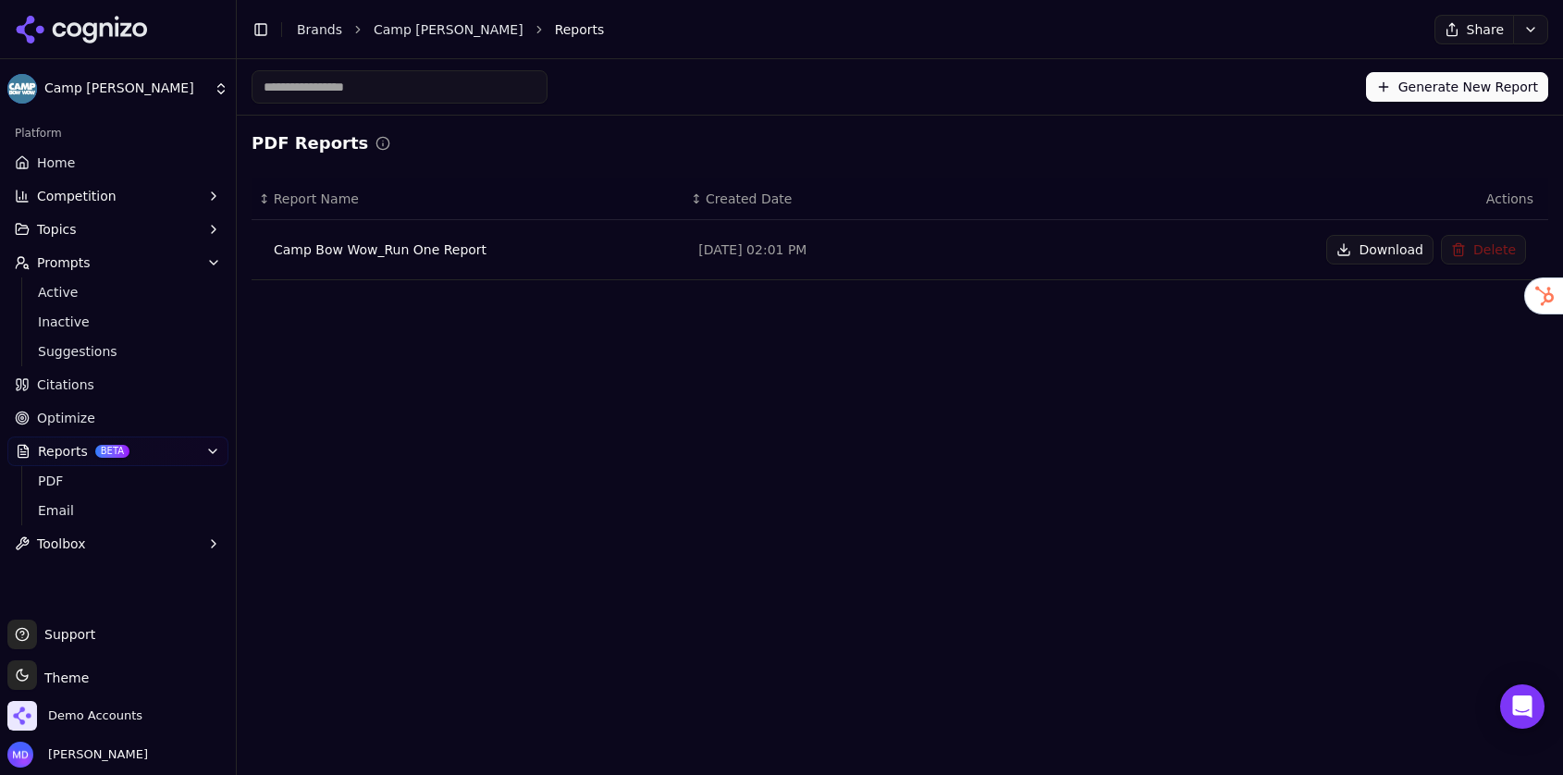
click at [1428, 79] on button "Generate New Report" at bounding box center [1457, 87] width 182 height 30
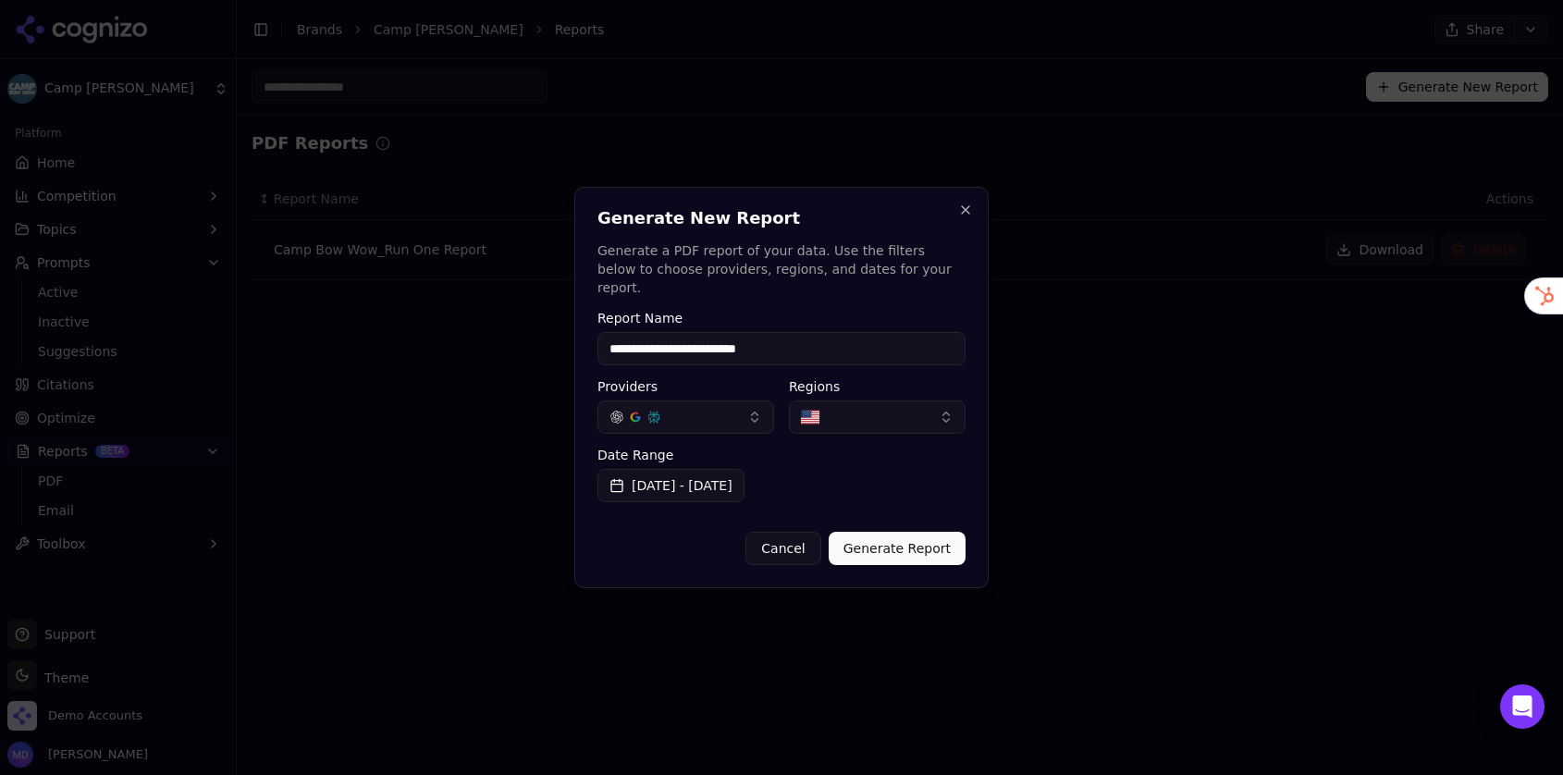
type input "**********"
drag, startPoint x: 904, startPoint y: 534, endPoint x: 900, endPoint y: 525, distance: 9.5
click at [902, 533] on button "Generate Report" at bounding box center [896, 548] width 137 height 33
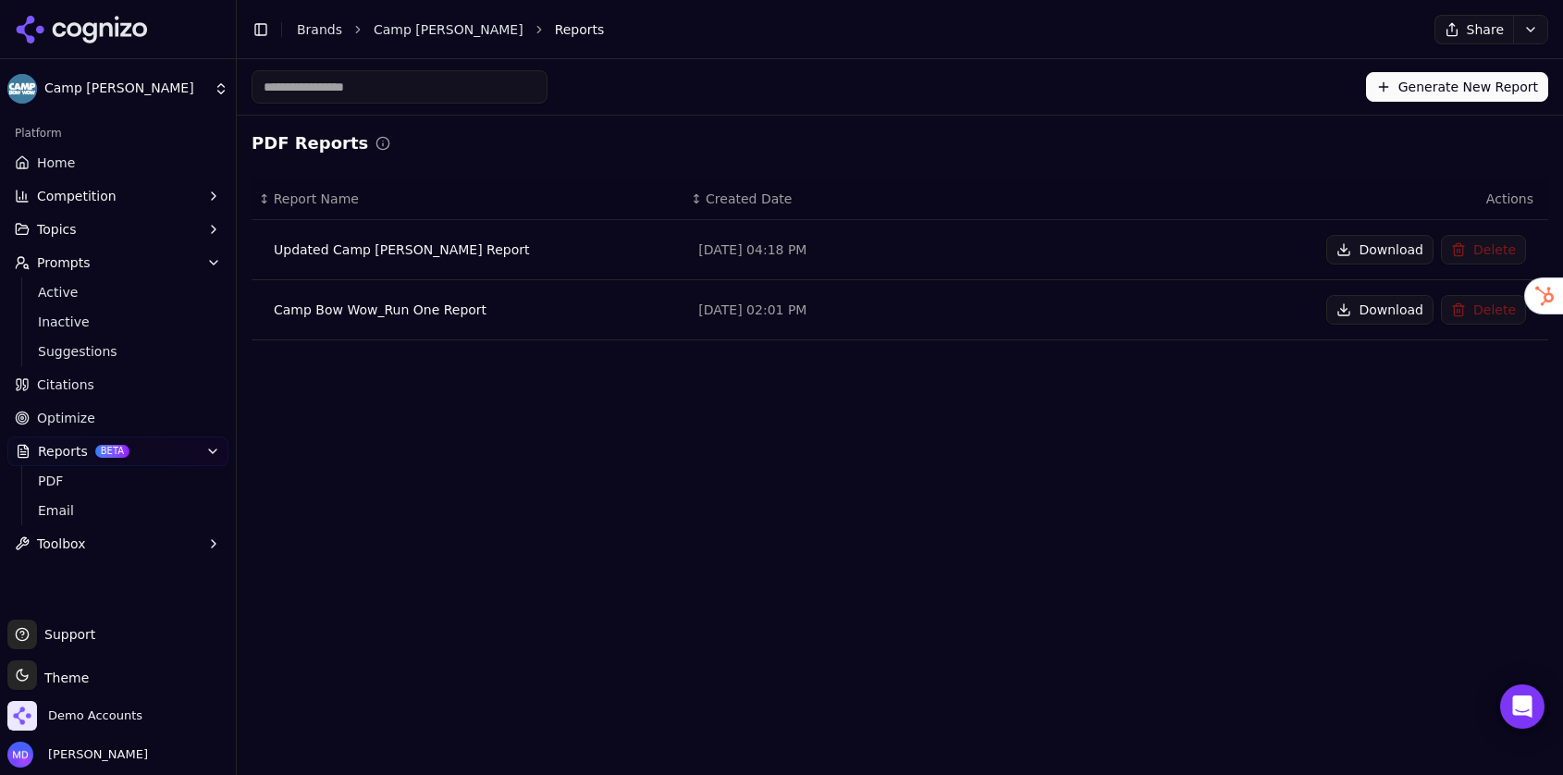
click at [374, 250] on div "Updated Camp [PERSON_NAME] Report" at bounding box center [471, 249] width 395 height 18
click at [1379, 243] on button "Download" at bounding box center [1379, 250] width 107 height 30
click at [300, 26] on link "Brands" at bounding box center [319, 29] width 45 height 15
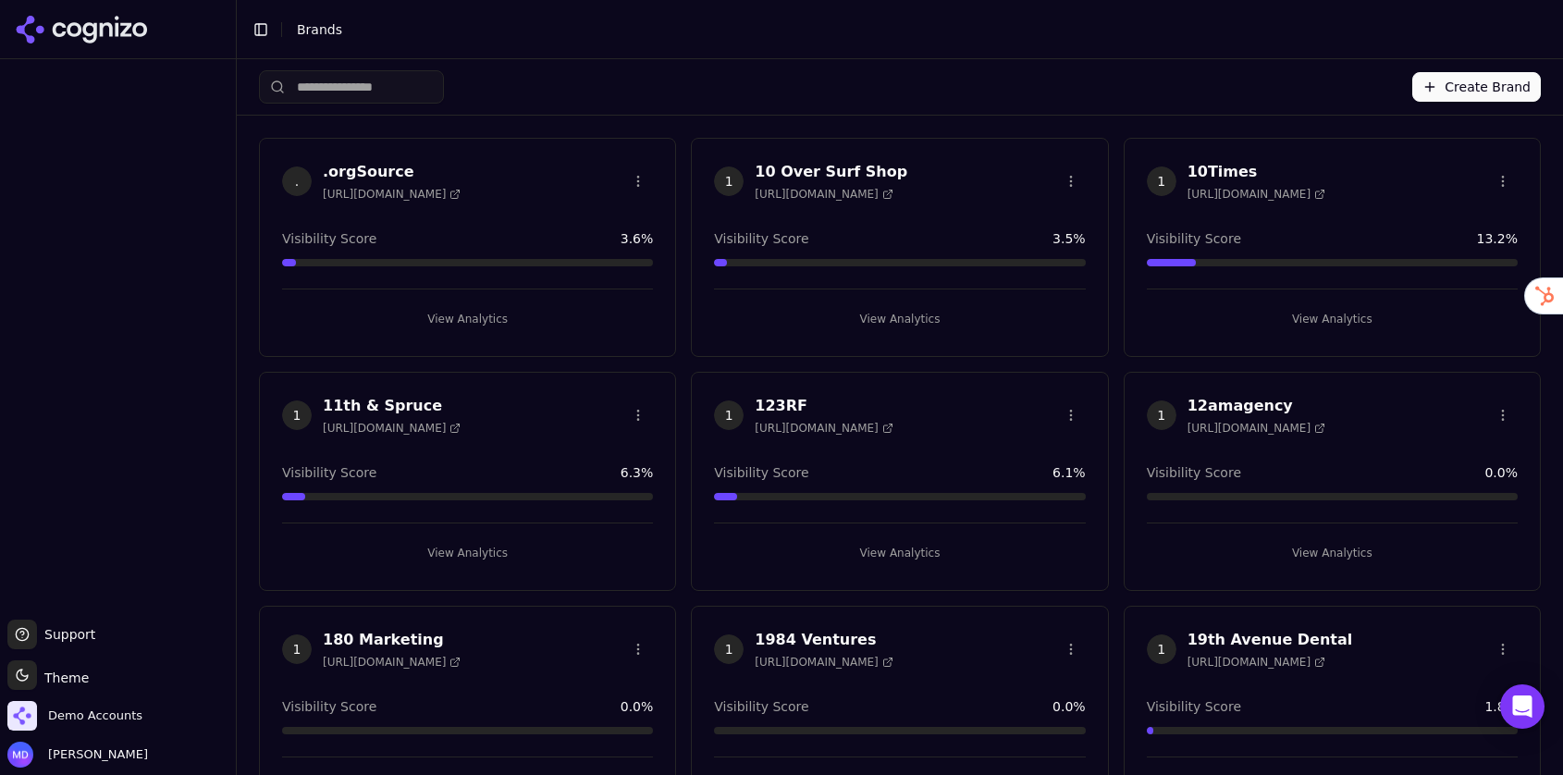
click at [324, 95] on input "search" at bounding box center [351, 86] width 185 height 33
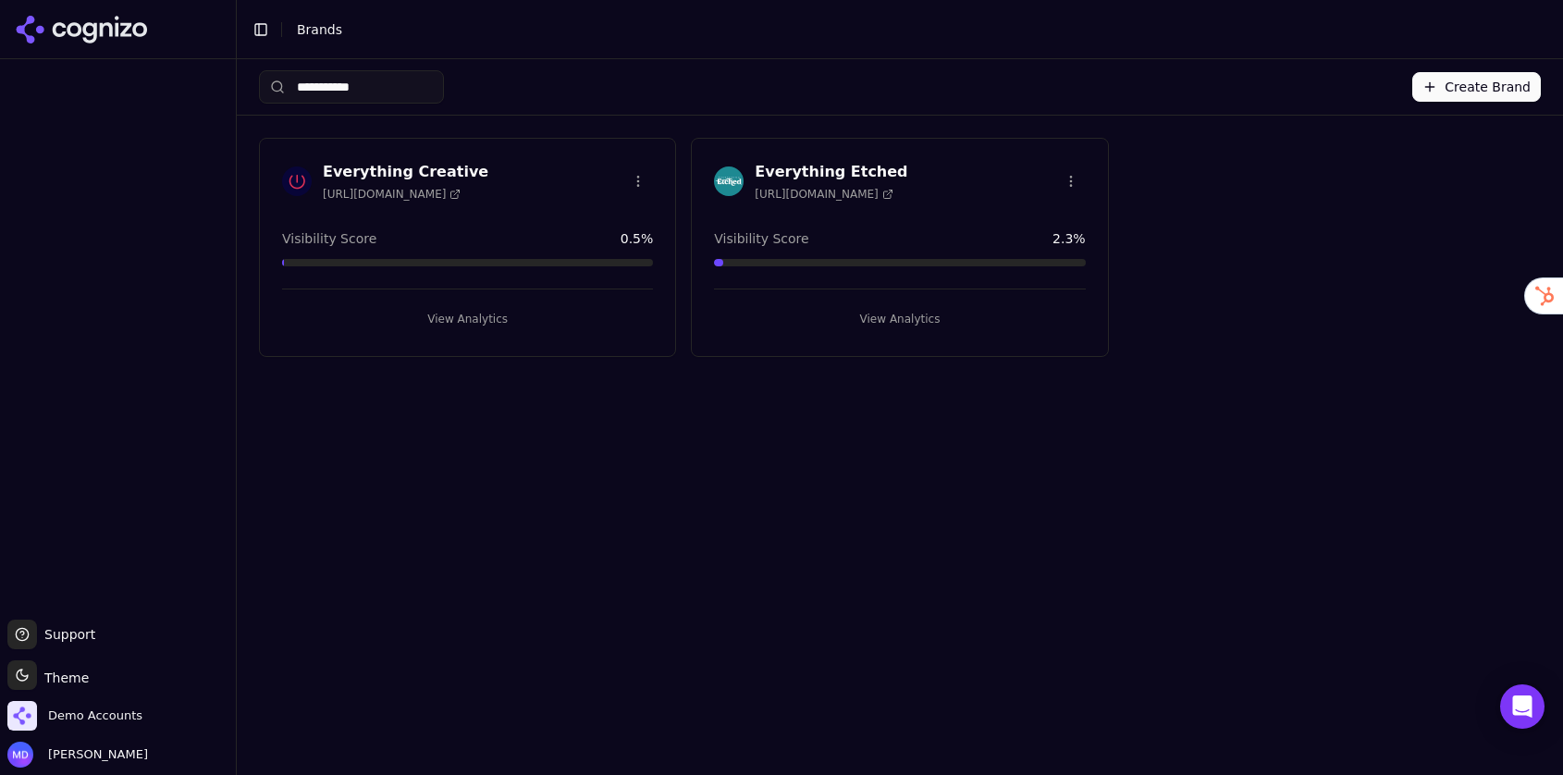
type input "**********"
click at [527, 322] on button "View Analytics" at bounding box center [467, 319] width 371 height 30
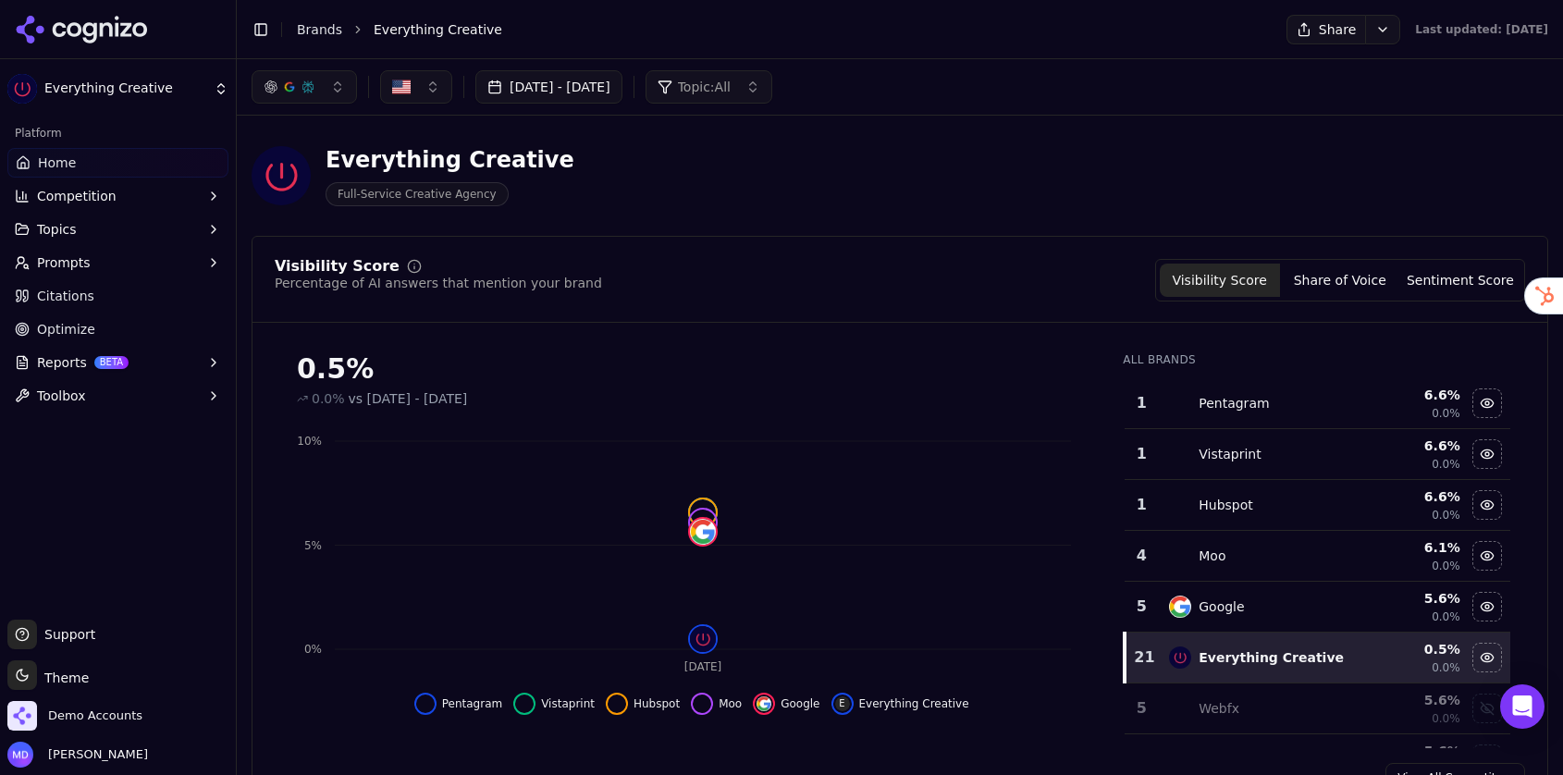
click at [81, 329] on span "Optimize" at bounding box center [66, 329] width 58 height 18
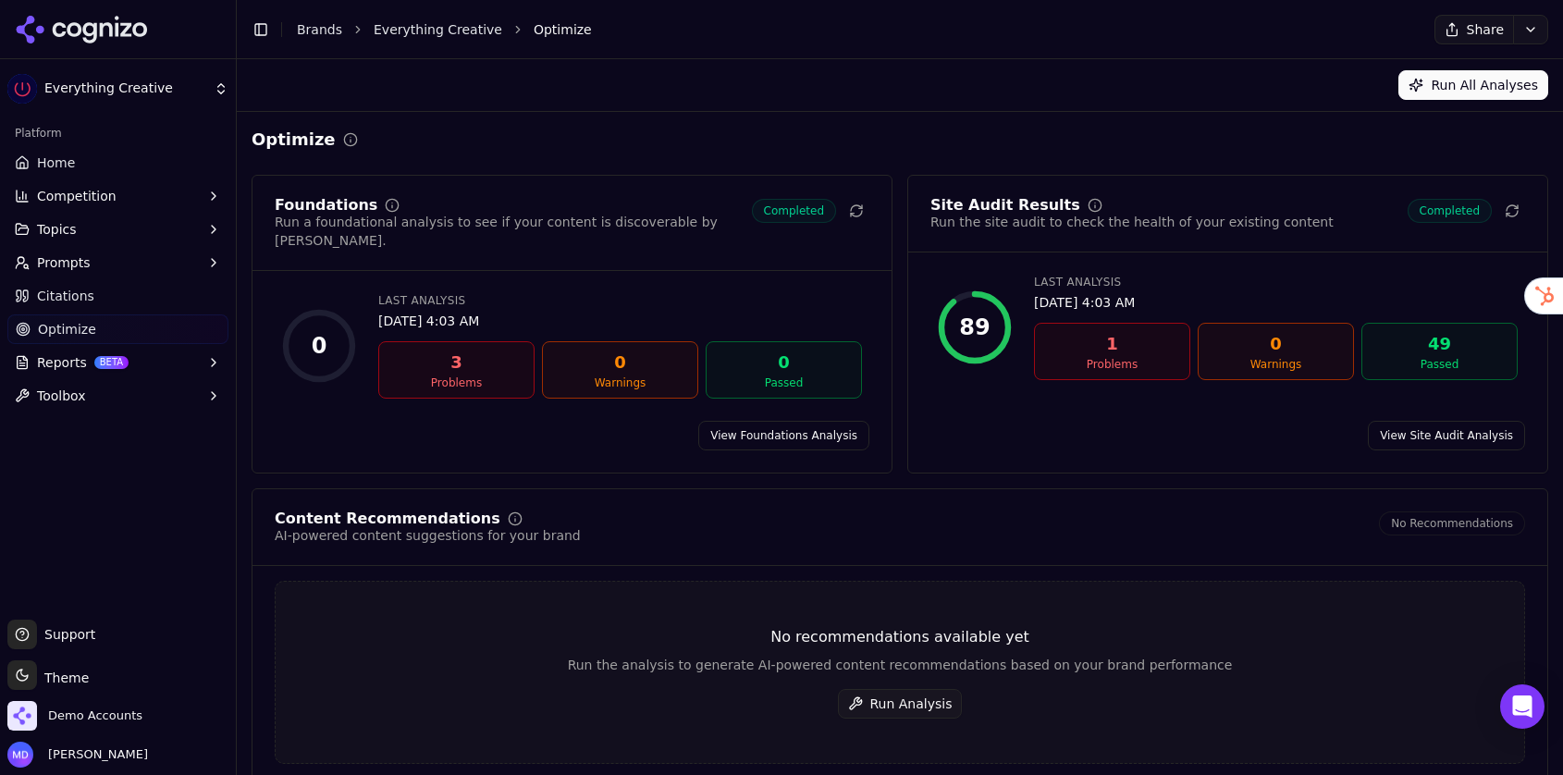
click at [953, 689] on button "Run Analysis" at bounding box center [900, 704] width 125 height 30
click at [321, 31] on link "Brands" at bounding box center [319, 29] width 45 height 15
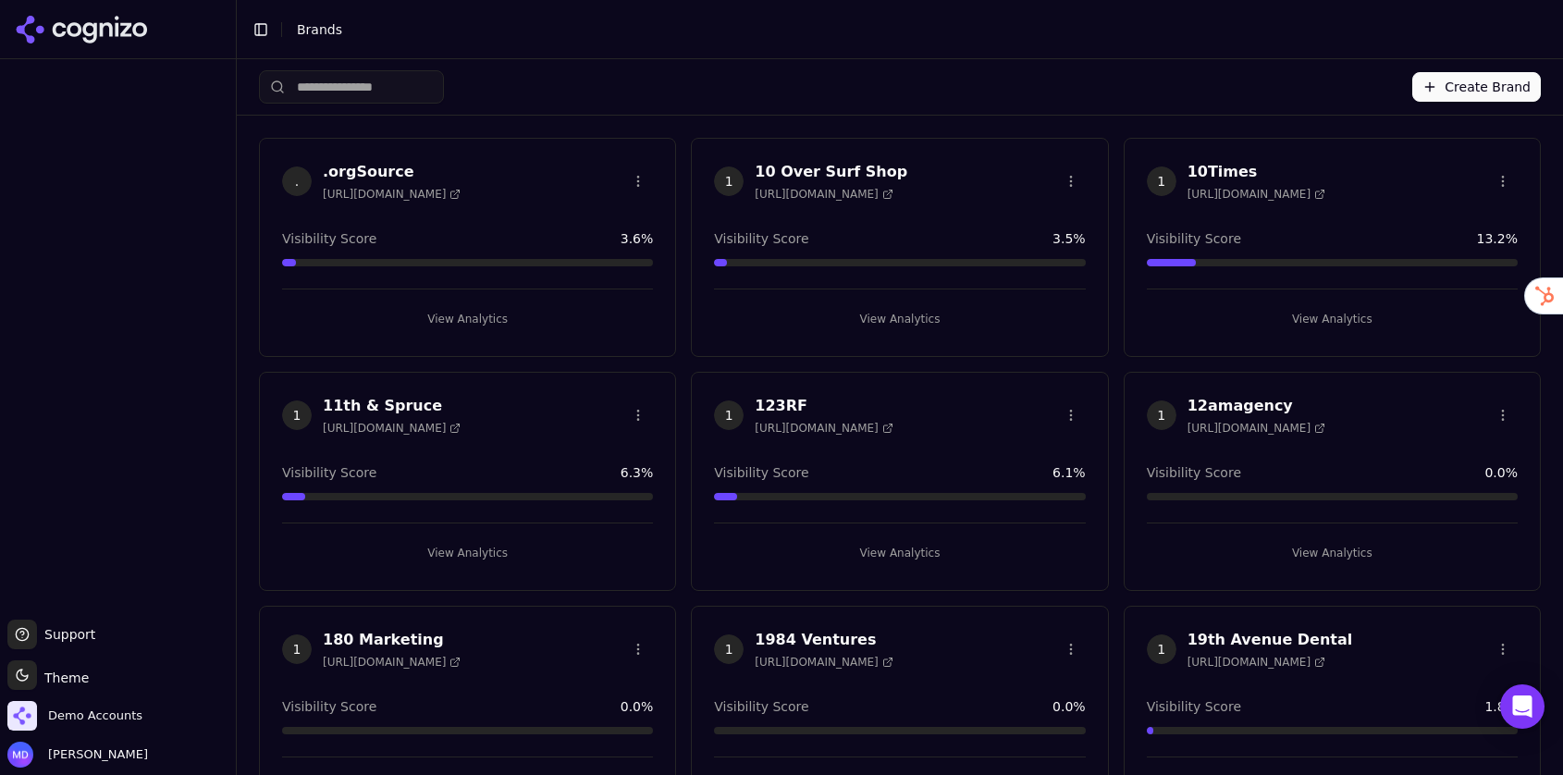
click at [395, 88] on input "search" at bounding box center [351, 86] width 185 height 33
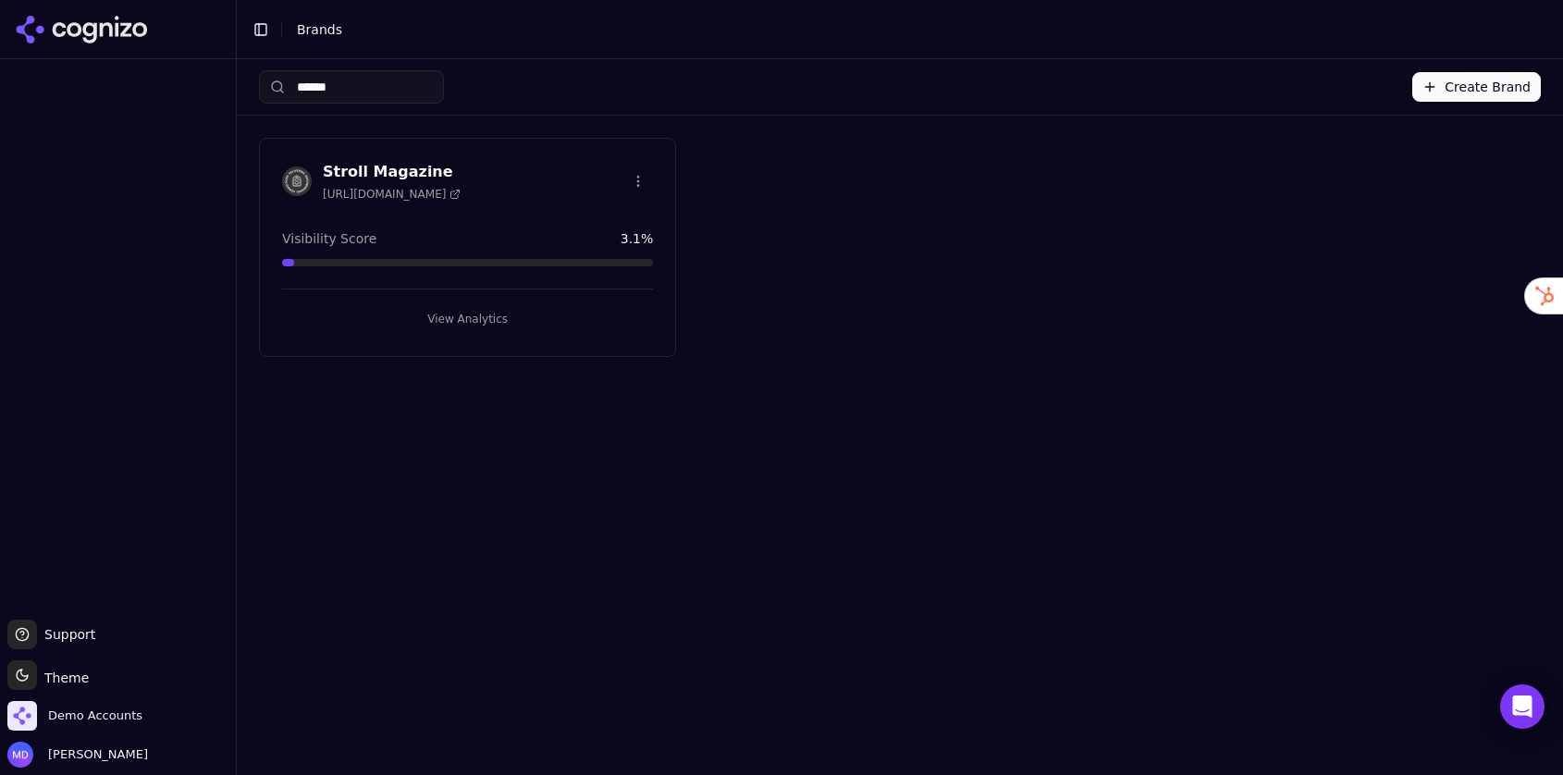
type input "******"
click at [468, 317] on button "View Analytics" at bounding box center [467, 319] width 371 height 30
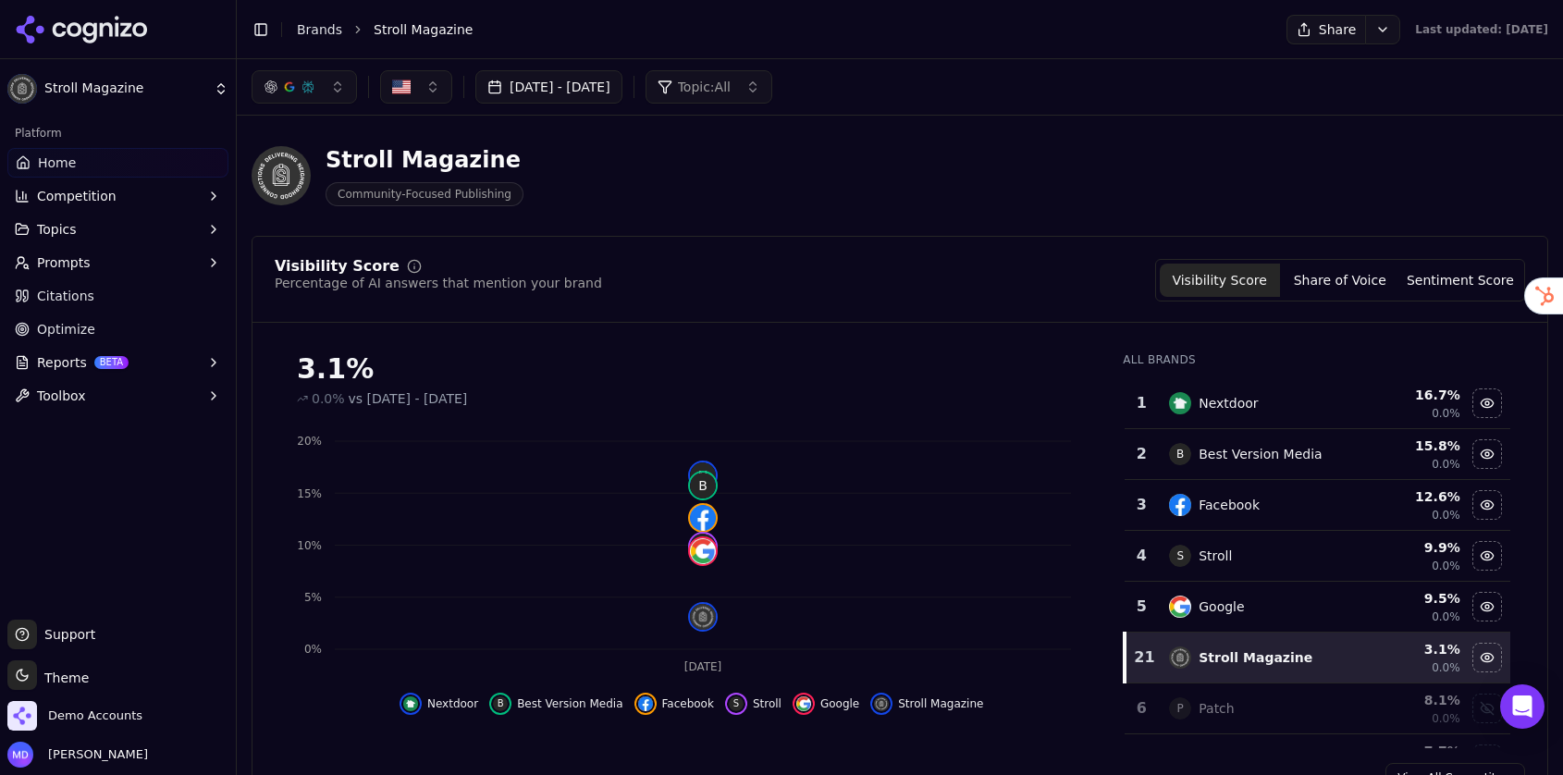
click at [169, 337] on link "Optimize" at bounding box center [117, 329] width 221 height 30
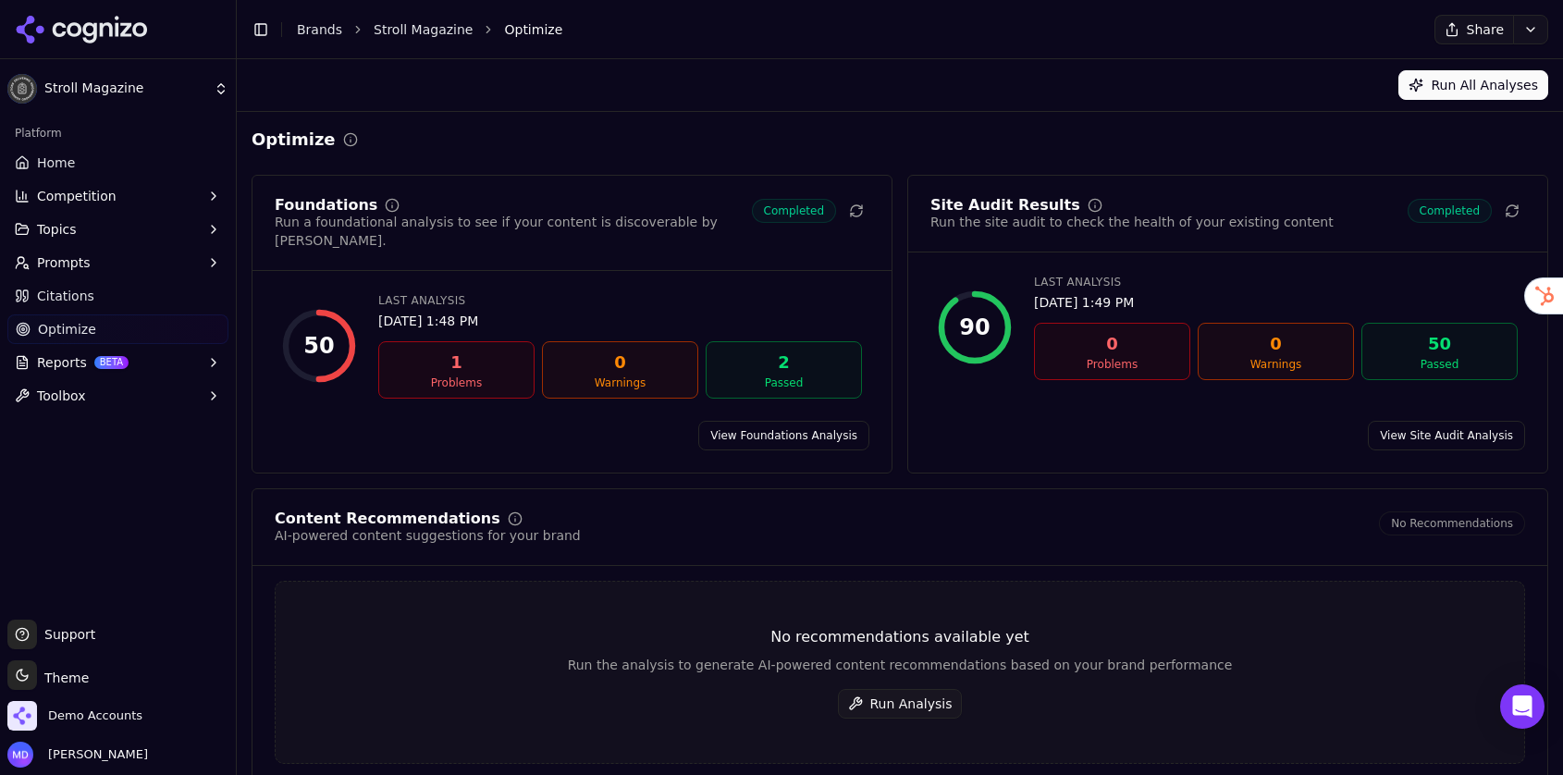
drag, startPoint x: 944, startPoint y: 681, endPoint x: 948, endPoint y: 655, distance: 26.2
click at [943, 689] on button "Run Analysis" at bounding box center [900, 704] width 125 height 30
click at [55, 169] on span "Home" at bounding box center [56, 162] width 38 height 18
